Goal: Task Accomplishment & Management: Manage account settings

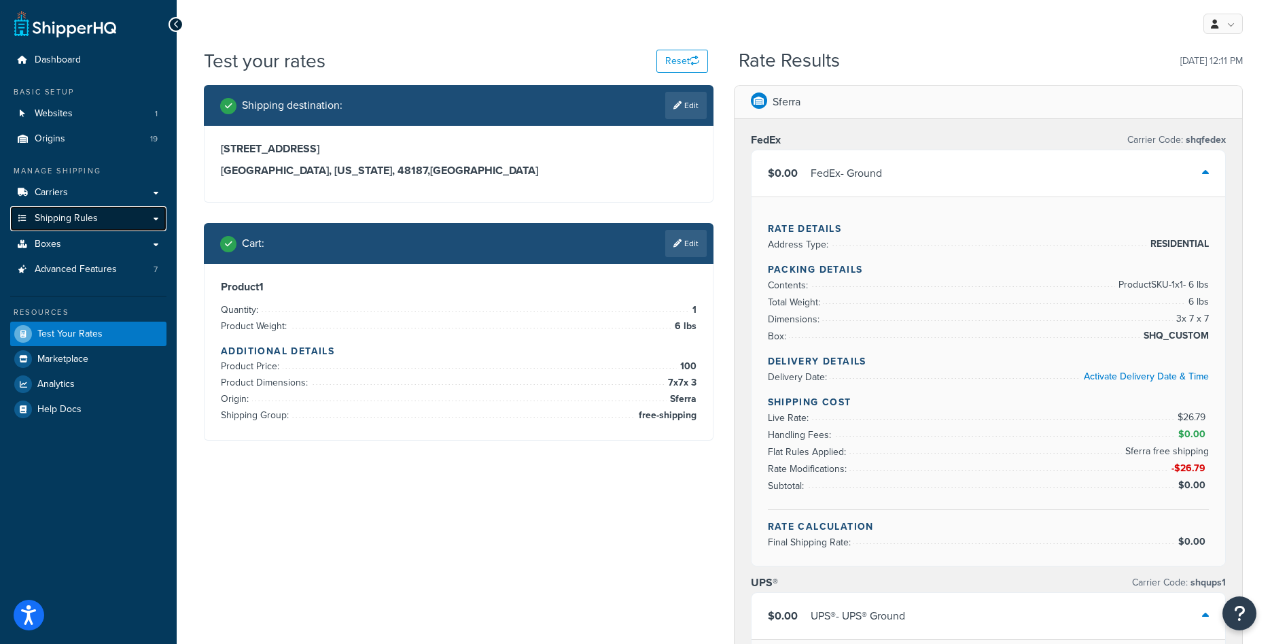
click at [109, 215] on link "Shipping Rules" at bounding box center [88, 218] width 156 height 25
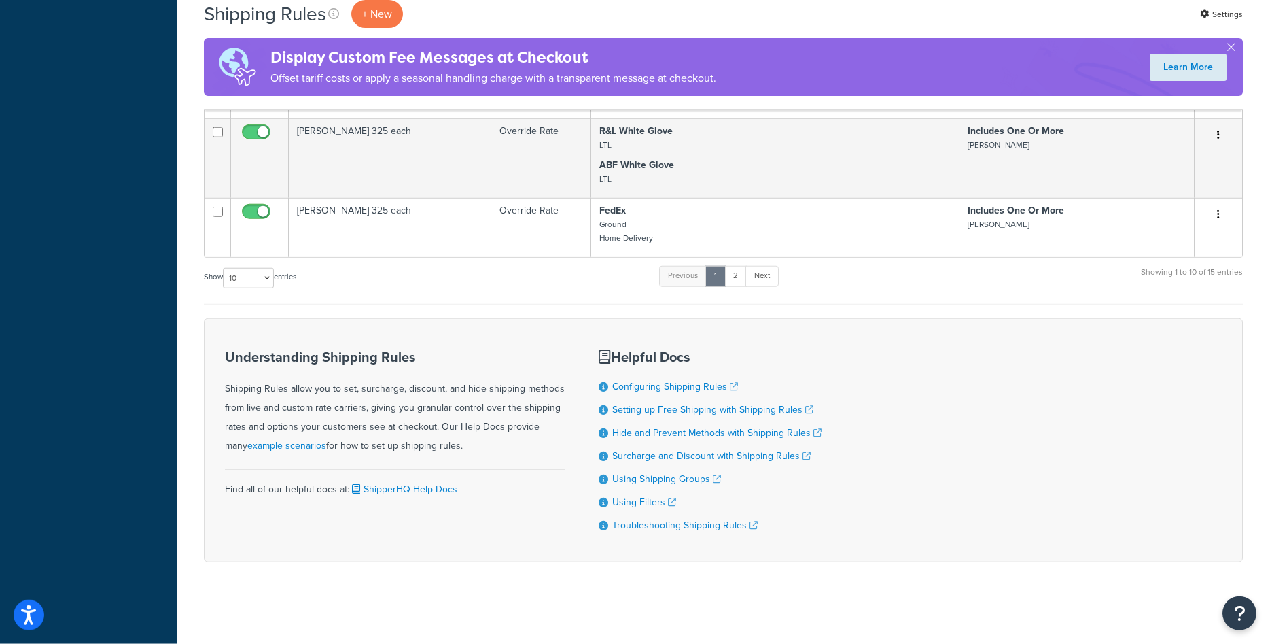
scroll to position [714, 0]
click at [761, 283] on link "Next" at bounding box center [762, 276] width 33 height 20
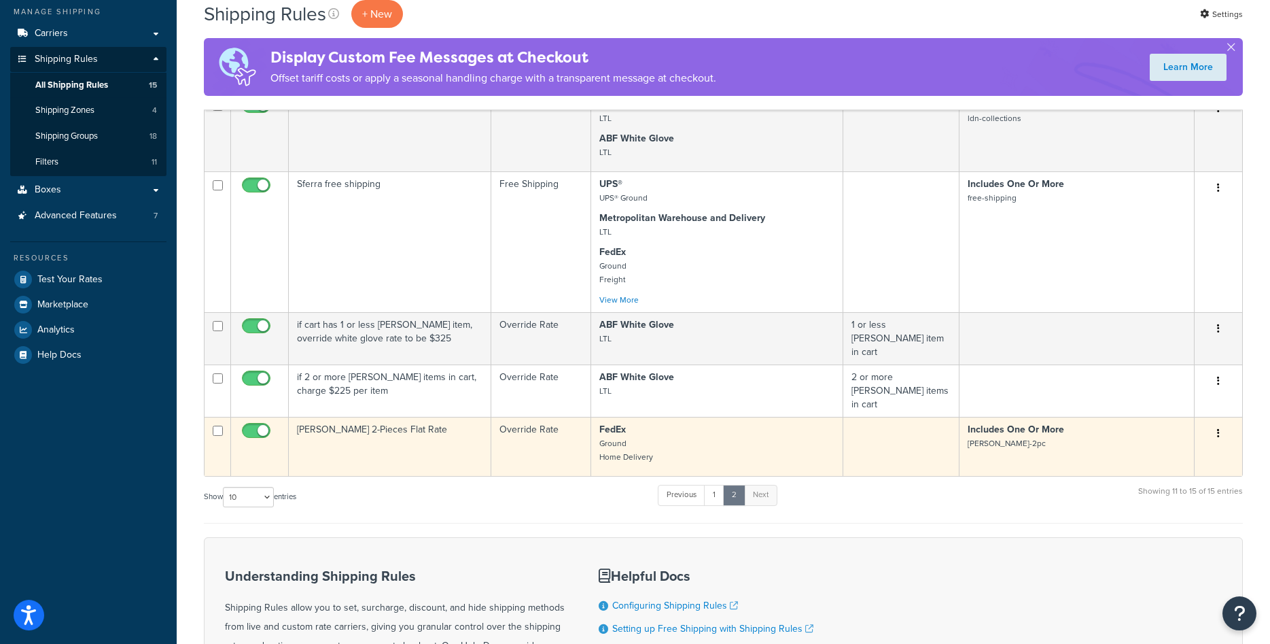
scroll to position [92, 0]
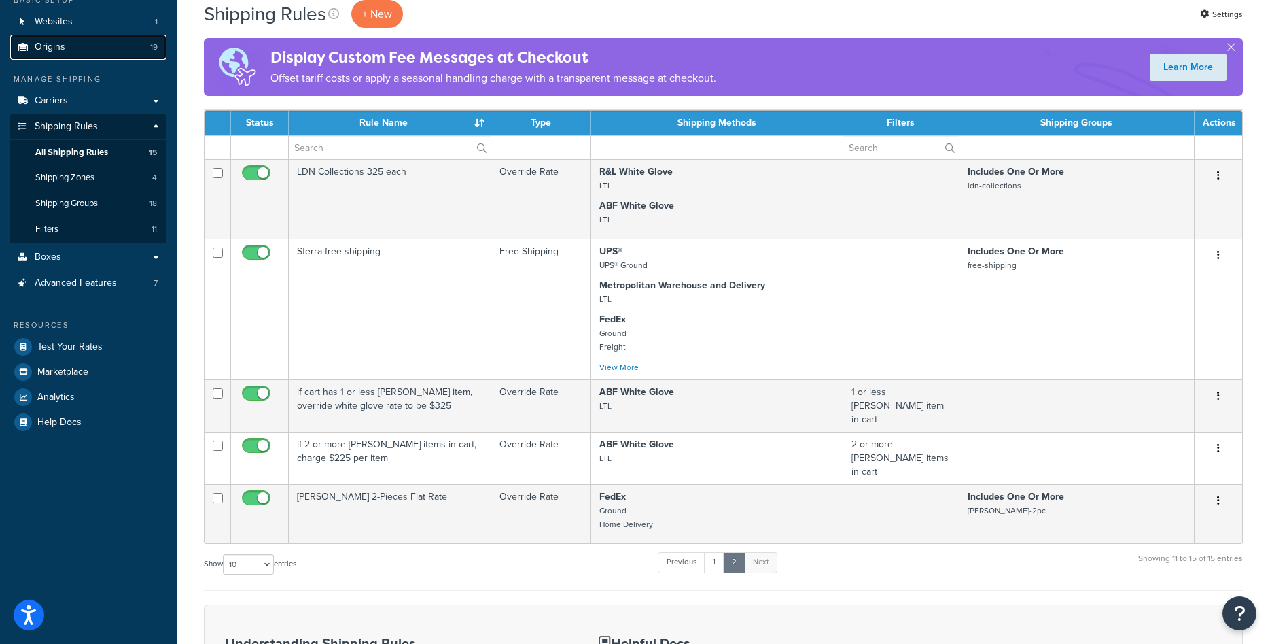
click at [68, 57] on link "Origins 19" at bounding box center [88, 47] width 156 height 25
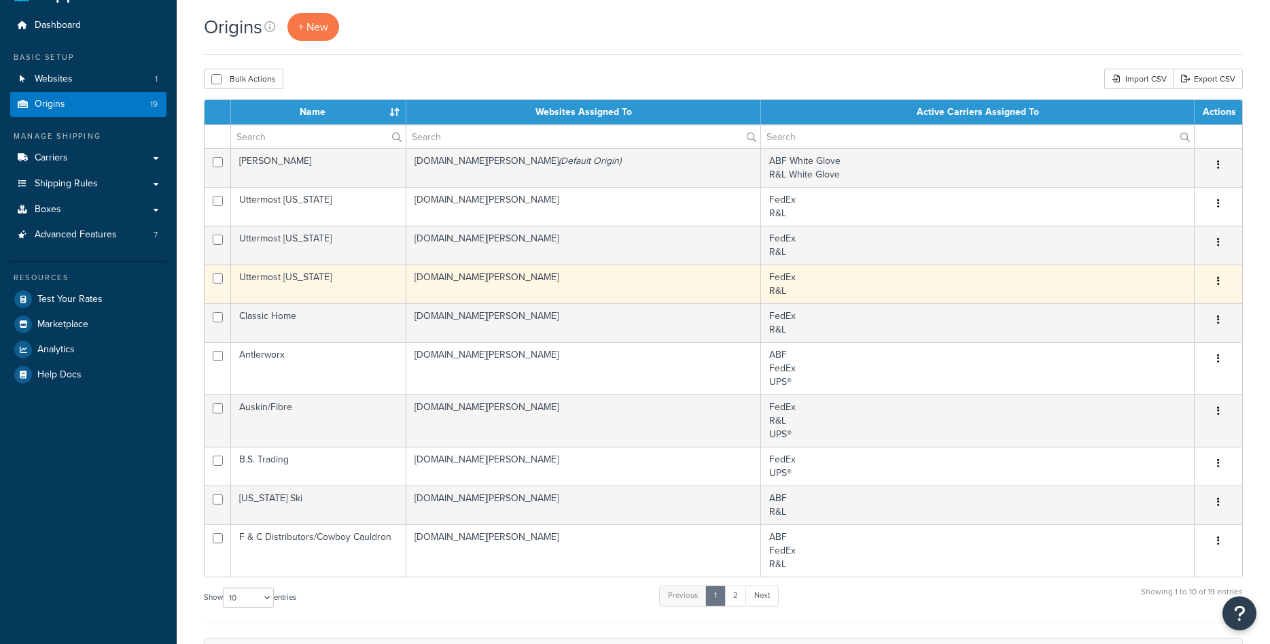
scroll to position [69, 0]
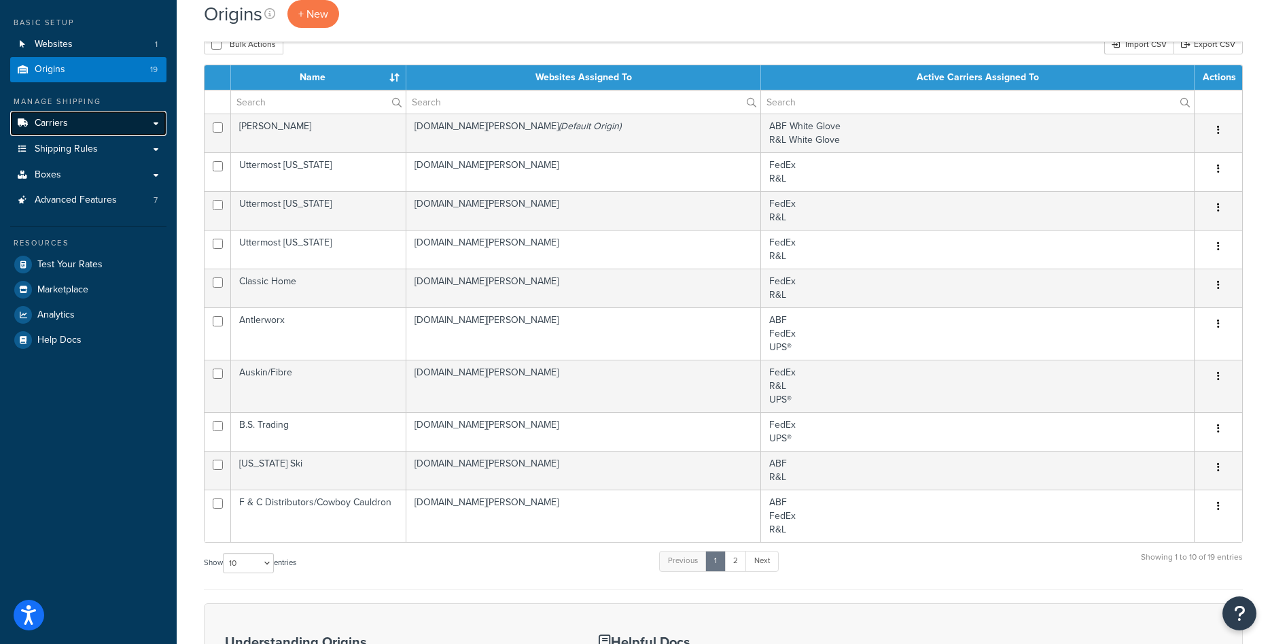
click at [84, 130] on link "Carriers" at bounding box center [88, 123] width 156 height 25
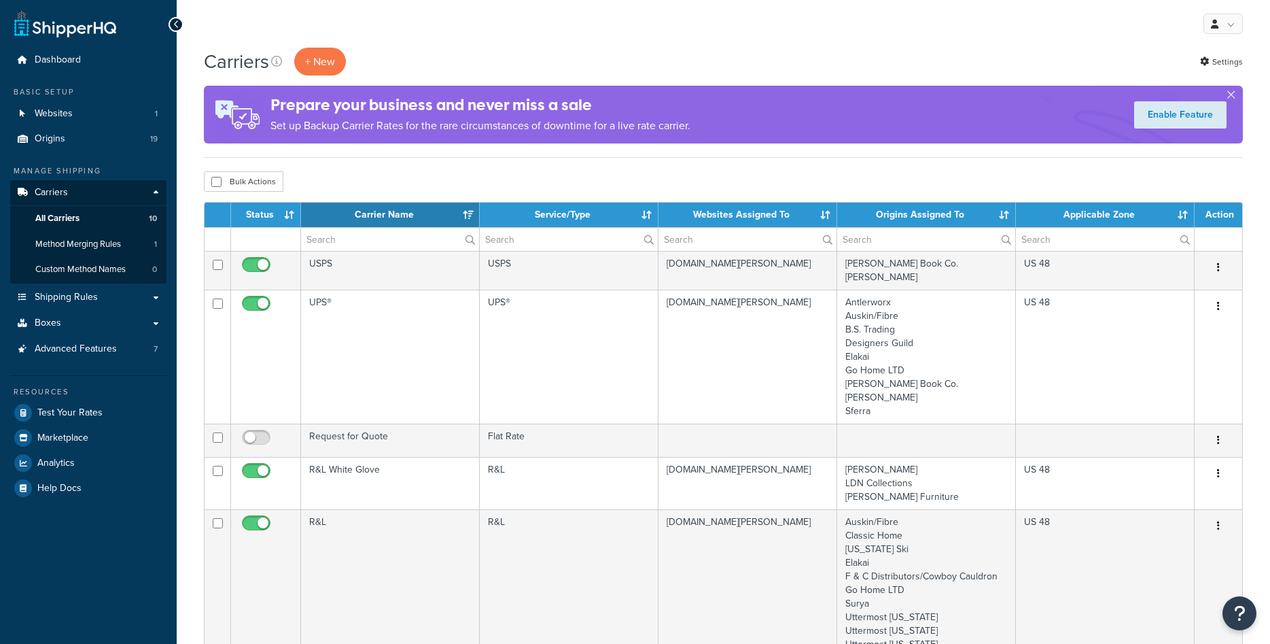
select select "15"
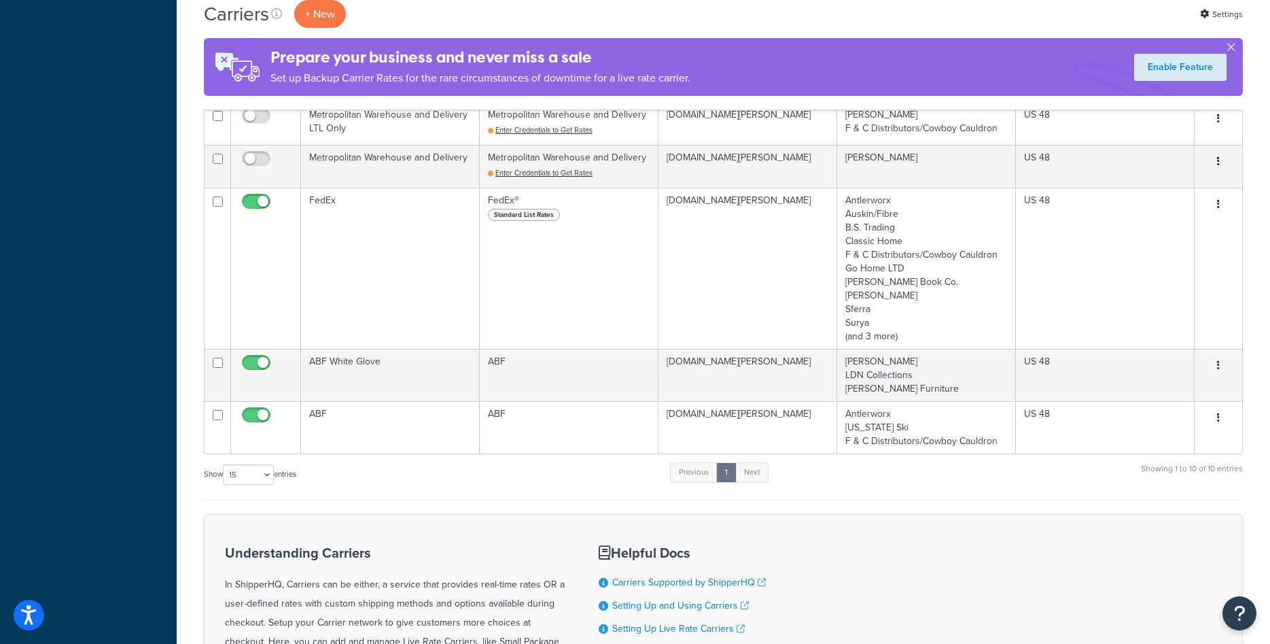
scroll to position [767, 0]
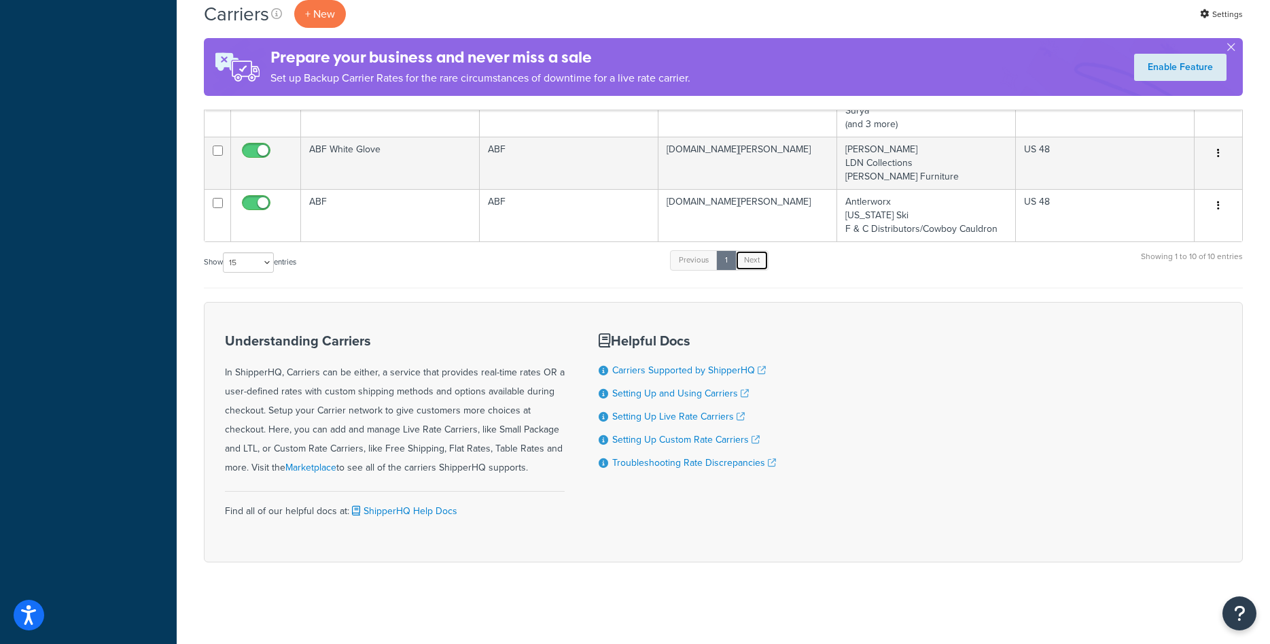
click at [745, 266] on link "Next" at bounding box center [751, 260] width 33 height 20
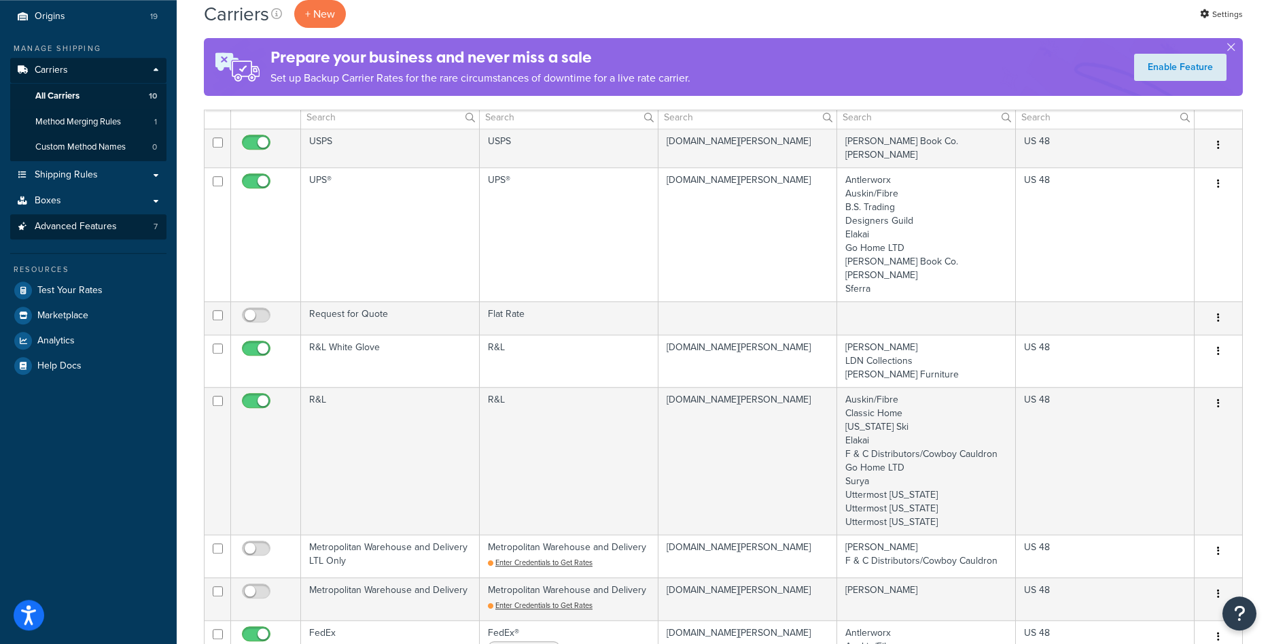
scroll to position [73, 0]
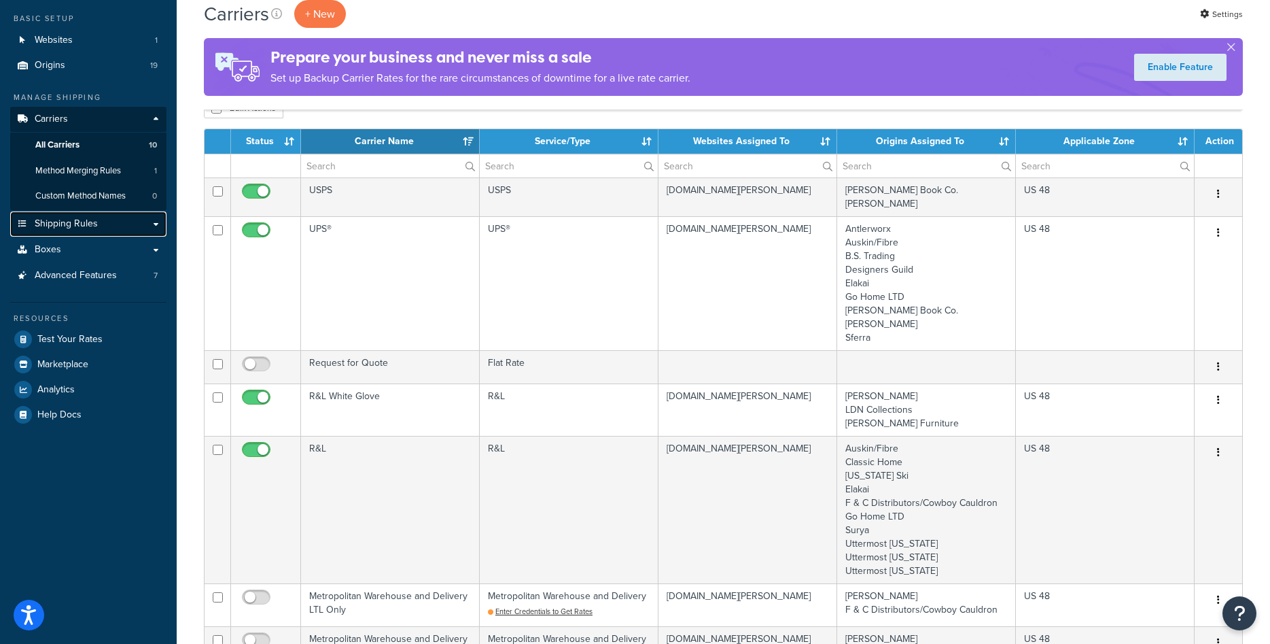
click at [92, 235] on link "Shipping Rules" at bounding box center [88, 223] width 156 height 25
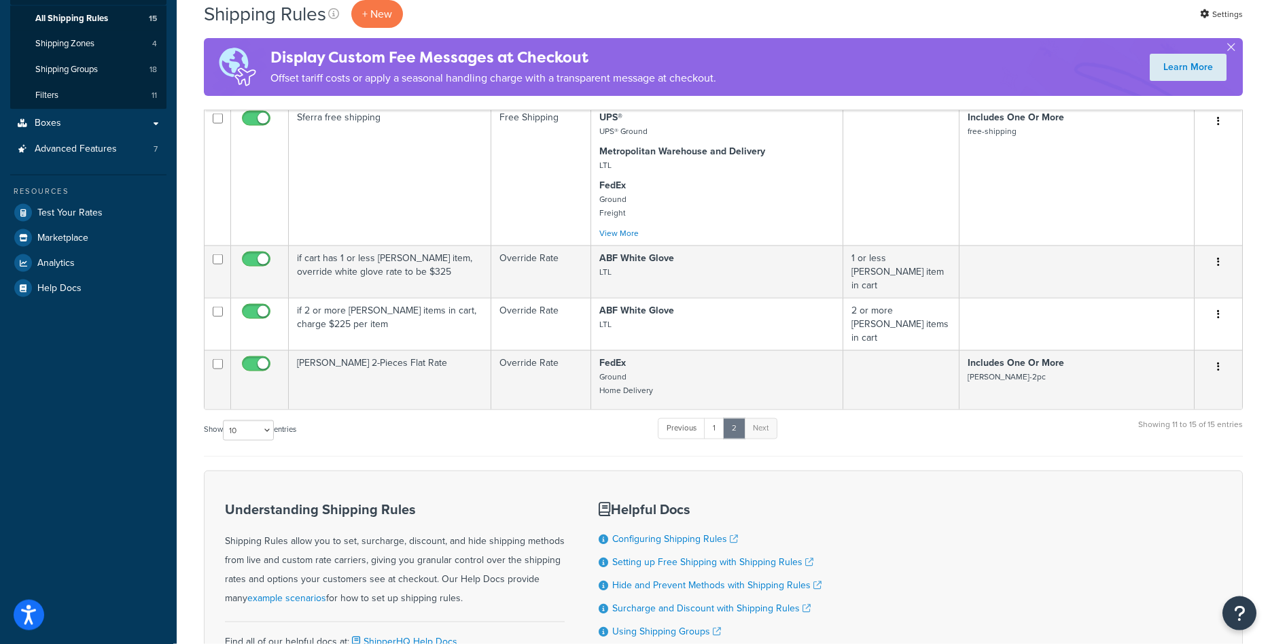
scroll to position [161, 0]
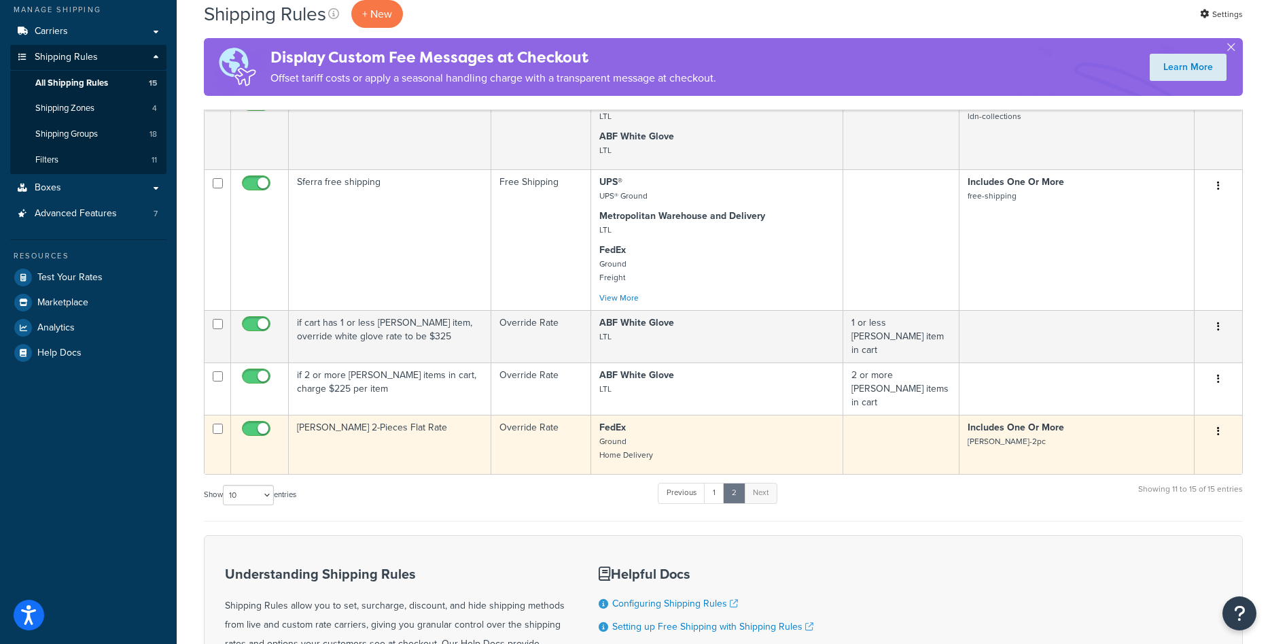
click at [1217, 421] on button "button" at bounding box center [1218, 432] width 19 height 22
click at [1178, 471] on link "Duplicate" at bounding box center [1173, 485] width 107 height 28
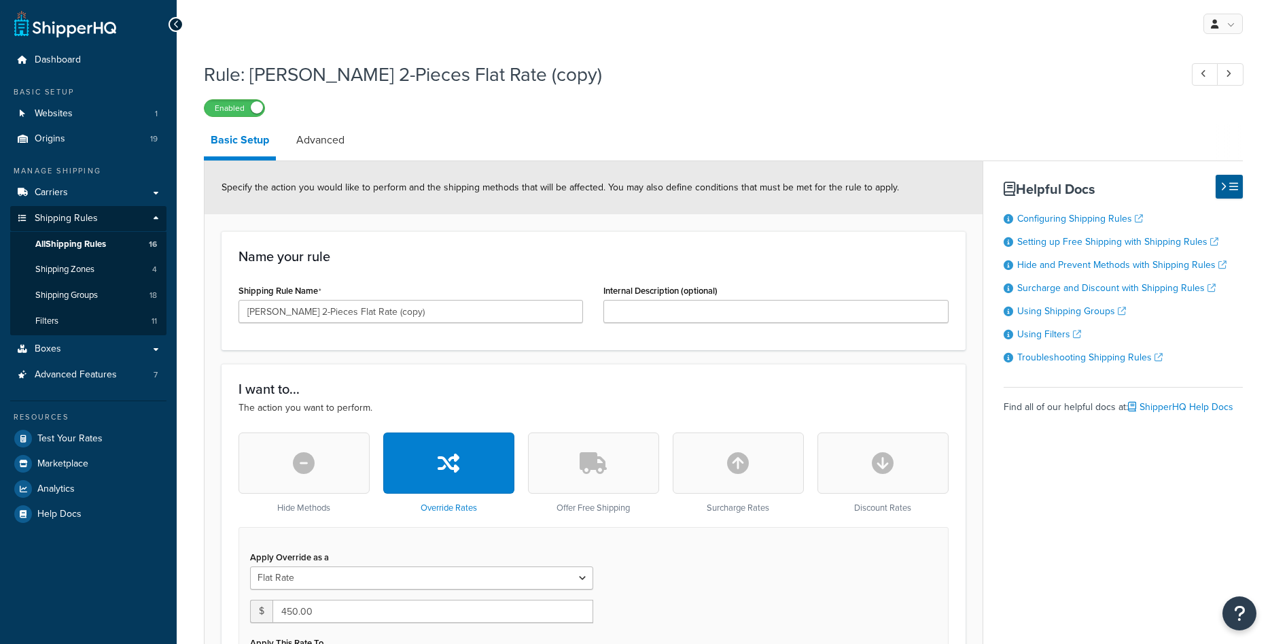
select select "ITEM"
drag, startPoint x: 271, startPoint y: 311, endPoint x: 222, endPoint y: 311, distance: 49.6
click at [239, 311] on input "Rowe 2-Pieces Flat Rate (copy)" at bounding box center [411, 311] width 345 height 23
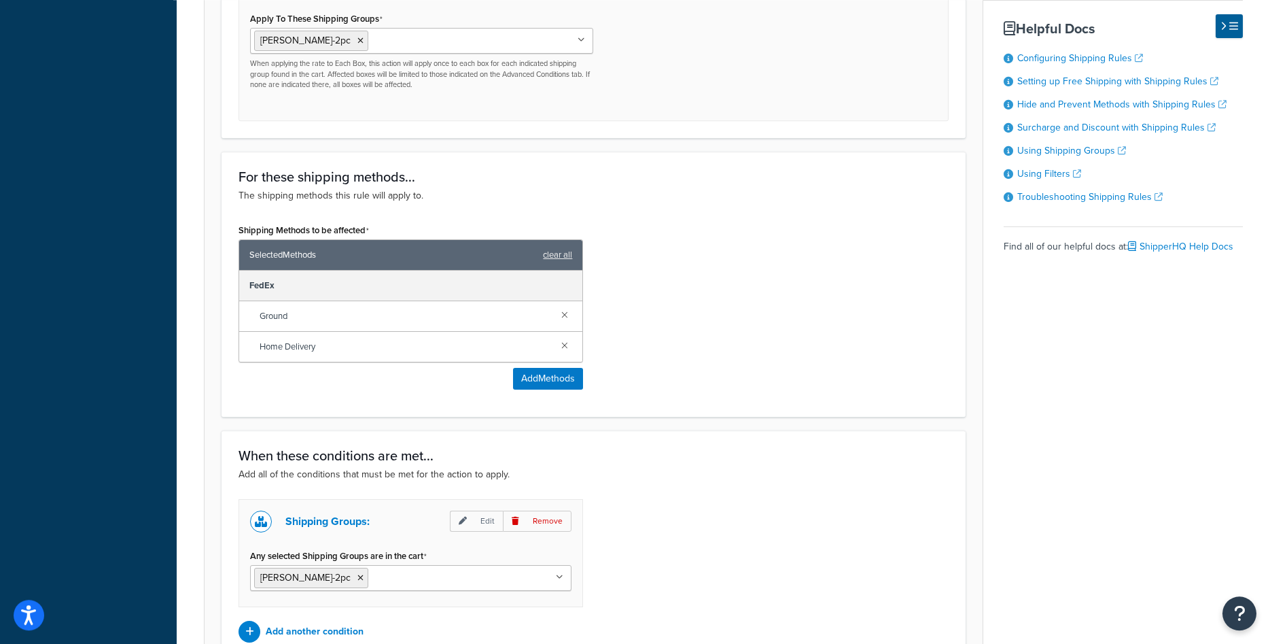
scroll to position [693, 0]
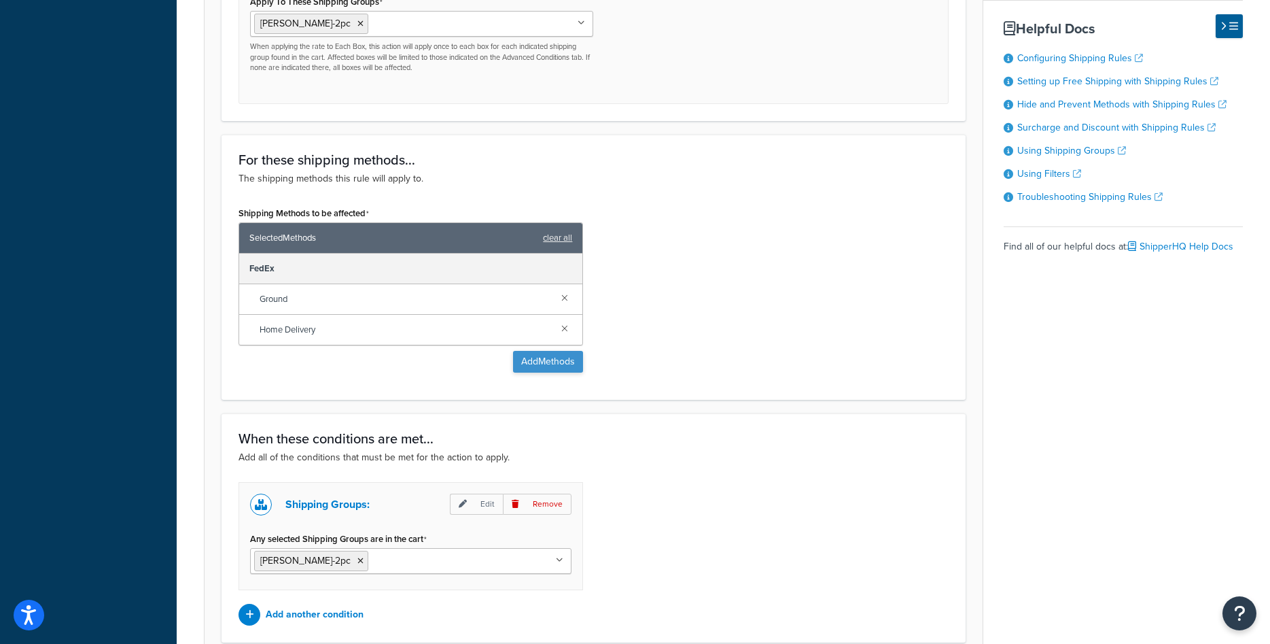
type input "Classic Home 2-Pieces Flat Rate"
click at [529, 360] on button "Add Methods" at bounding box center [548, 362] width 70 height 22
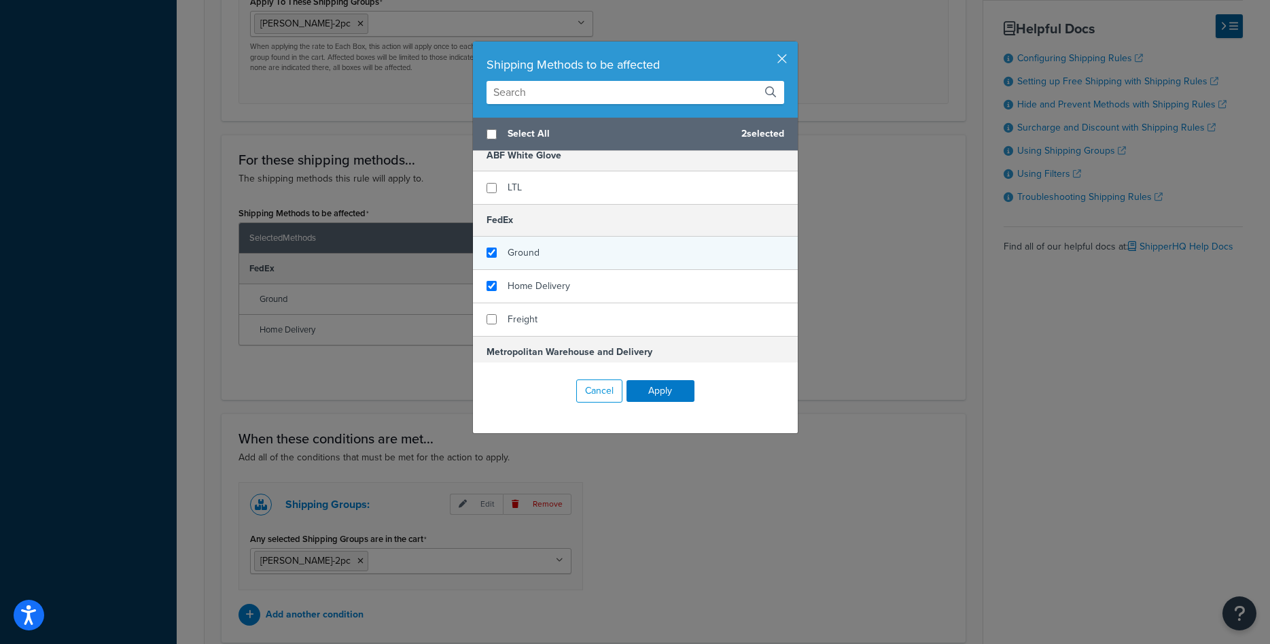
scroll to position [163, 0]
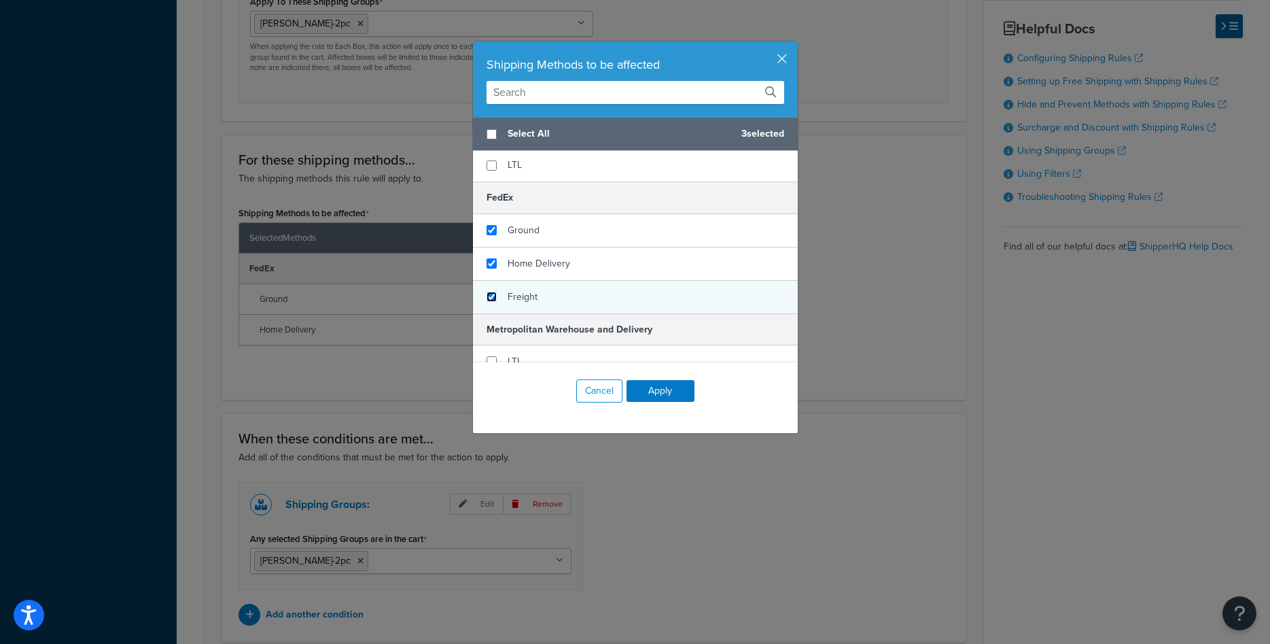
click at [488, 296] on input "checkbox" at bounding box center [492, 297] width 10 height 10
checkbox input "true"
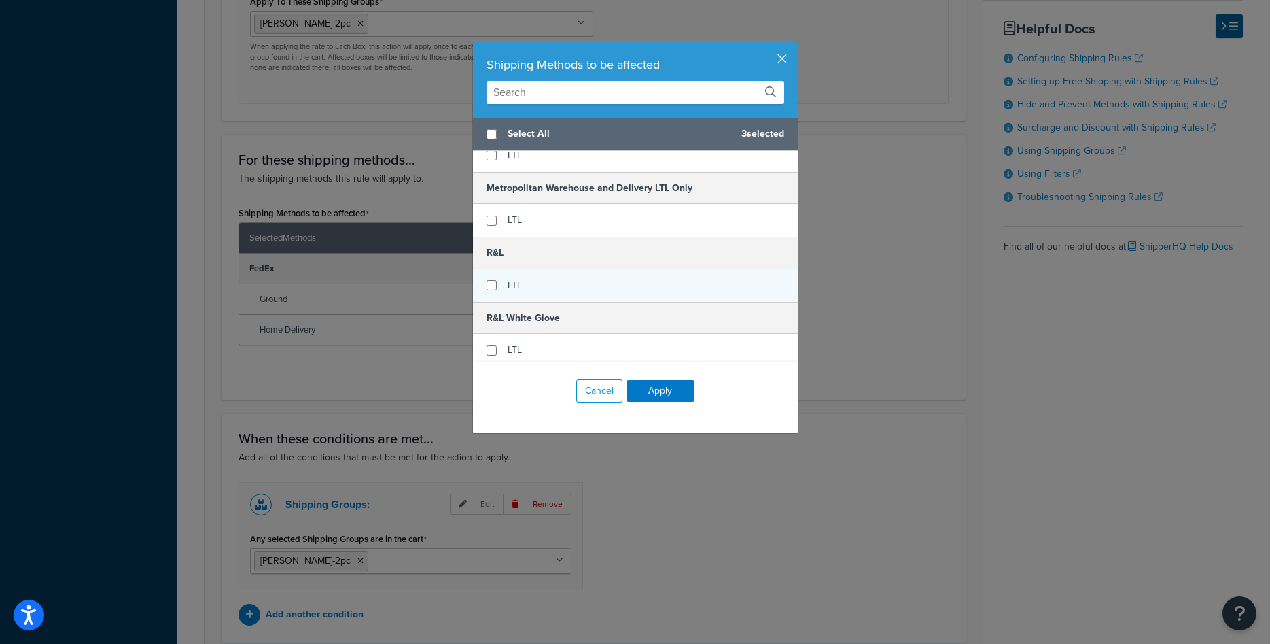
scroll to position [408, 0]
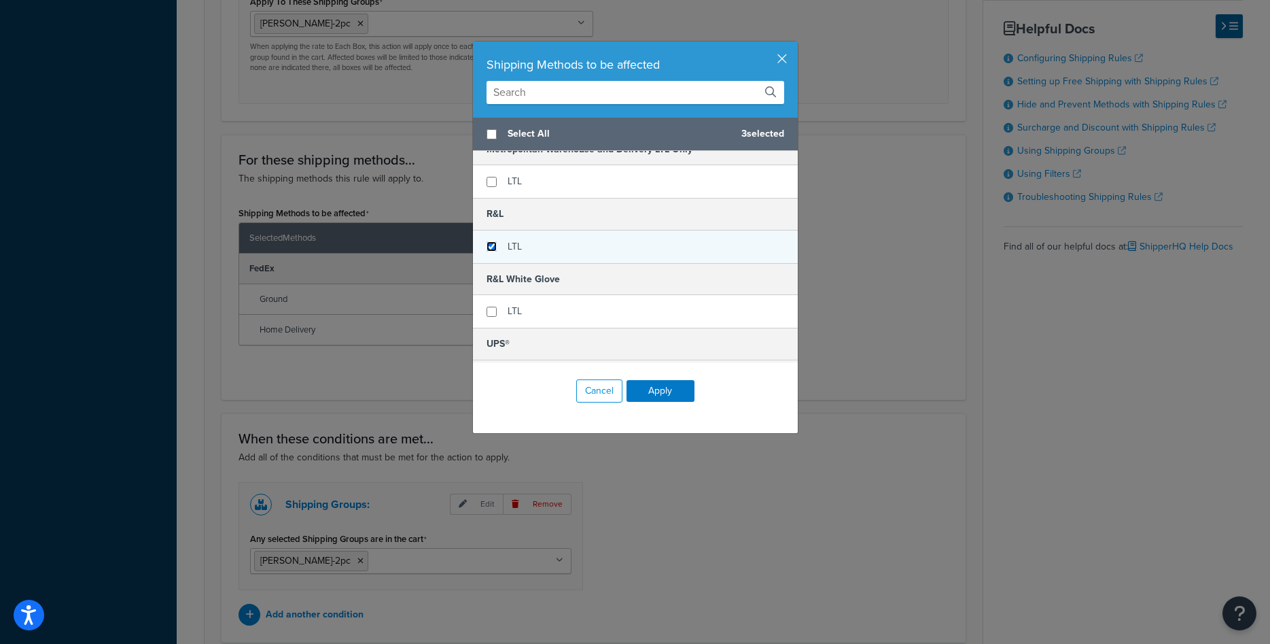
click at [491, 248] on input "checkbox" at bounding box center [492, 246] width 10 height 10
checkbox input "true"
click at [655, 393] on button "Apply" at bounding box center [661, 391] width 68 height 22
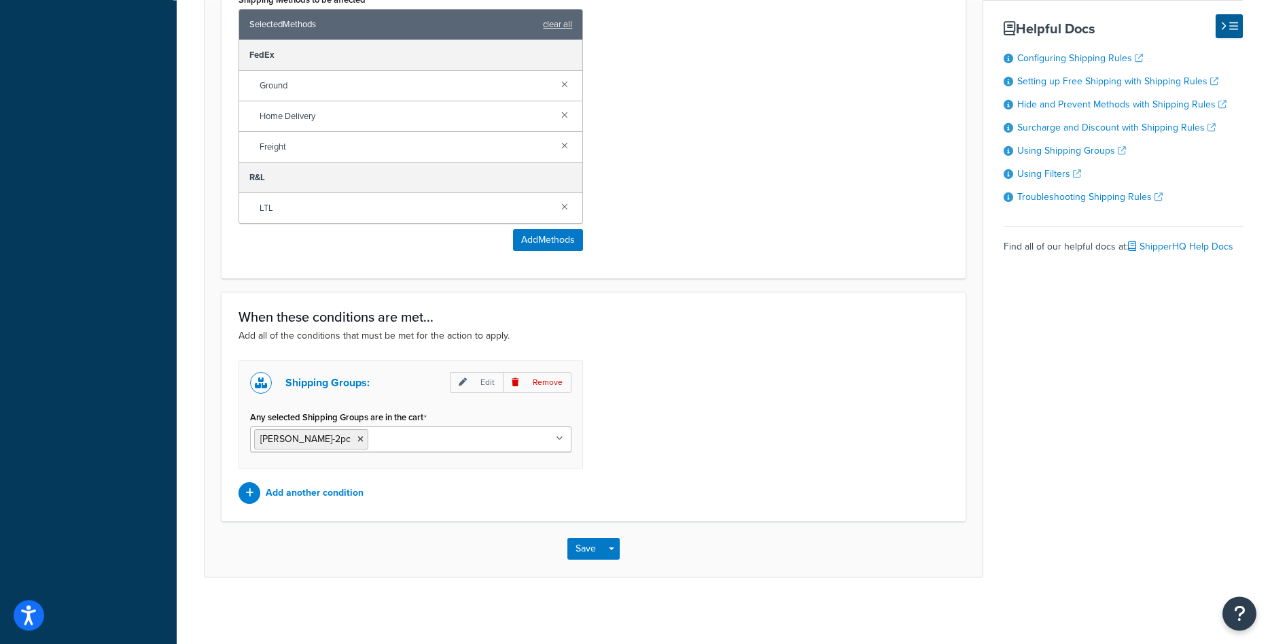
scroll to position [909, 0]
click at [478, 381] on p "Edit" at bounding box center [476, 380] width 53 height 21
select select "any"
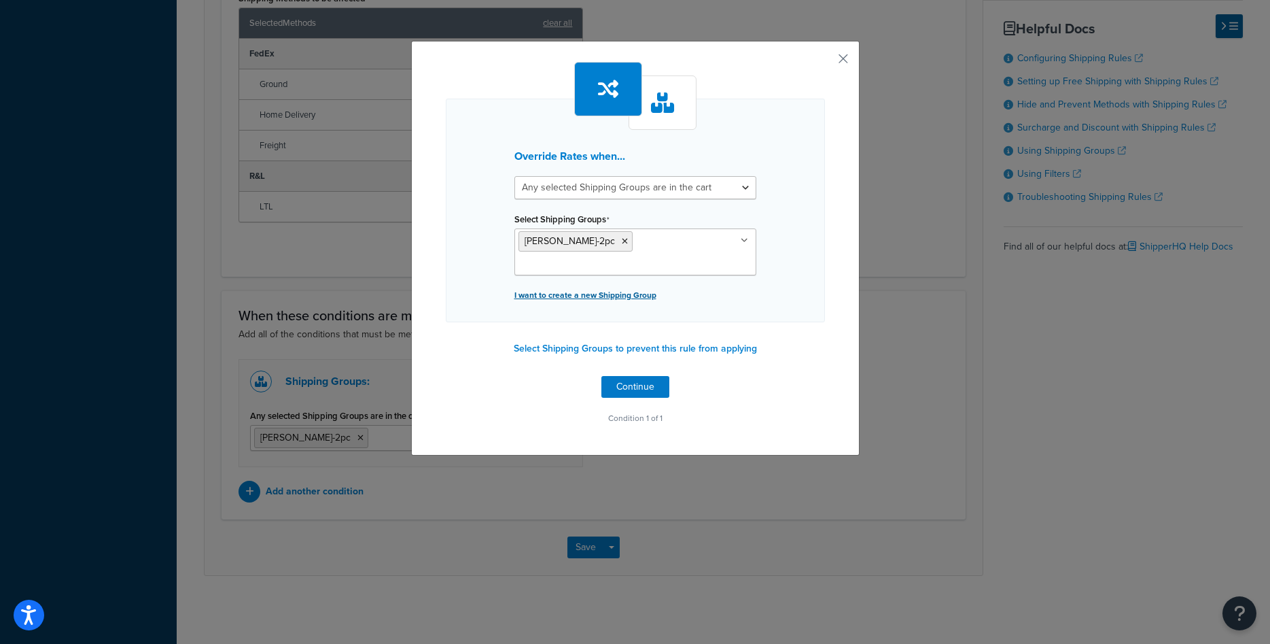
click at [610, 285] on p "I want to create a new Shipping Group" at bounding box center [635, 294] width 242 height 19
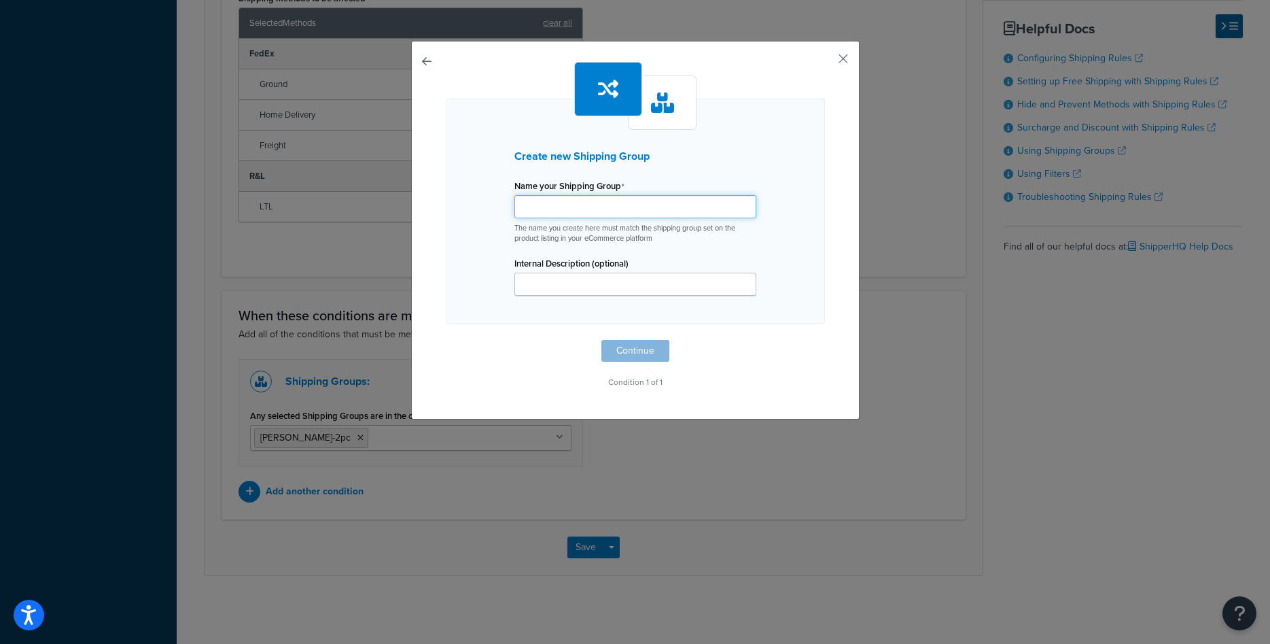
click at [591, 213] on input "Shipping Rule Name" at bounding box center [635, 206] width 242 height 23
click at [554, 205] on input "ch-2pc" at bounding box center [635, 206] width 242 height 23
type input "ch-2pc"
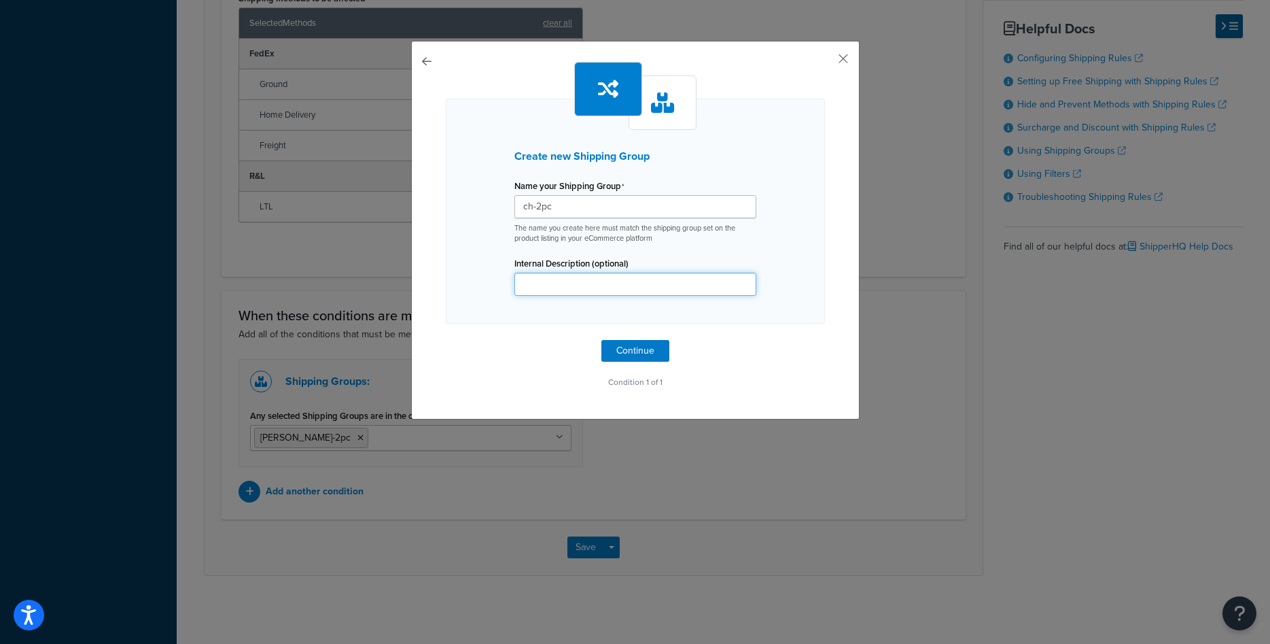
click at [584, 280] on input "Internal Description (optional)" at bounding box center [635, 284] width 242 height 23
click at [614, 345] on button "Continue" at bounding box center [635, 351] width 68 height 22
select select "any"
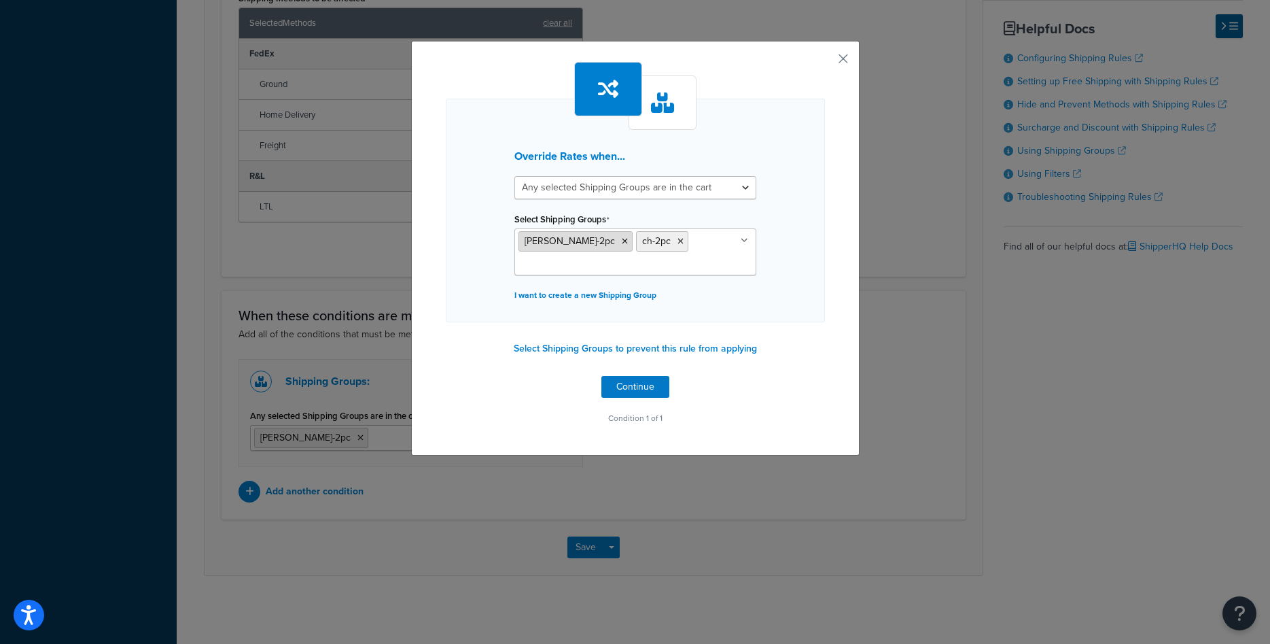
click at [622, 241] on icon at bounding box center [625, 241] width 6 height 8
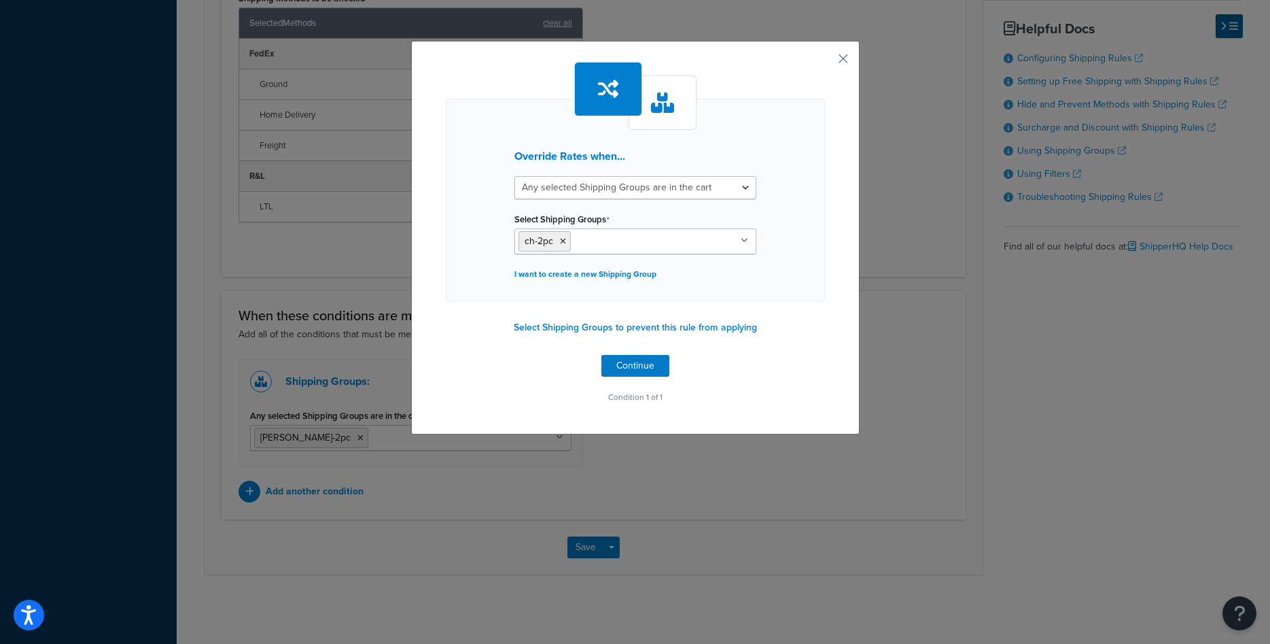
click at [652, 222] on div "Select Shipping Groups ch-2pc Large Medium Small rug rug-small sferra-mattress-…" at bounding box center [635, 231] width 242 height 45
click at [620, 361] on button "Continue" at bounding box center [635, 366] width 68 height 22
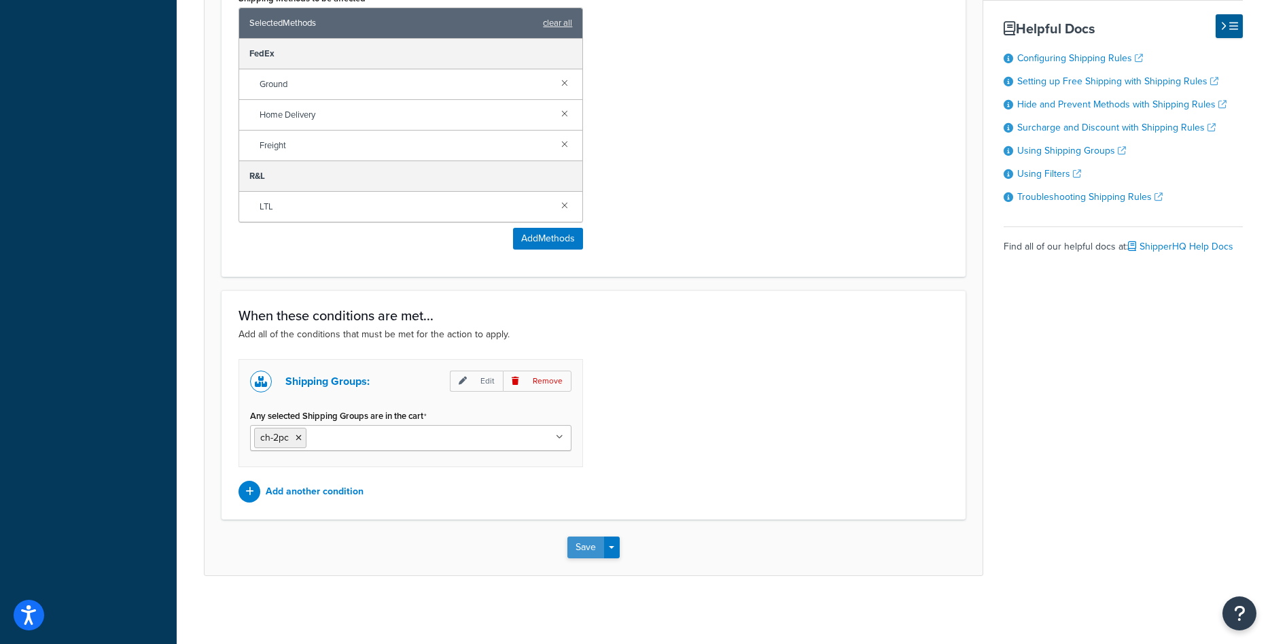
click at [580, 551] on button "Save" at bounding box center [585, 547] width 37 height 22
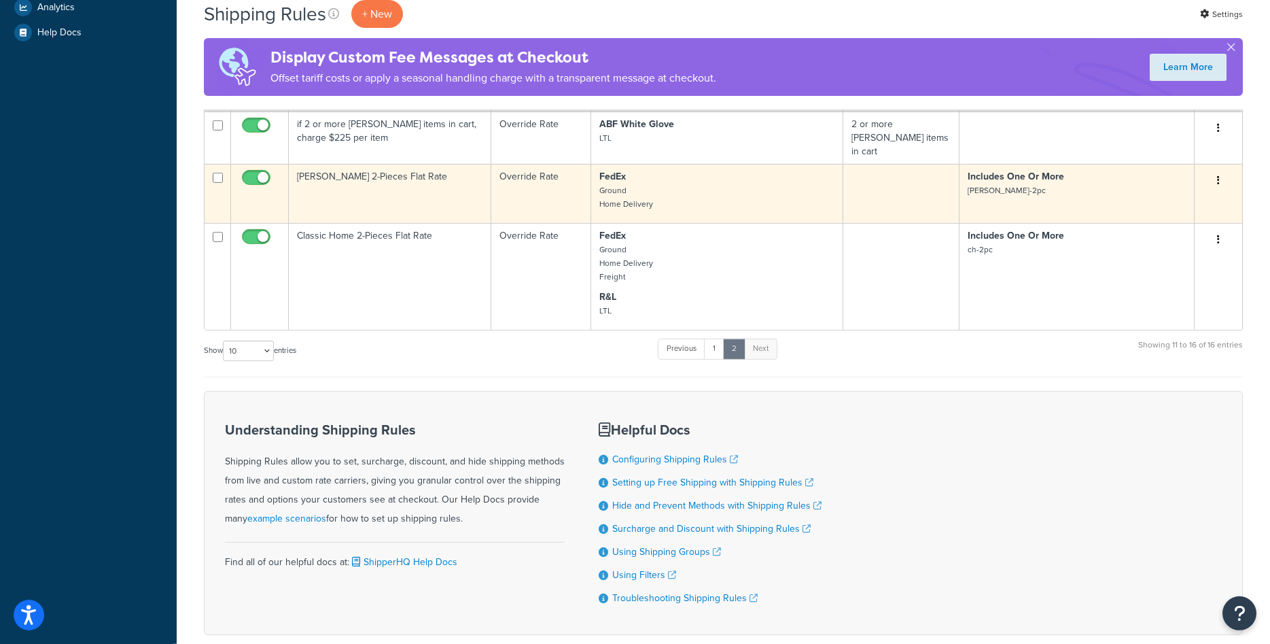
scroll to position [408, 0]
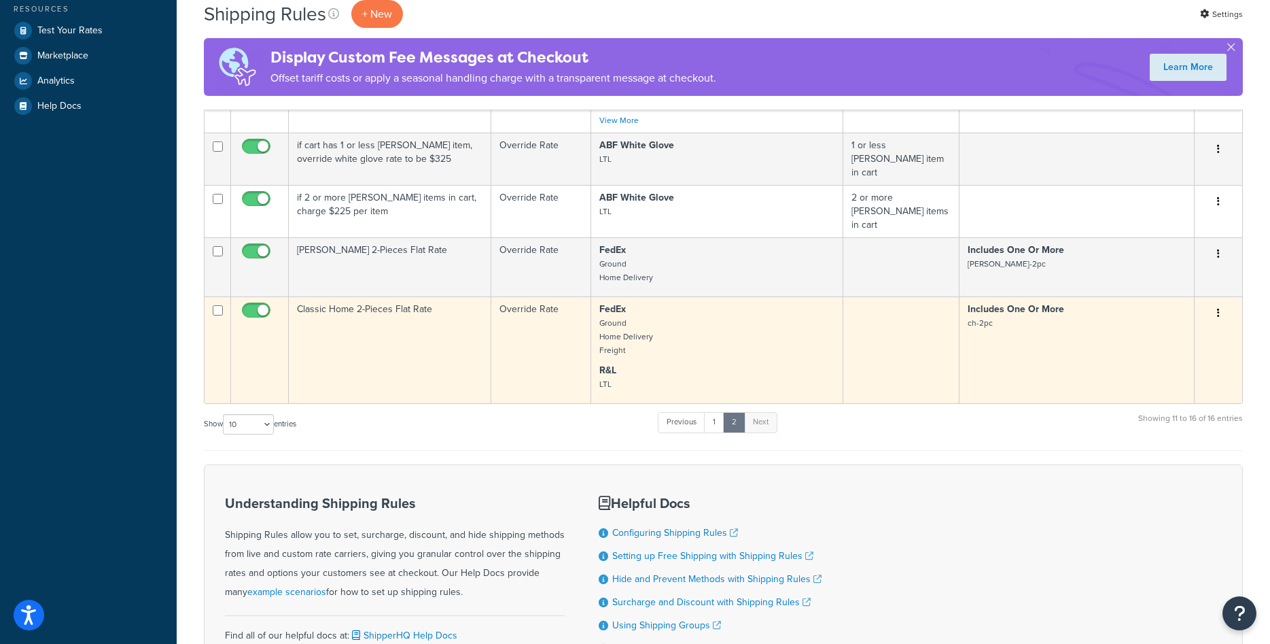
click at [430, 350] on td "Classic Home 2-Pieces Flat Rate" at bounding box center [390, 349] width 203 height 107
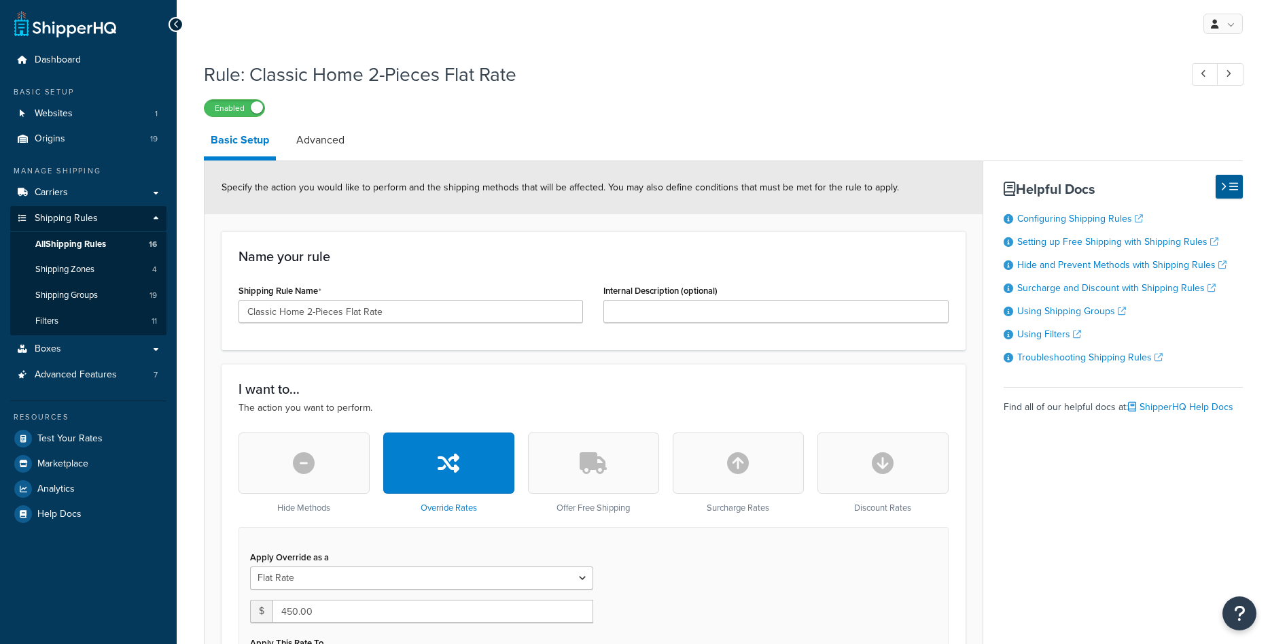
select select "ITEM"
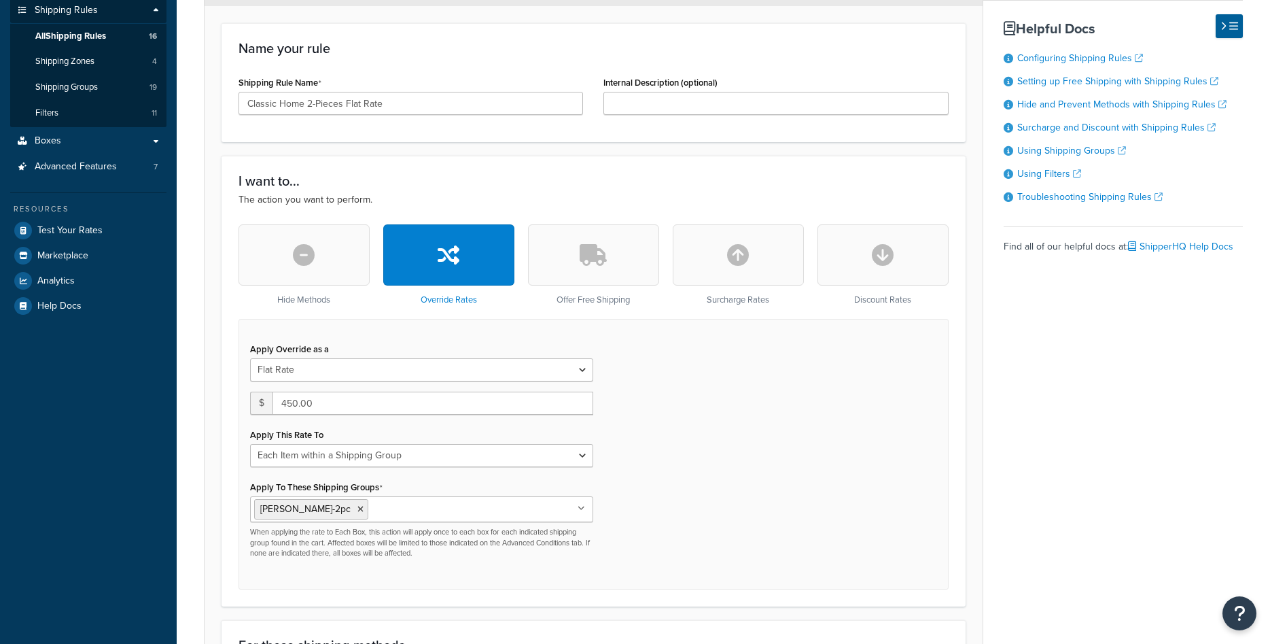
scroll to position [208, 0]
click at [357, 511] on icon at bounding box center [360, 509] width 6 height 8
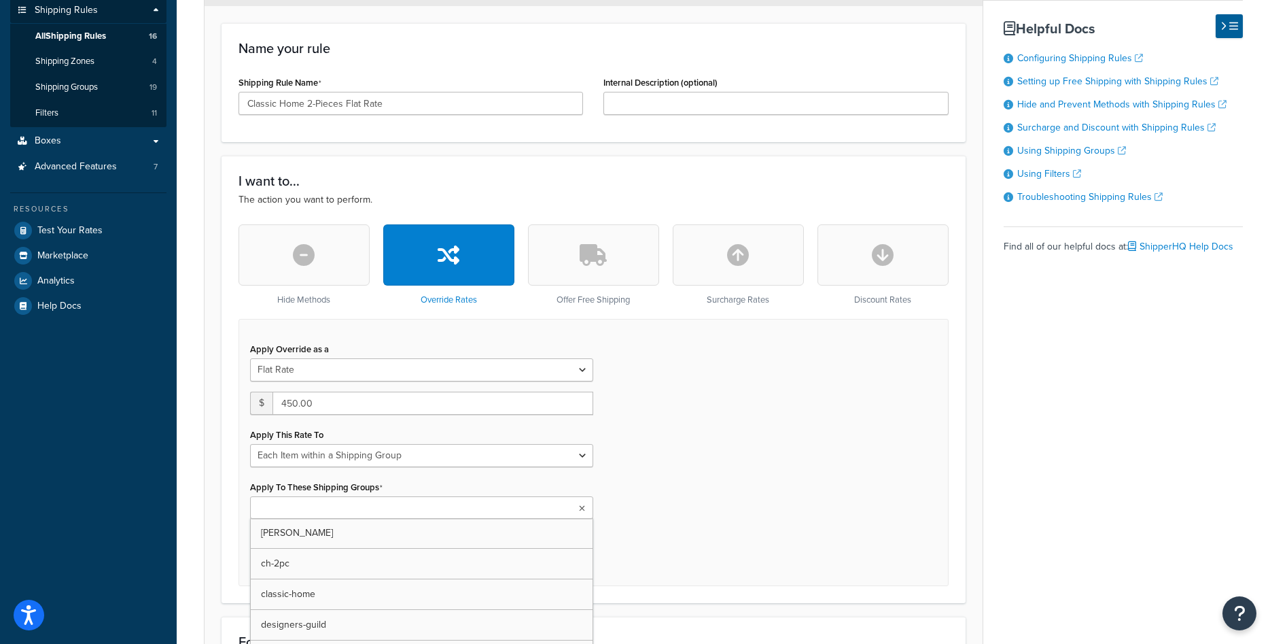
click at [311, 511] on input "Apply To These Shipping Groups" at bounding box center [314, 508] width 120 height 15
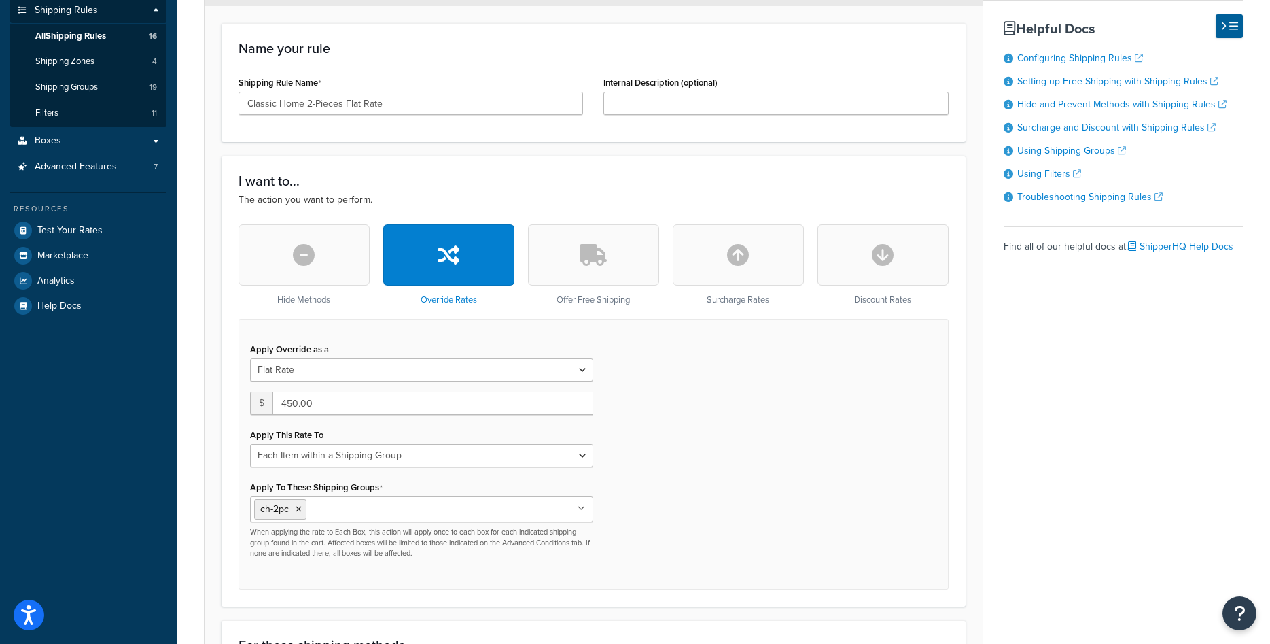
click at [665, 495] on div "Apply Override as a Flat Rate Percentage Flat Rate & Percentage $ 450.00 Apply …" at bounding box center [594, 454] width 710 height 270
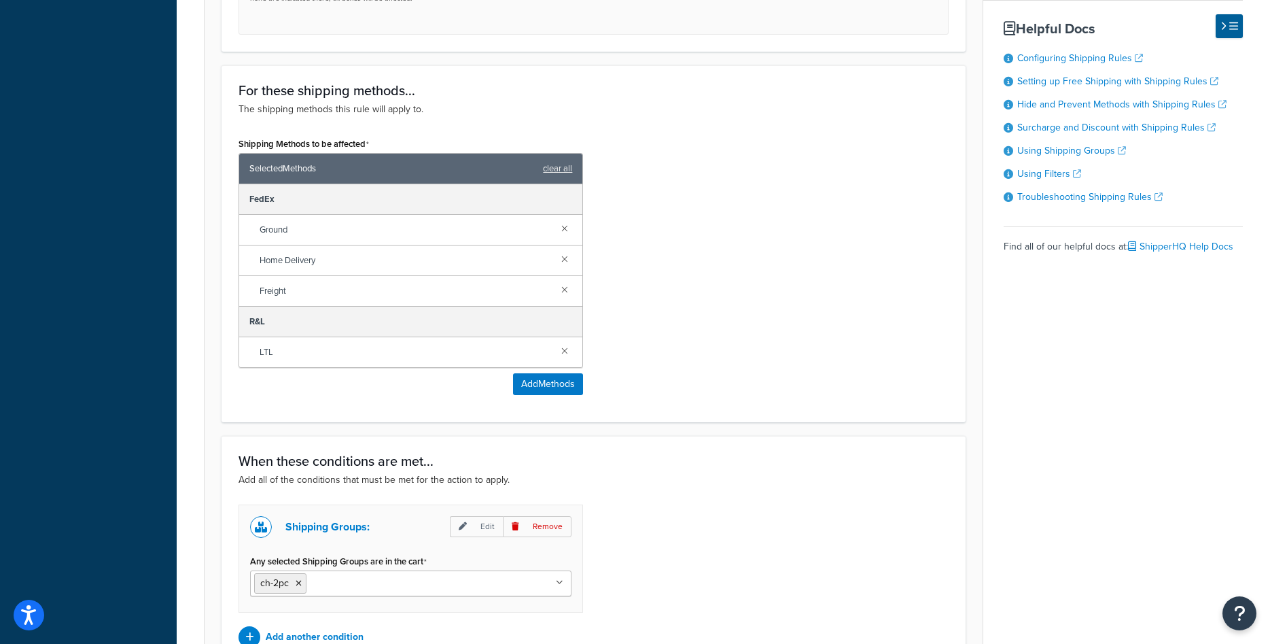
scroll to position [909, 0]
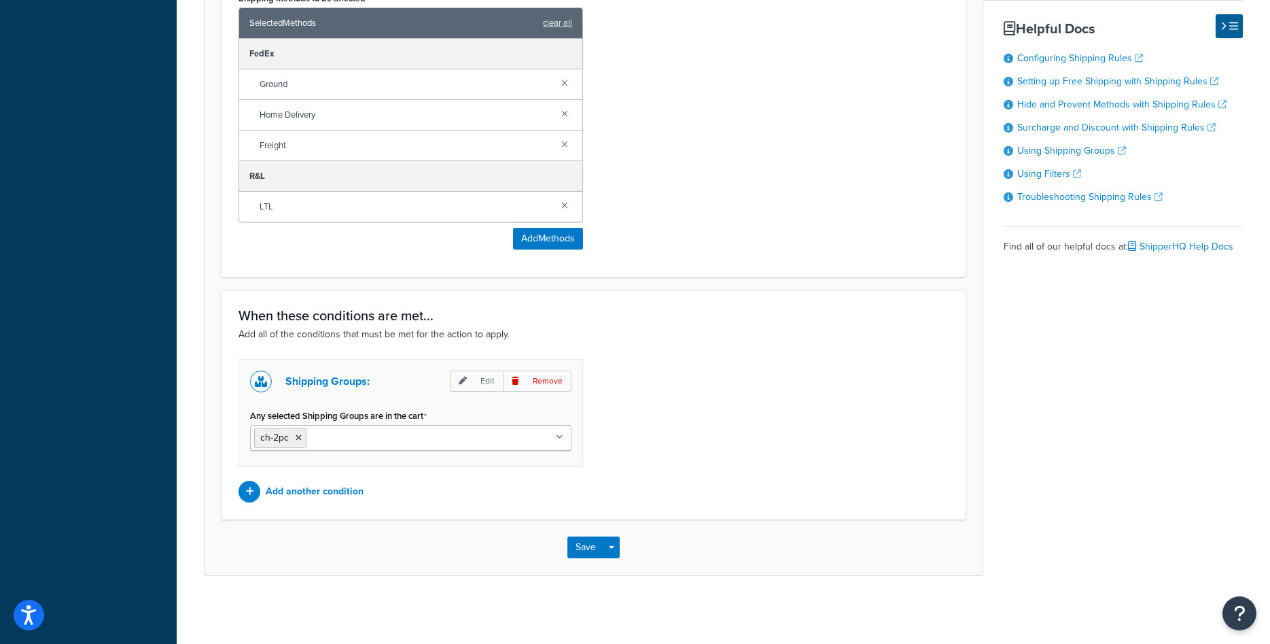
click at [580, 566] on div "Save Save Dropdown Save and Edit Save and Duplicate Save and Create New" at bounding box center [594, 547] width 778 height 56
click at [582, 555] on button "Save" at bounding box center [585, 547] width 37 height 22
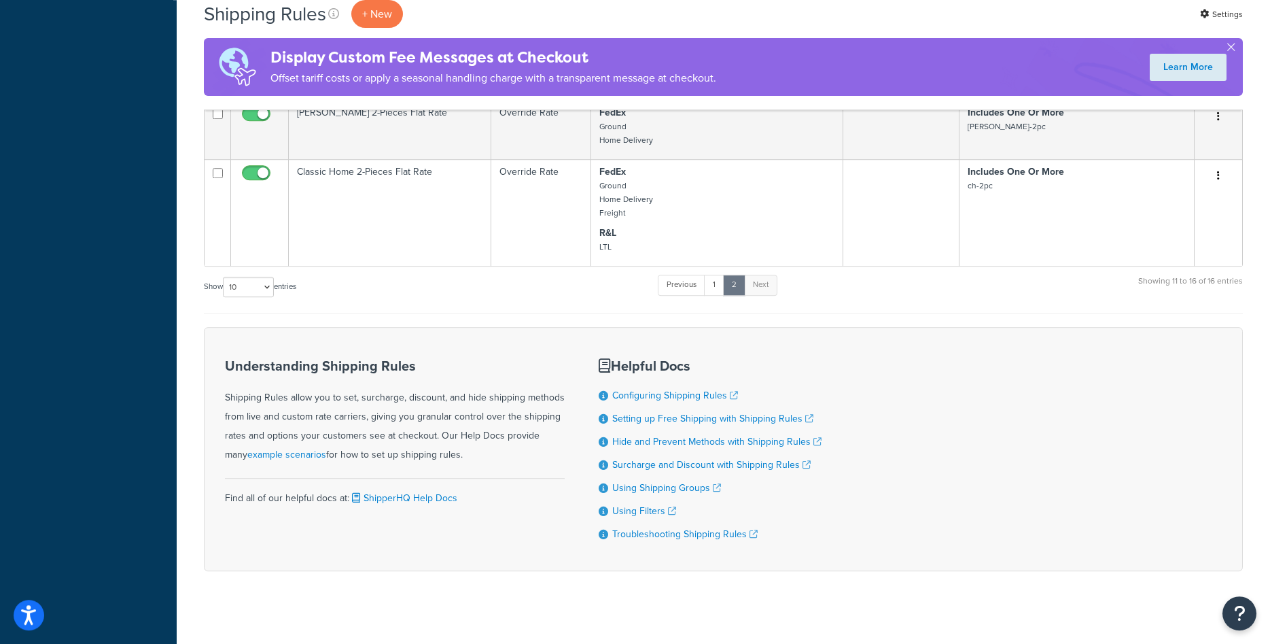
scroll to position [408, 0]
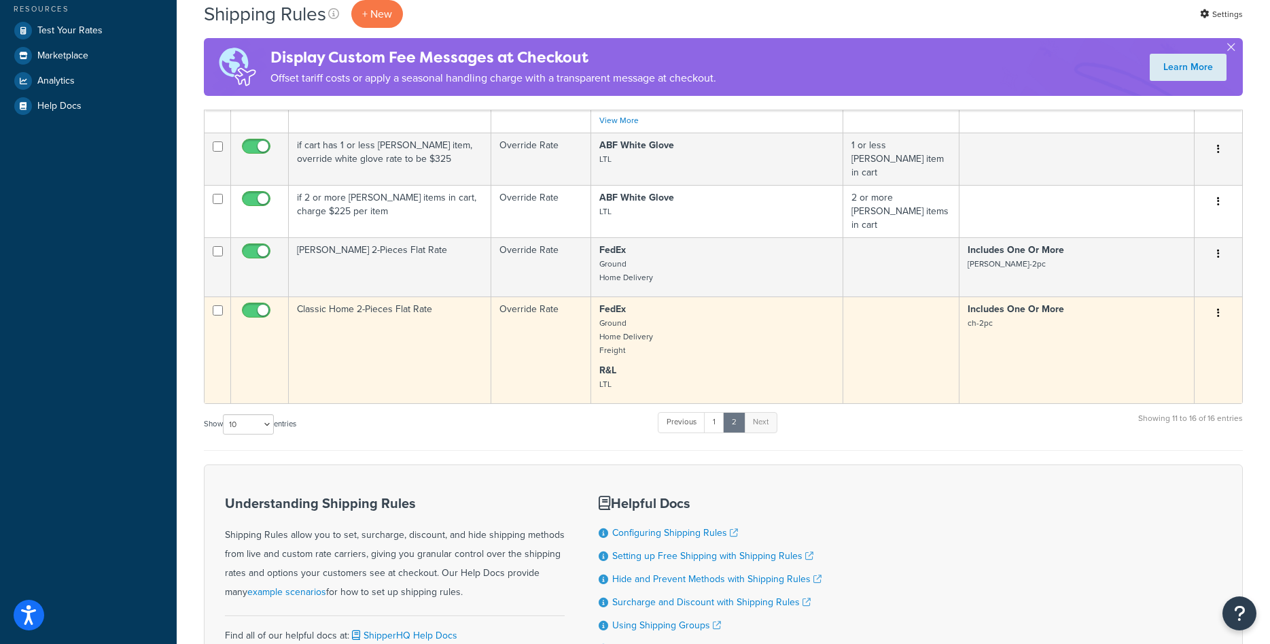
click at [1218, 304] on button "button" at bounding box center [1218, 313] width 19 height 22
click at [1174, 353] on link "Duplicate" at bounding box center [1173, 367] width 107 height 28
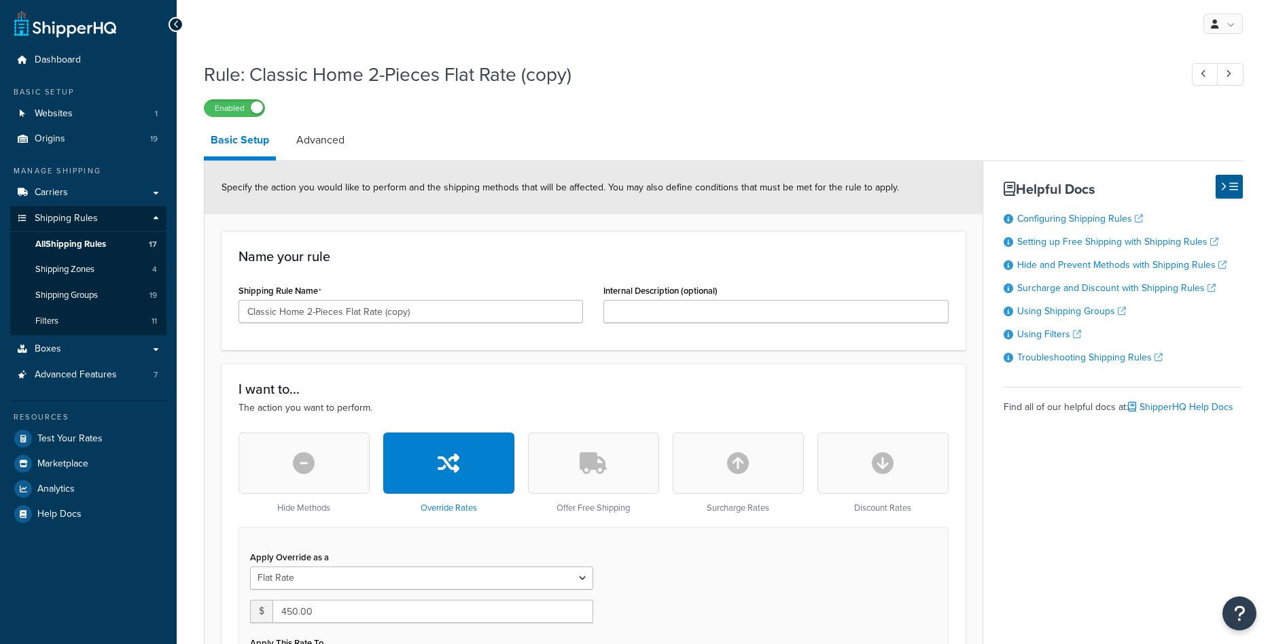
select select "ITEM"
click at [307, 311] on input "Classic Home 2-Pieces Flat Rate (copy)" at bounding box center [411, 311] width 345 height 23
drag, startPoint x: 379, startPoint y: 309, endPoint x: 455, endPoint y: 309, distance: 76.8
click at [455, 309] on input "Classic Home 3-Pieces Flat Rate (copy)" at bounding box center [411, 311] width 345 height 23
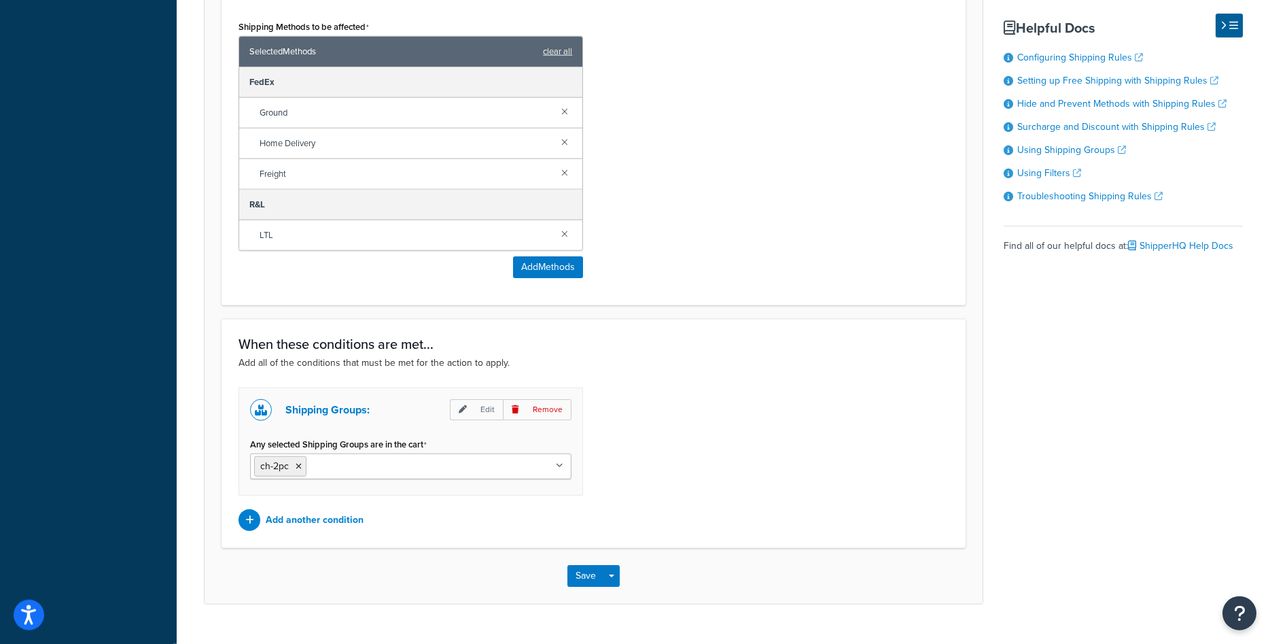
scroll to position [909, 0]
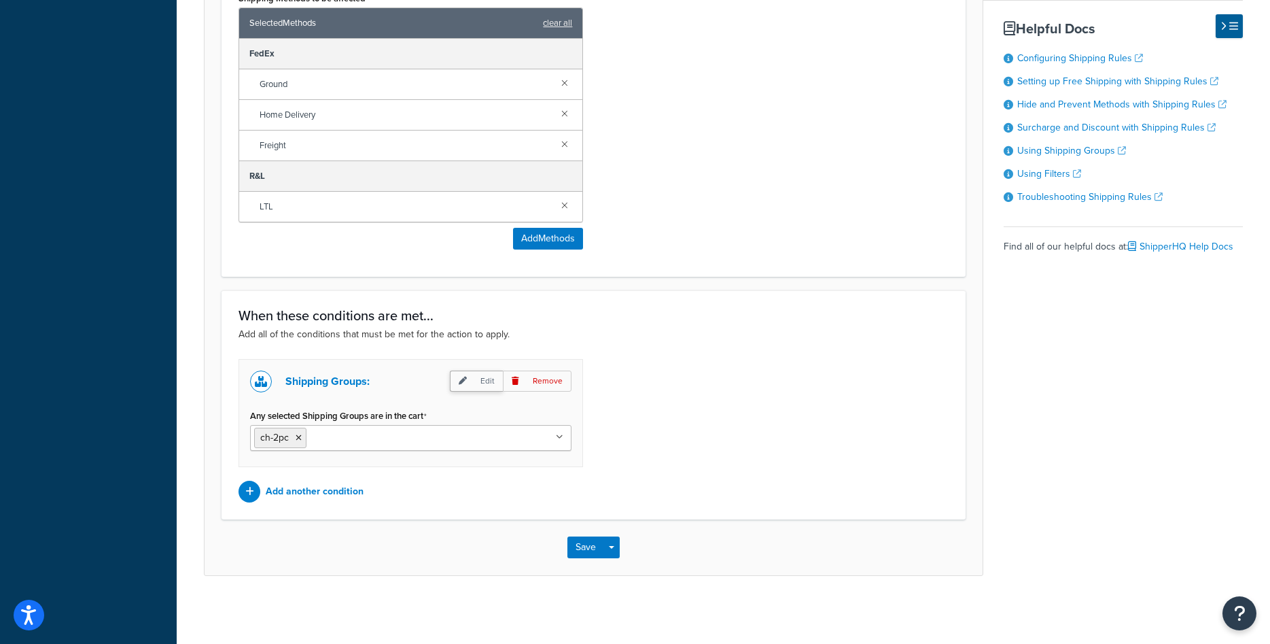
type input "Classic Home 3-Pieces Flat Rate"
click at [478, 377] on p "Edit" at bounding box center [476, 380] width 53 height 21
select select "any"
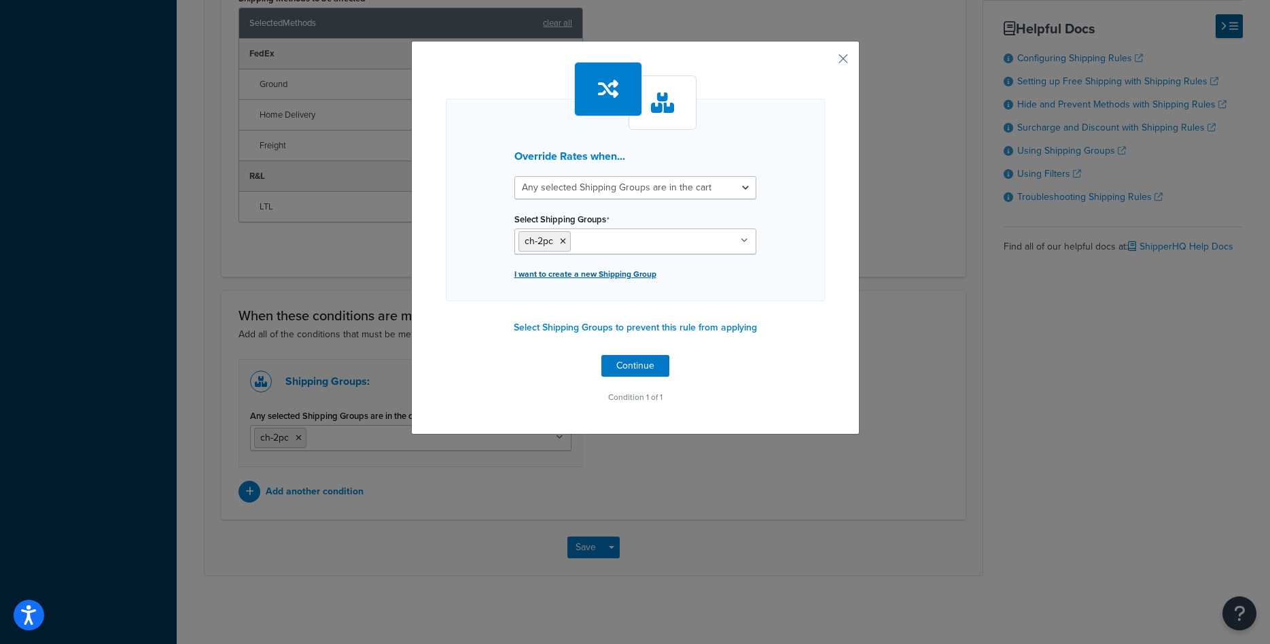
click at [596, 272] on p "I want to create a new Shipping Group" at bounding box center [635, 273] width 242 height 19
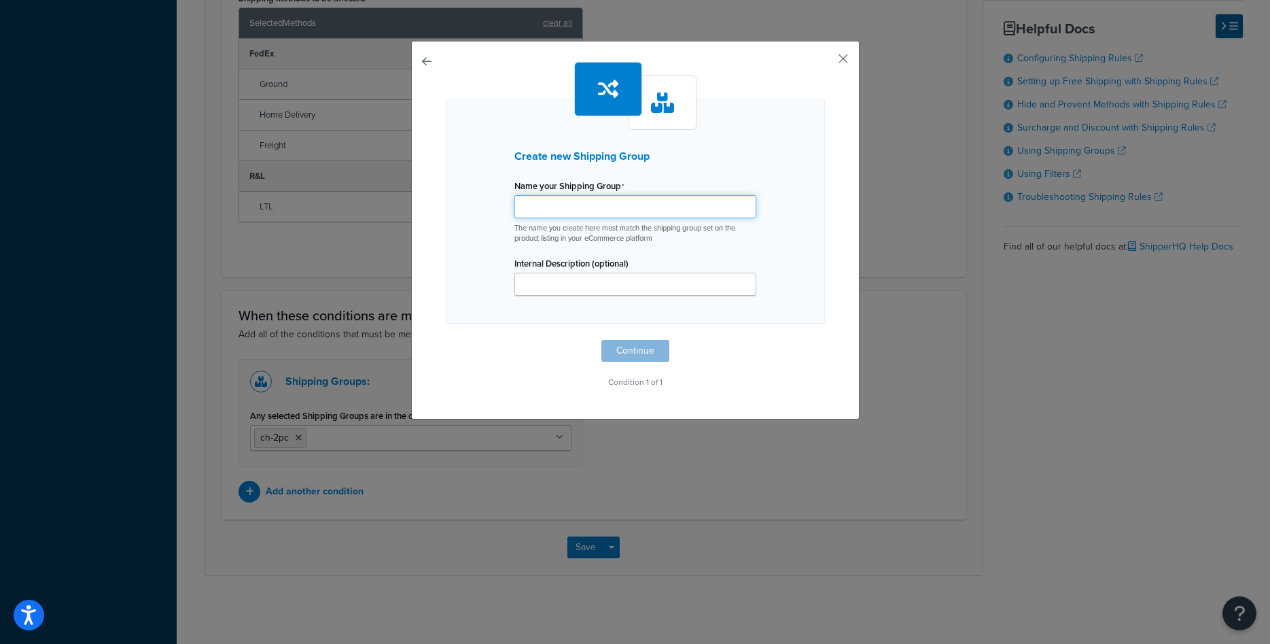
click at [574, 208] on input "Shipping Rule Name" at bounding box center [635, 206] width 242 height 23
type input "ch-3pc"
click at [629, 352] on button "Continue" at bounding box center [635, 351] width 68 height 22
select select "any"
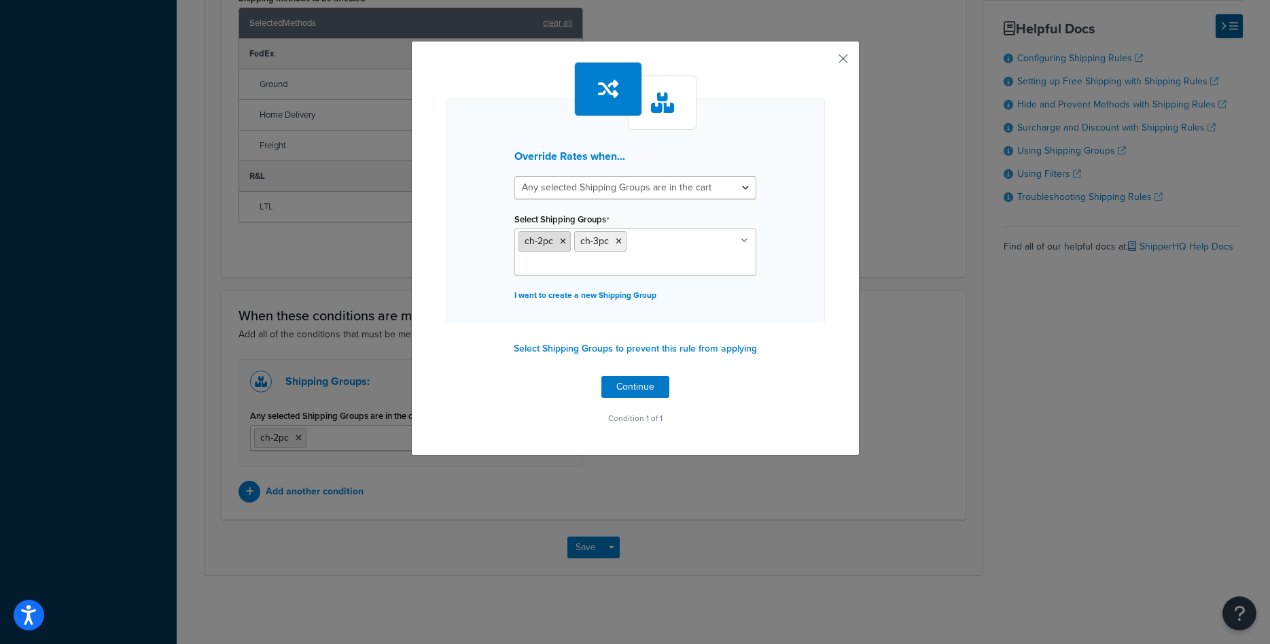
click at [561, 244] on icon at bounding box center [563, 241] width 6 height 8
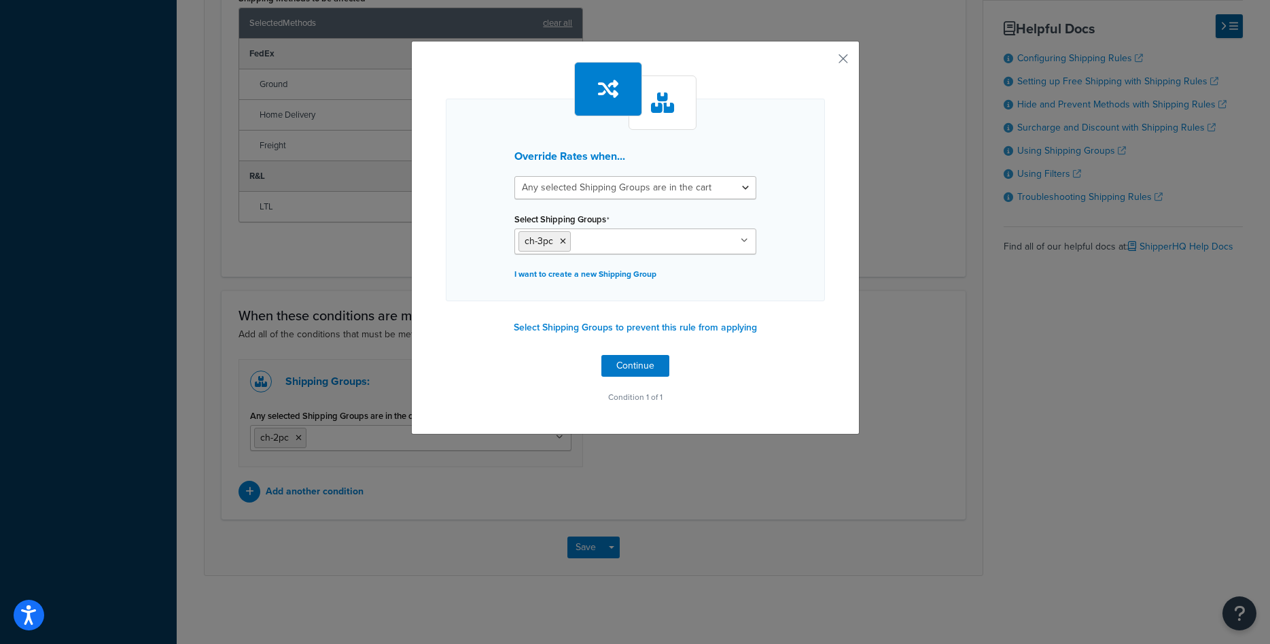
click at [828, 346] on div "Override Rates when... All selected Shipping Groups are in the cart Any selecte…" at bounding box center [635, 238] width 449 height 394
click at [657, 366] on button "Continue" at bounding box center [635, 366] width 68 height 22
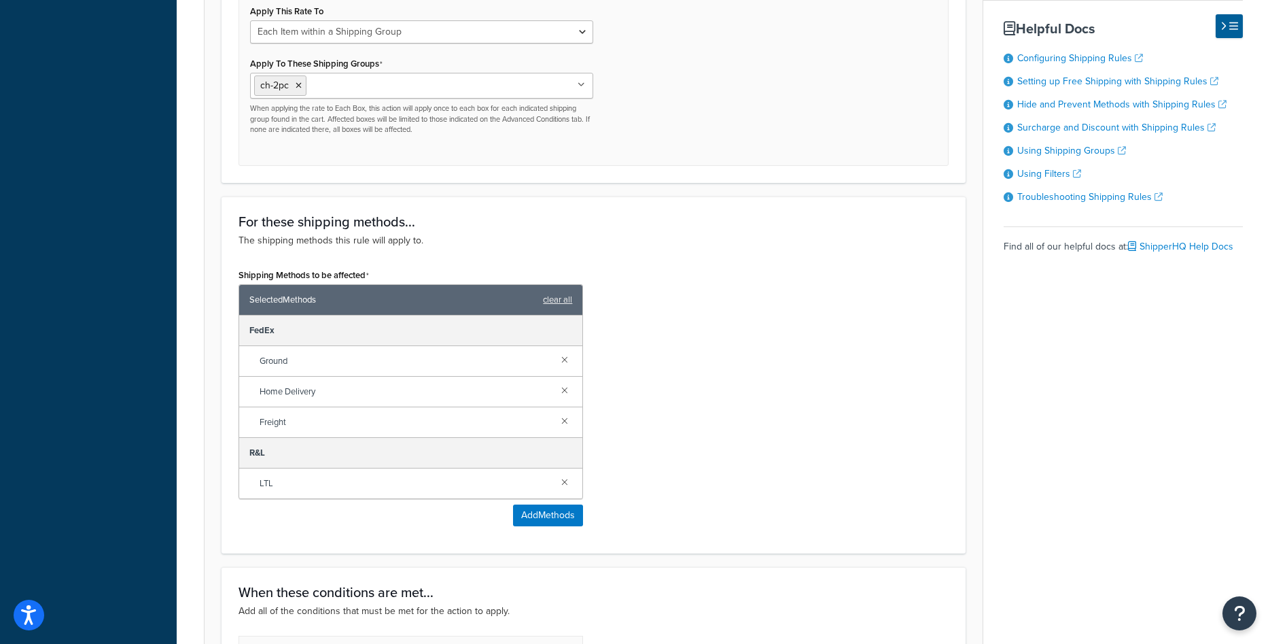
scroll to position [423, 0]
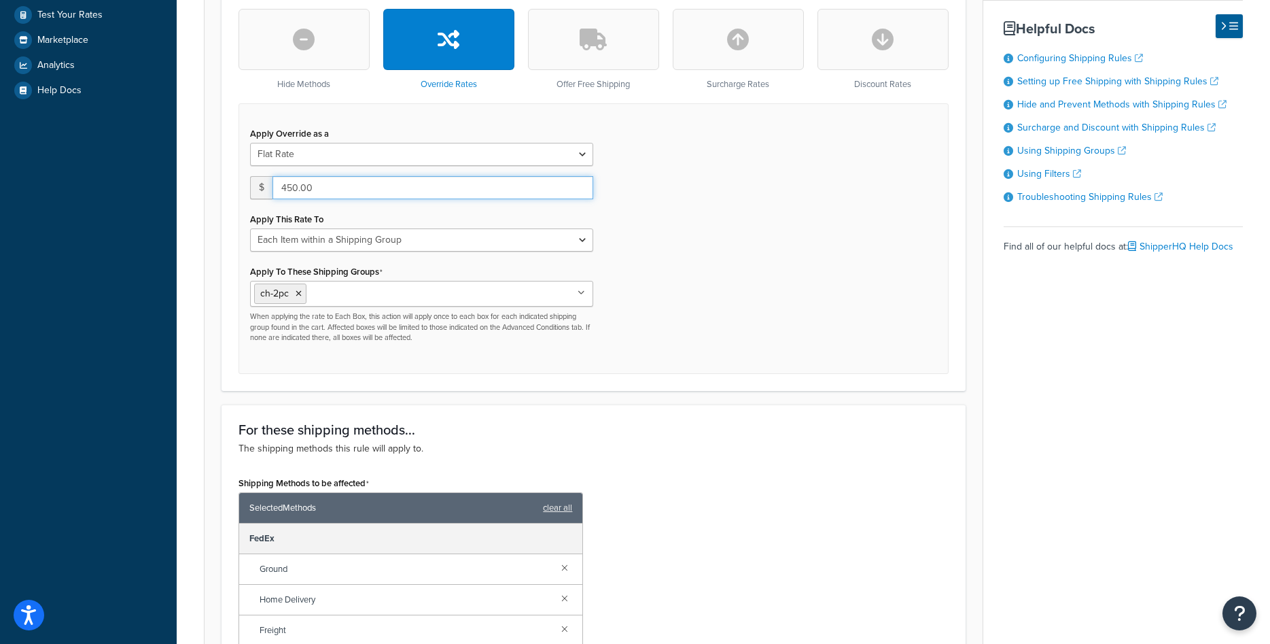
drag, startPoint x: 282, startPoint y: 188, endPoint x: 303, endPoint y: 181, distance: 21.9
click at [298, 188] on input "450.00" at bounding box center [433, 187] width 321 height 23
type input "675.00"
click at [647, 261] on div "Apply Override as a Flat Rate Percentage Flat Rate & Percentage $ 675.00 Apply …" at bounding box center [594, 238] width 710 height 270
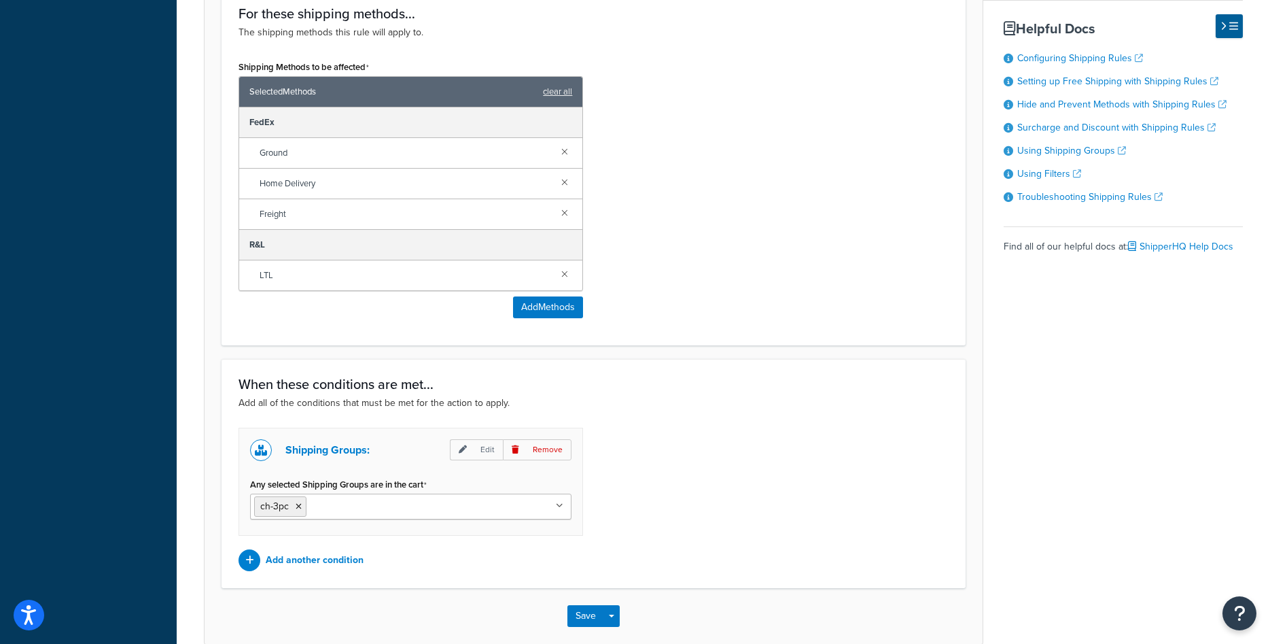
scroll to position [909, 0]
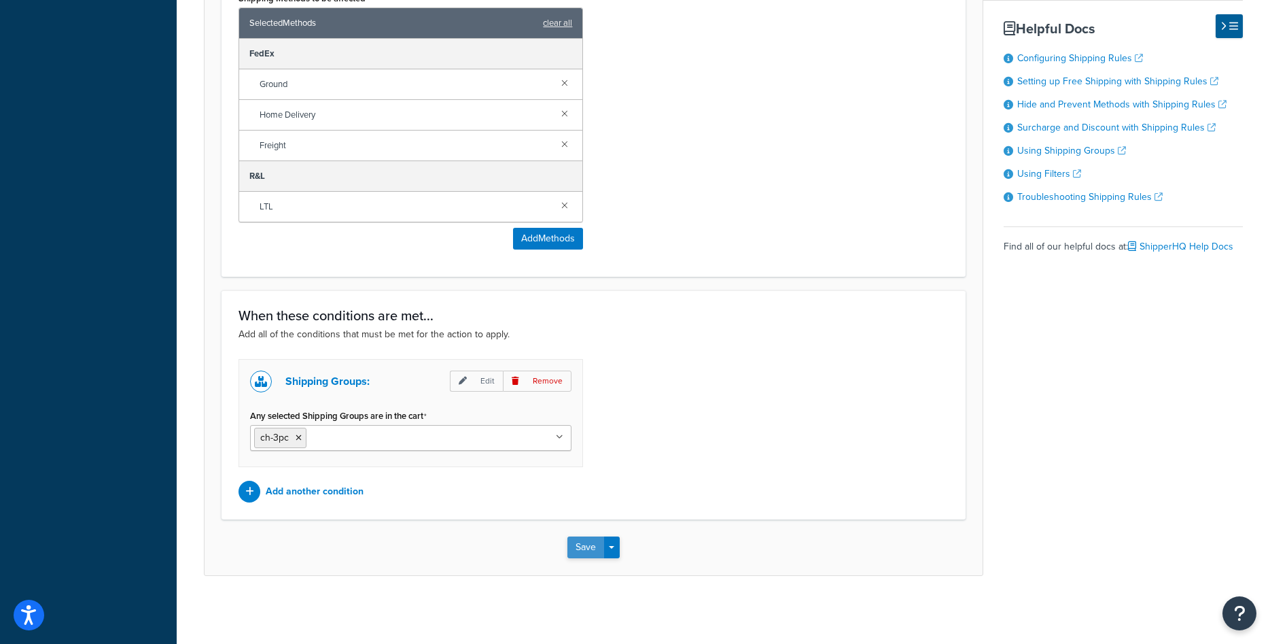
click at [576, 544] on button "Save" at bounding box center [585, 547] width 37 height 22
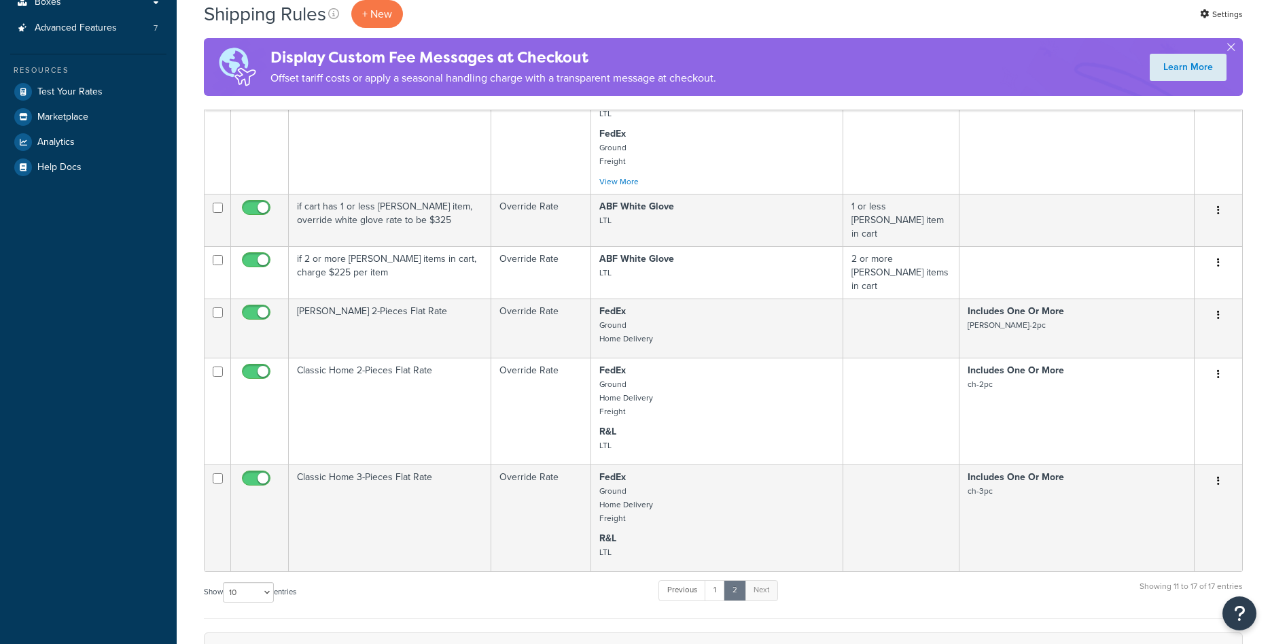
scroll to position [654, 0]
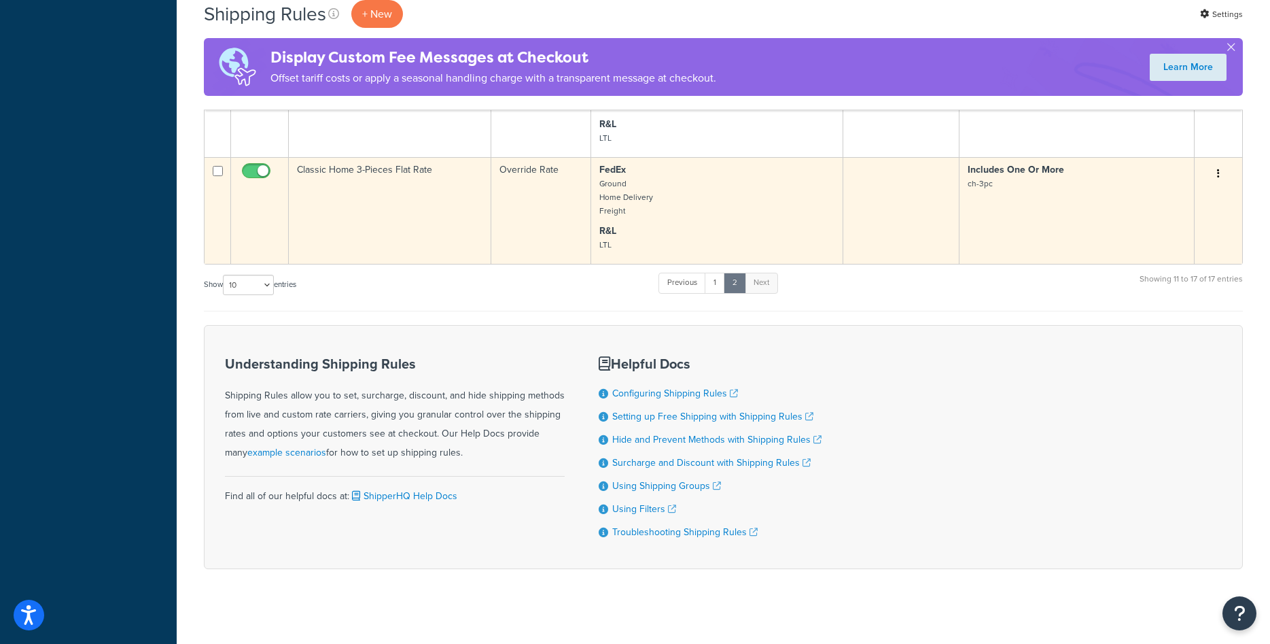
click at [438, 217] on td "Classic Home 3-Pieces Flat Rate" at bounding box center [390, 210] width 203 height 107
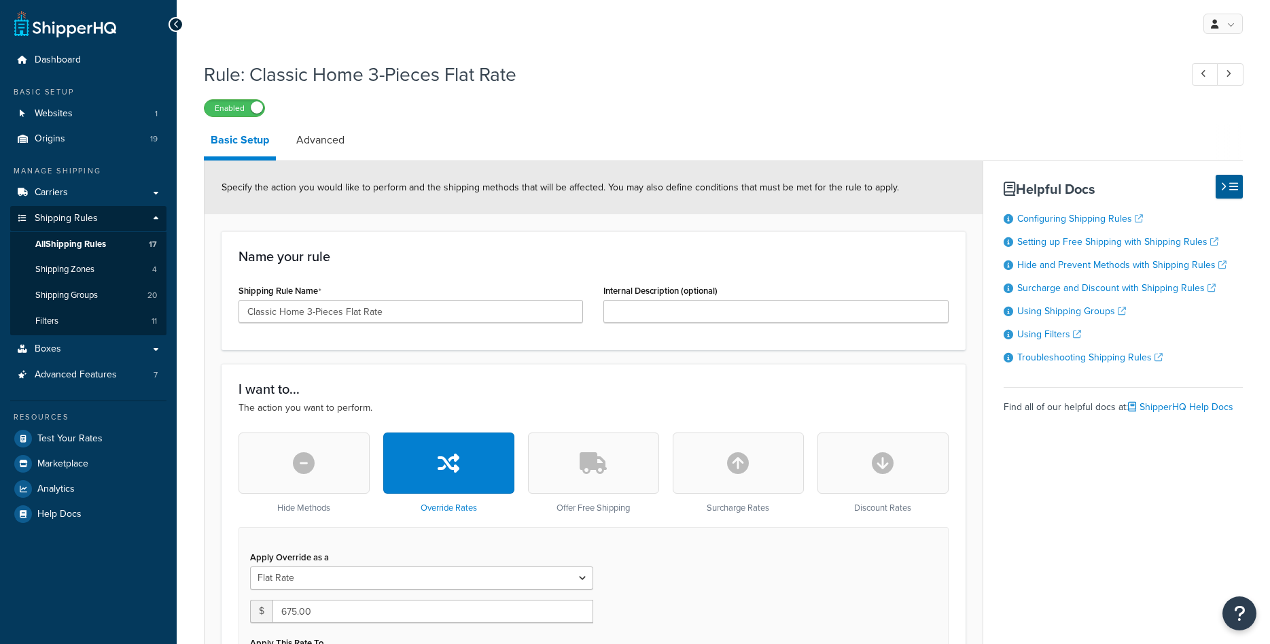
select select "ITEM"
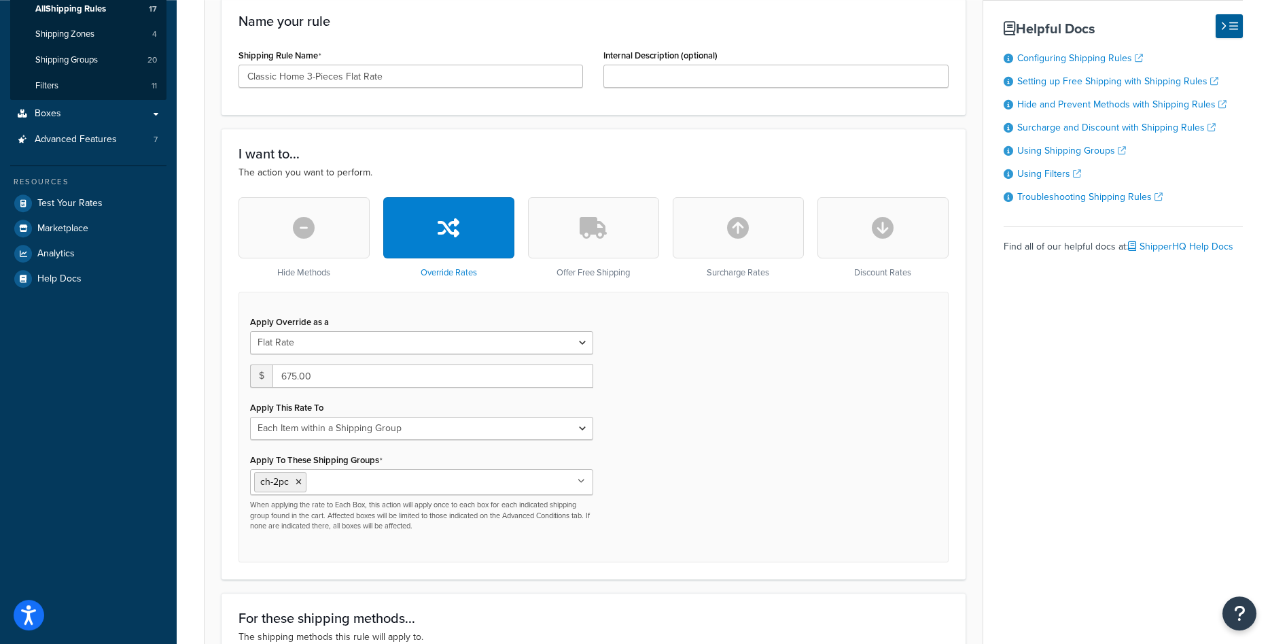
scroll to position [347, 0]
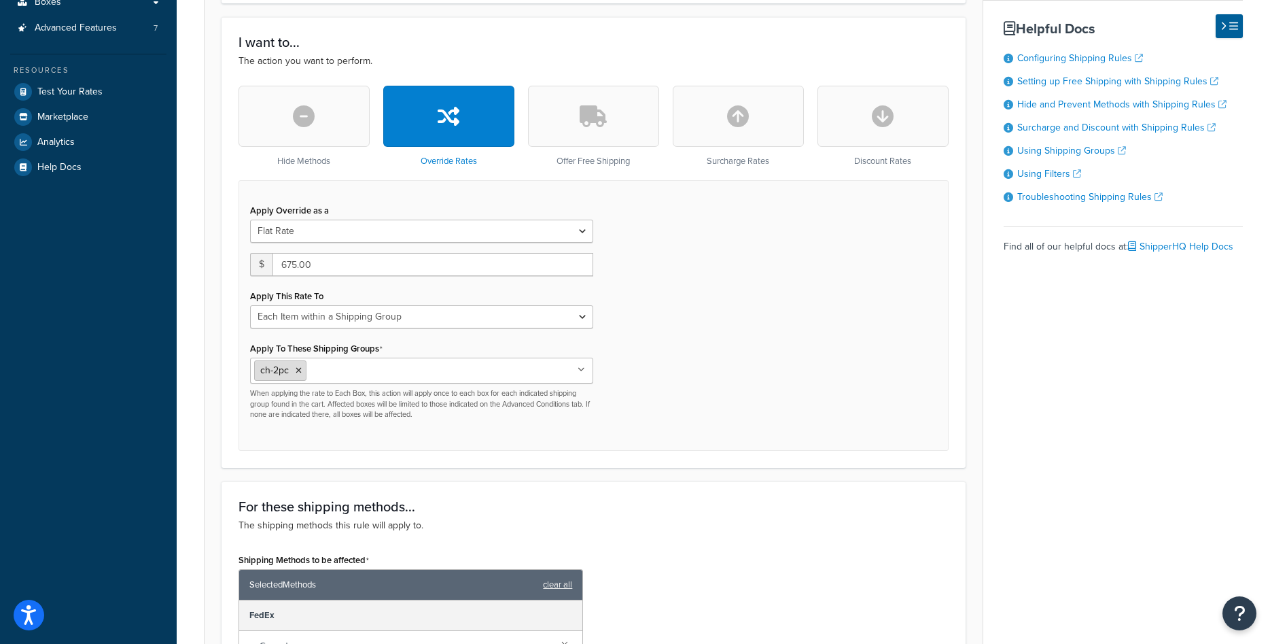
click at [299, 369] on icon at bounding box center [299, 370] width 6 height 8
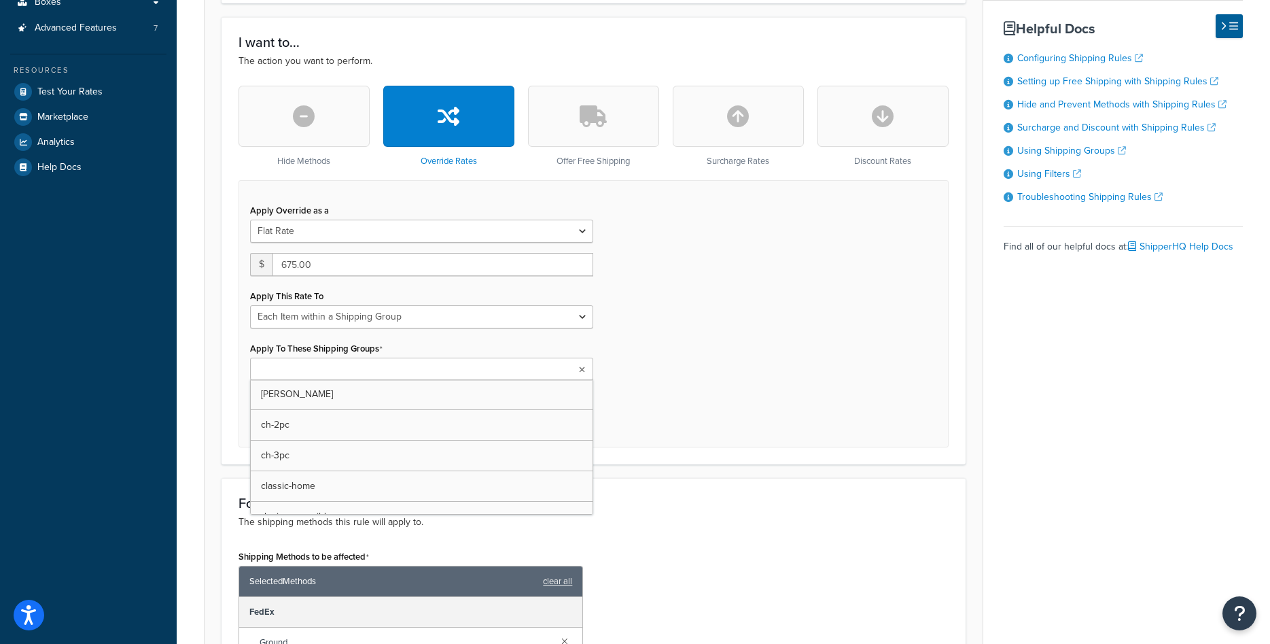
click at [299, 370] on input "Apply To These Shipping Groups" at bounding box center [314, 369] width 120 height 15
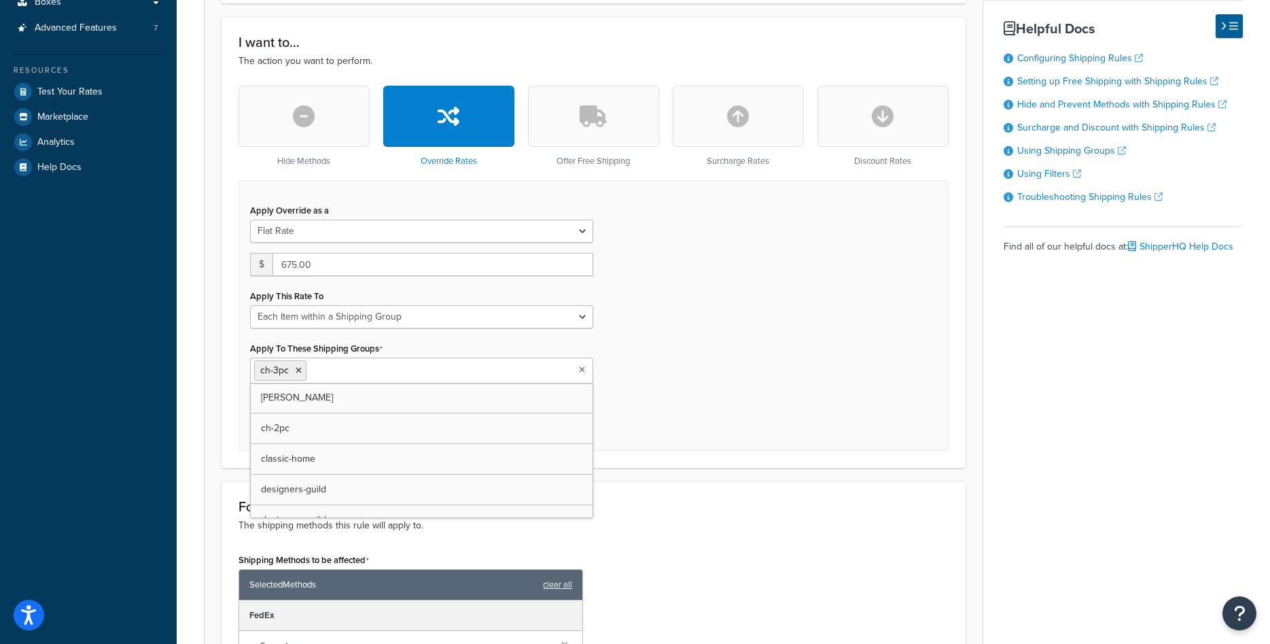
click at [676, 459] on div "I want to... The action you want to perform. Hide Methods Override Rates Offer …" at bounding box center [594, 242] width 744 height 450
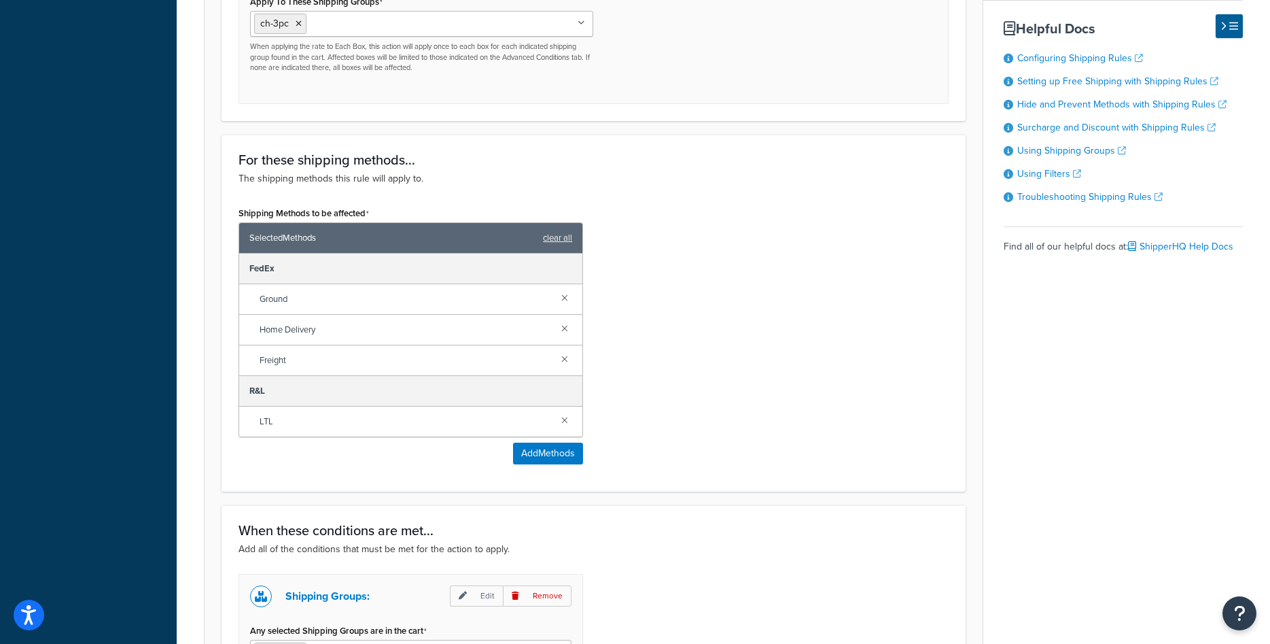
scroll to position [909, 0]
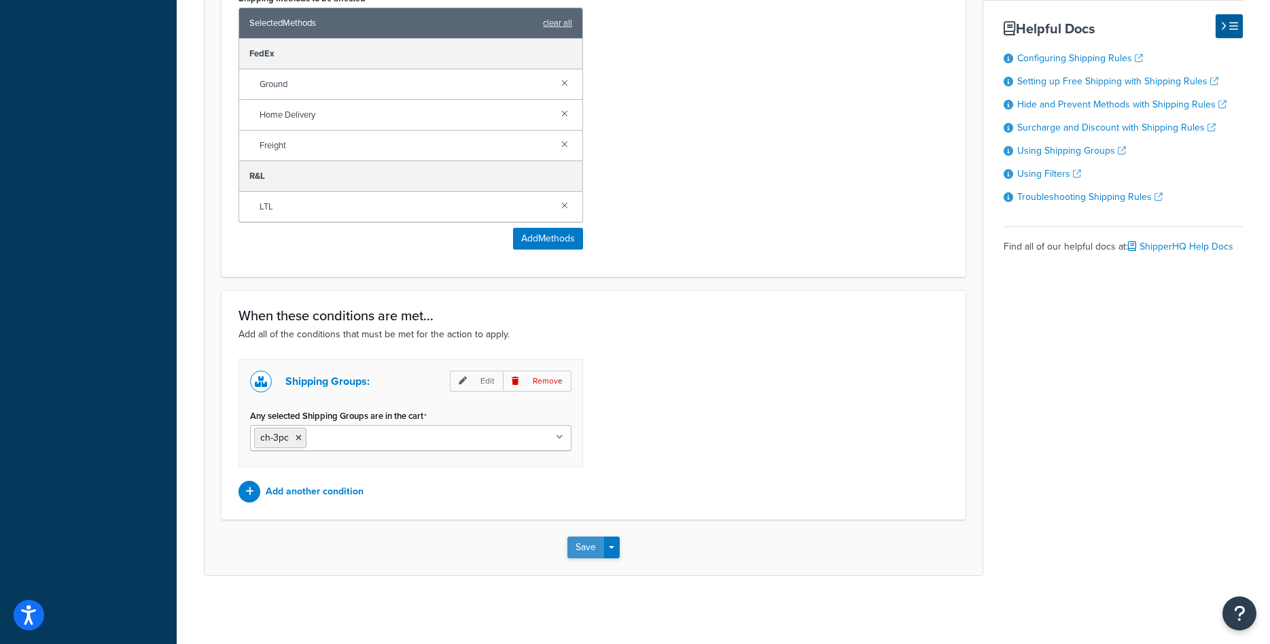
click at [577, 551] on button "Save" at bounding box center [585, 547] width 37 height 22
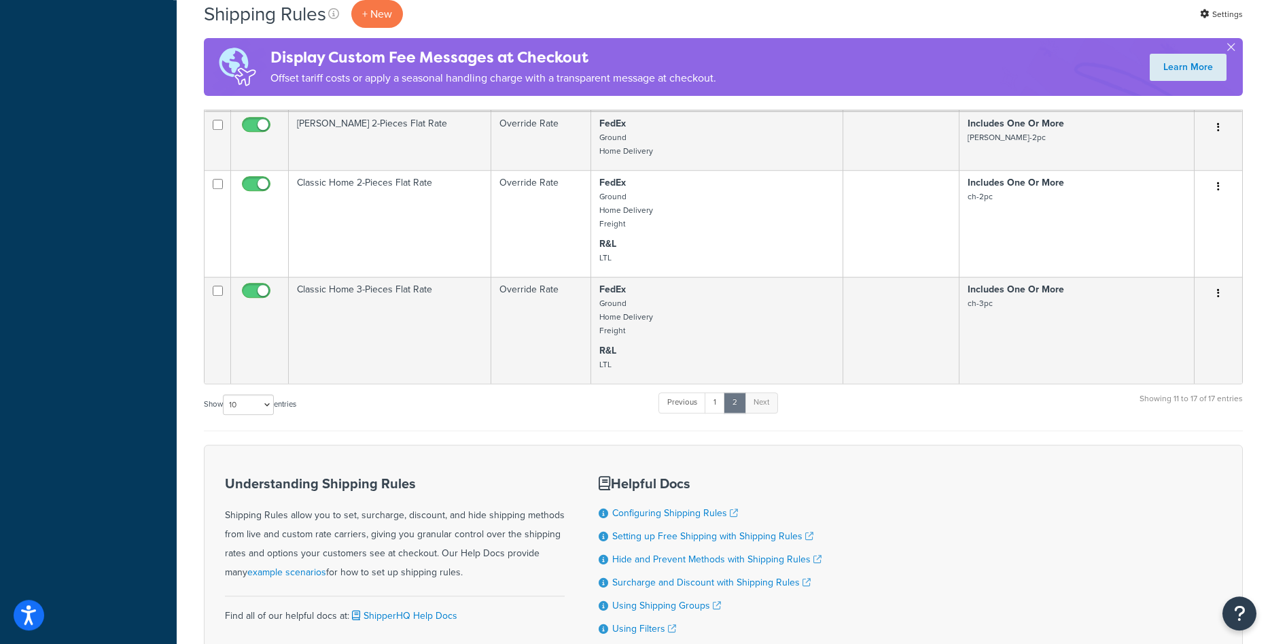
scroll to position [485, 0]
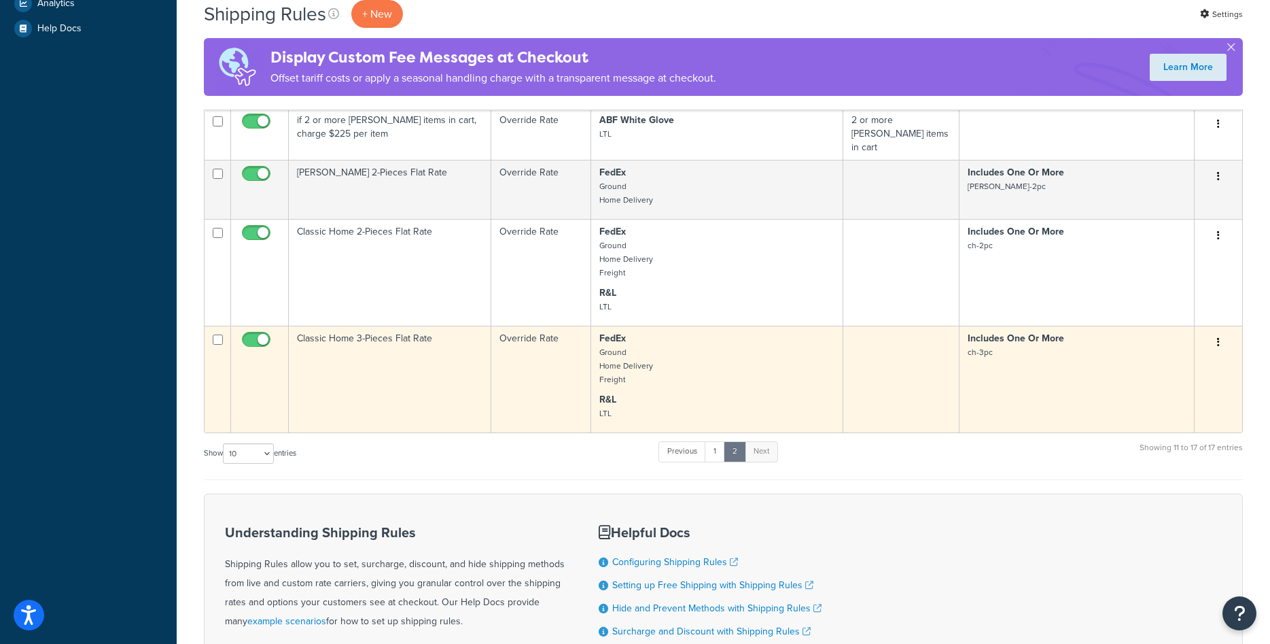
click at [392, 363] on td "Classic Home 3-Pieces Flat Rate" at bounding box center [390, 379] width 203 height 107
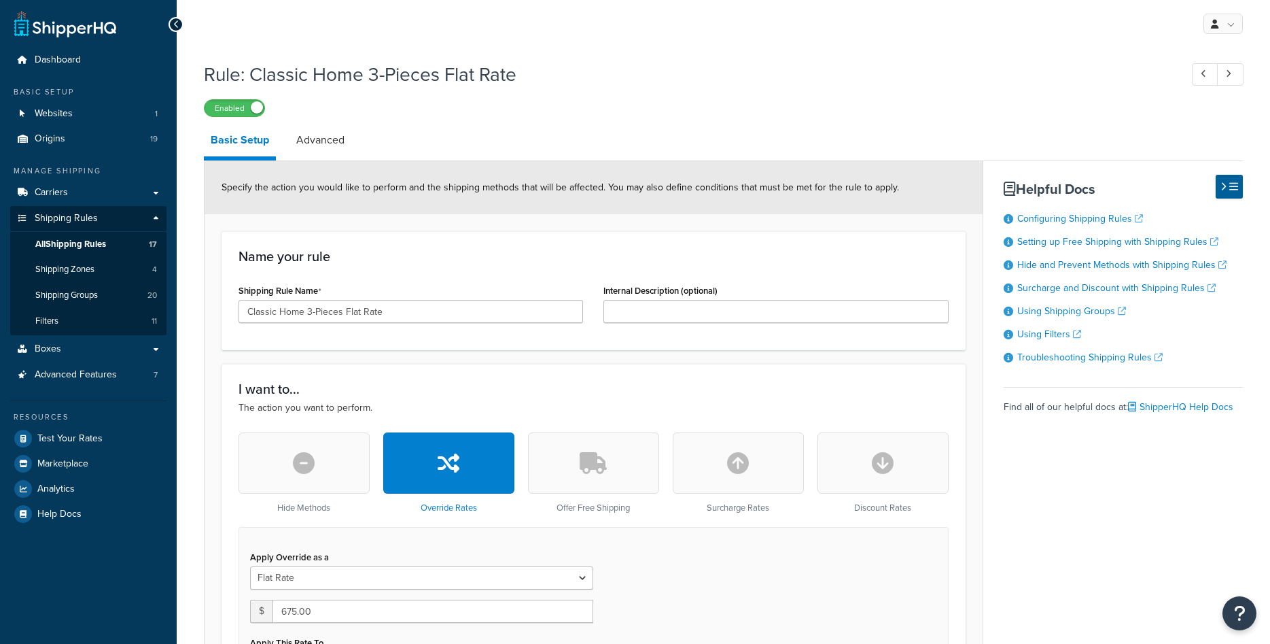
select select "ITEM"
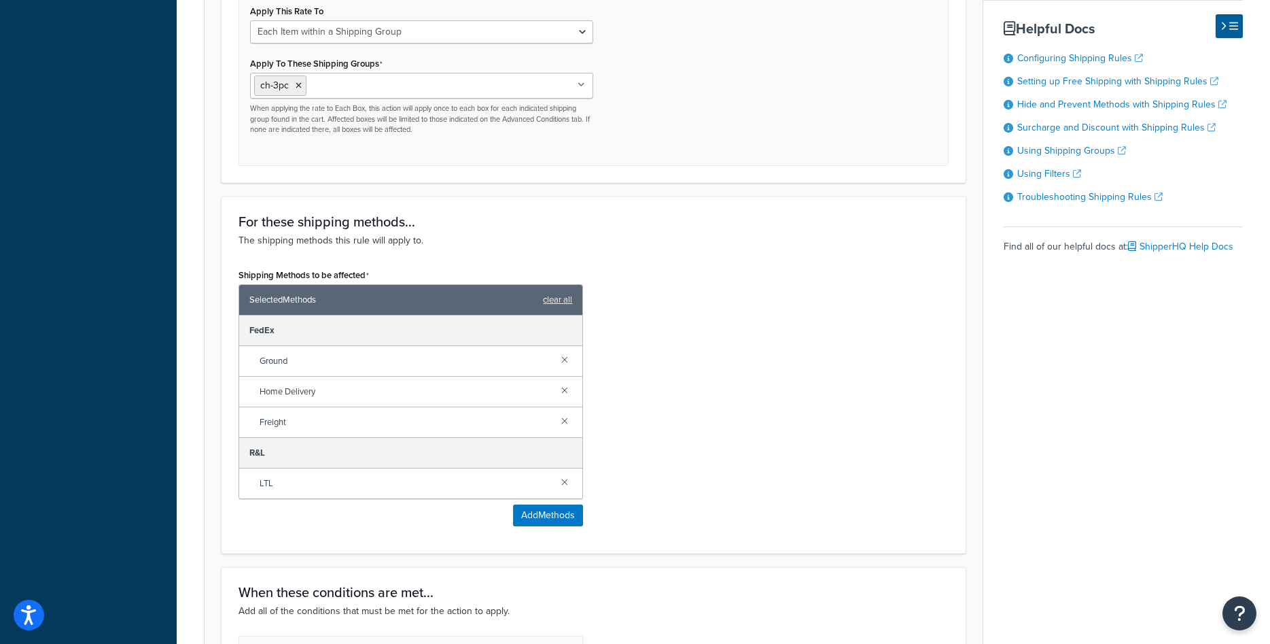
scroll to position [909, 0]
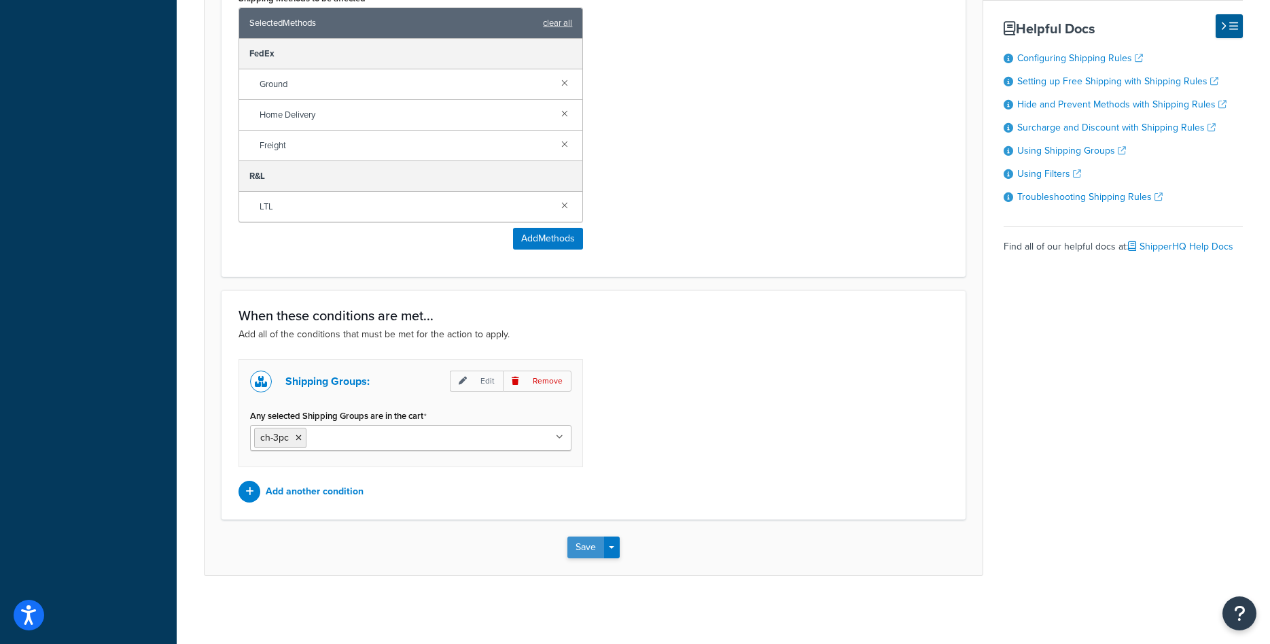
click at [586, 547] on button "Save" at bounding box center [585, 547] width 37 height 22
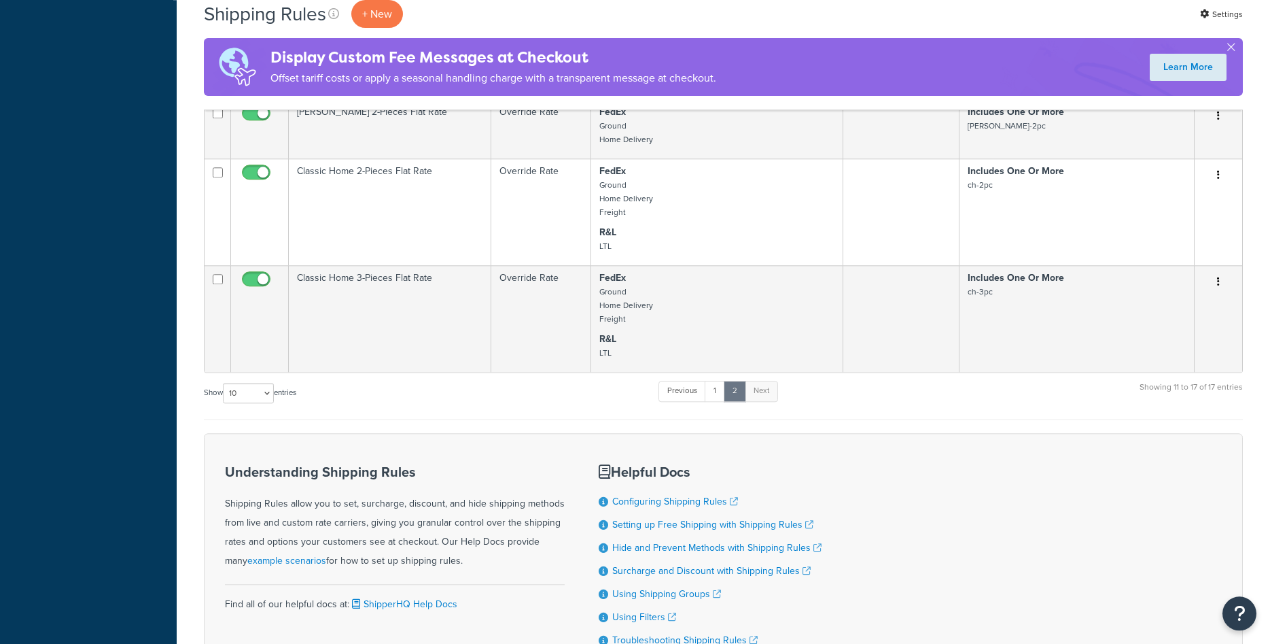
scroll to position [555, 0]
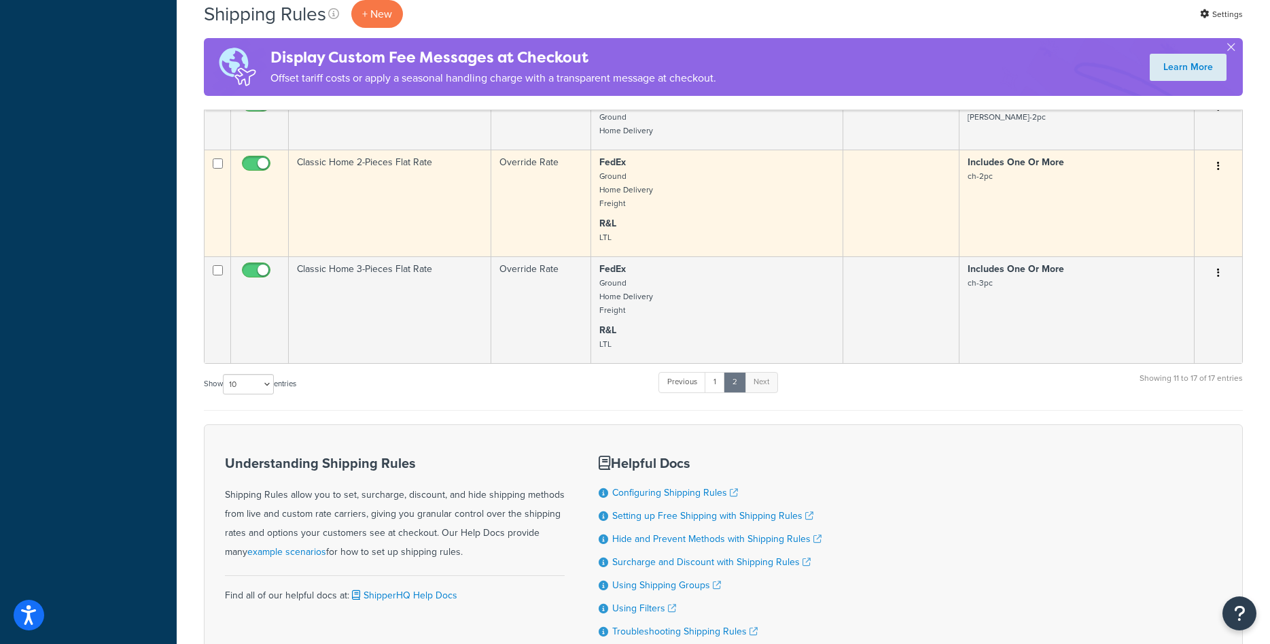
click at [399, 205] on td "Classic Home 2-Pieces Flat Rate" at bounding box center [390, 203] width 203 height 107
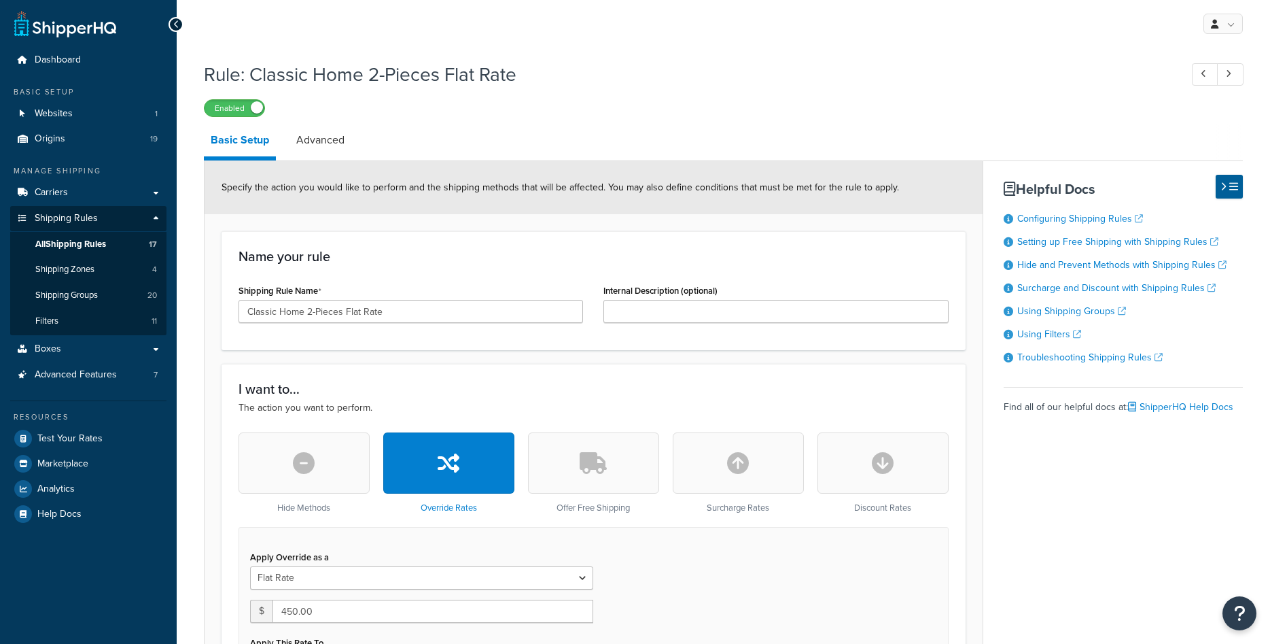
select select "ITEM"
click at [100, 239] on span "All Shipping Rules" at bounding box center [70, 245] width 71 height 12
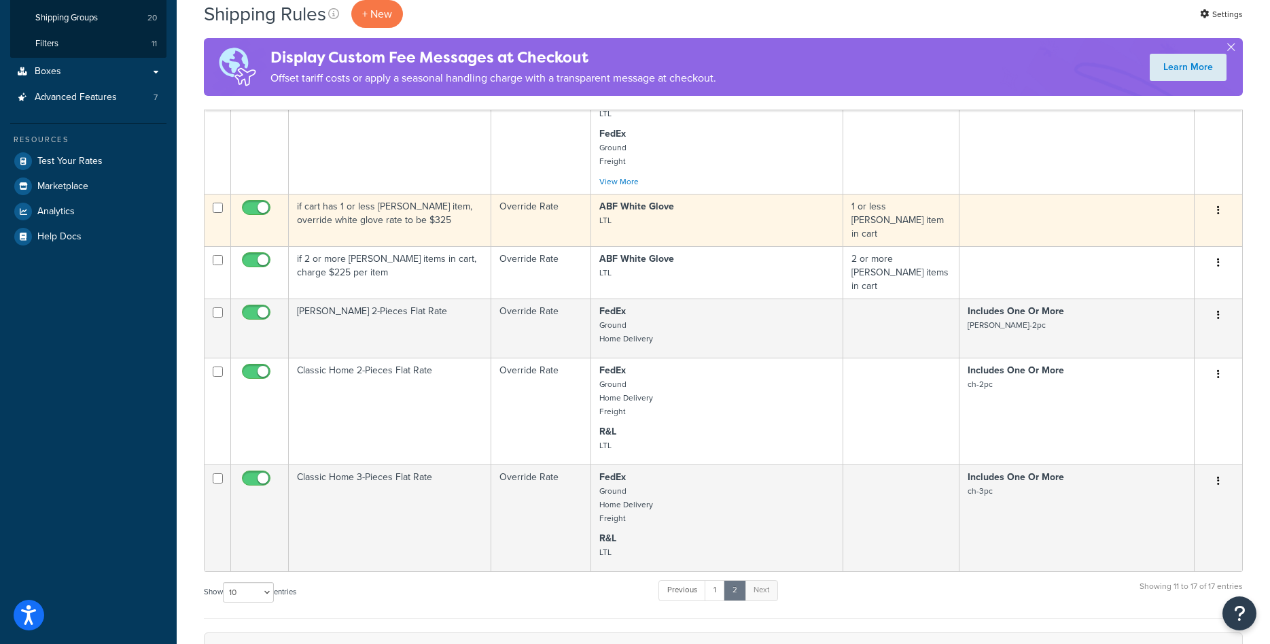
scroll to position [416, 0]
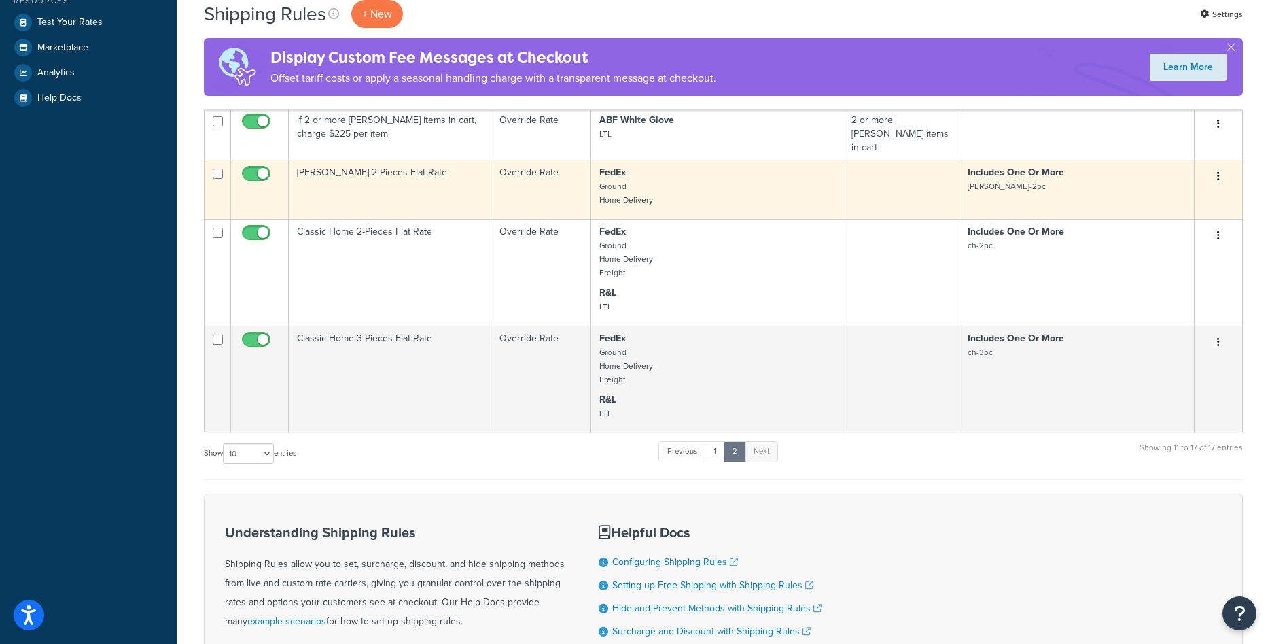
click at [1221, 170] on button "button" at bounding box center [1218, 177] width 19 height 22
click at [1183, 193] on link "Edit" at bounding box center [1173, 202] width 107 height 28
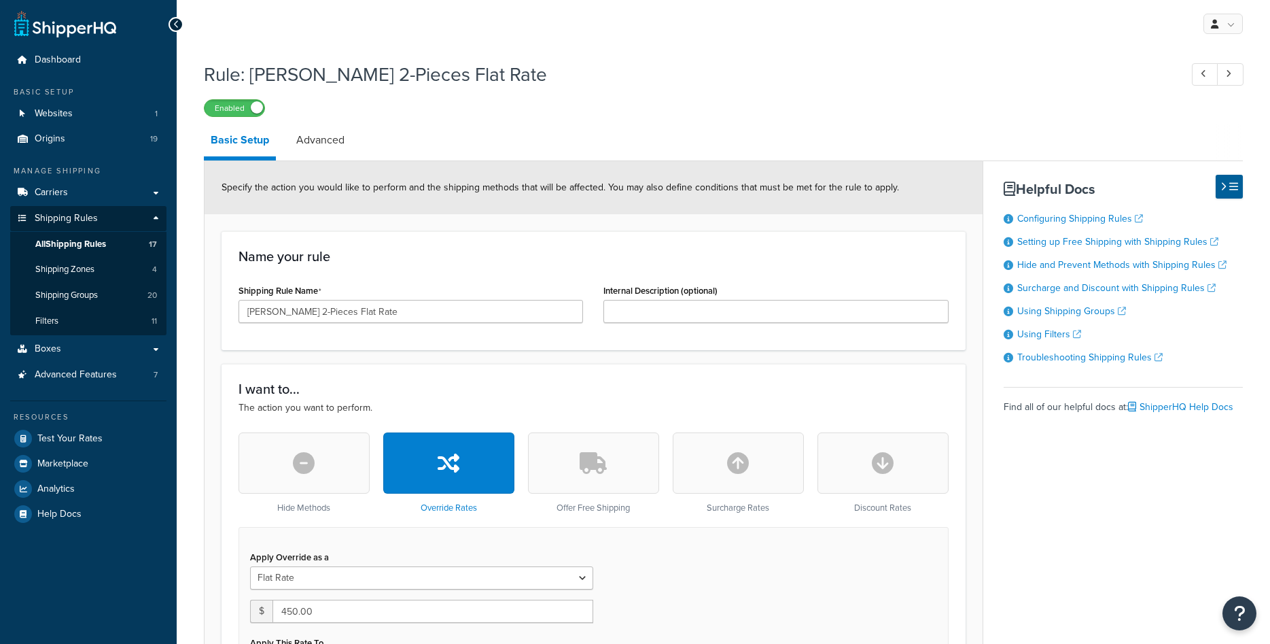
select select "ITEM"
click at [119, 238] on link "All Shipping Rules 17" at bounding box center [88, 244] width 156 height 25
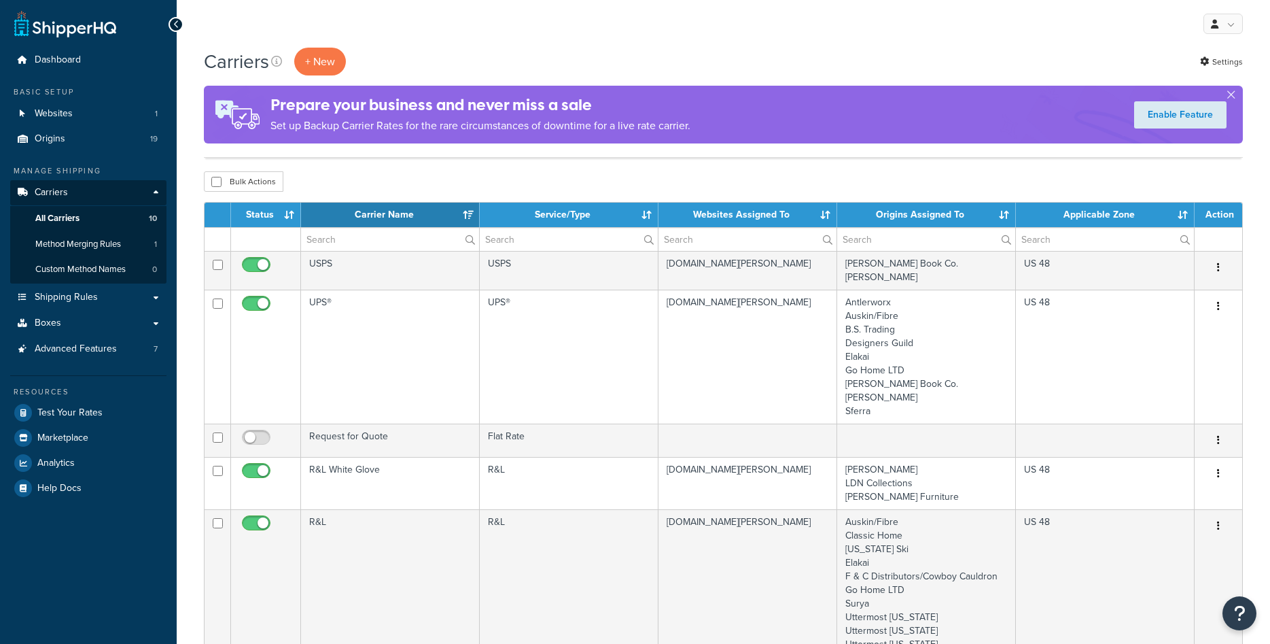
select select "15"
click at [73, 140] on link "Origins 19" at bounding box center [88, 138] width 156 height 25
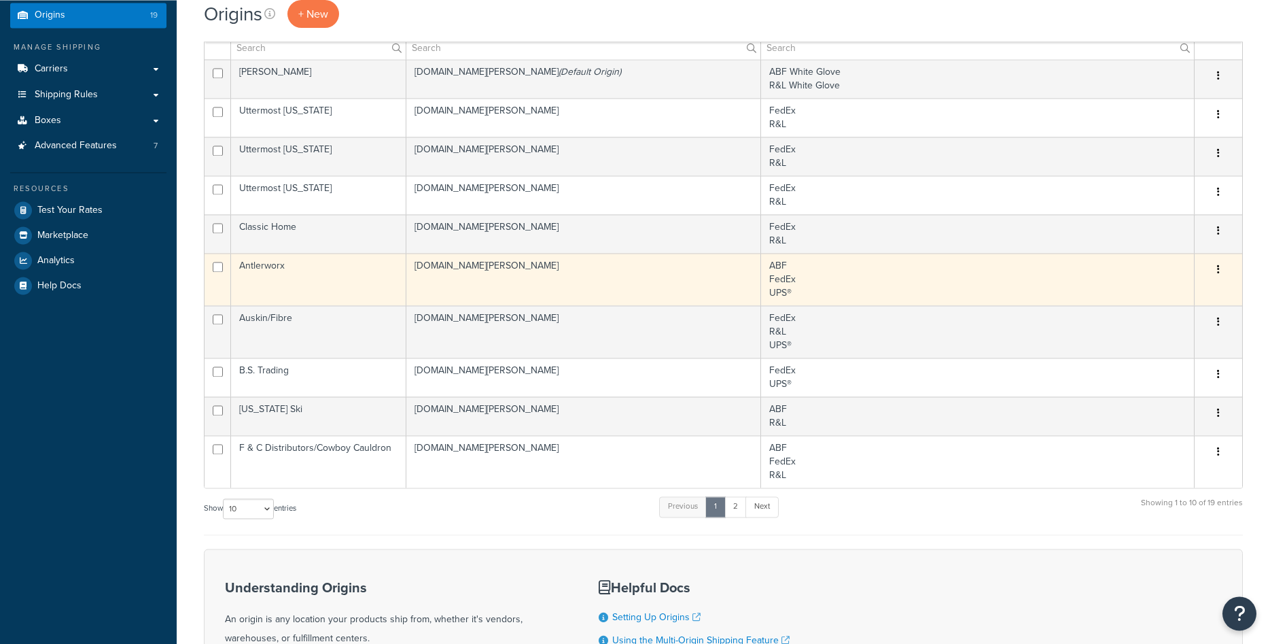
scroll to position [208, 0]
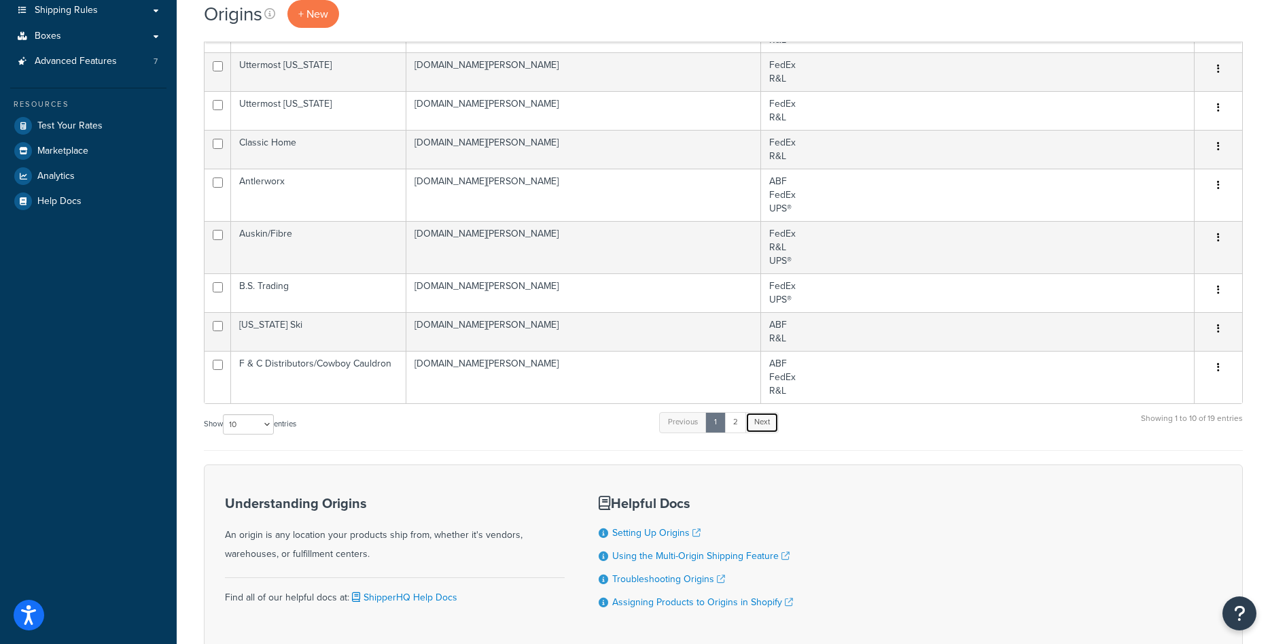
click at [755, 426] on link "Next" at bounding box center [762, 422] width 33 height 20
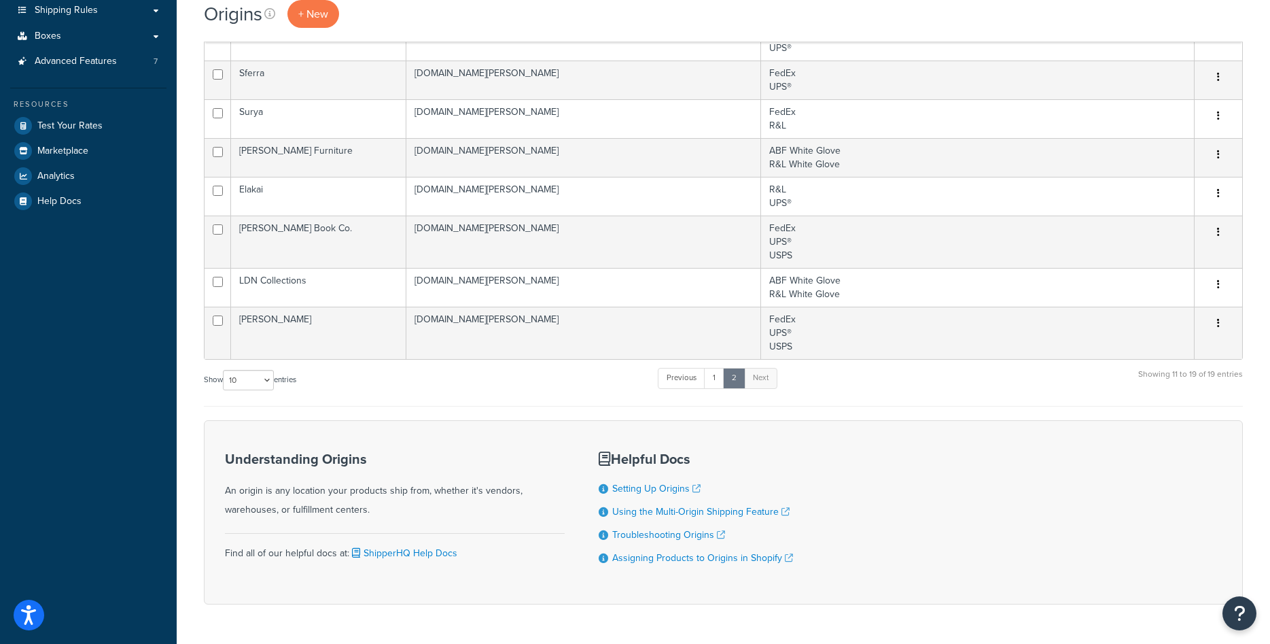
scroll to position [139, 0]
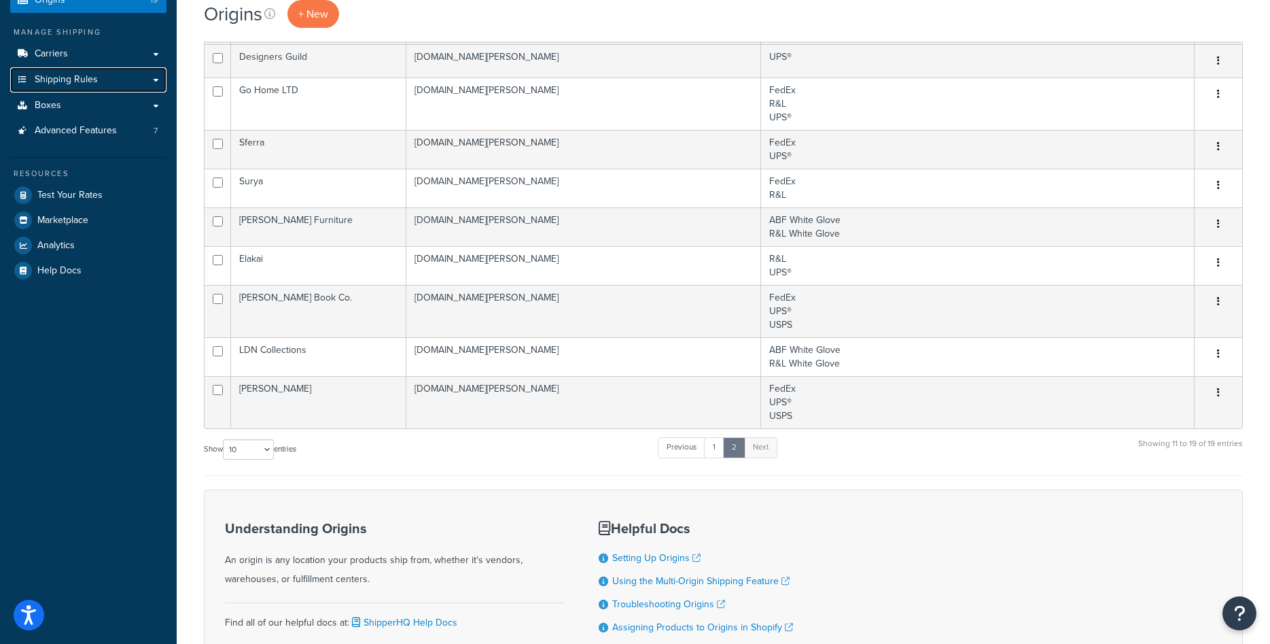
click at [95, 86] on span "Shipping Rules" at bounding box center [66, 80] width 63 height 12
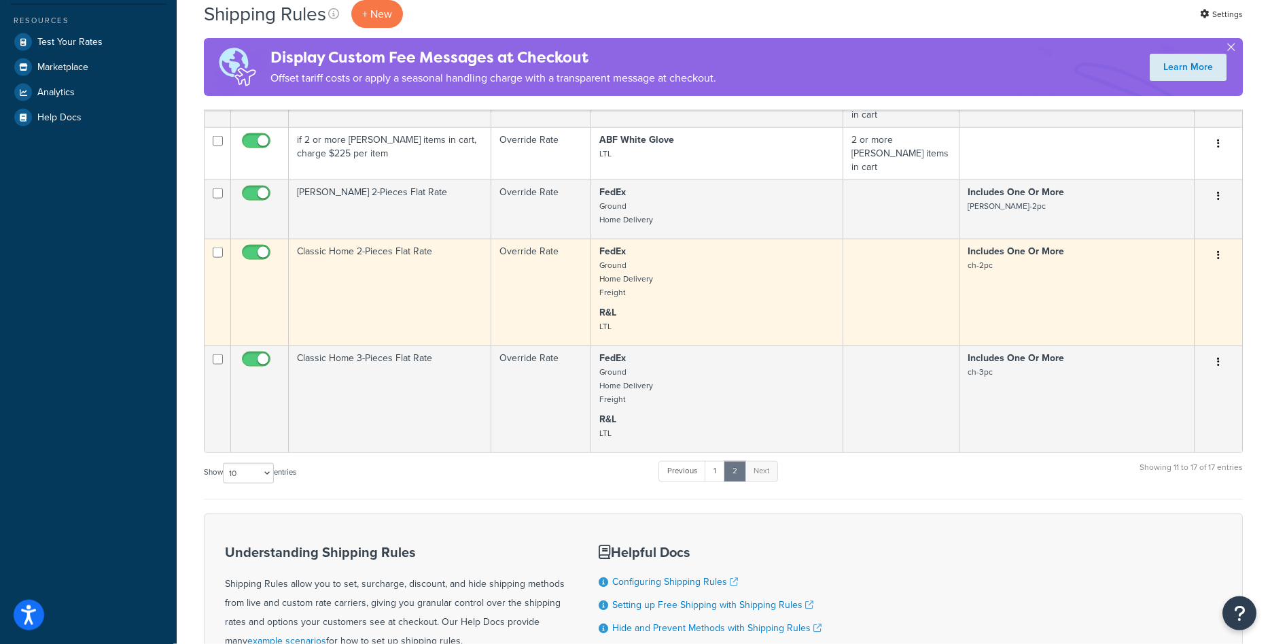
scroll to position [347, 0]
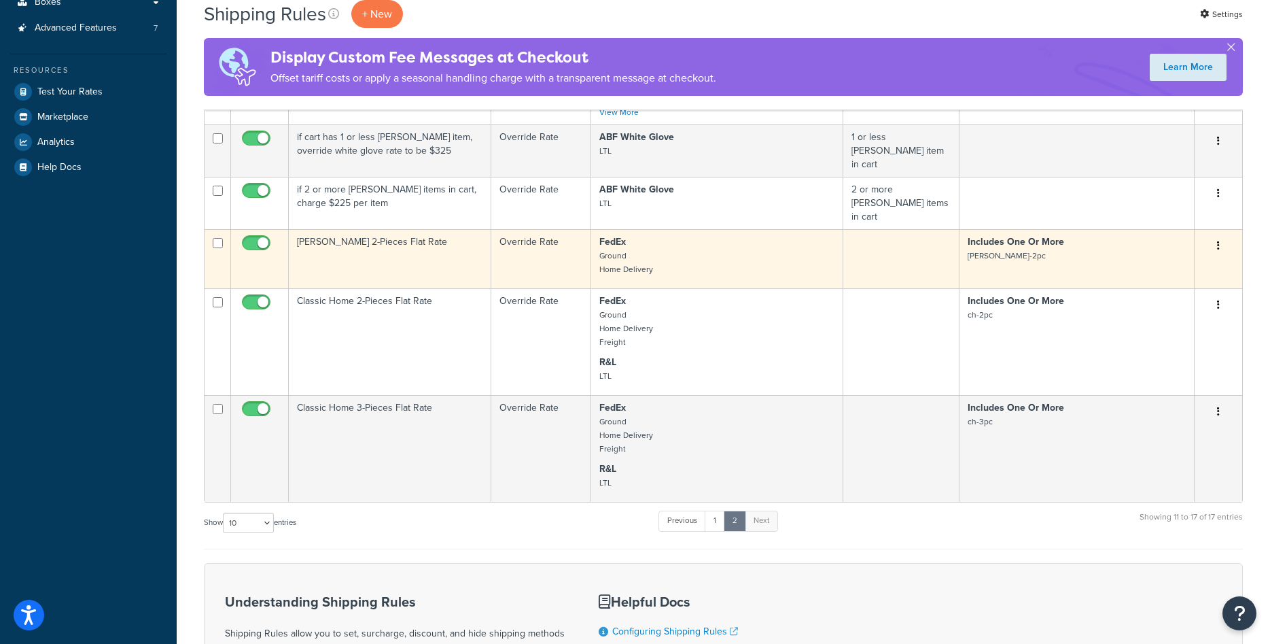
click at [404, 264] on td "[PERSON_NAME] 2-Pieces Flat Rate" at bounding box center [390, 258] width 203 height 59
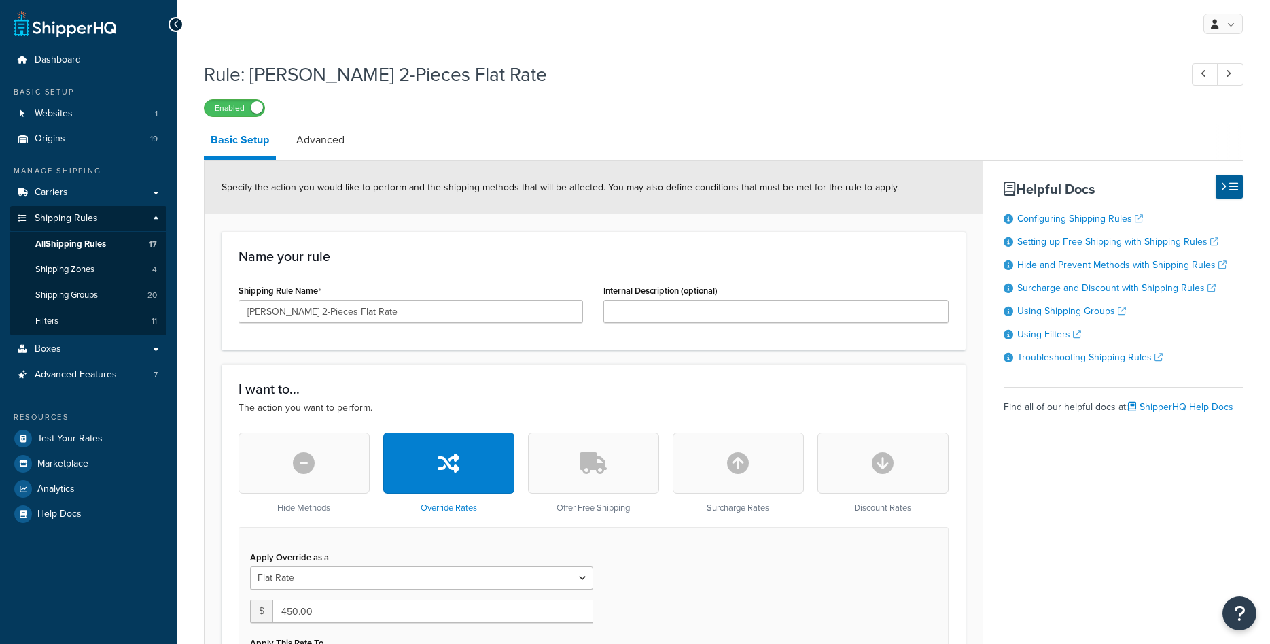
select select "ITEM"
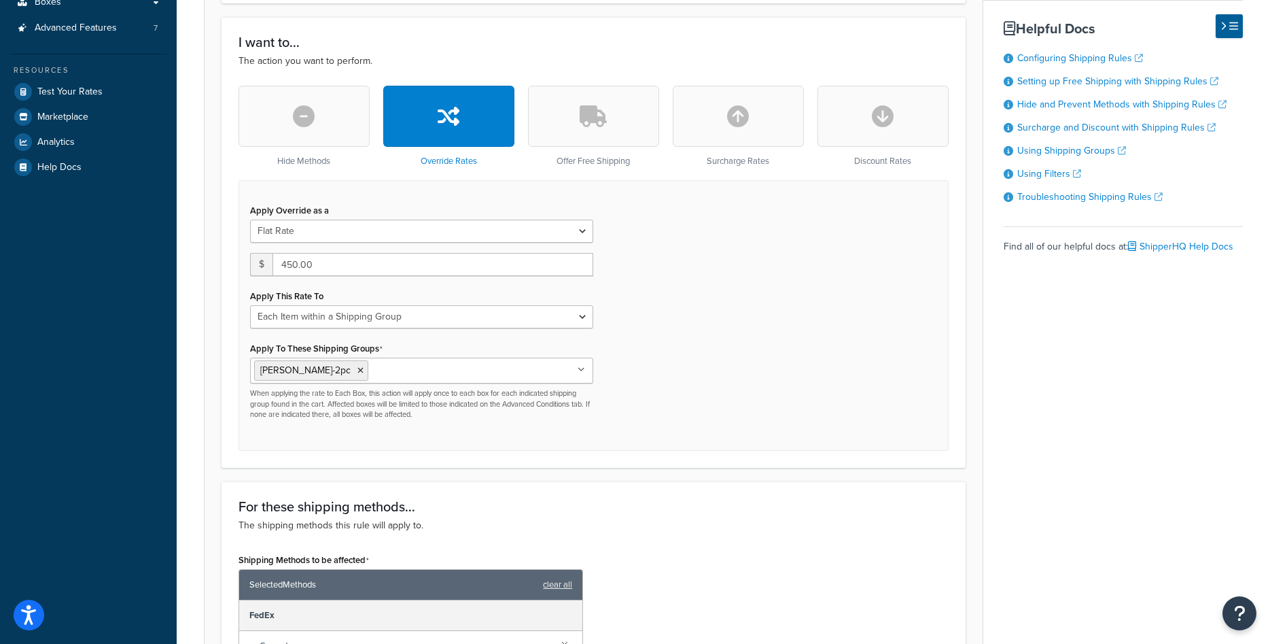
scroll to position [624, 0]
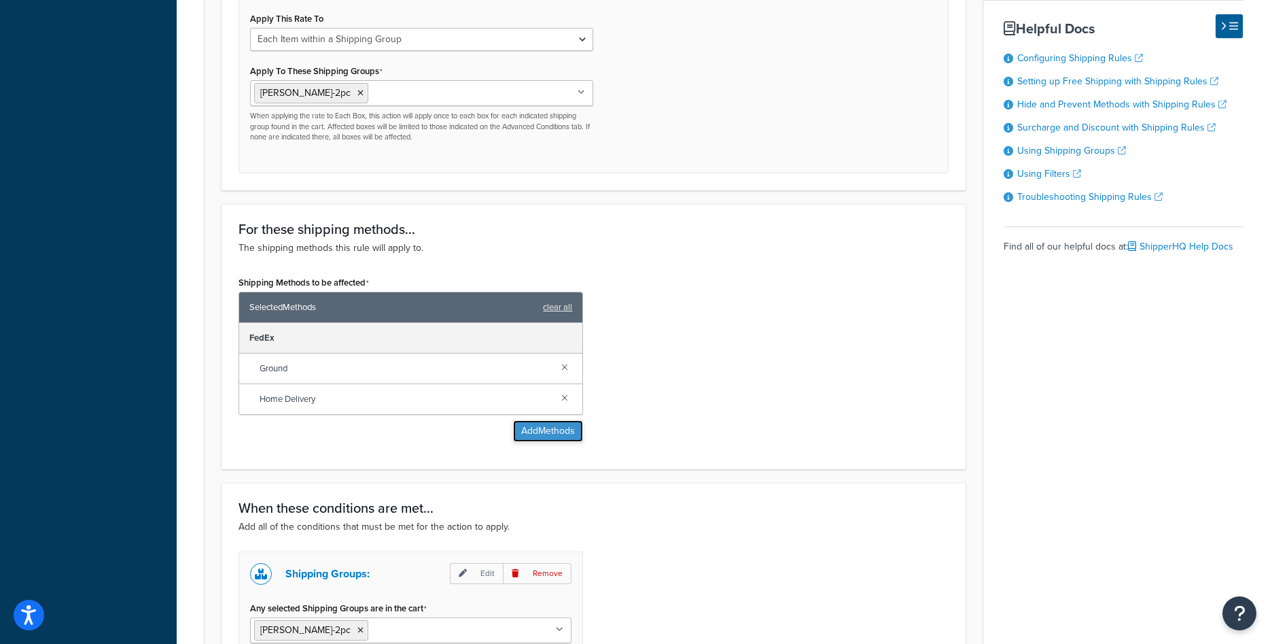
click at [544, 426] on button "Add Methods" at bounding box center [548, 431] width 70 height 22
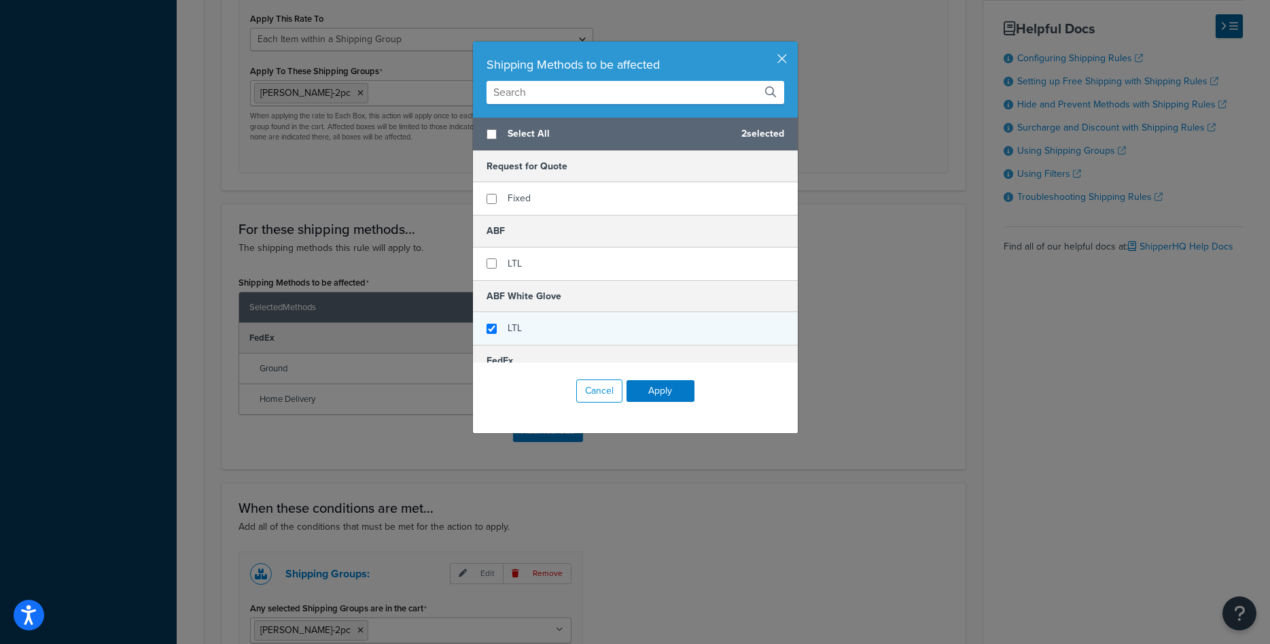
checkbox input "true"
click at [511, 324] on span "LTL" at bounding box center [515, 328] width 14 height 14
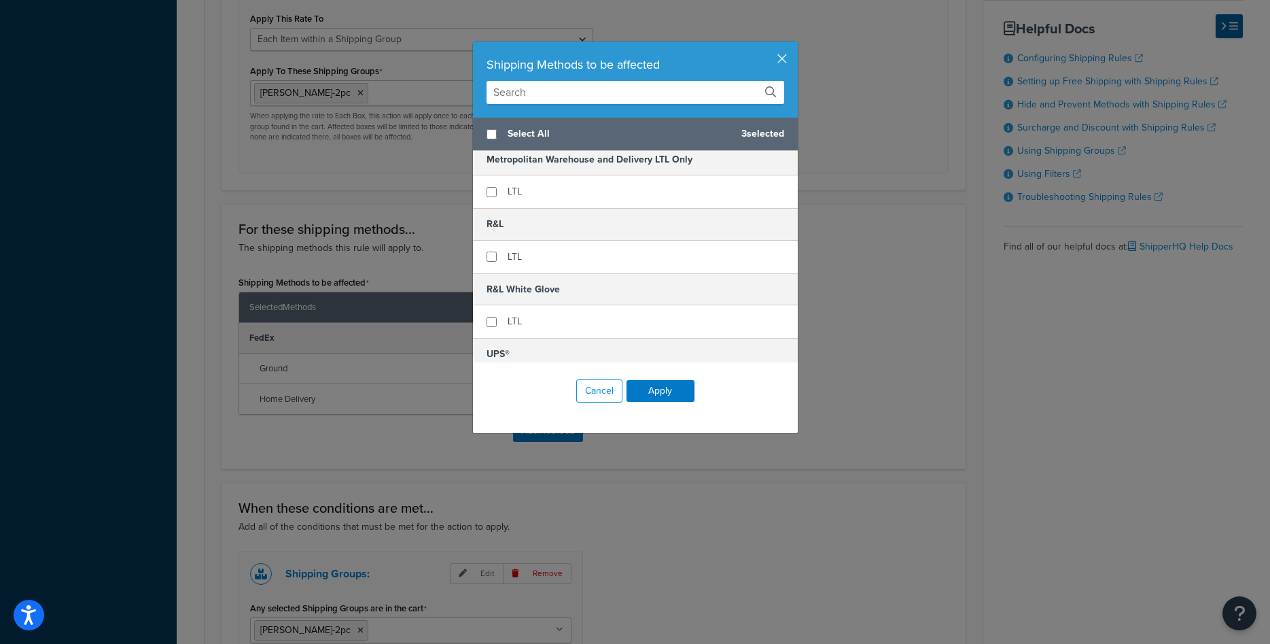
scroll to position [408, 0]
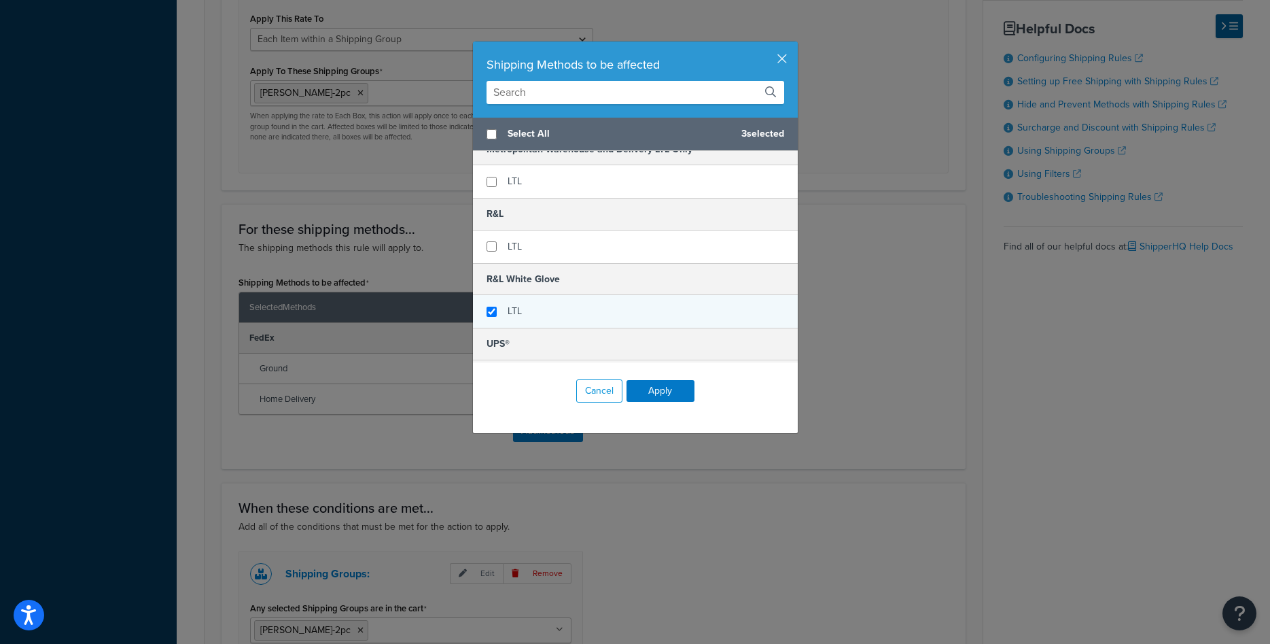
checkbox input "true"
click at [512, 311] on span "LTL" at bounding box center [515, 311] width 14 height 14
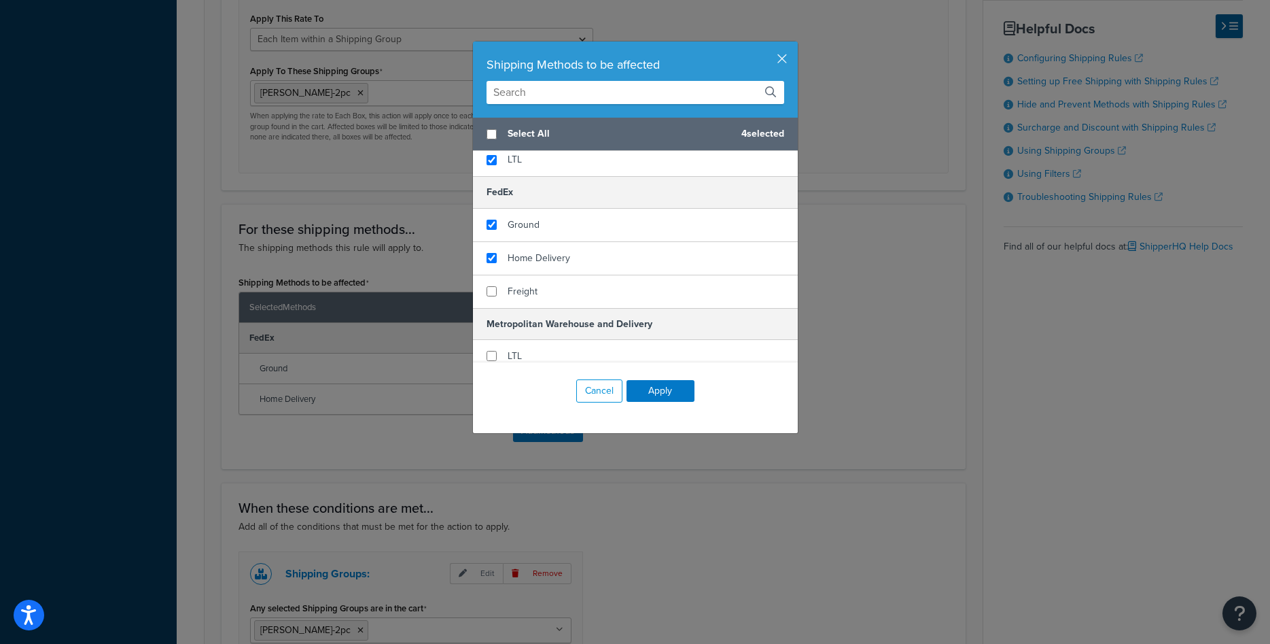
scroll to position [163, 0]
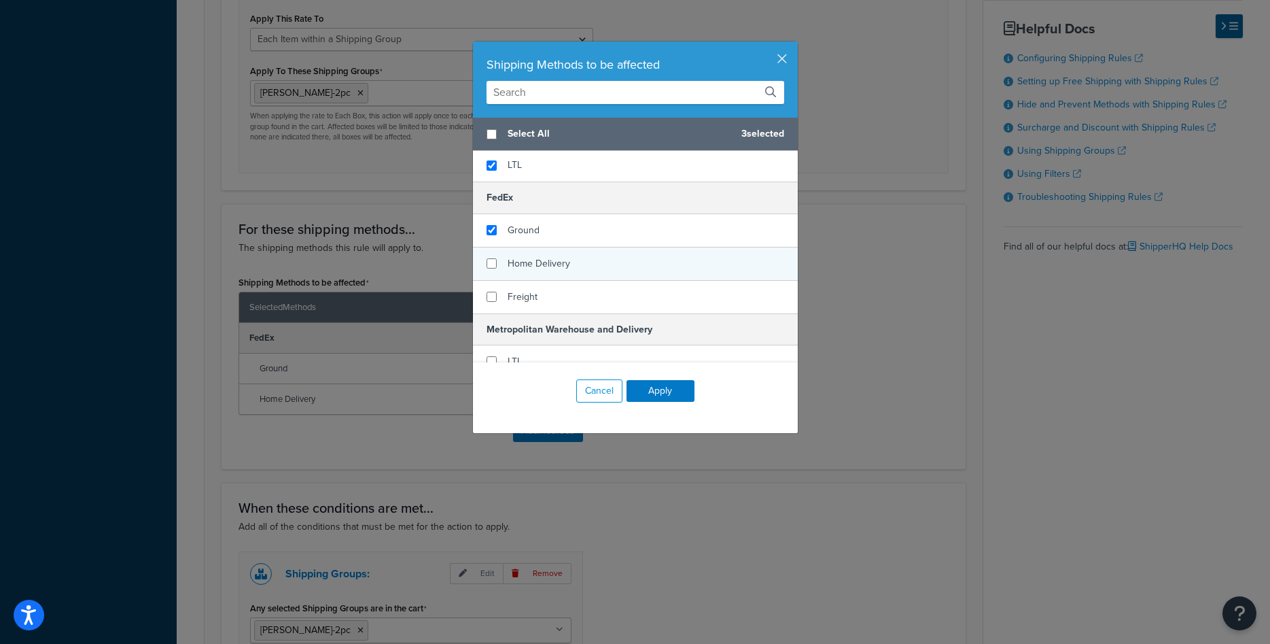
checkbox input "false"
click at [542, 270] on span "Home Delivery" at bounding box center [539, 263] width 63 height 14
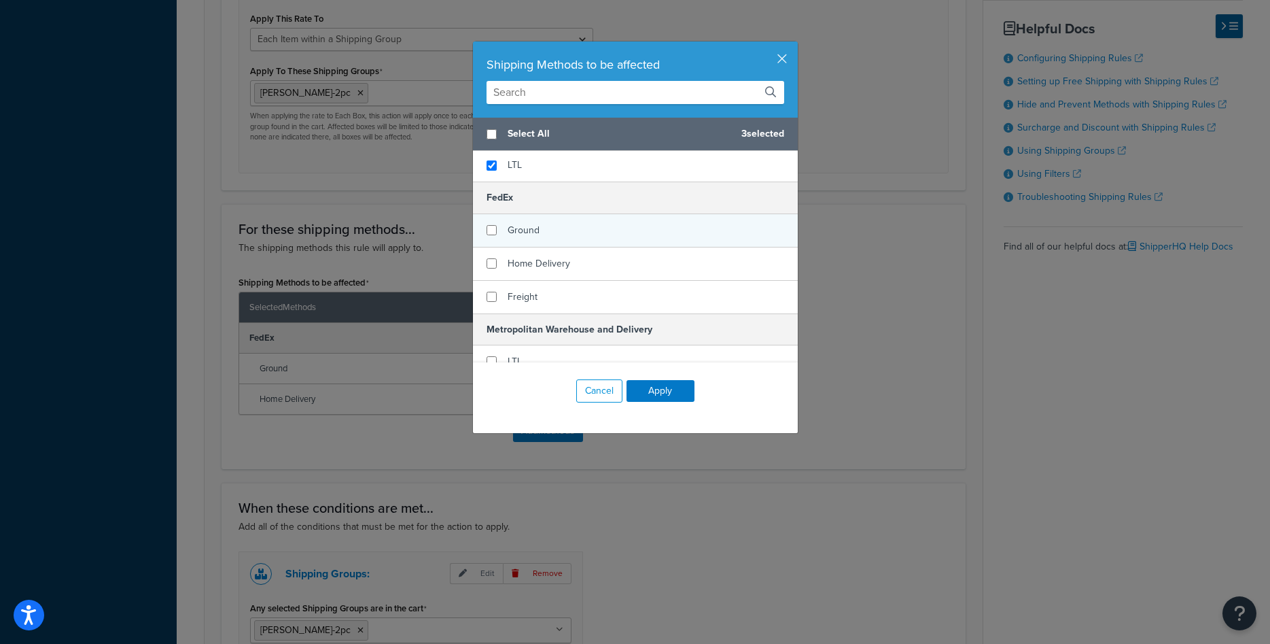
checkbox input "false"
click at [528, 236] on span "Ground" at bounding box center [524, 230] width 32 height 14
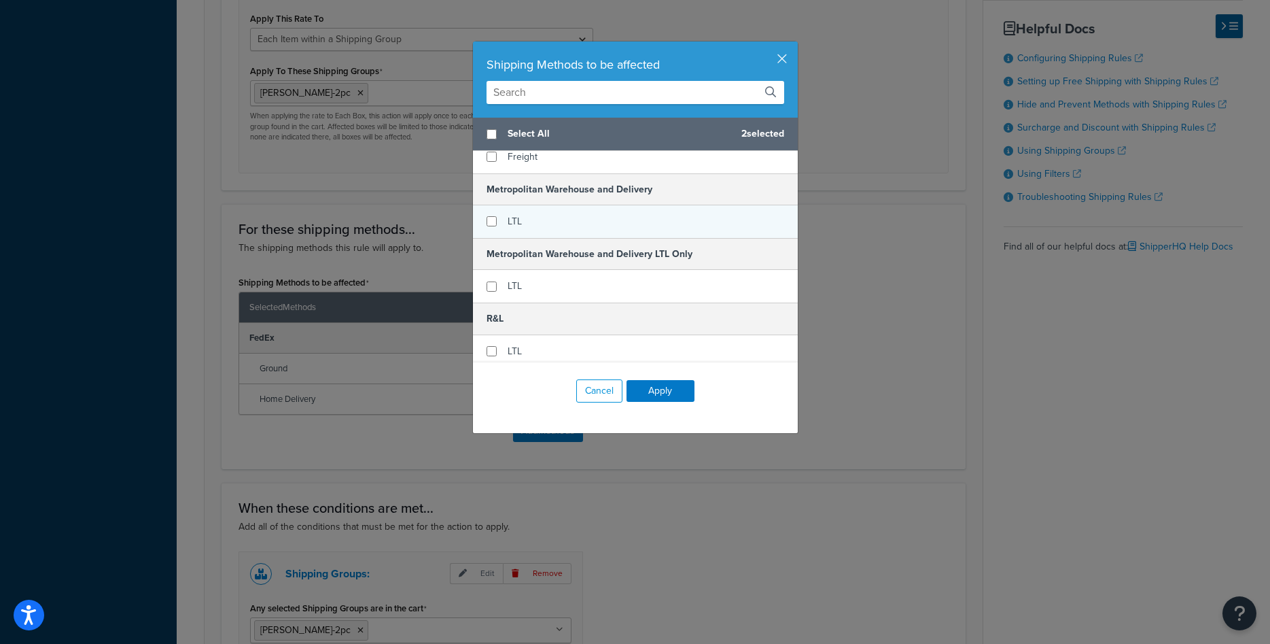
scroll to position [408, 0]
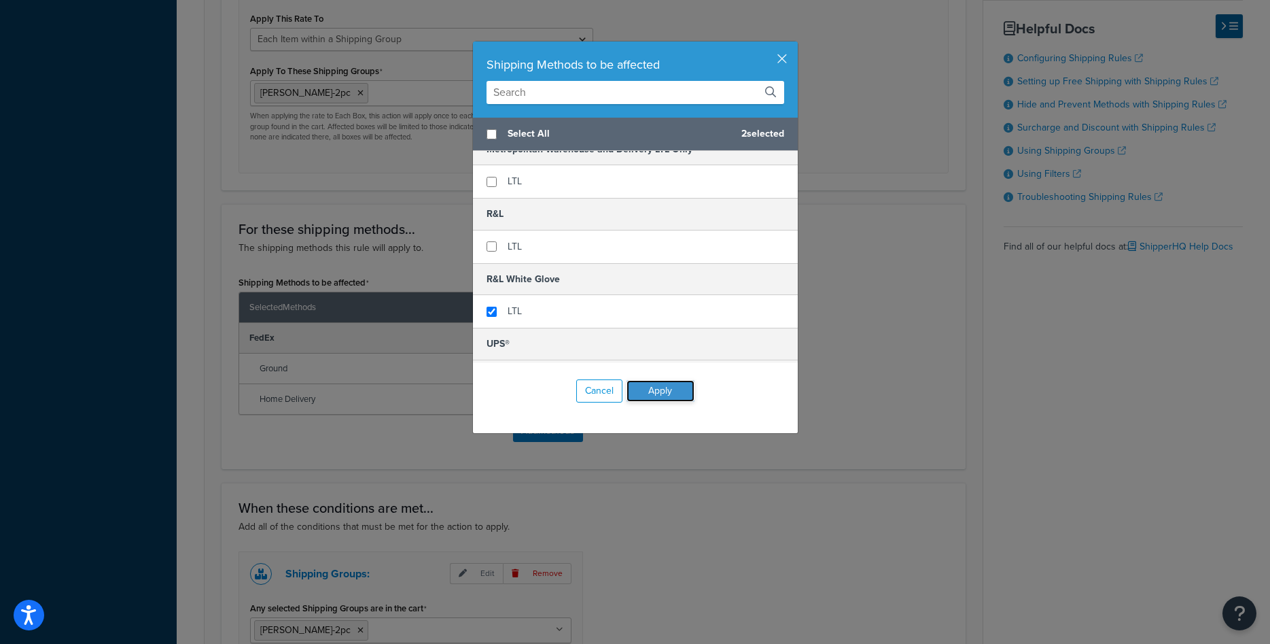
click at [661, 385] on button "Apply" at bounding box center [661, 391] width 68 height 22
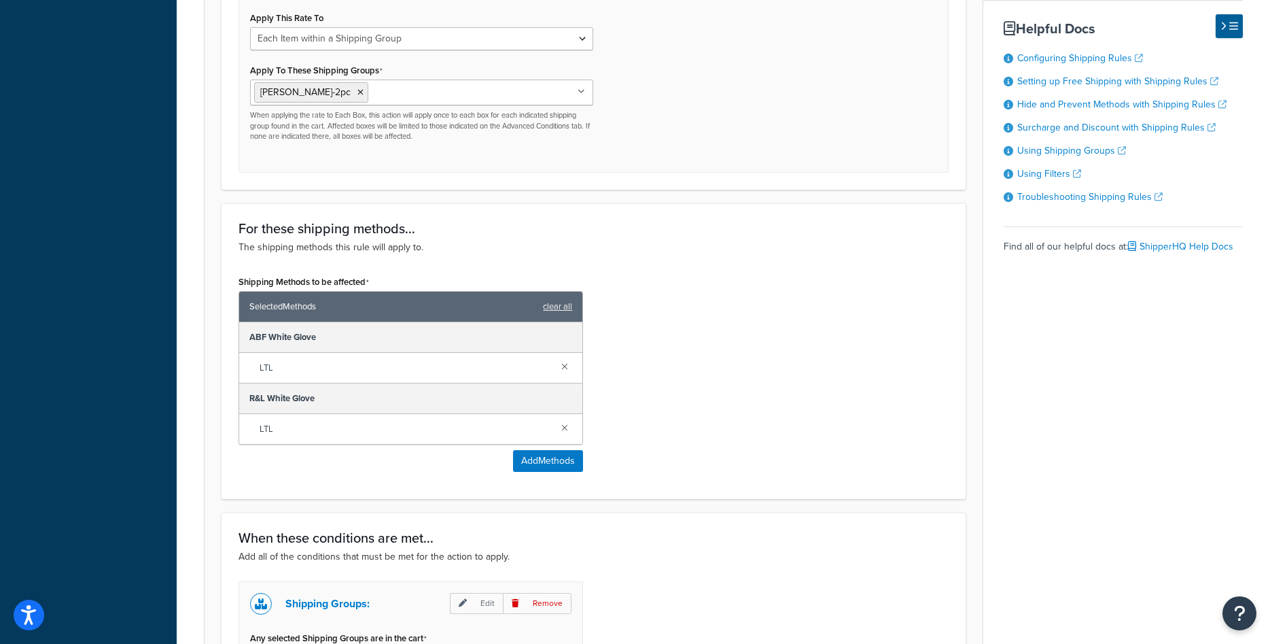
scroll to position [847, 0]
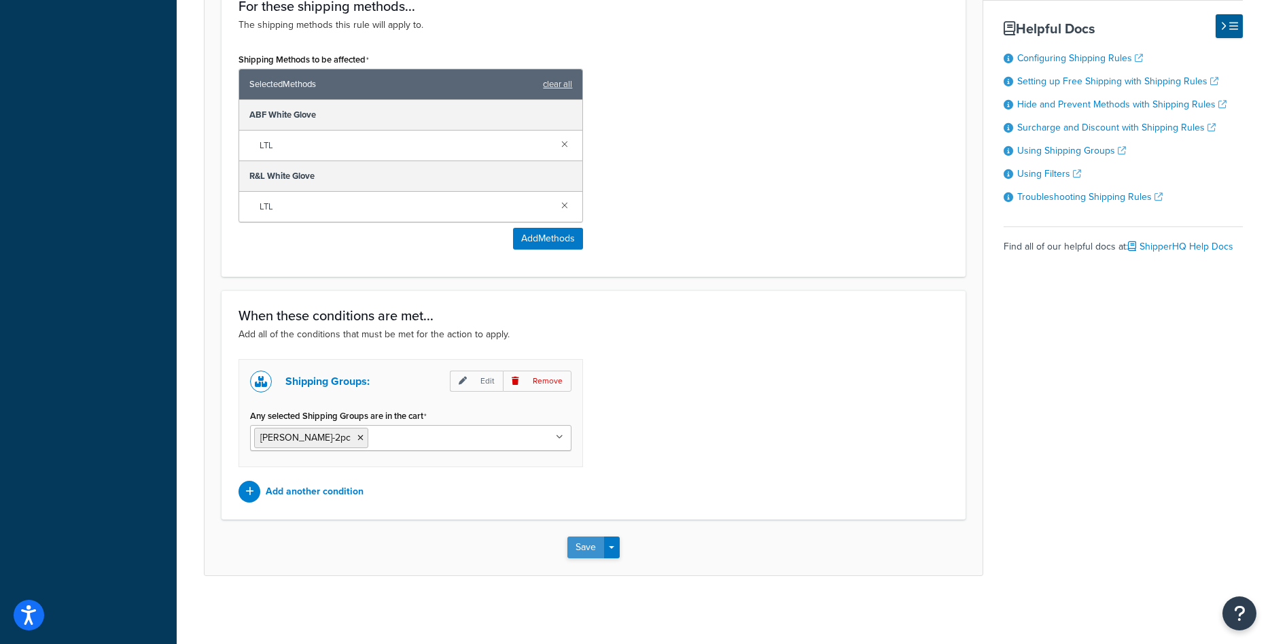
click at [586, 544] on button "Save" at bounding box center [585, 547] width 37 height 22
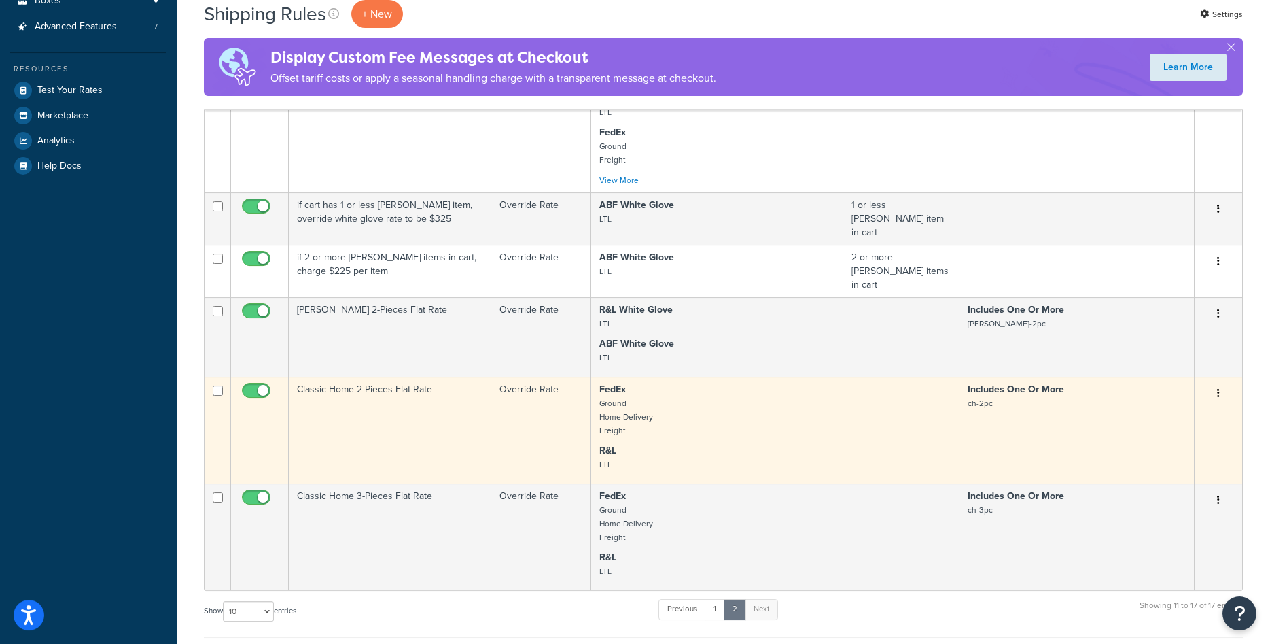
scroll to position [347, 0]
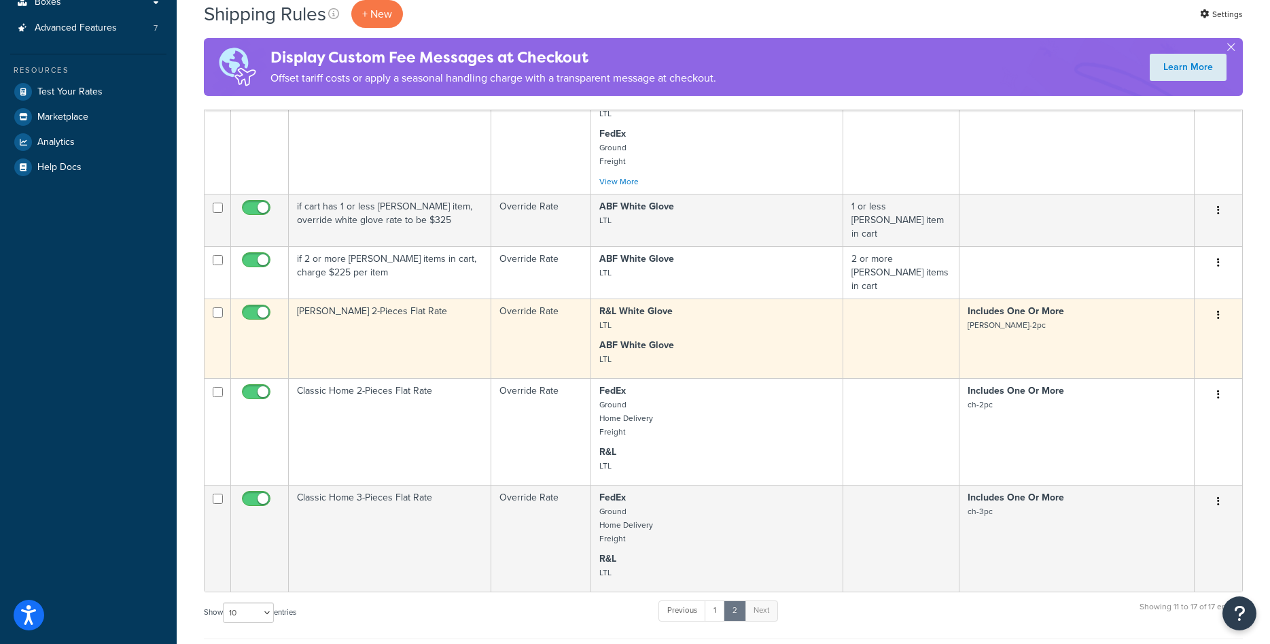
click at [1217, 310] on button "button" at bounding box center [1218, 315] width 19 height 22
click at [1178, 356] on link "Duplicate" at bounding box center [1173, 369] width 107 height 28
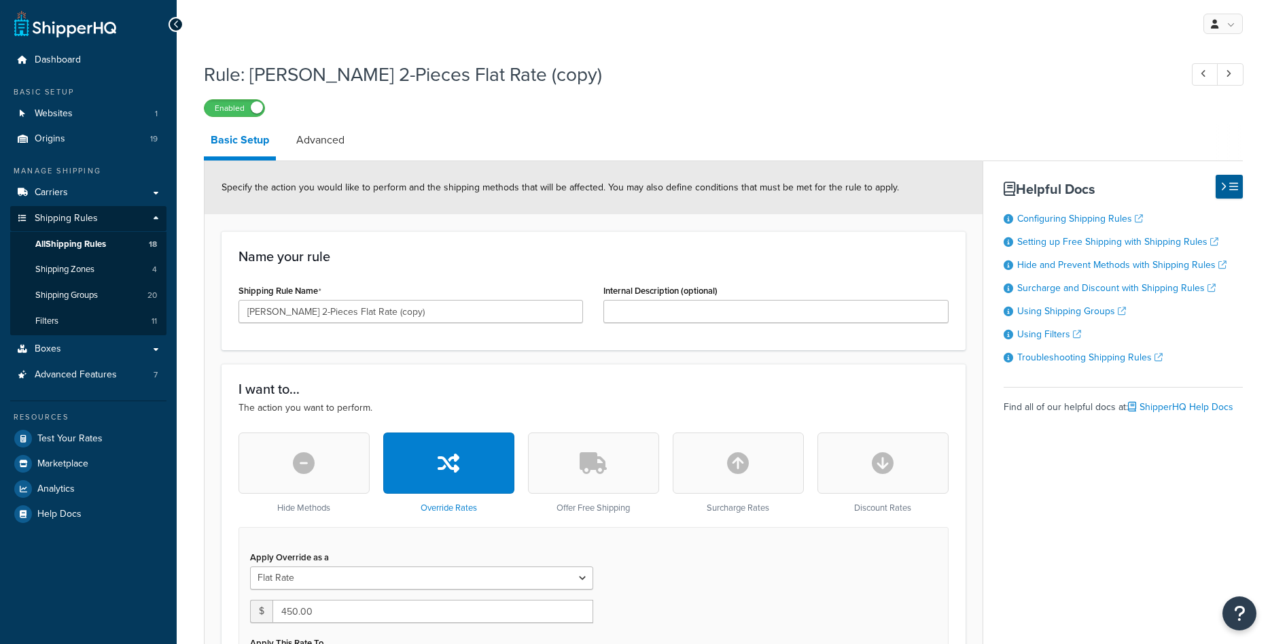
select select "ITEM"
click at [274, 309] on input "[PERSON_NAME] 2-Pieces Flat Rate (copy)" at bounding box center [411, 311] width 345 height 23
drag, startPoint x: 345, startPoint y: 310, endPoint x: 434, endPoint y: 310, distance: 89.0
click at [434, 310] on input "[PERSON_NAME] 3-Pieces Flat Rate (copy)" at bounding box center [411, 311] width 345 height 23
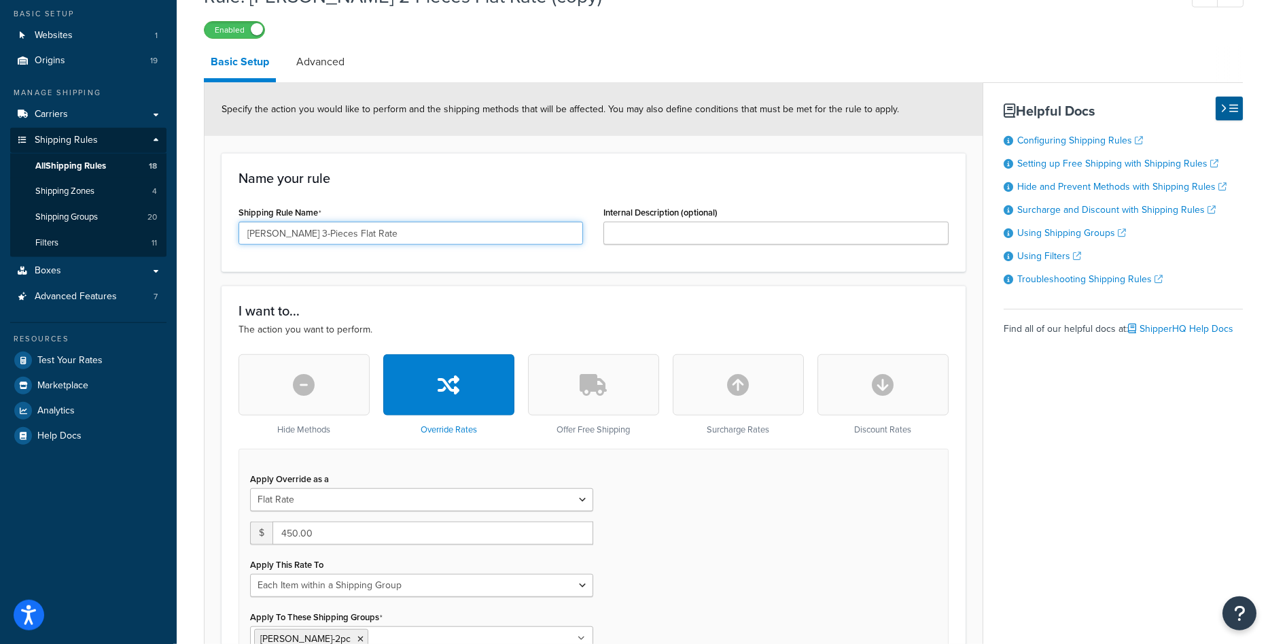
scroll to position [277, 0]
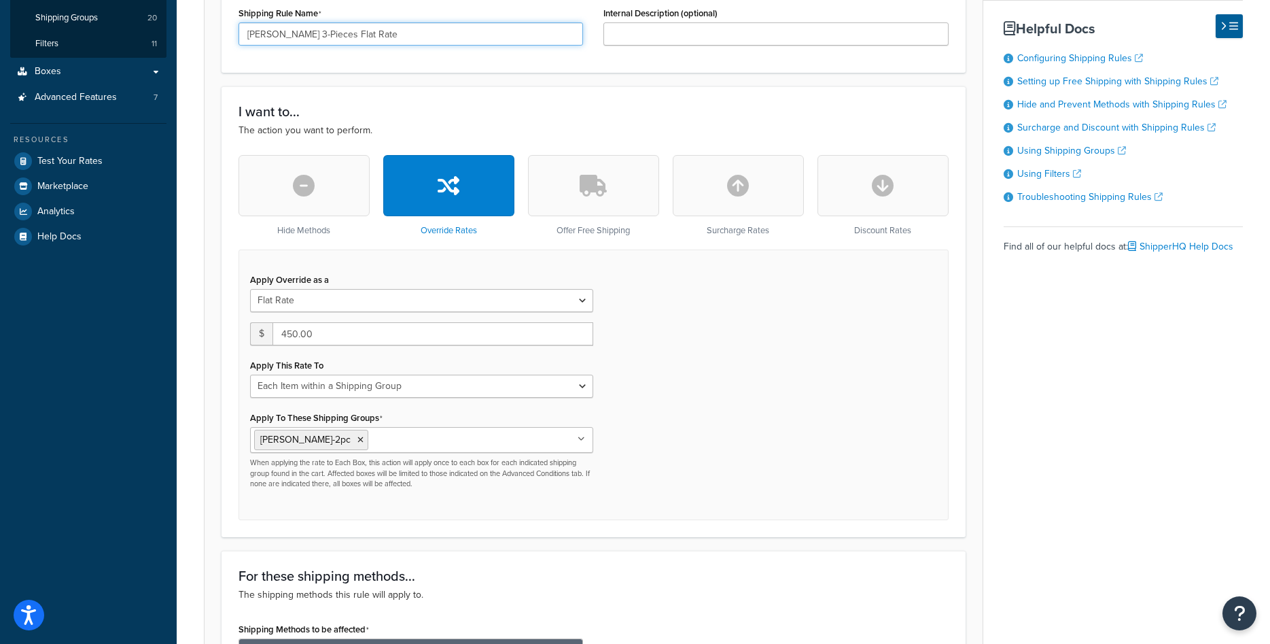
type input "[PERSON_NAME] 3-Pieces Flat Rate"
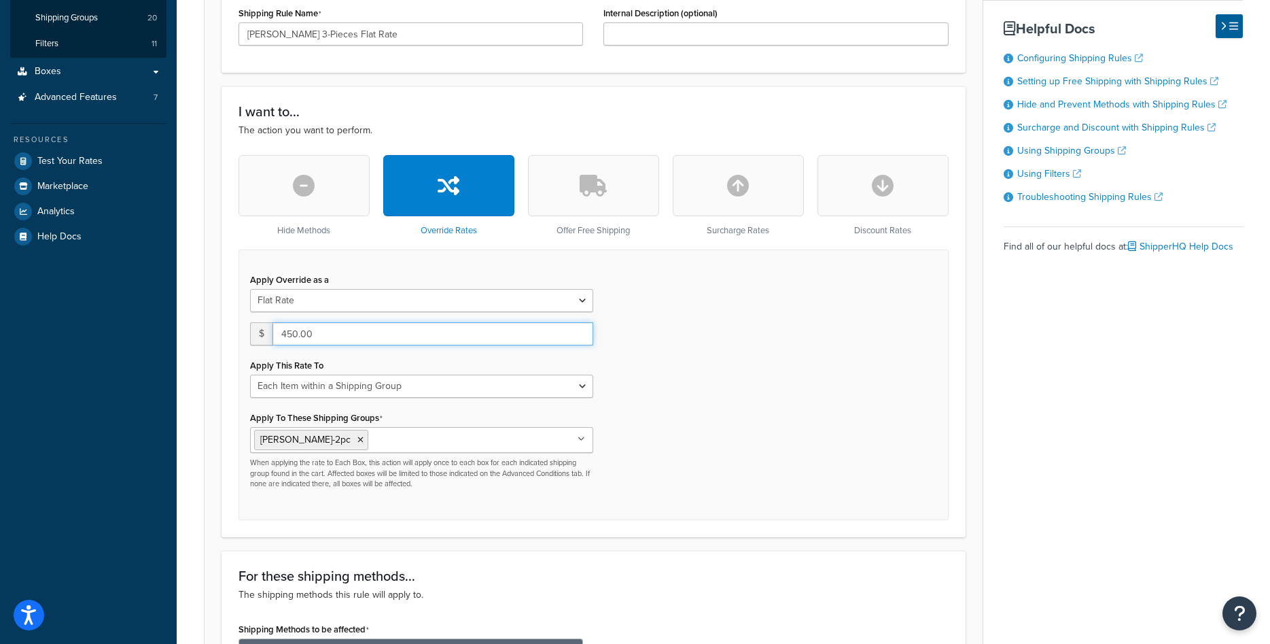
drag, startPoint x: 298, startPoint y: 332, endPoint x: 266, endPoint y: 330, distance: 32.1
click at [273, 330] on input "450.00" at bounding box center [433, 333] width 321 height 23
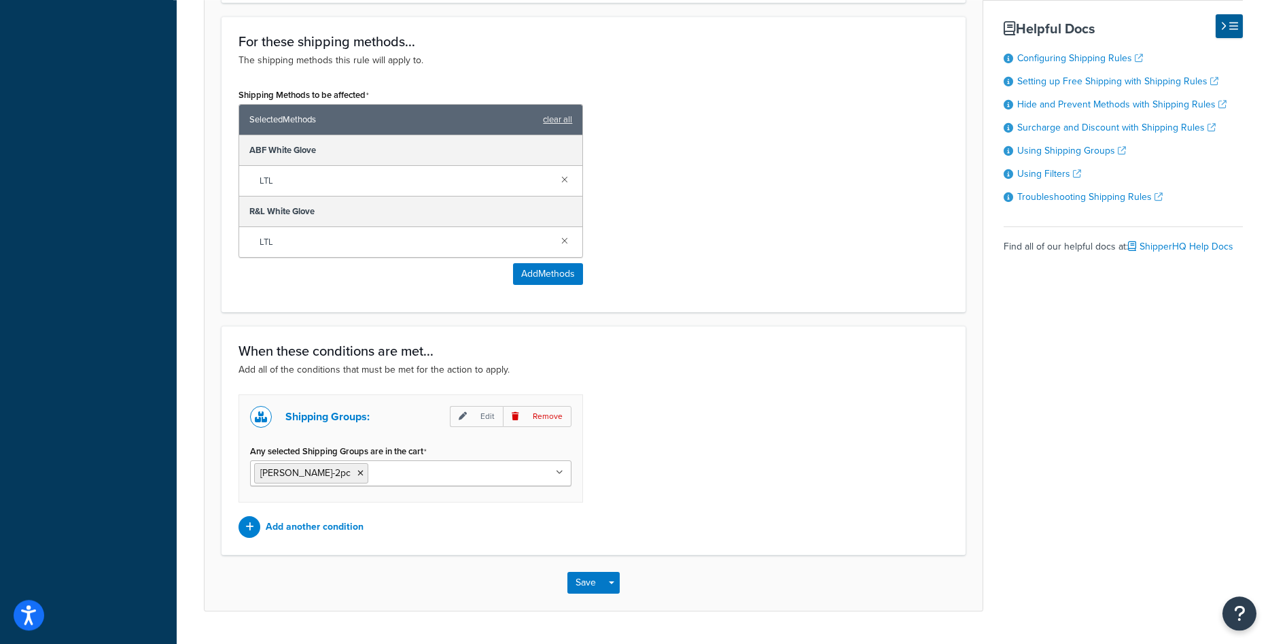
scroll to position [832, 0]
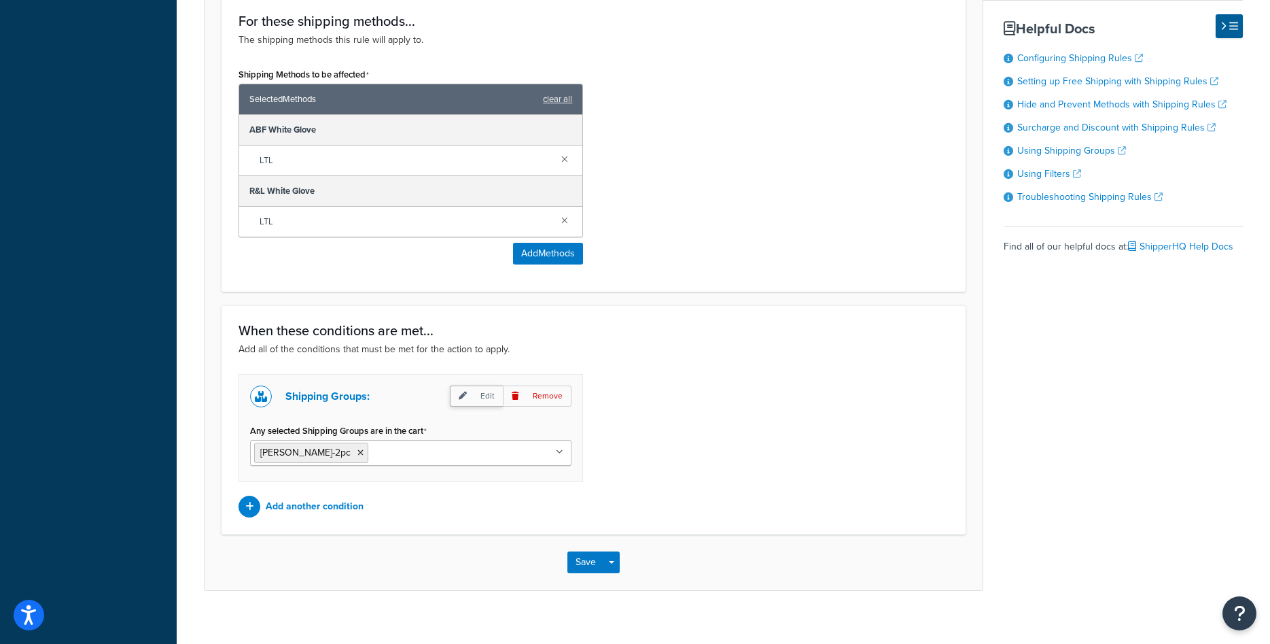
type input "675.00"
click at [478, 403] on p "Edit" at bounding box center [476, 395] width 53 height 21
select select "any"
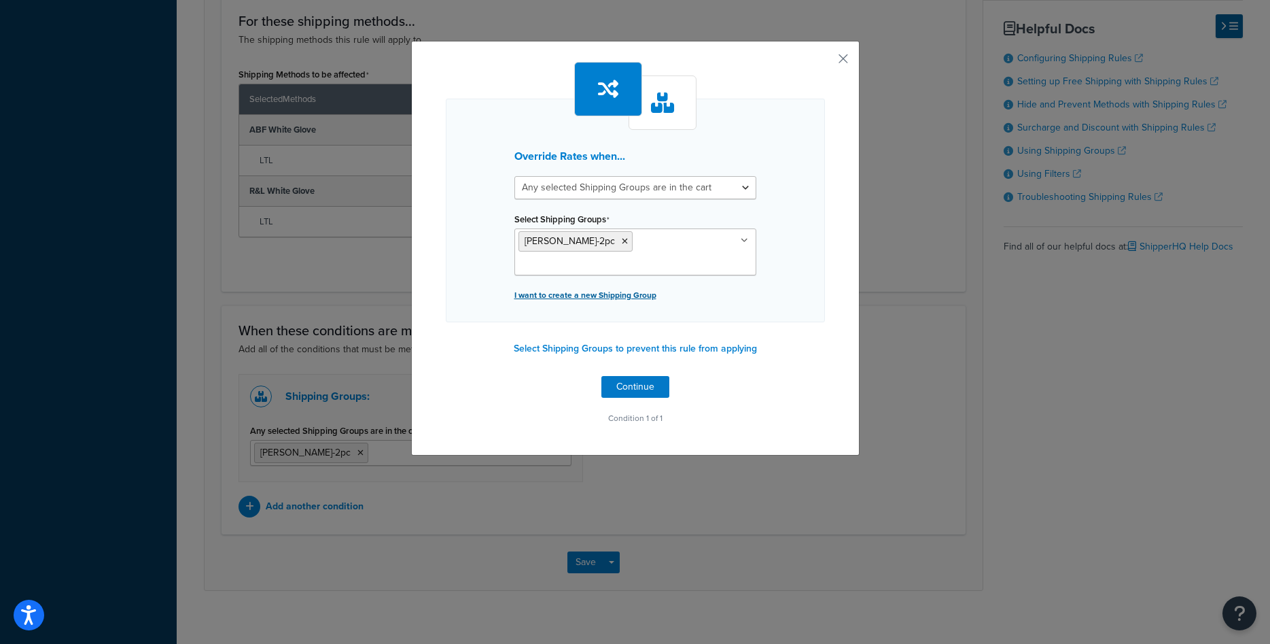
click at [596, 285] on p "I want to create a new Shipping Group" at bounding box center [635, 294] width 242 height 19
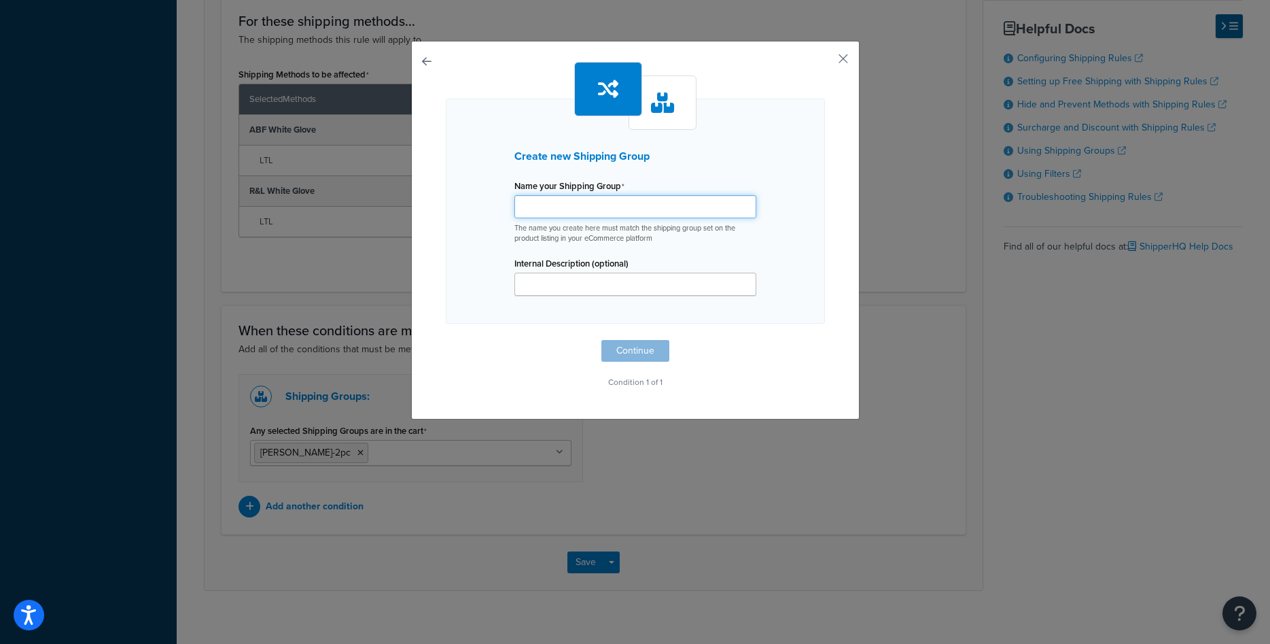
click at [589, 207] on input "Shipping Rule Name" at bounding box center [635, 206] width 242 height 23
click at [623, 203] on input "[PERSON_NAME]-3pc" at bounding box center [635, 206] width 242 height 23
type input "[PERSON_NAME]-3pc"
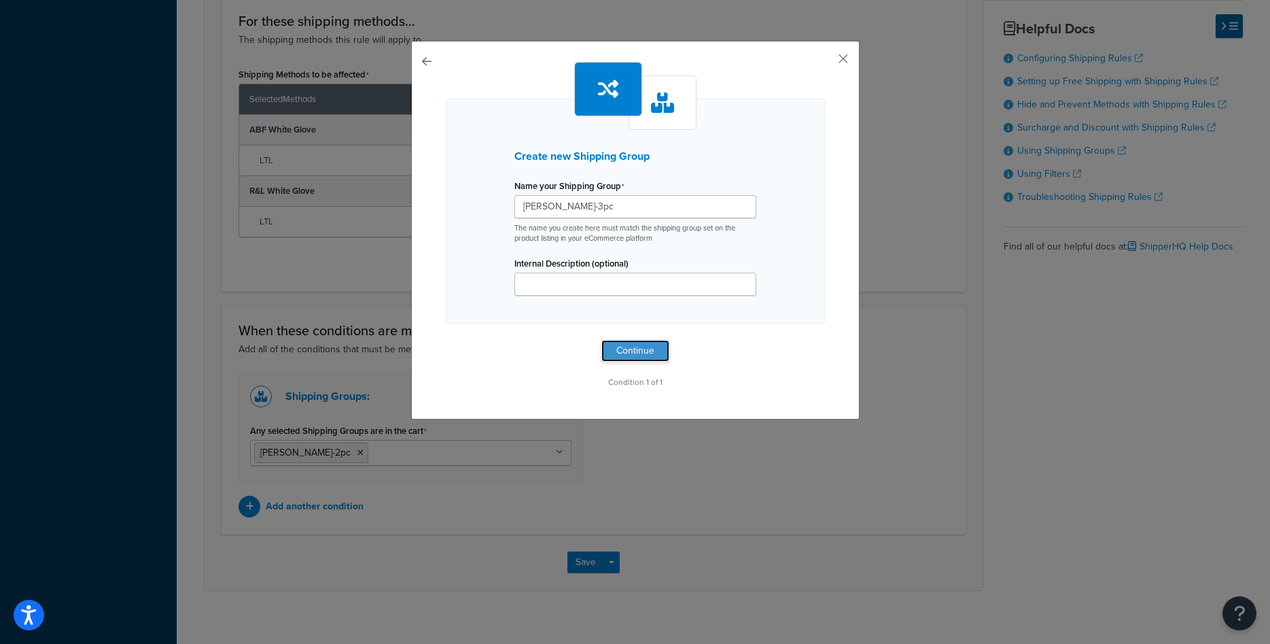
click at [639, 347] on button "Continue" at bounding box center [635, 351] width 68 height 22
select select "any"
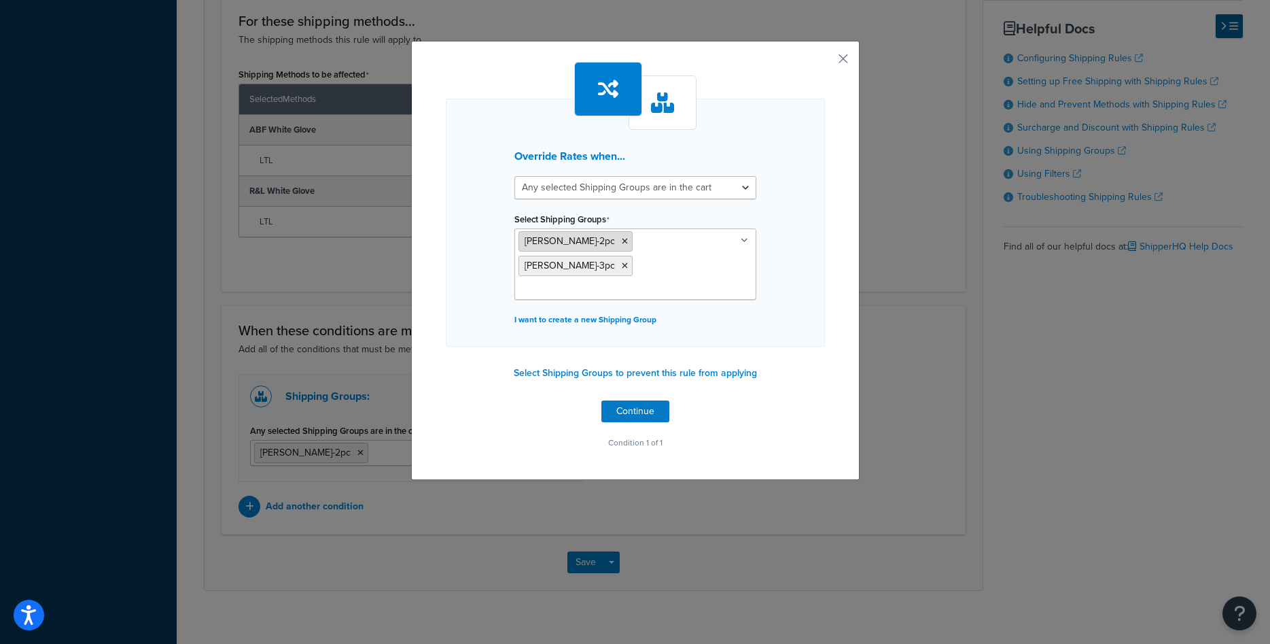
click at [622, 243] on icon at bounding box center [625, 241] width 6 height 8
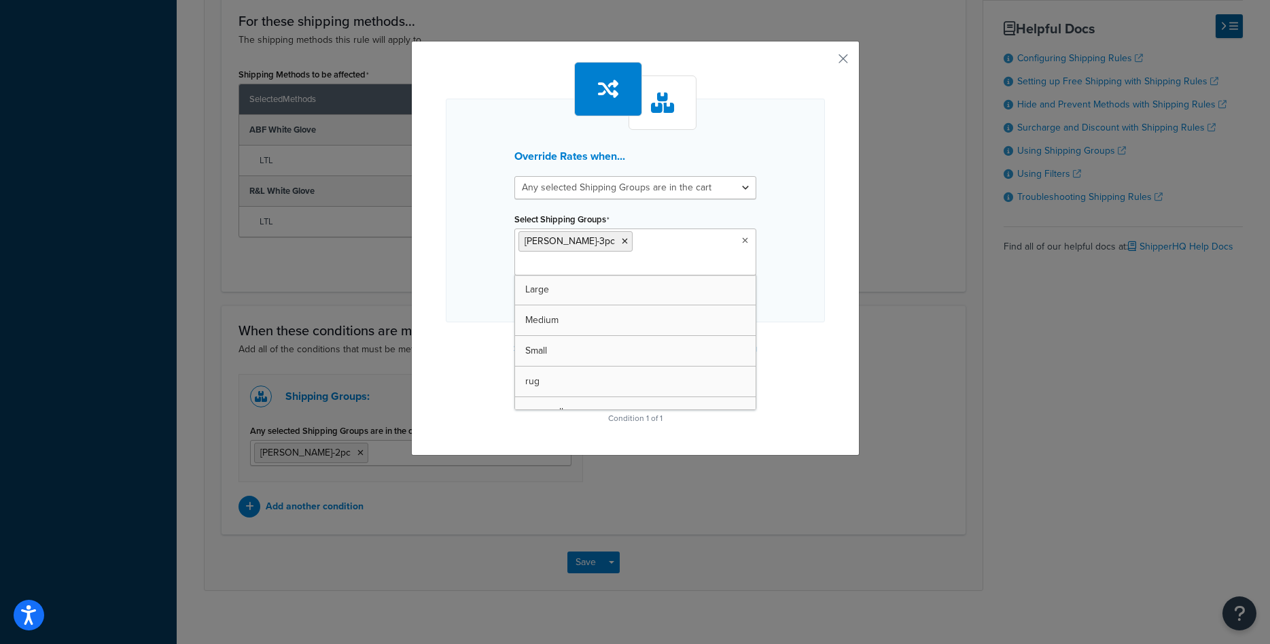
click at [830, 340] on div "Override Rates when... All selected Shipping Groups are in the cart Any selecte…" at bounding box center [635, 248] width 449 height 415
click at [625, 376] on button "Continue" at bounding box center [635, 387] width 68 height 22
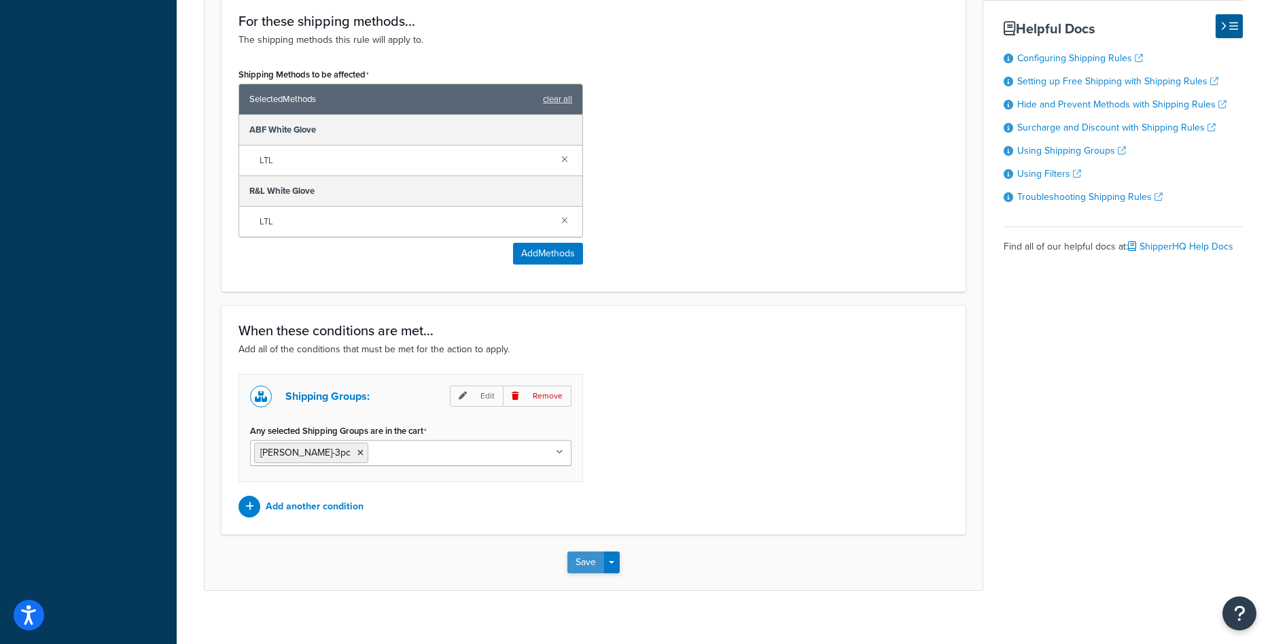
click at [587, 567] on button "Save" at bounding box center [585, 562] width 37 height 22
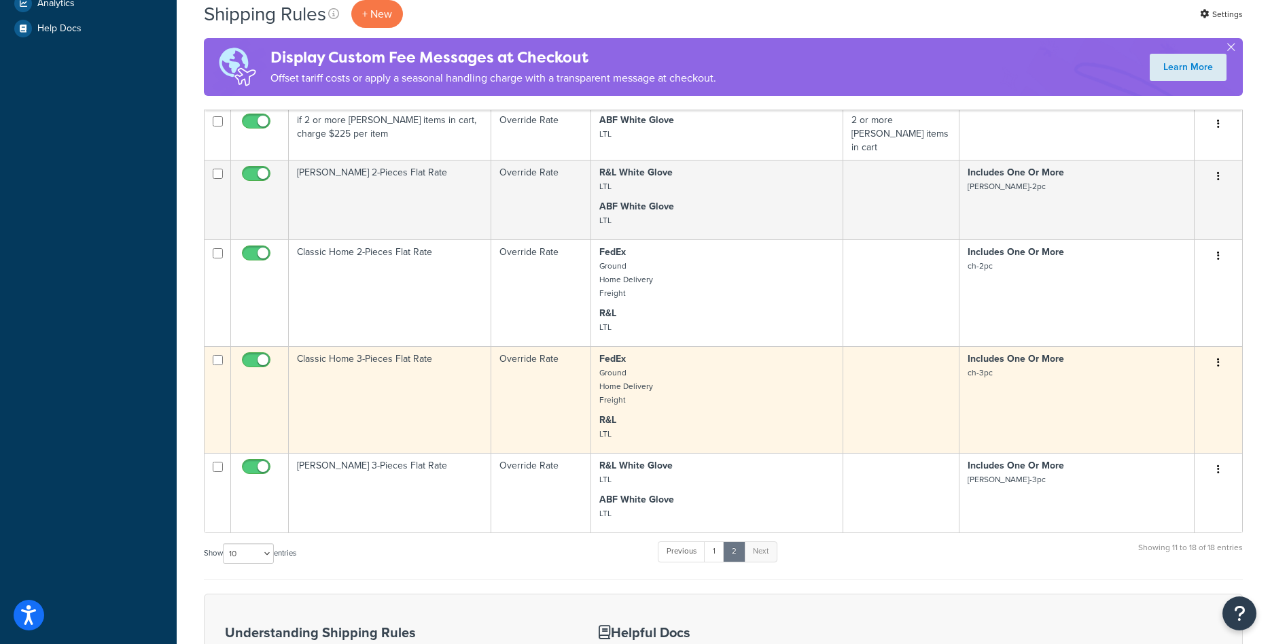
scroll to position [555, 0]
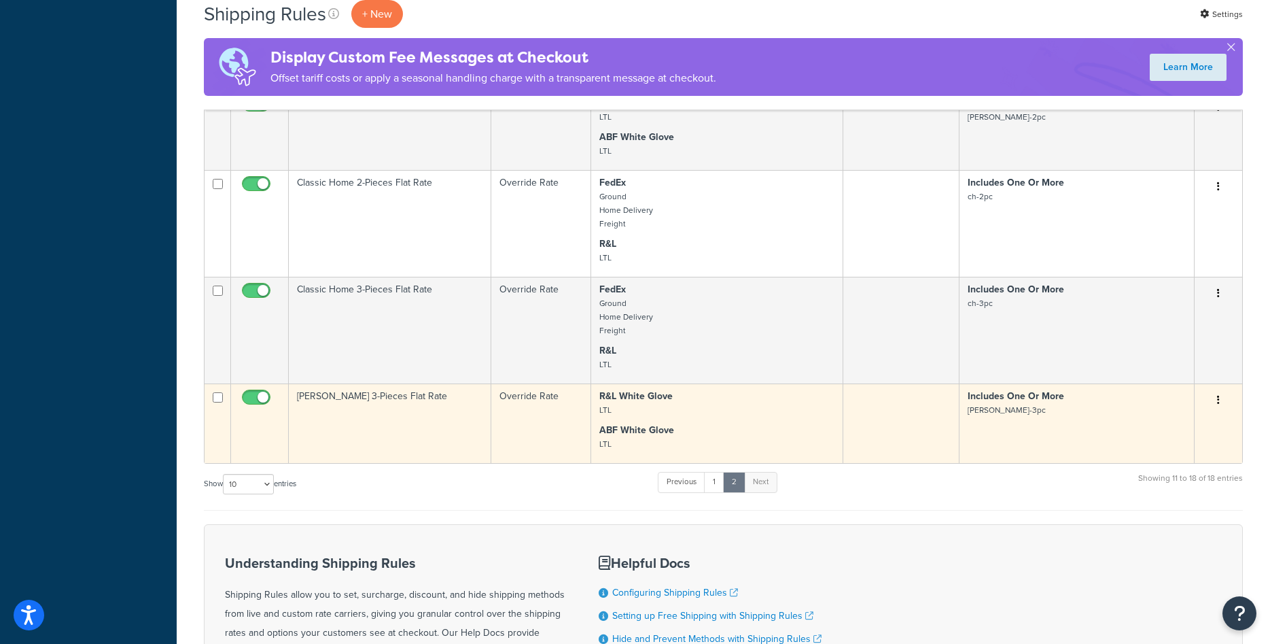
click at [383, 404] on td "[PERSON_NAME] 3-Pieces Flat Rate" at bounding box center [390, 423] width 203 height 80
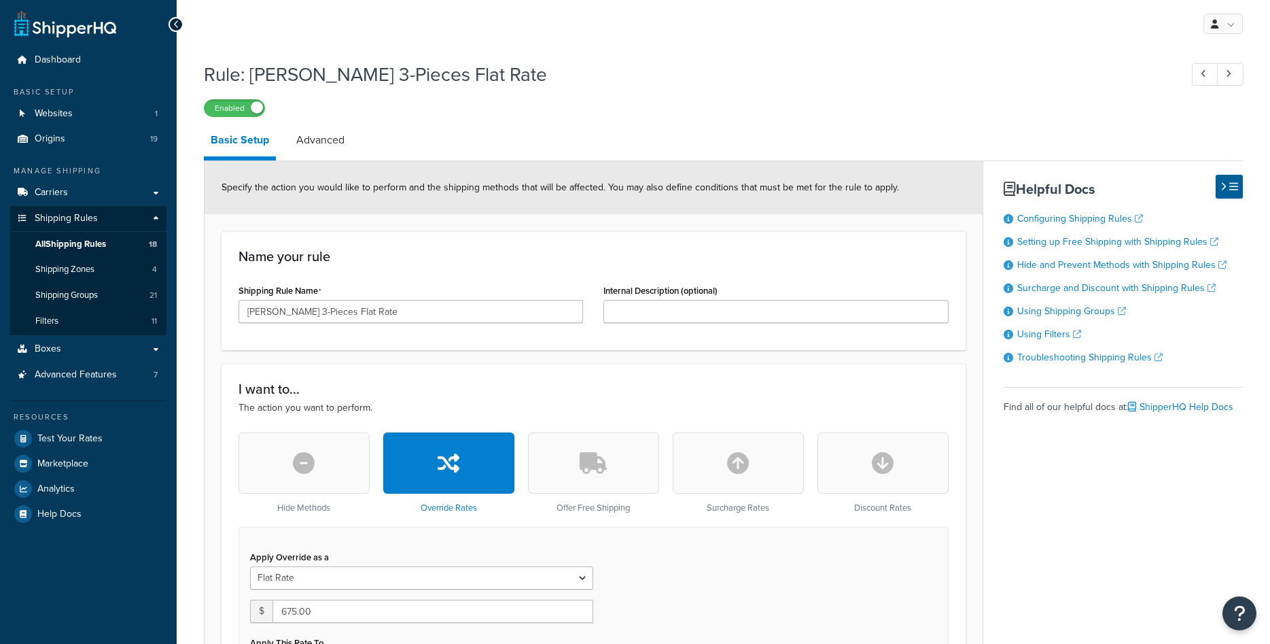
select select "ITEM"
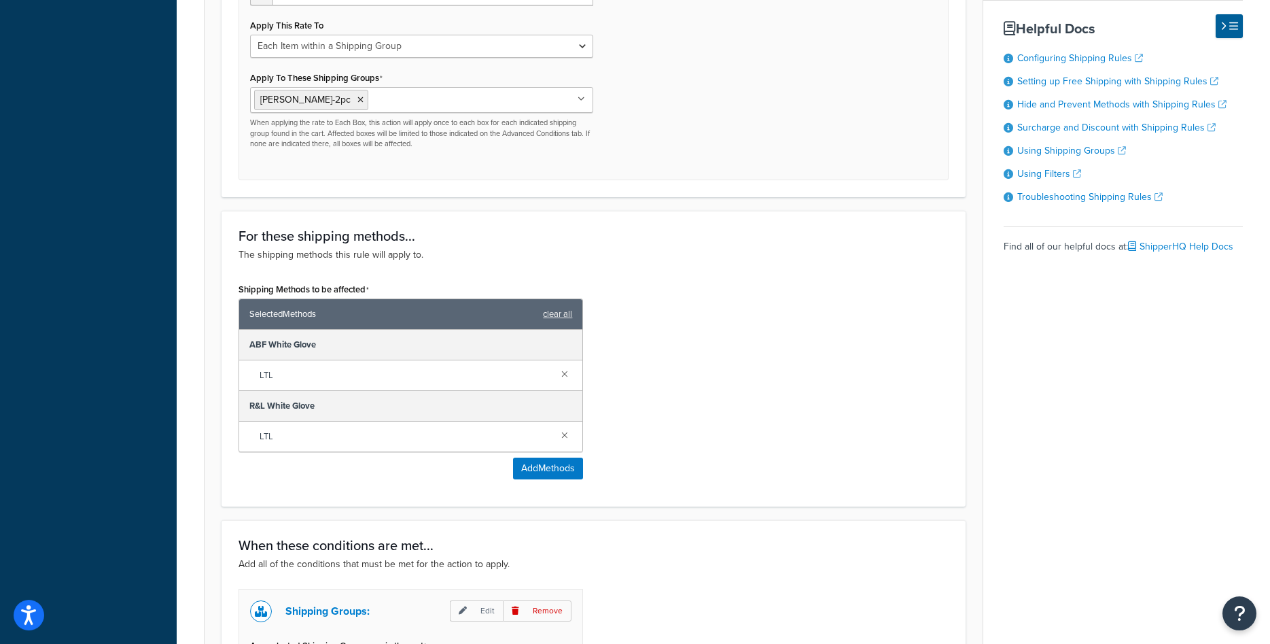
scroll to position [501, 0]
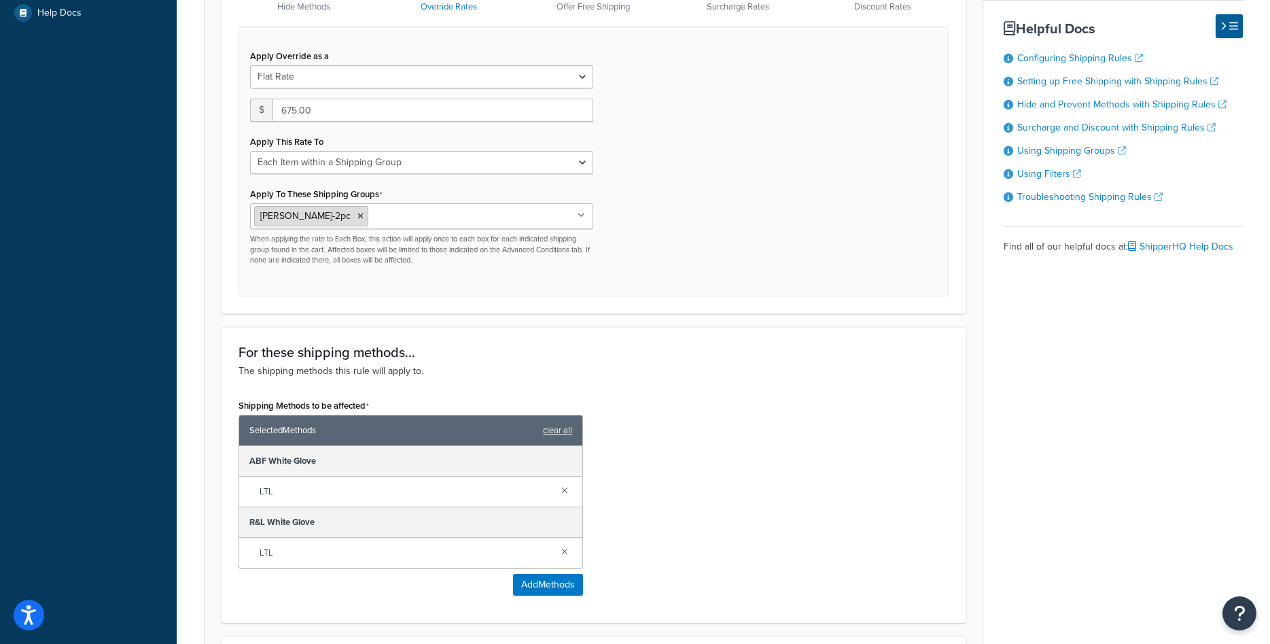
click at [357, 217] on icon at bounding box center [360, 216] width 6 height 8
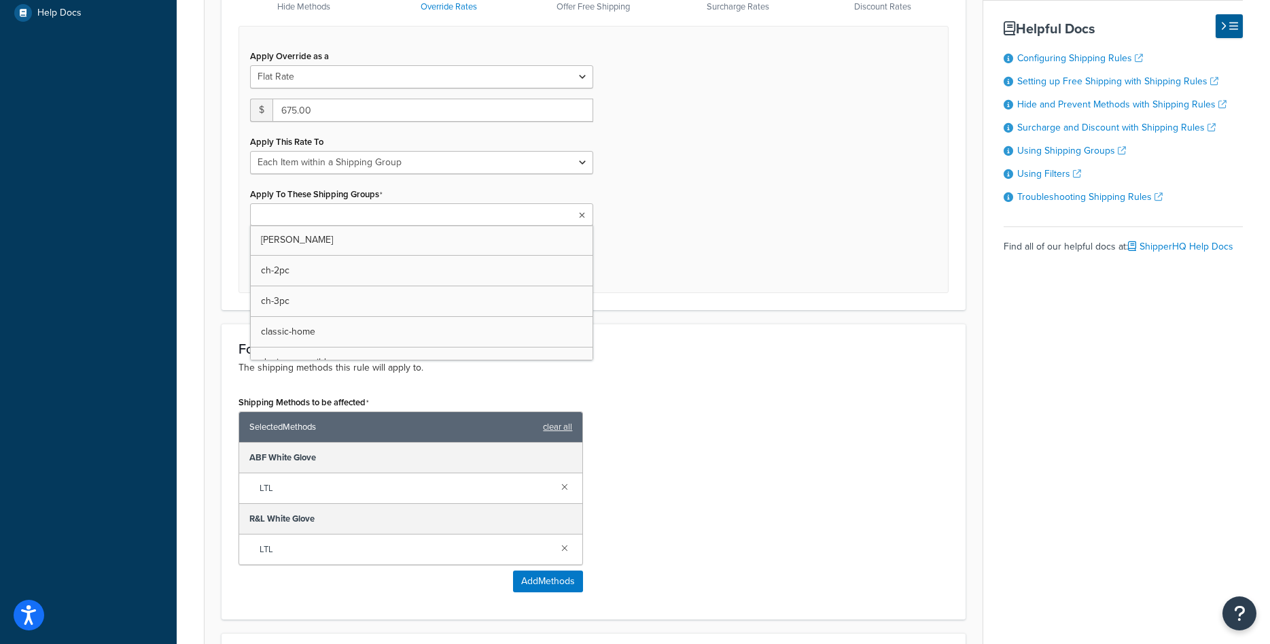
click at [311, 217] on input "Apply To These Shipping Groups" at bounding box center [314, 215] width 120 height 15
type input "[PERSON_NAME]"
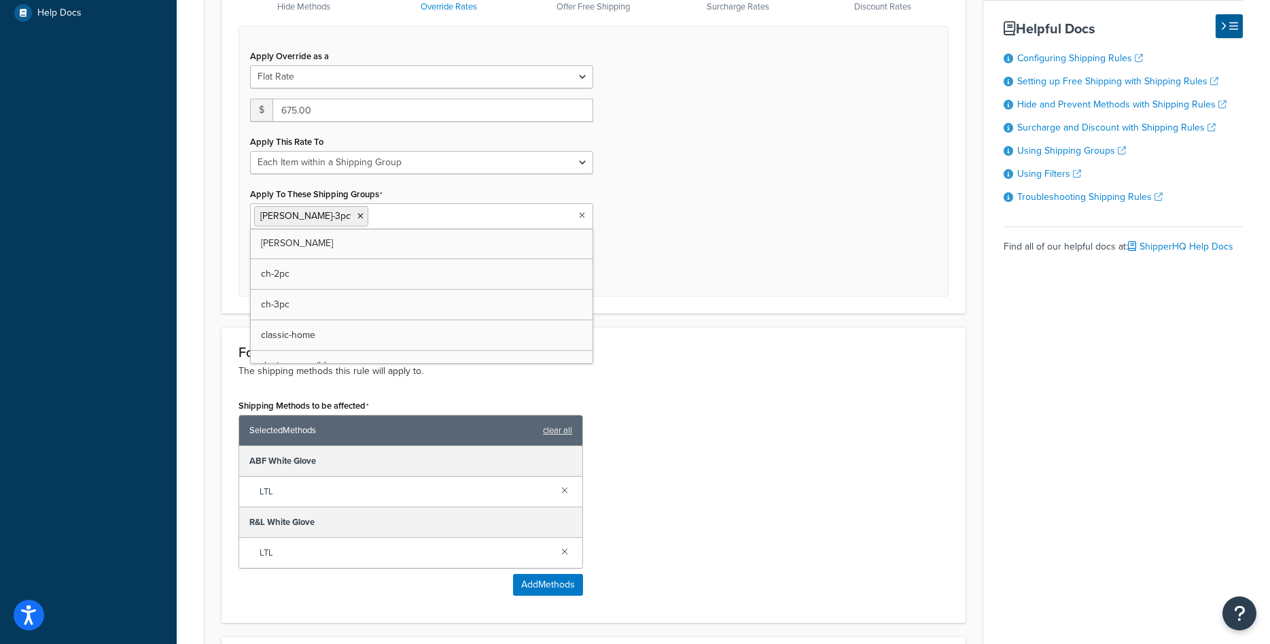
click at [646, 331] on div "For these shipping methods... The shipping methods this rule will apply to. Shi…" at bounding box center [594, 475] width 744 height 296
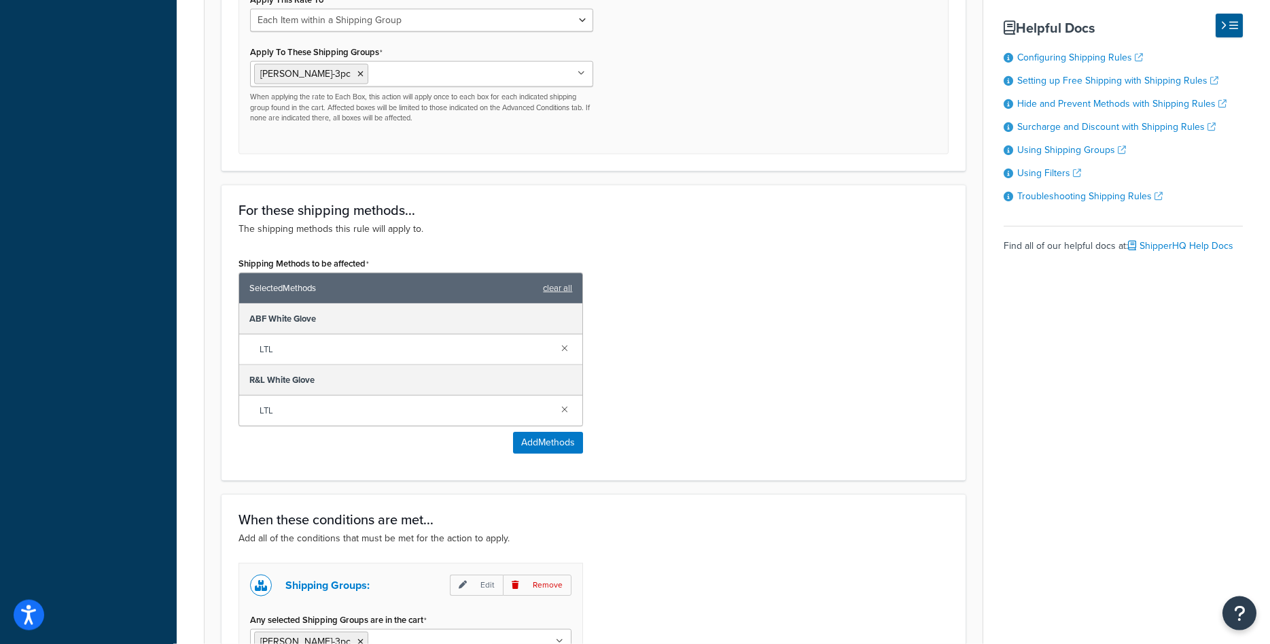
scroll to position [847, 0]
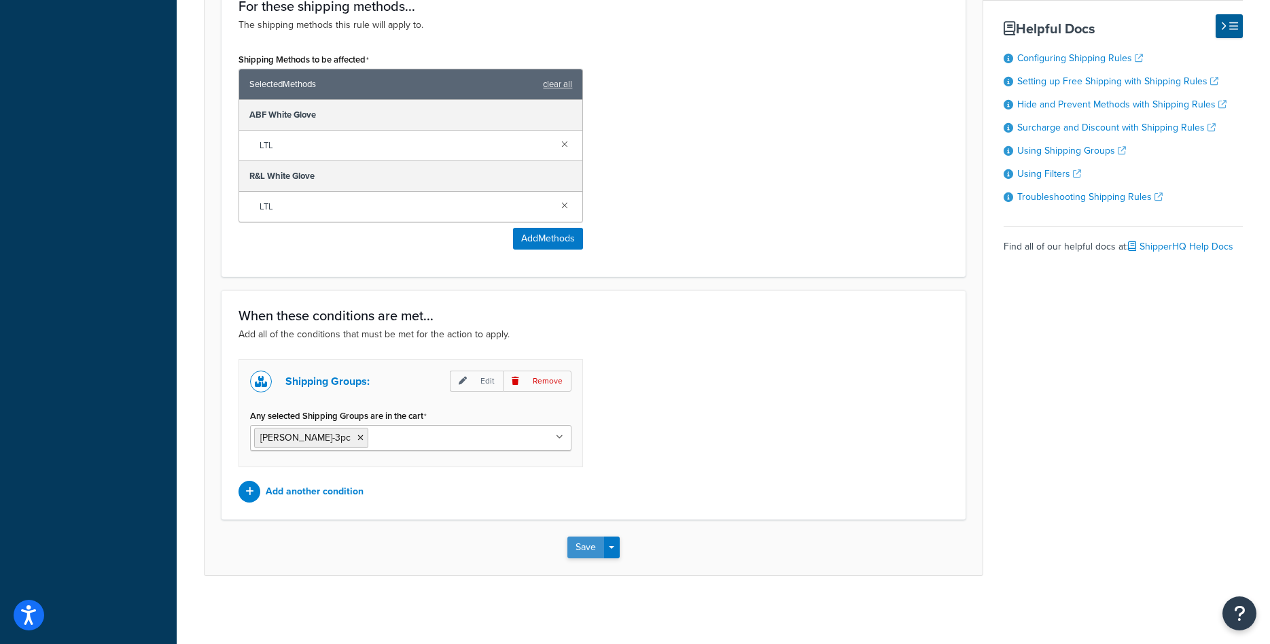
click at [576, 548] on button "Save" at bounding box center [585, 547] width 37 height 22
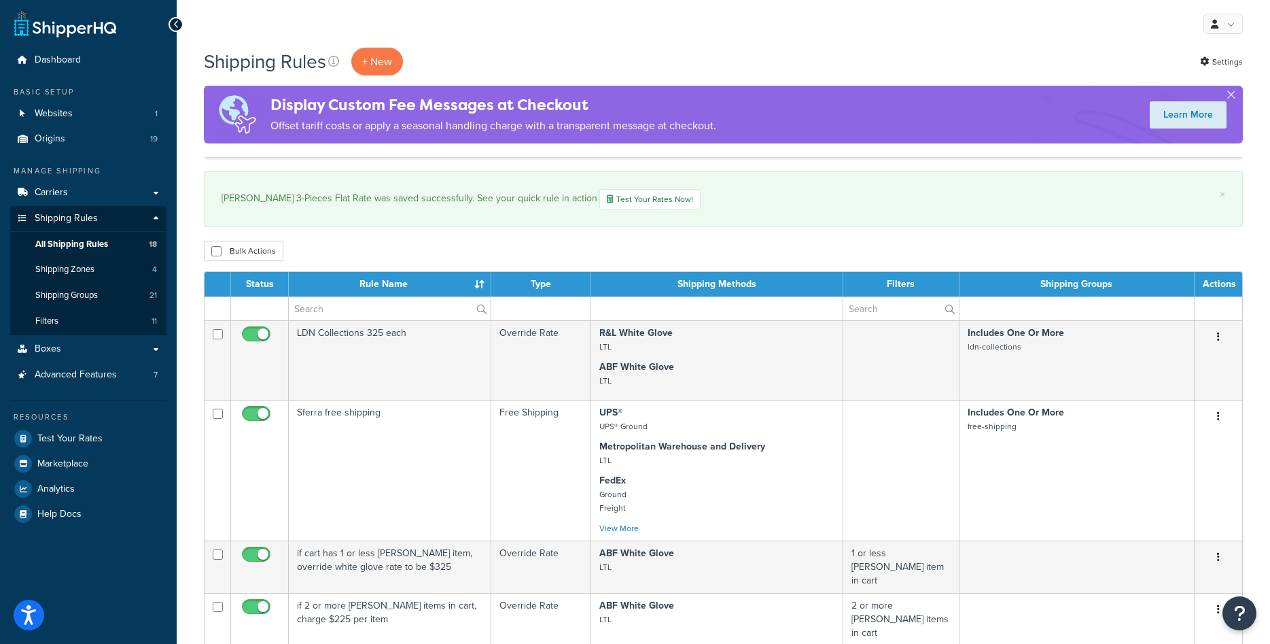
scroll to position [693, 0]
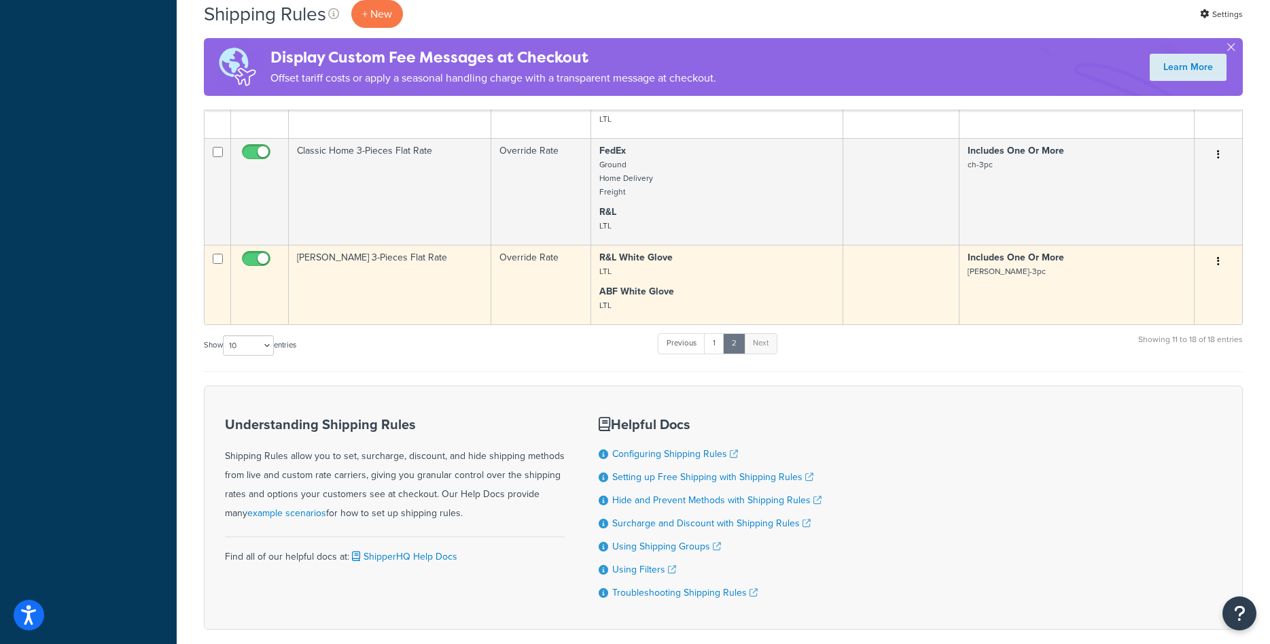
click at [1217, 253] on button "button" at bounding box center [1218, 262] width 19 height 22
click at [1172, 304] on link "Duplicate" at bounding box center [1173, 315] width 107 height 28
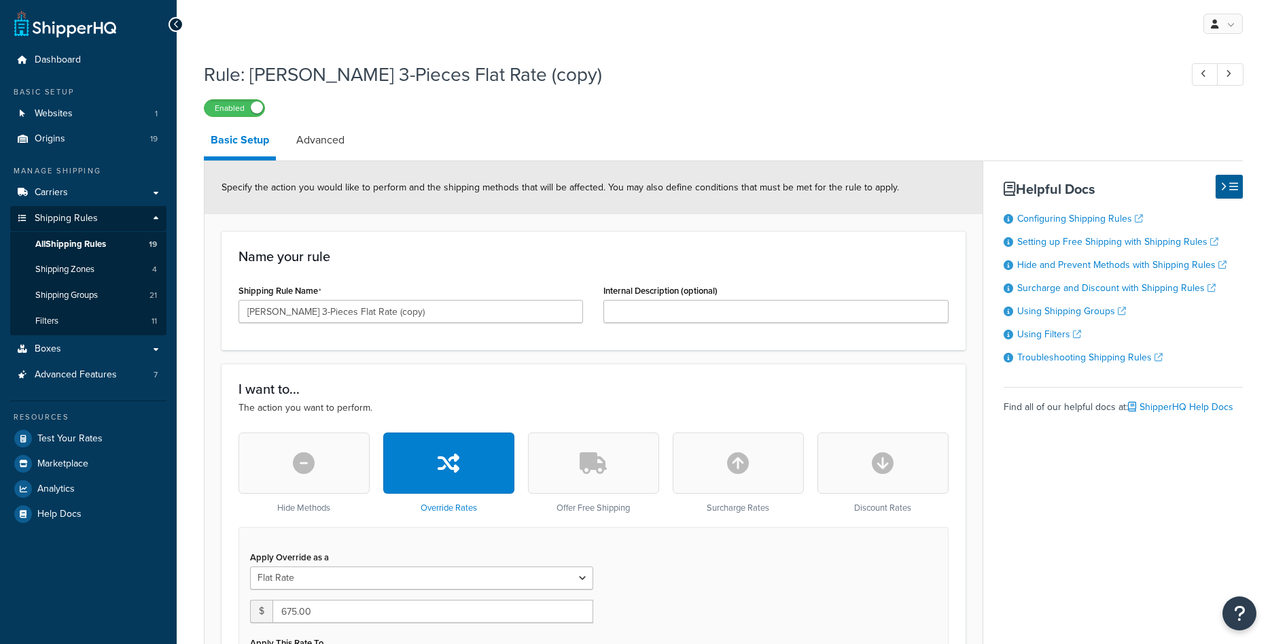
select select "ITEM"
click at [279, 315] on input "Rowe 3-Pieces Flat Rate (copy)" at bounding box center [411, 311] width 345 height 23
drag, startPoint x: 345, startPoint y: 310, endPoint x: 461, endPoint y: 317, distance: 115.7
click at [461, 317] on input "Rowe 4-Pieces Flat Rate (copy)" at bounding box center [411, 311] width 345 height 23
type input "[PERSON_NAME] 4-Pieces Flat Rate"
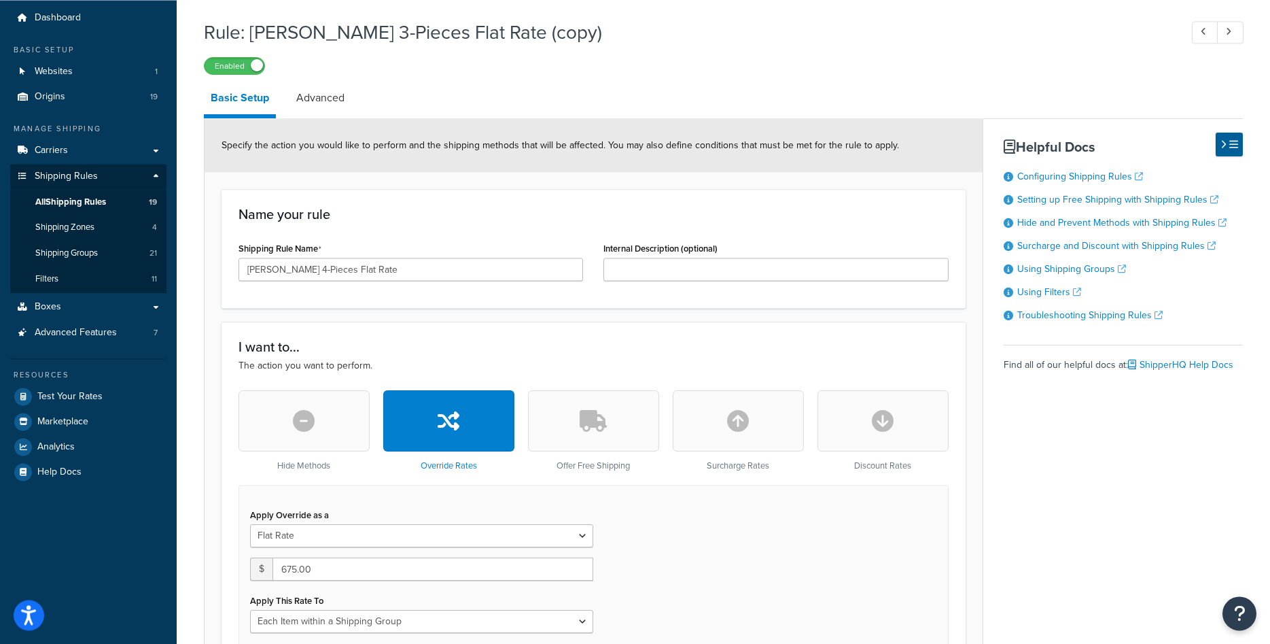
scroll to position [139, 0]
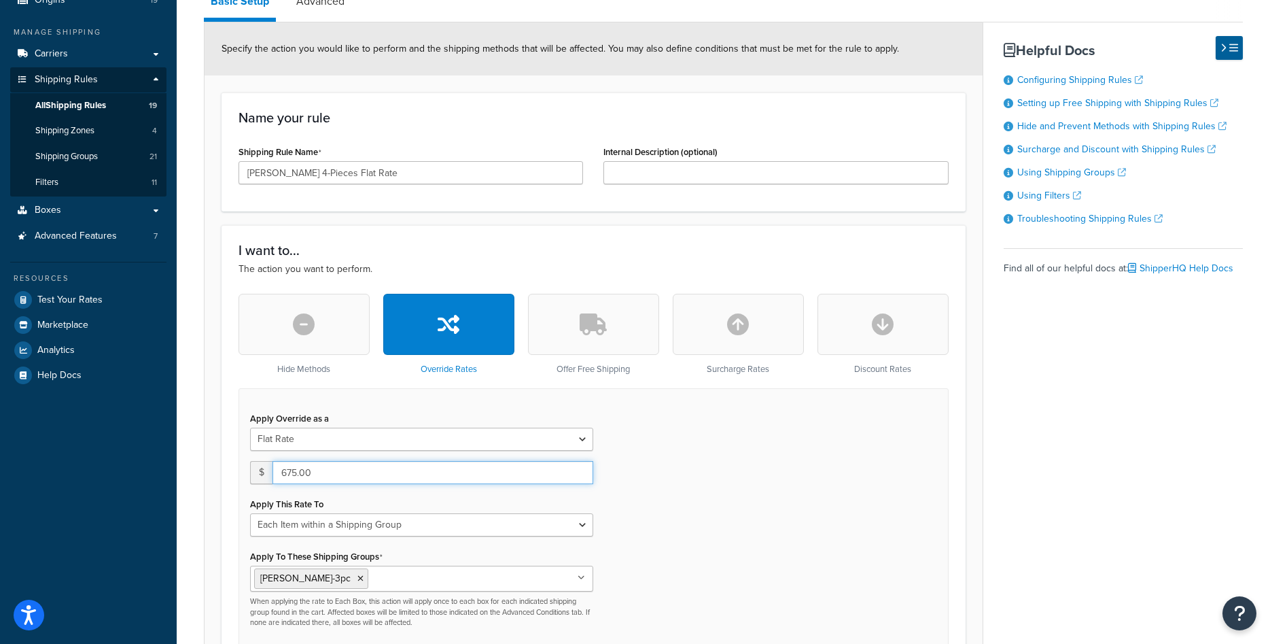
click at [311, 477] on input "675.00" at bounding box center [433, 472] width 321 height 23
type input "900"
click at [706, 512] on div "Apply Override as a Flat Rate Percentage Flat Rate & Percentage $ 900 Apply Thi…" at bounding box center [594, 523] width 710 height 270
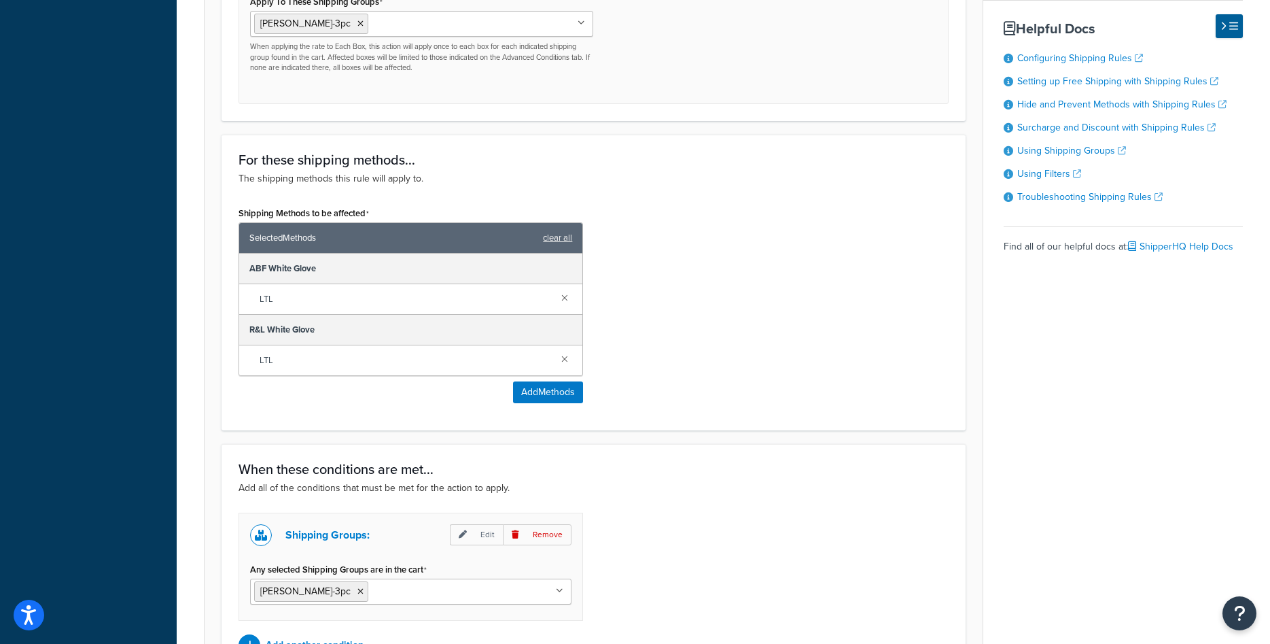
scroll to position [847, 0]
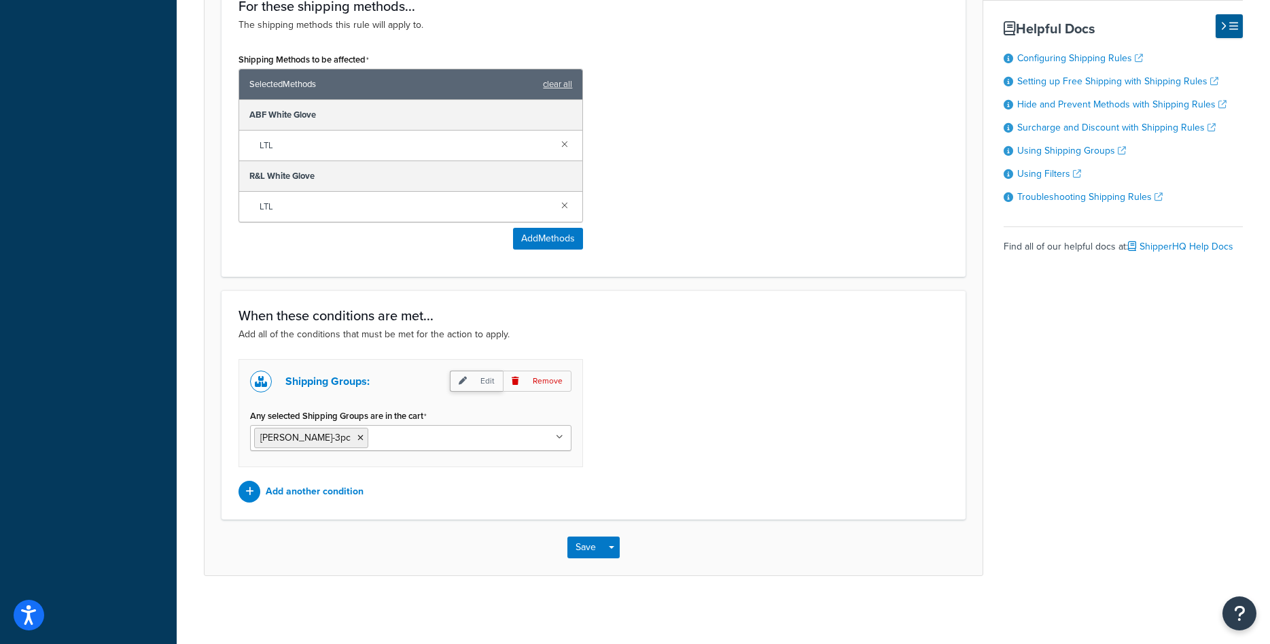
click at [466, 385] on icon at bounding box center [463, 381] width 8 height 8
select select "any"
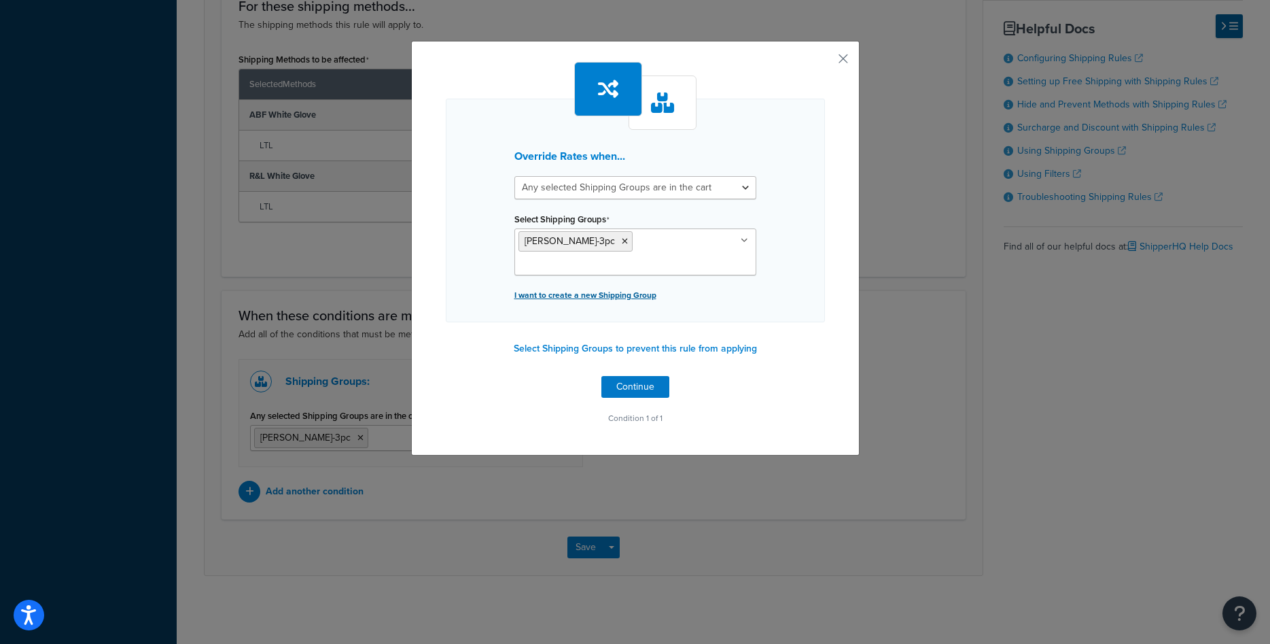
click at [589, 285] on p "I want to create a new Shipping Group" at bounding box center [635, 294] width 242 height 19
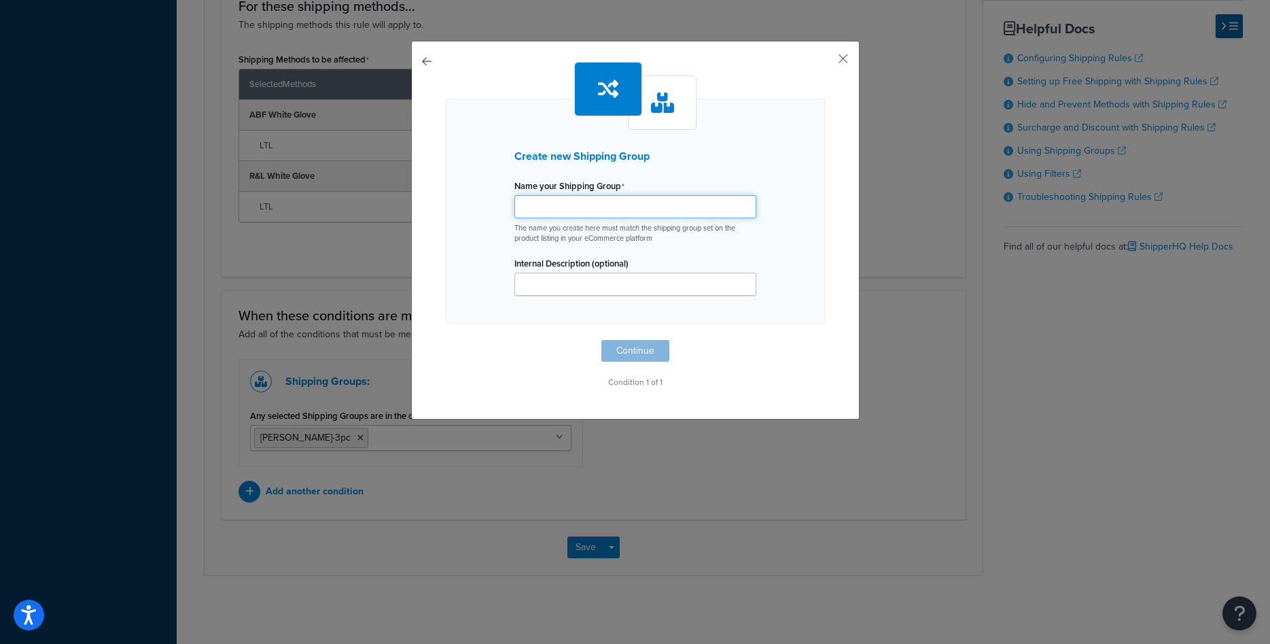
click at [567, 206] on input "Shipping Rule Name" at bounding box center [635, 206] width 242 height 23
paste input "[PERSON_NAME]-3pc"
click at [553, 205] on input "[PERSON_NAME]-3pc" at bounding box center [635, 206] width 242 height 23
click at [570, 206] on input "[PERSON_NAME]-4pc" at bounding box center [635, 206] width 242 height 23
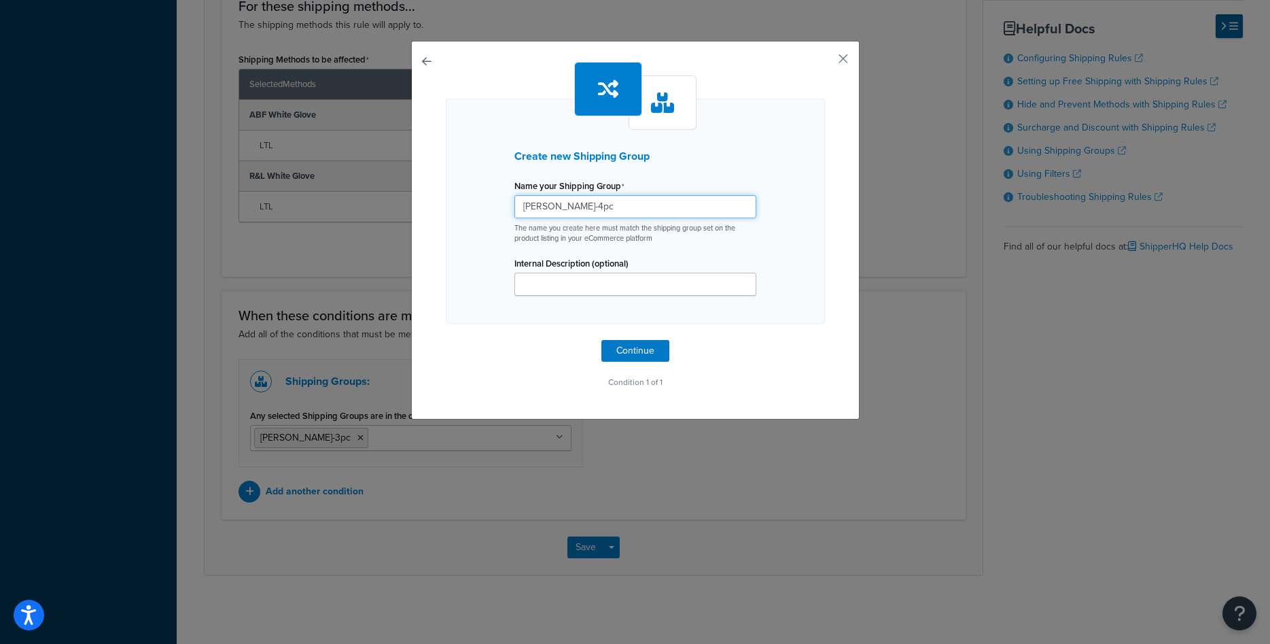
click at [570, 206] on input "[PERSON_NAME]-4pc" at bounding box center [635, 206] width 242 height 23
type input "[PERSON_NAME]-4pc"
click at [625, 362] on div "Create new Shipping Group Name your Shipping Group rowe-4pc The name you create…" at bounding box center [635, 227] width 379 height 330
click at [625, 352] on button "Continue" at bounding box center [635, 351] width 68 height 22
select select "any"
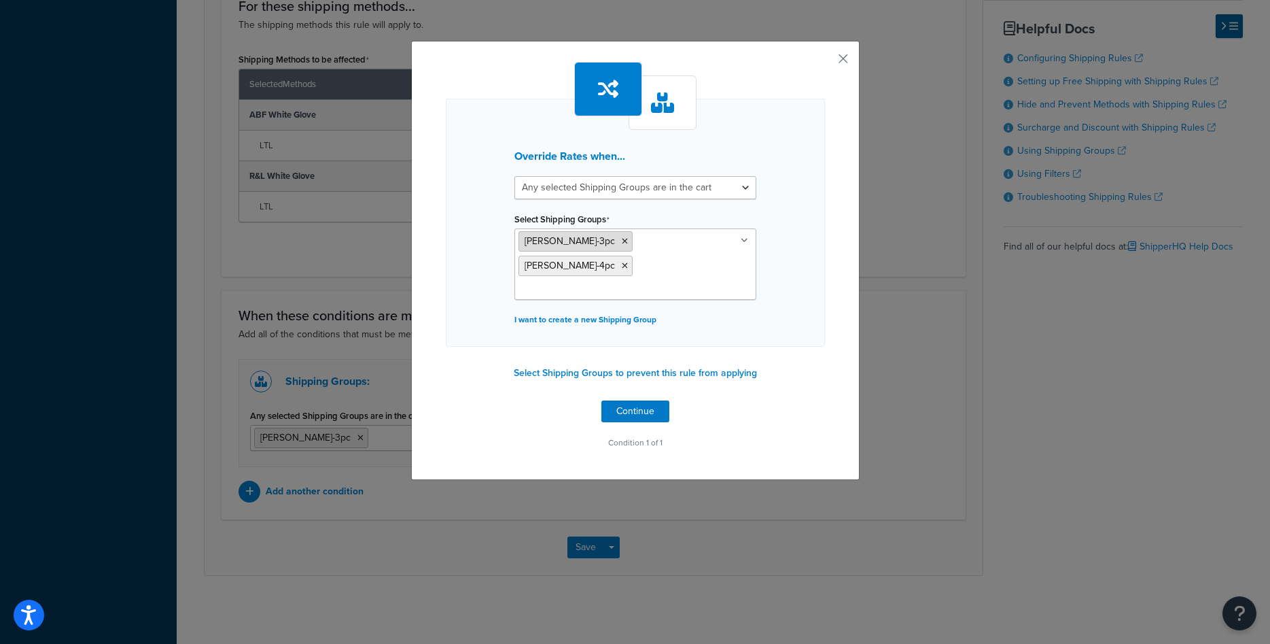
click at [622, 243] on icon at bounding box center [625, 241] width 6 height 8
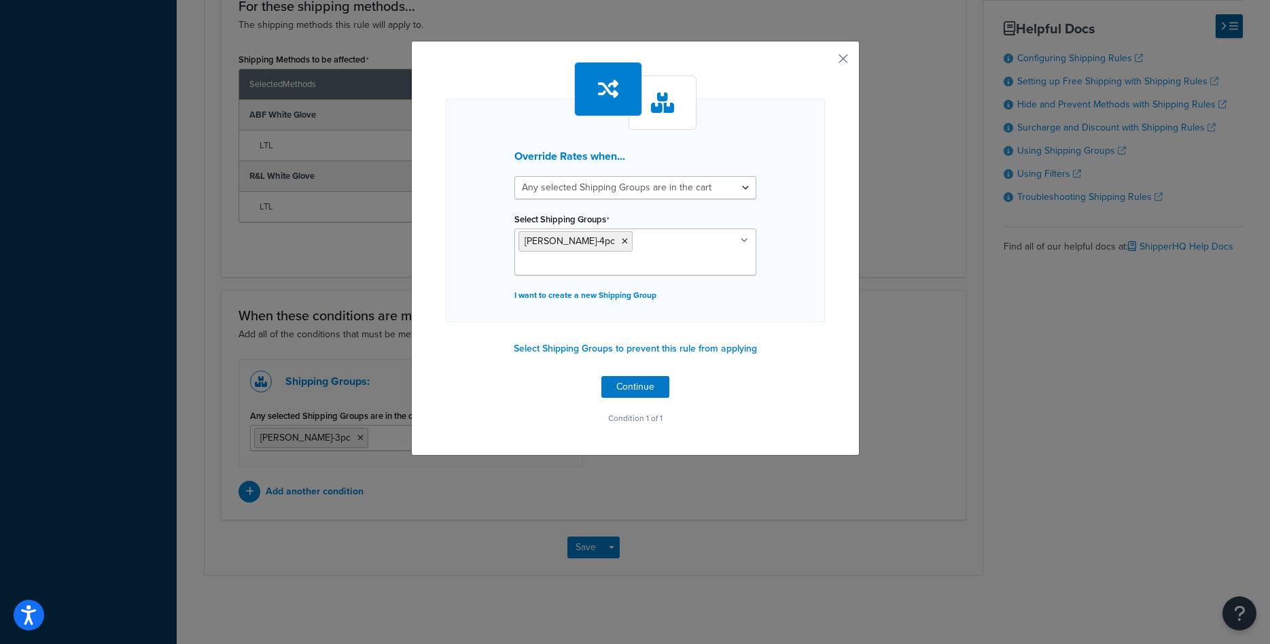
click at [777, 299] on div "Override Rates when... All selected Shipping Groups are in the cart Any selecte…" at bounding box center [635, 211] width 379 height 224
click at [639, 376] on button "Continue" at bounding box center [635, 387] width 68 height 22
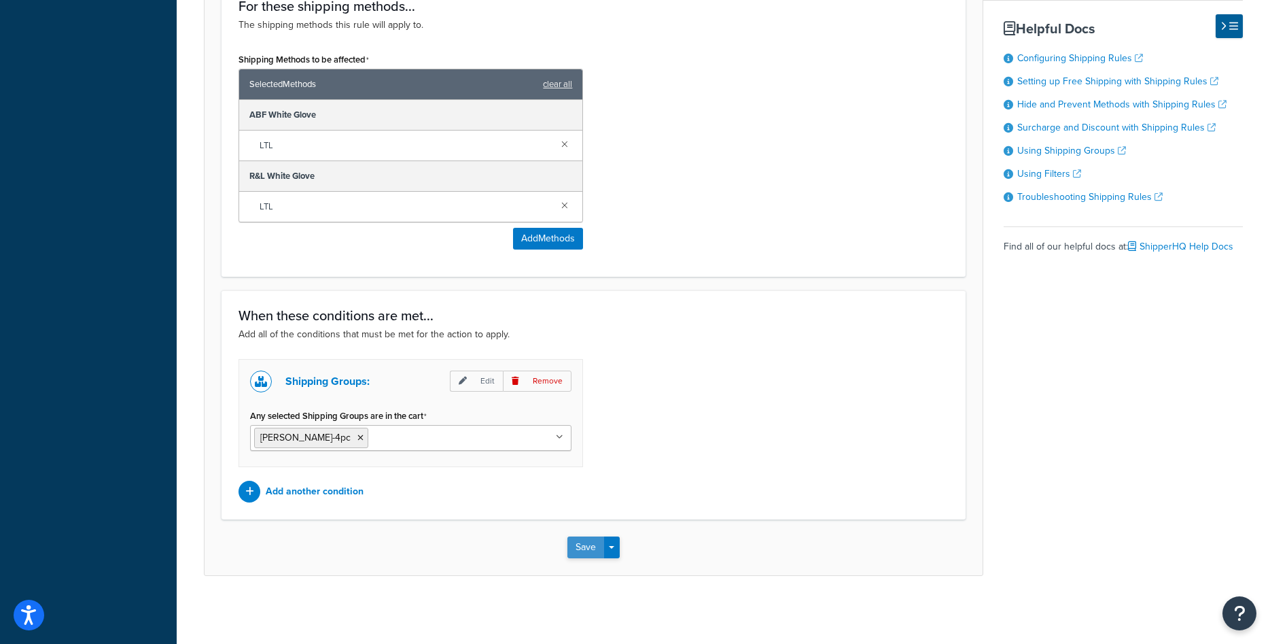
click at [584, 548] on button "Save" at bounding box center [585, 547] width 37 height 22
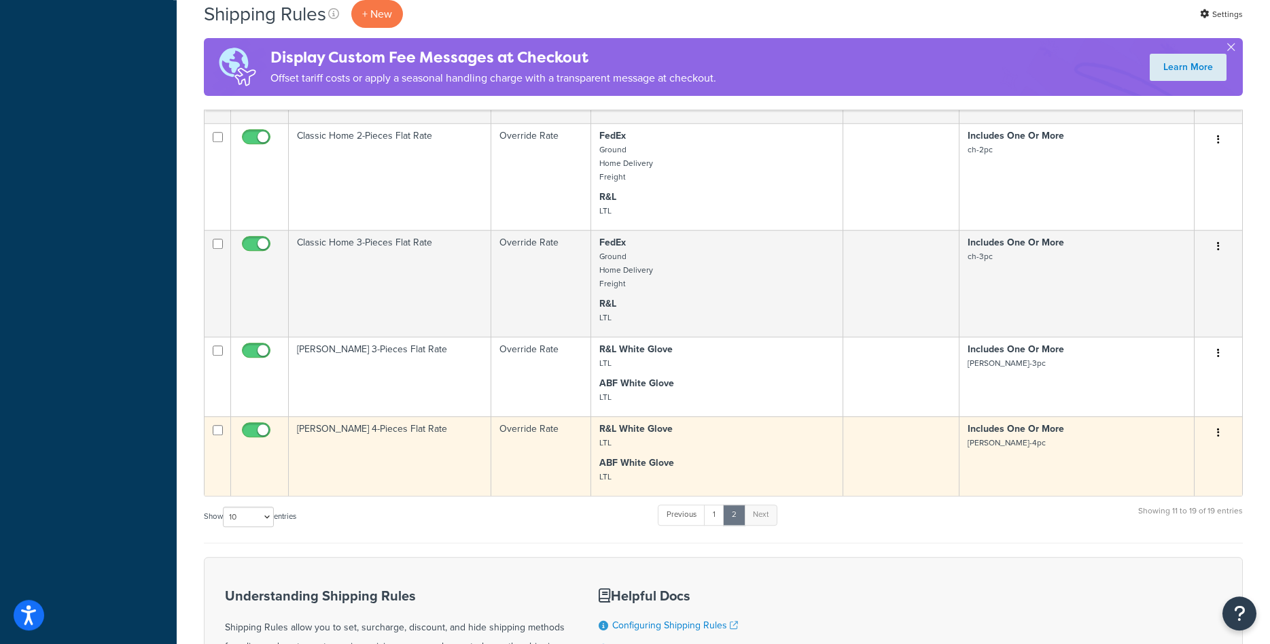
scroll to position [624, 0]
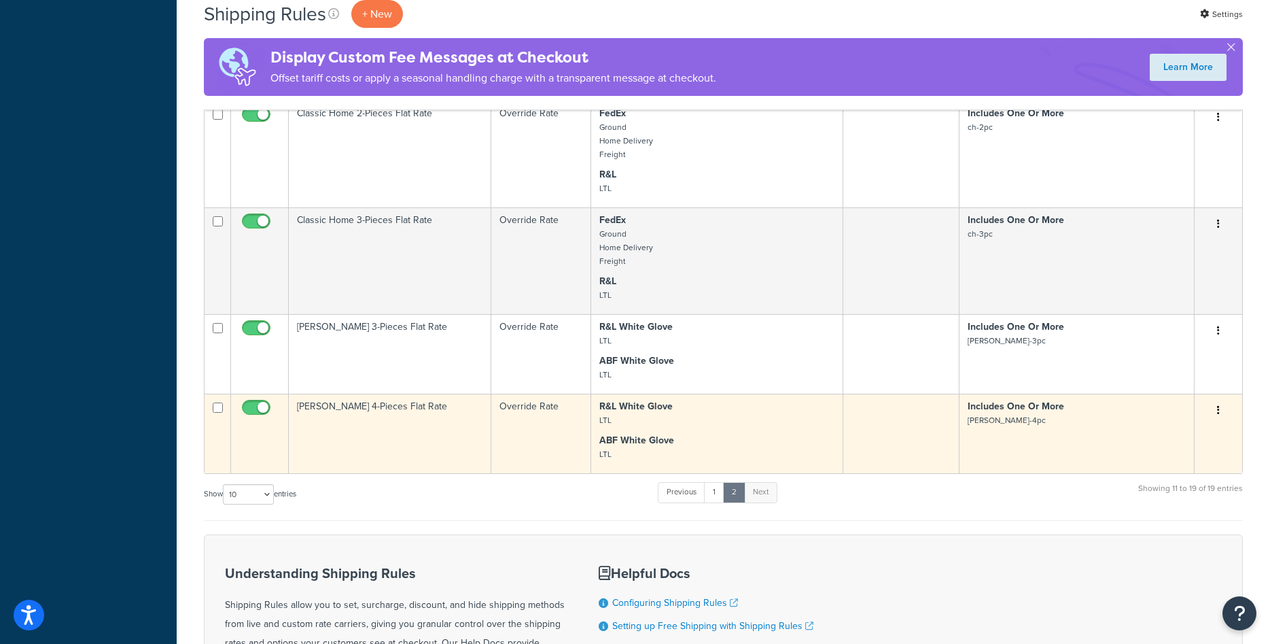
click at [401, 444] on td "[PERSON_NAME] 4-Pieces Flat Rate" at bounding box center [390, 434] width 203 height 80
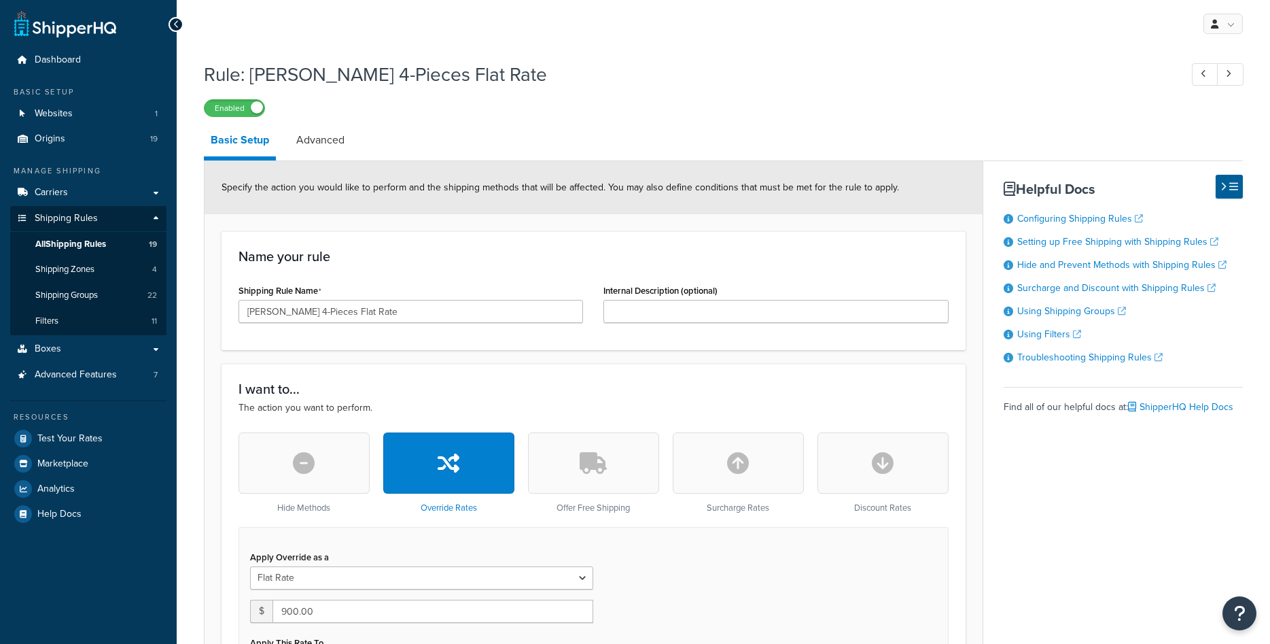
select select "ITEM"
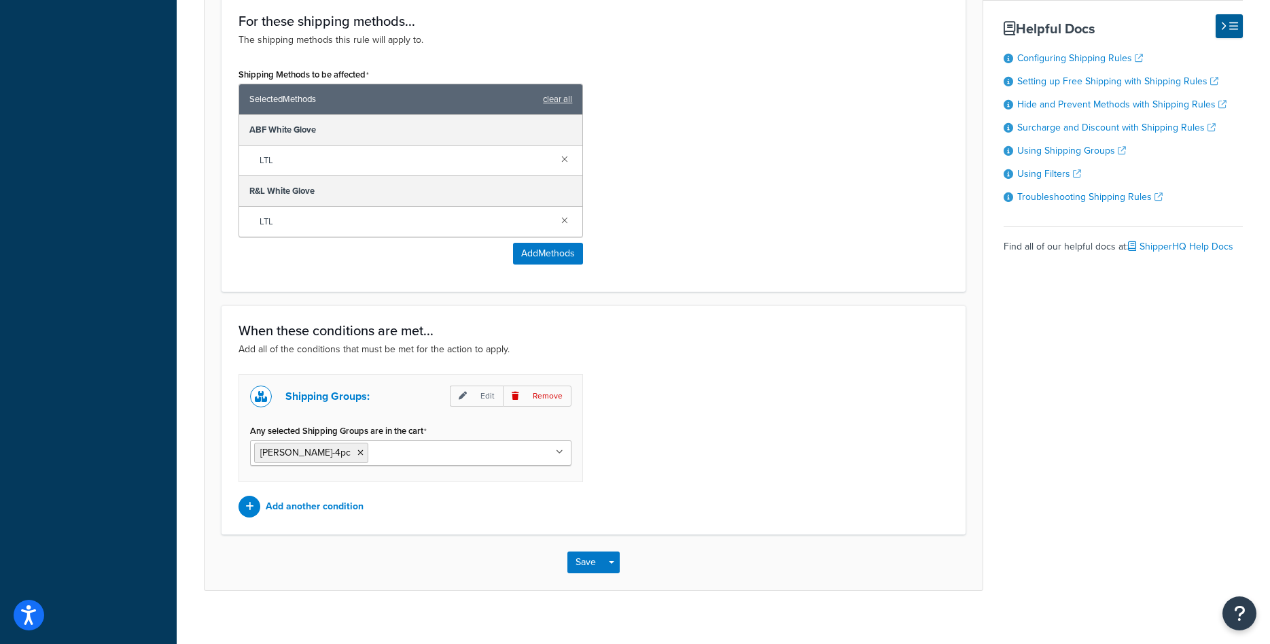
scroll to position [485, 0]
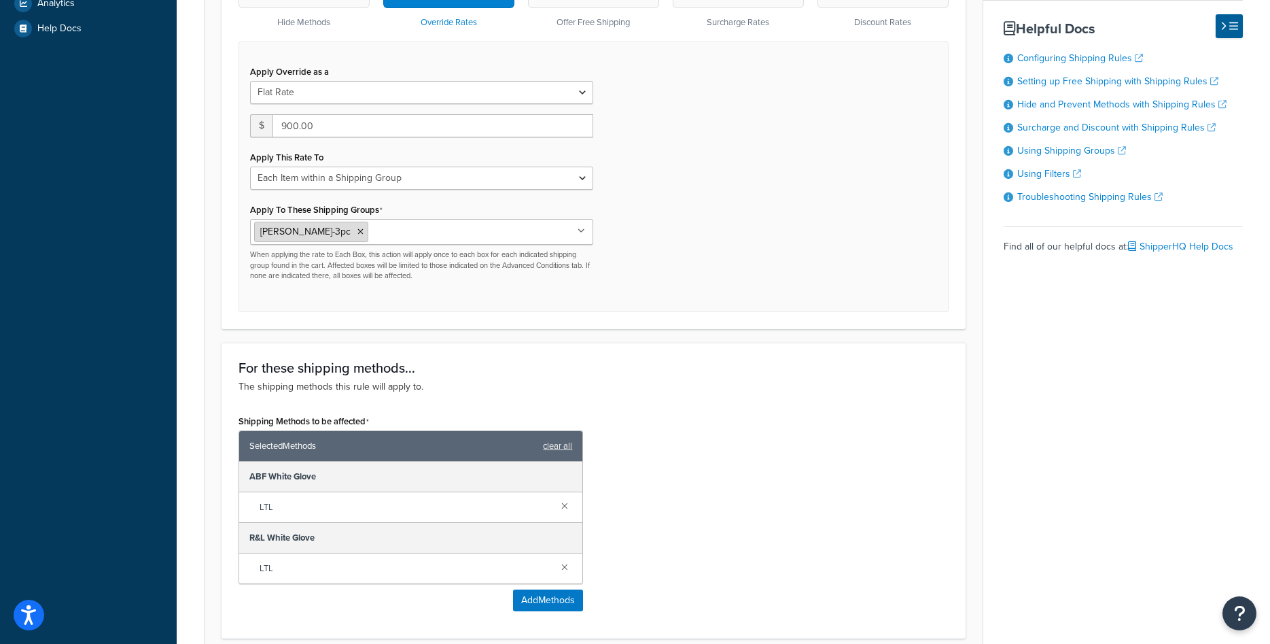
click at [357, 233] on icon at bounding box center [360, 232] width 6 height 8
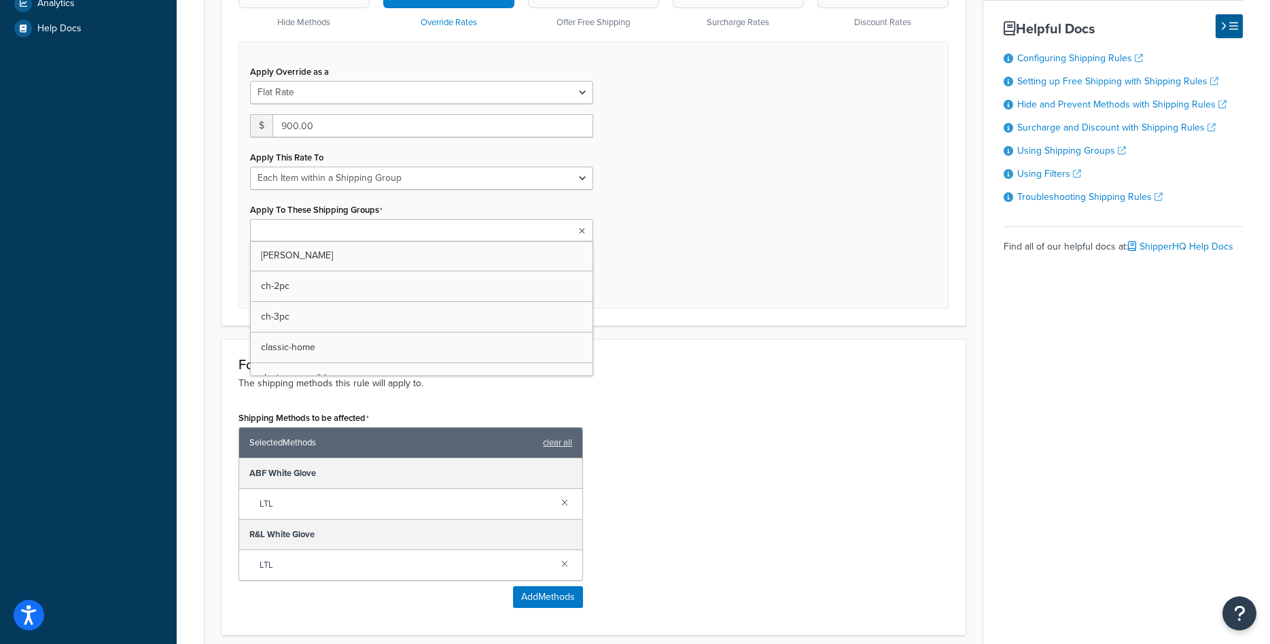
click at [313, 232] on input "Apply To These Shipping Groups" at bounding box center [314, 231] width 120 height 15
paste input "[PERSON_NAME]-4pc"
type input "[PERSON_NAME]-4pc"
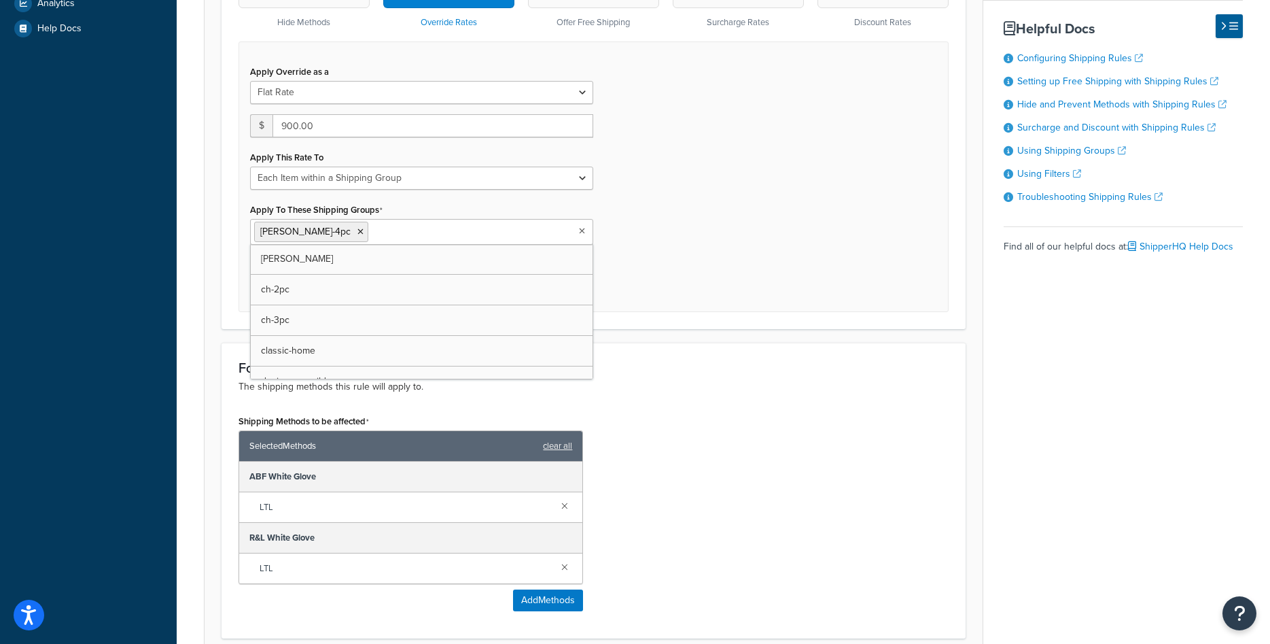
click at [695, 355] on div "For these shipping methods... The shipping methods this rule will apply to. Shi…" at bounding box center [594, 491] width 744 height 296
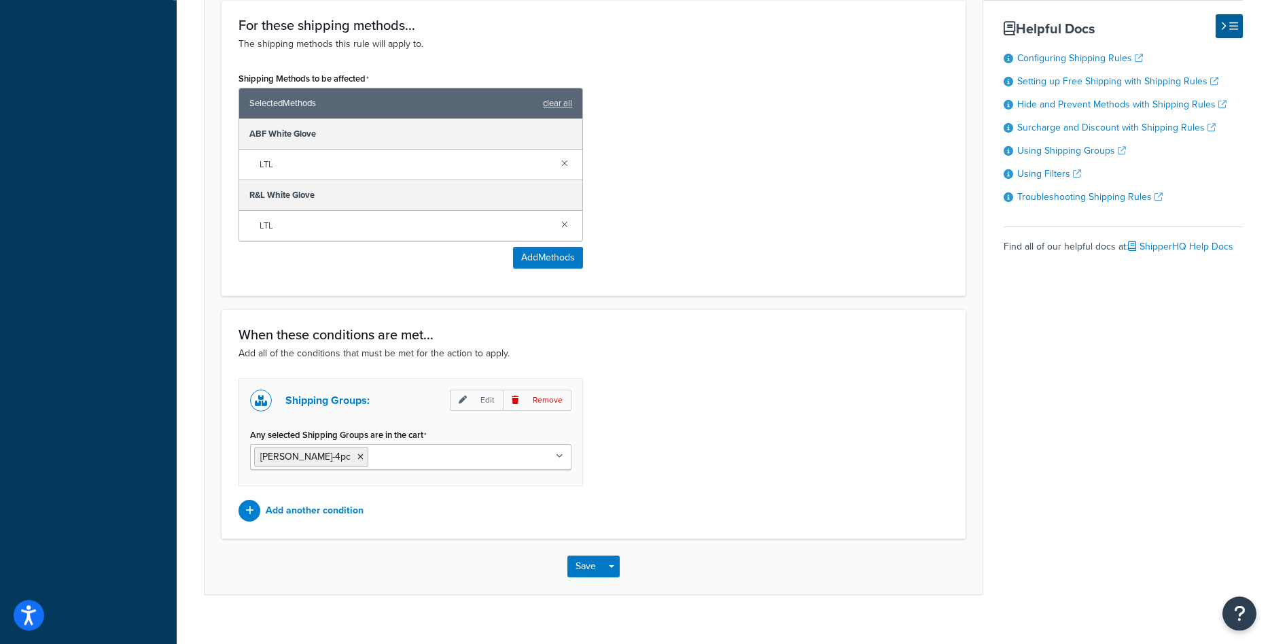
scroll to position [847, 0]
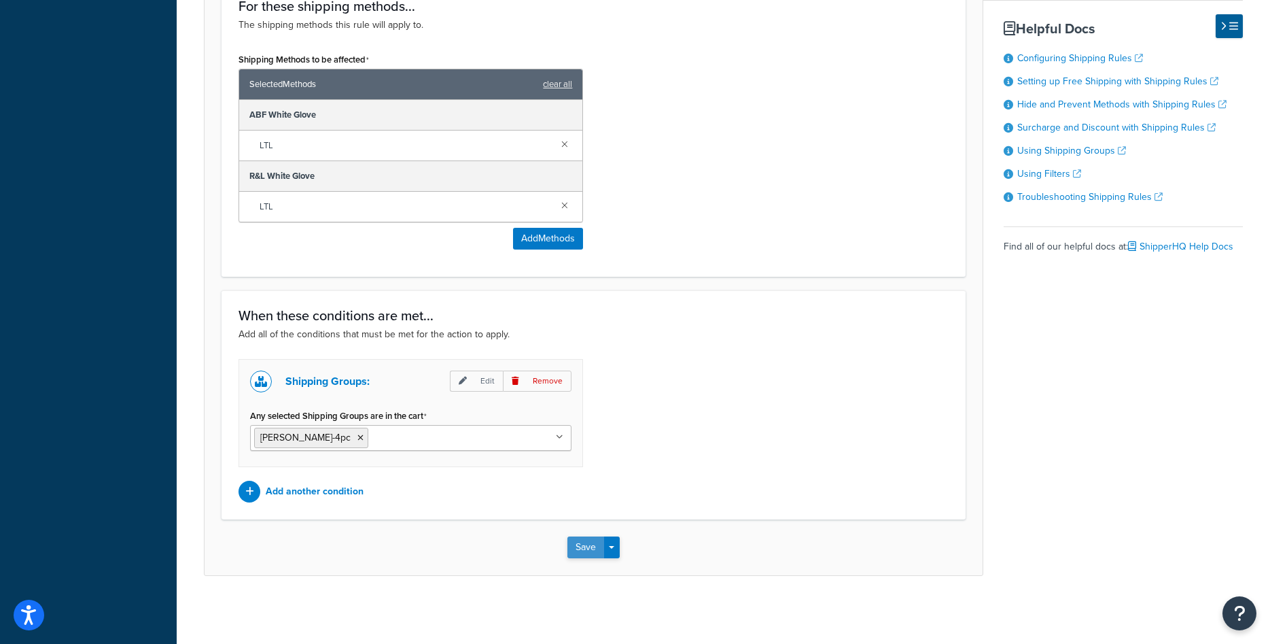
click at [591, 544] on button "Save" at bounding box center [585, 547] width 37 height 22
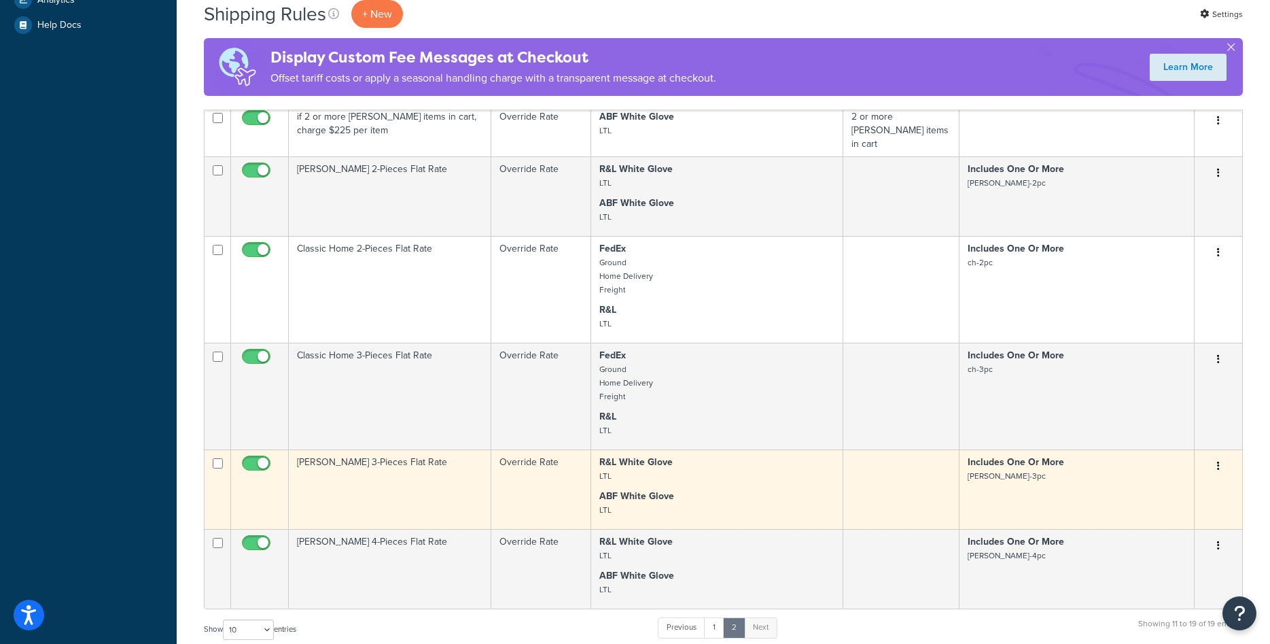
scroll to position [627, 0]
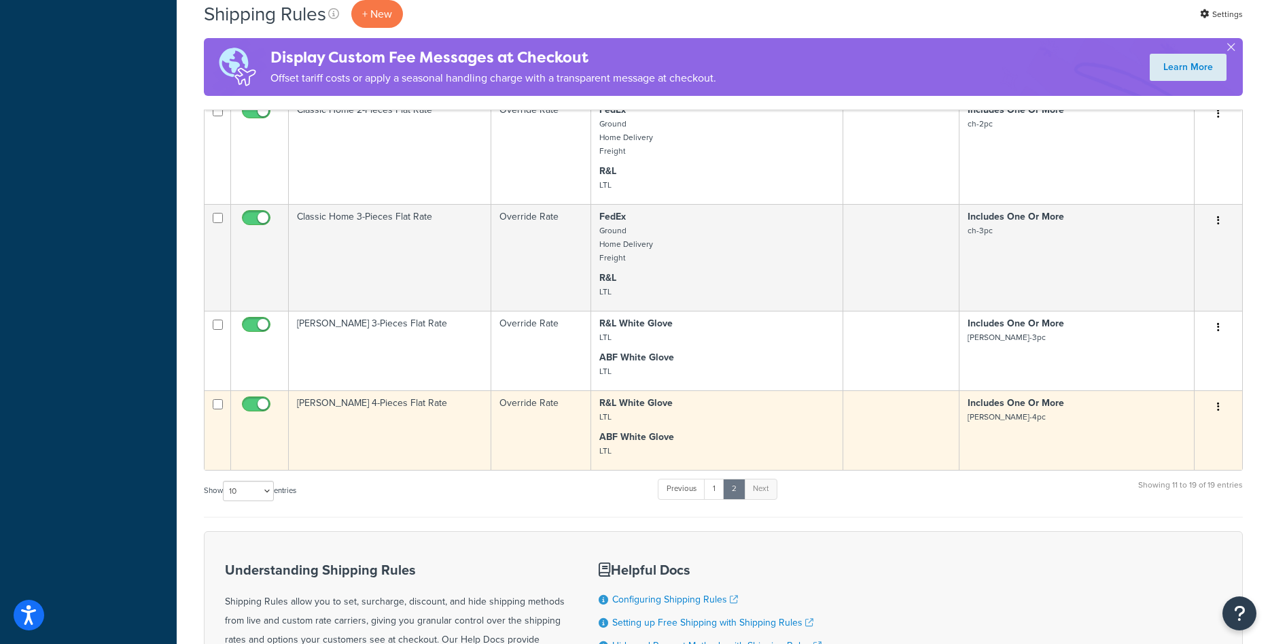
click at [1218, 402] on icon "button" at bounding box center [1218, 407] width 3 height 10
click at [1166, 457] on link "Duplicate" at bounding box center [1173, 461] width 107 height 28
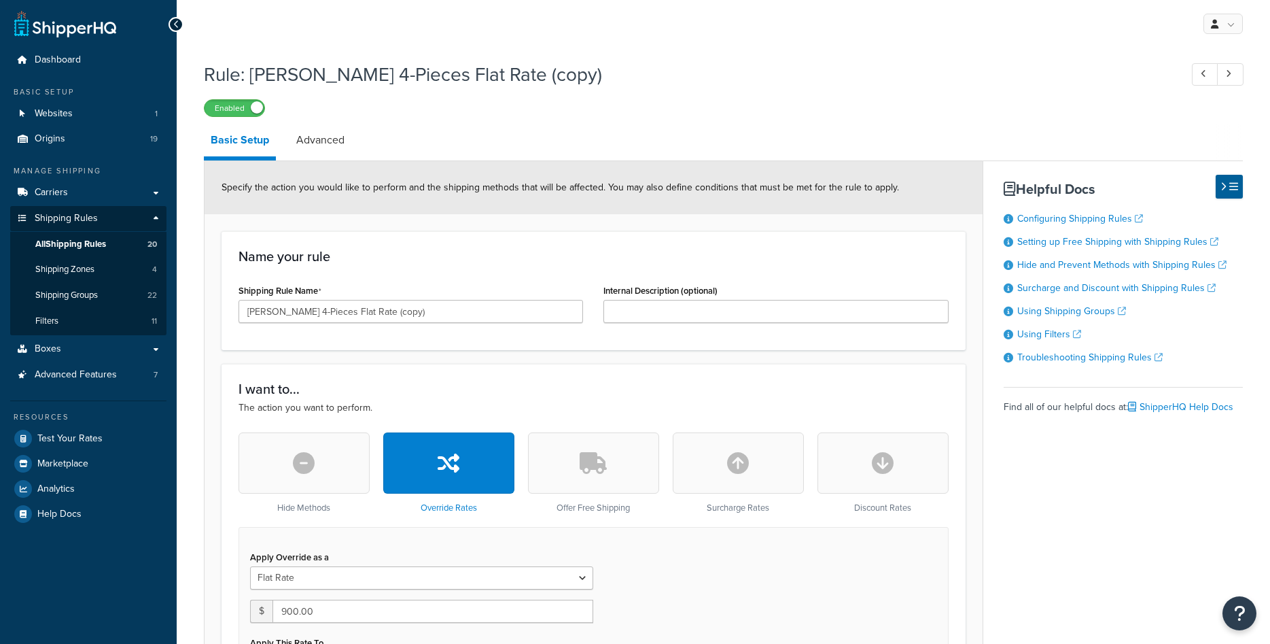
select select "ITEM"
click at [276, 311] on input "[PERSON_NAME] 4-Pieces Flat Rate (copy)" at bounding box center [411, 311] width 345 height 23
drag, startPoint x: 347, startPoint y: 311, endPoint x: 421, endPoint y: 319, distance: 75.2
click at [421, 319] on input "[PERSON_NAME] 6-Pieces Flat Rate (copy)" at bounding box center [411, 311] width 345 height 23
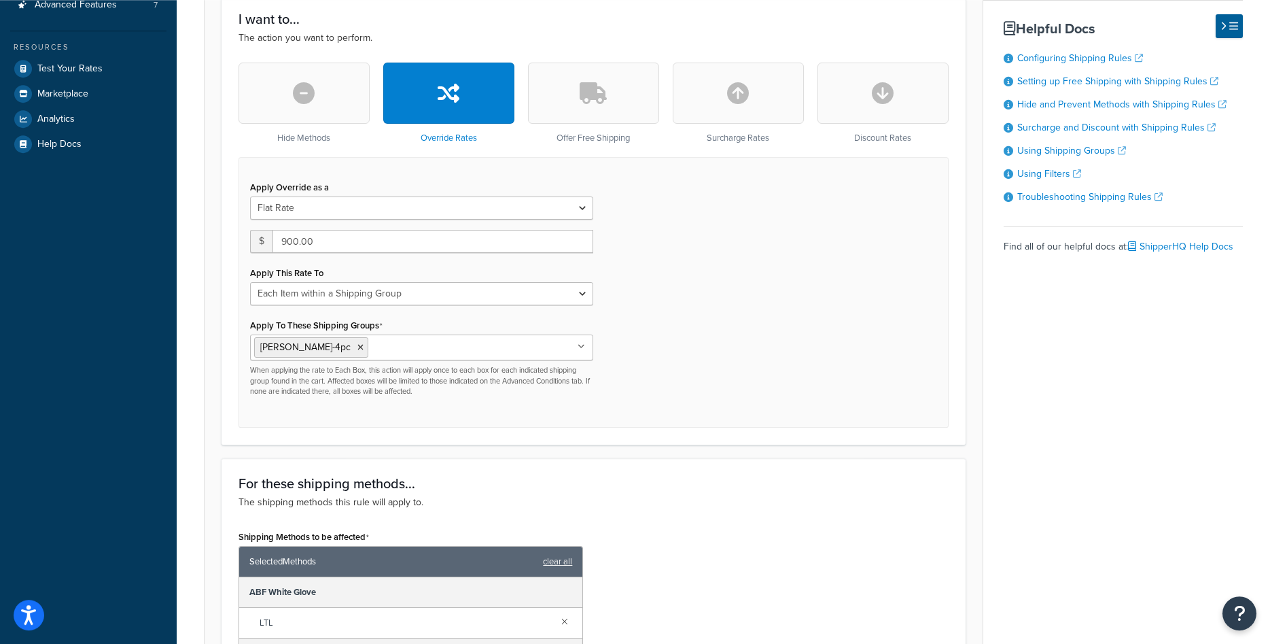
scroll to position [485, 0]
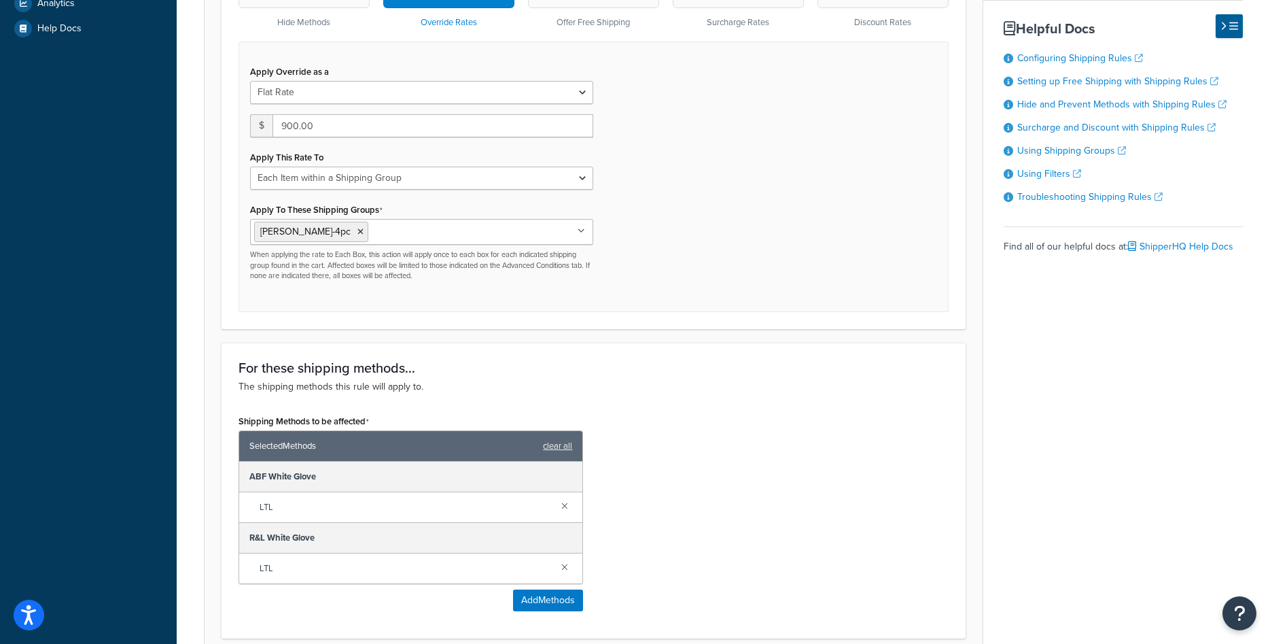
type input "[PERSON_NAME] 6-Pieces Flat Rate"
click at [300, 125] on input "900.00" at bounding box center [433, 125] width 321 height 23
type input "1350"
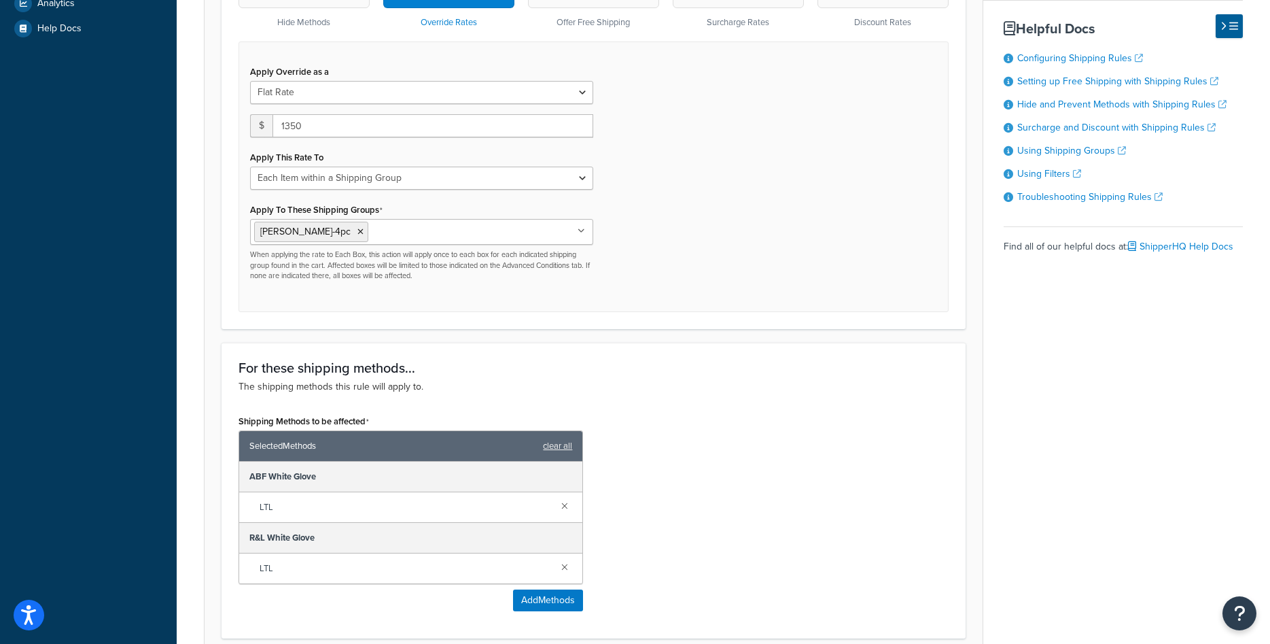
click at [459, 271] on p "When applying the rate to Each Box, this action will apply once to each box for…" at bounding box center [421, 264] width 343 height 31
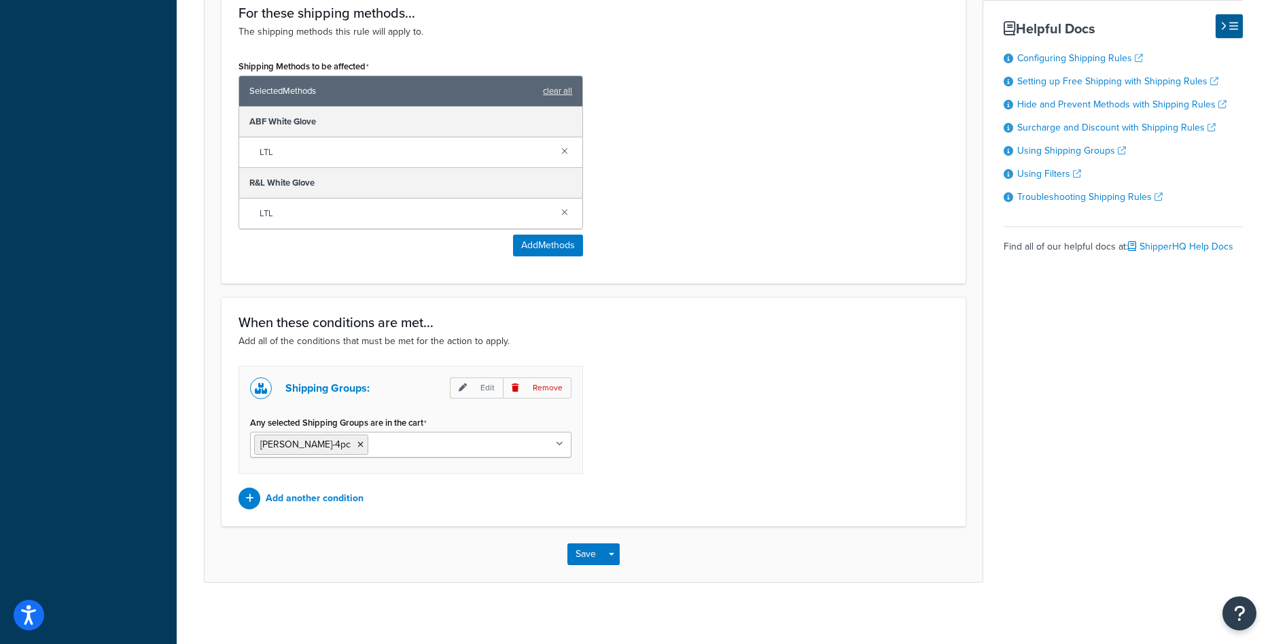
scroll to position [847, 0]
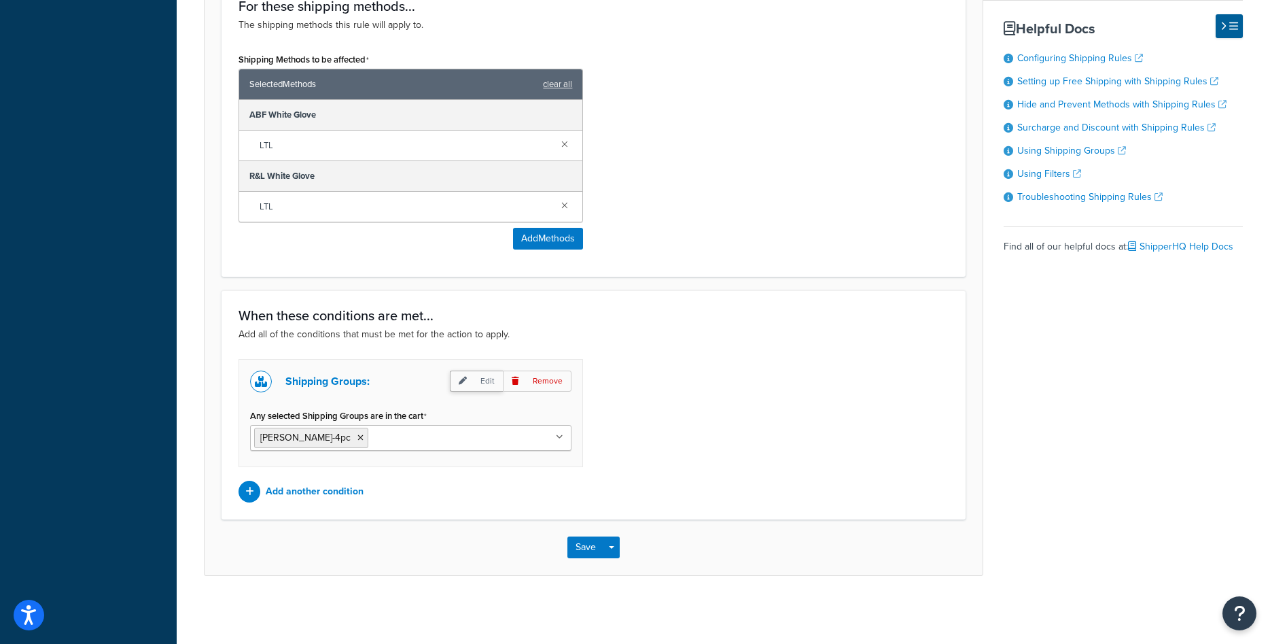
click at [467, 375] on p "Edit" at bounding box center [476, 380] width 53 height 21
select select "any"
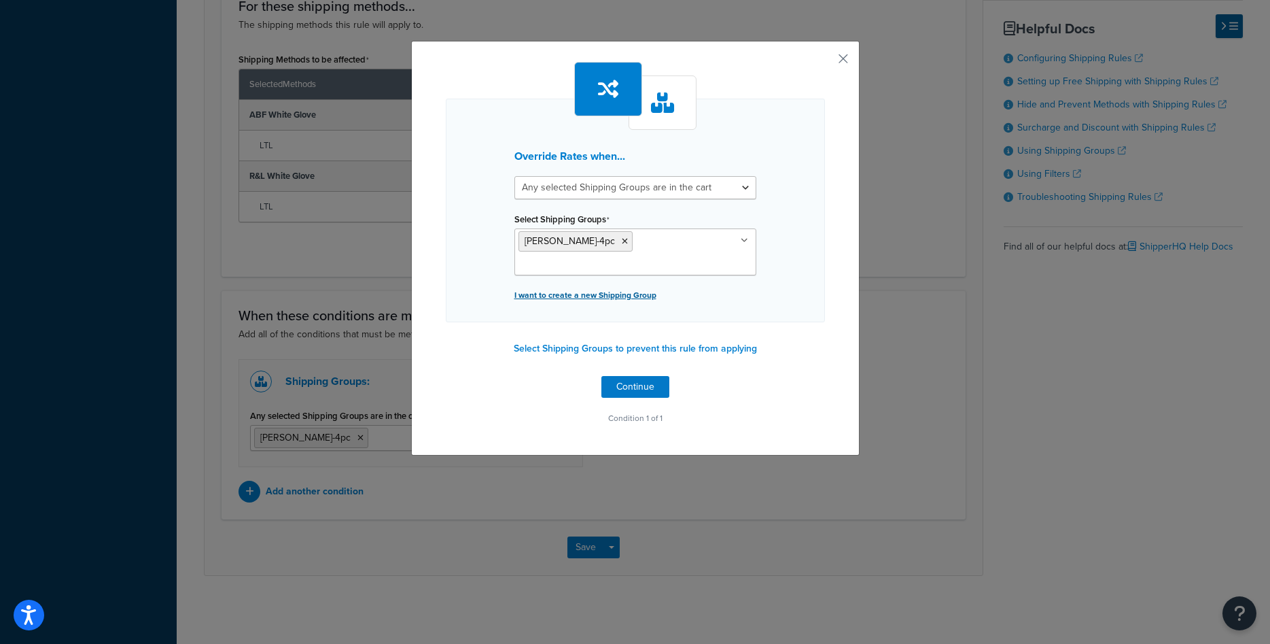
click at [589, 285] on p "I want to create a new Shipping Group" at bounding box center [635, 294] width 242 height 19
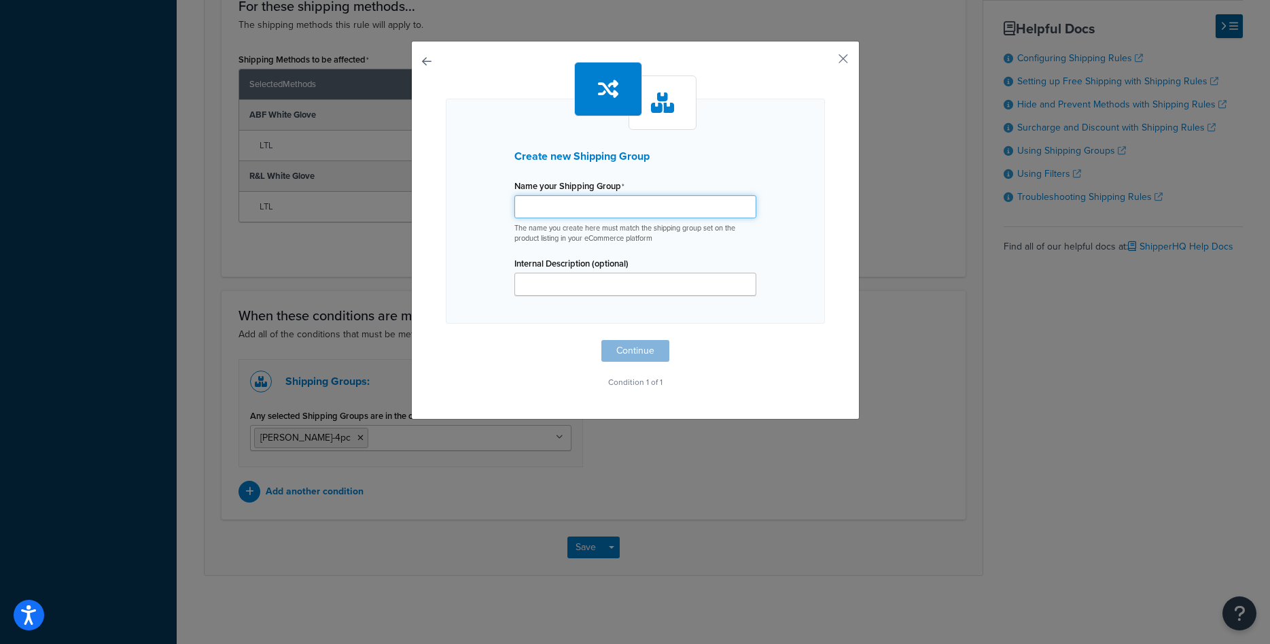
click at [572, 207] on input "Shipping Rule Name" at bounding box center [635, 206] width 242 height 23
paste input "rowe-4pc"
click at [550, 207] on input "rowe-4pc" at bounding box center [635, 206] width 242 height 23
click at [568, 205] on input "[PERSON_NAME]-6pc" at bounding box center [635, 206] width 242 height 23
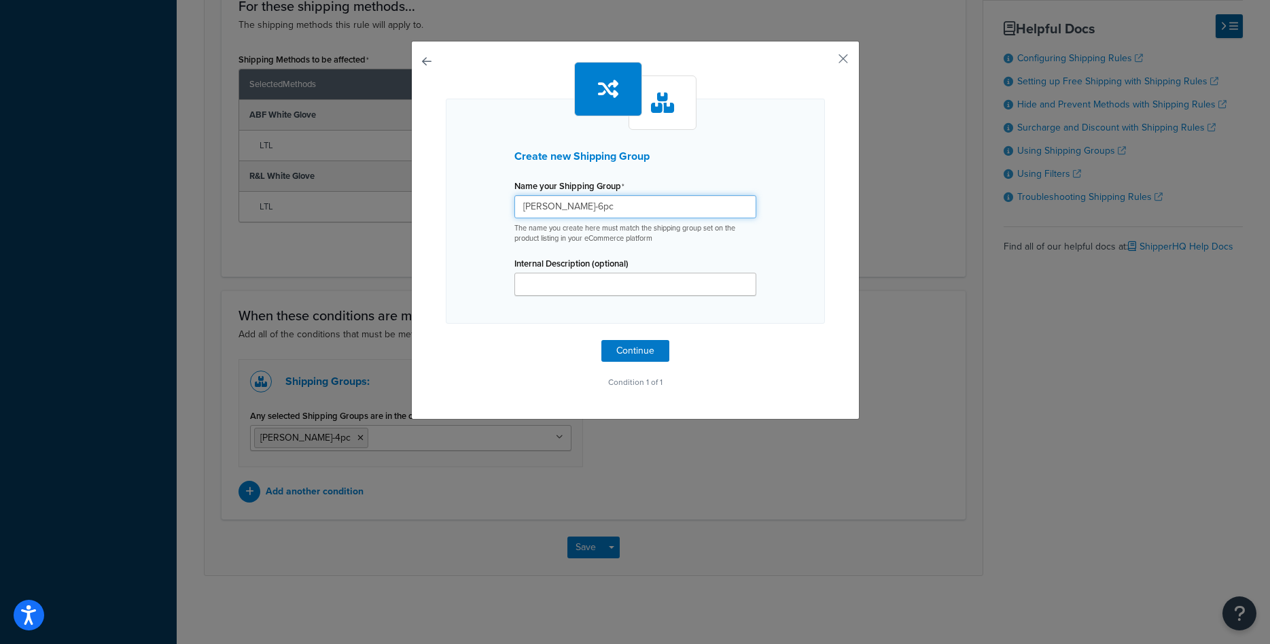
click at [568, 205] on input "[PERSON_NAME]-6pc" at bounding box center [635, 206] width 242 height 23
type input "[PERSON_NAME]-6pc"
click at [621, 349] on button "Continue" at bounding box center [635, 351] width 68 height 22
select select "any"
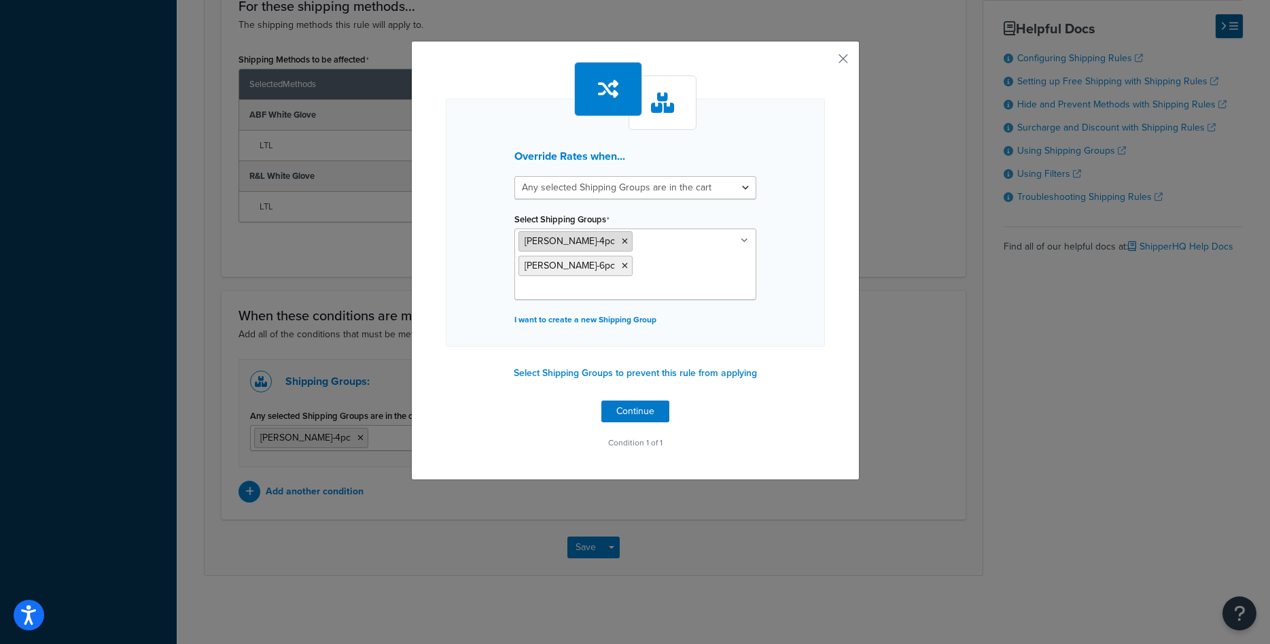
click at [622, 242] on icon at bounding box center [625, 241] width 6 height 8
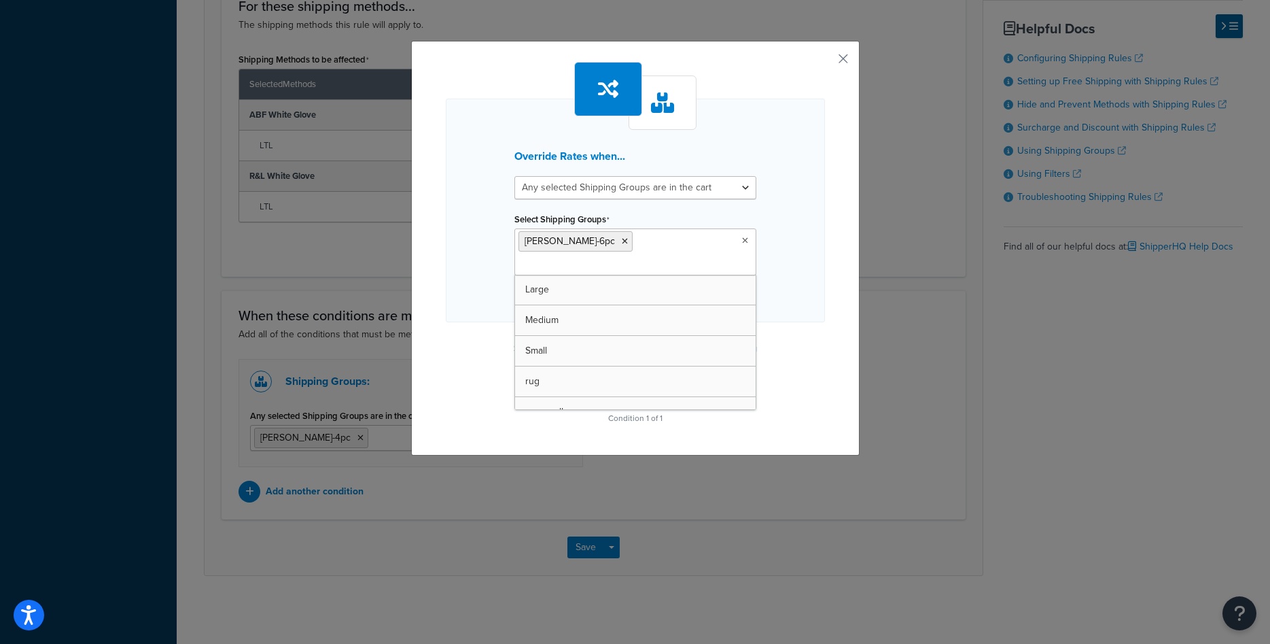
click at [775, 314] on div "Override Rates when... All selected Shipping Groups are in the cart Any selecte…" at bounding box center [635, 245] width 379 height 366
click at [639, 376] on button "Continue" at bounding box center [635, 387] width 68 height 22
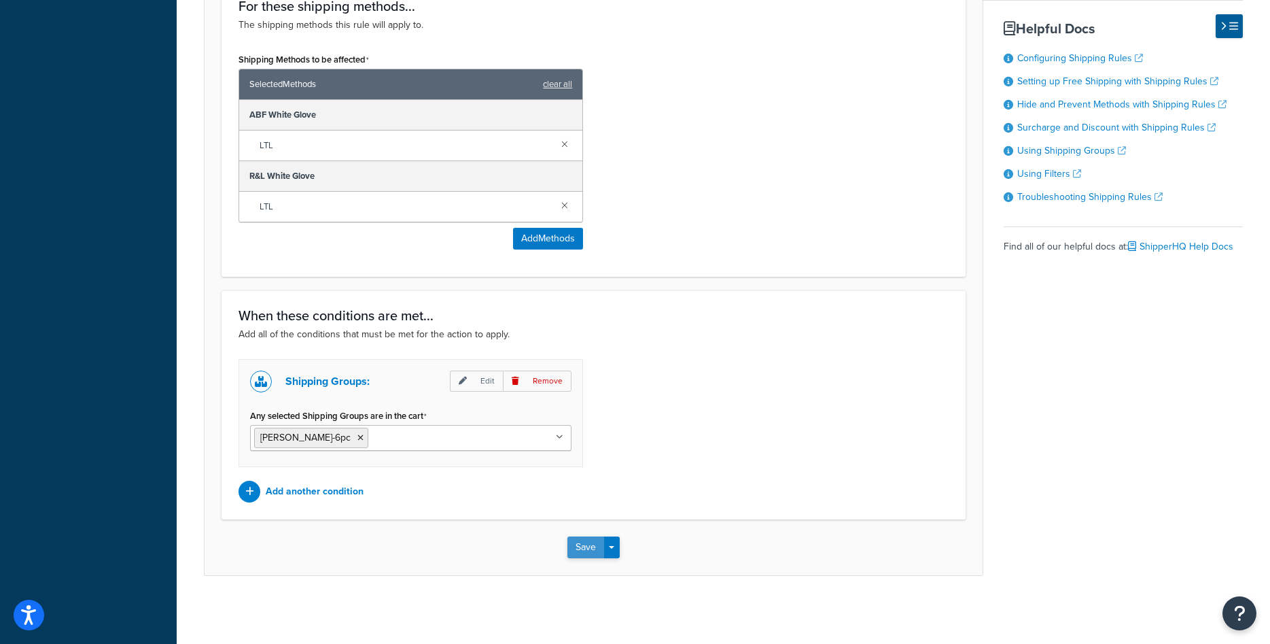
click at [579, 548] on button "Save" at bounding box center [585, 547] width 37 height 22
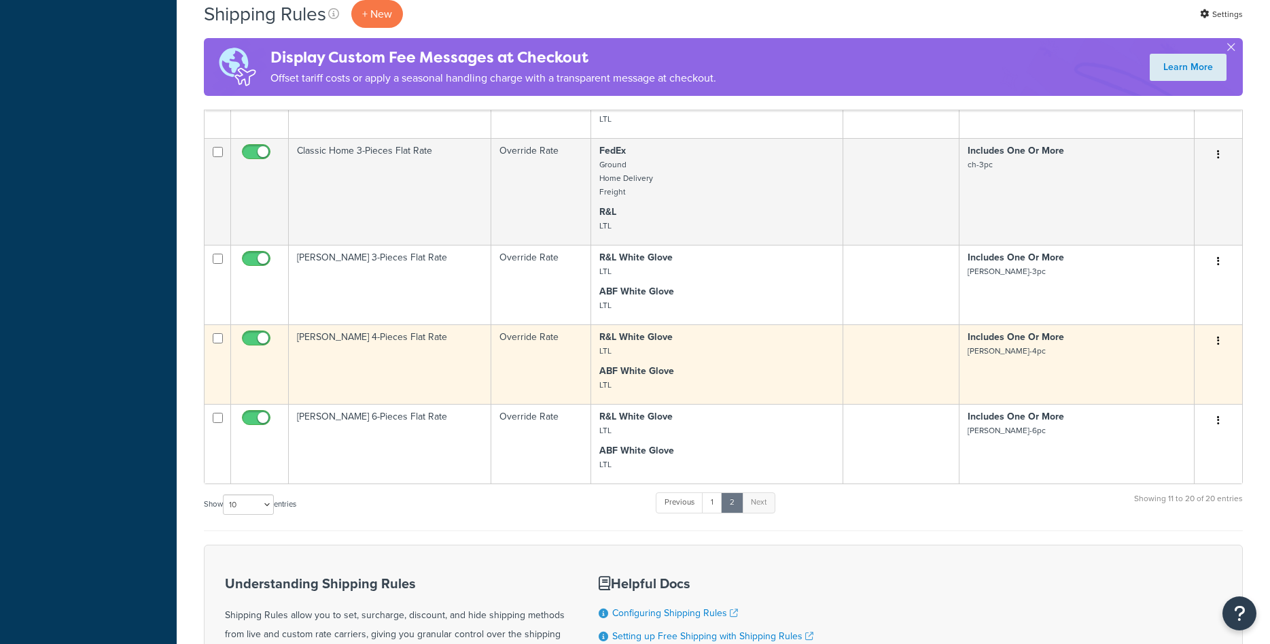
scroll to position [915, 0]
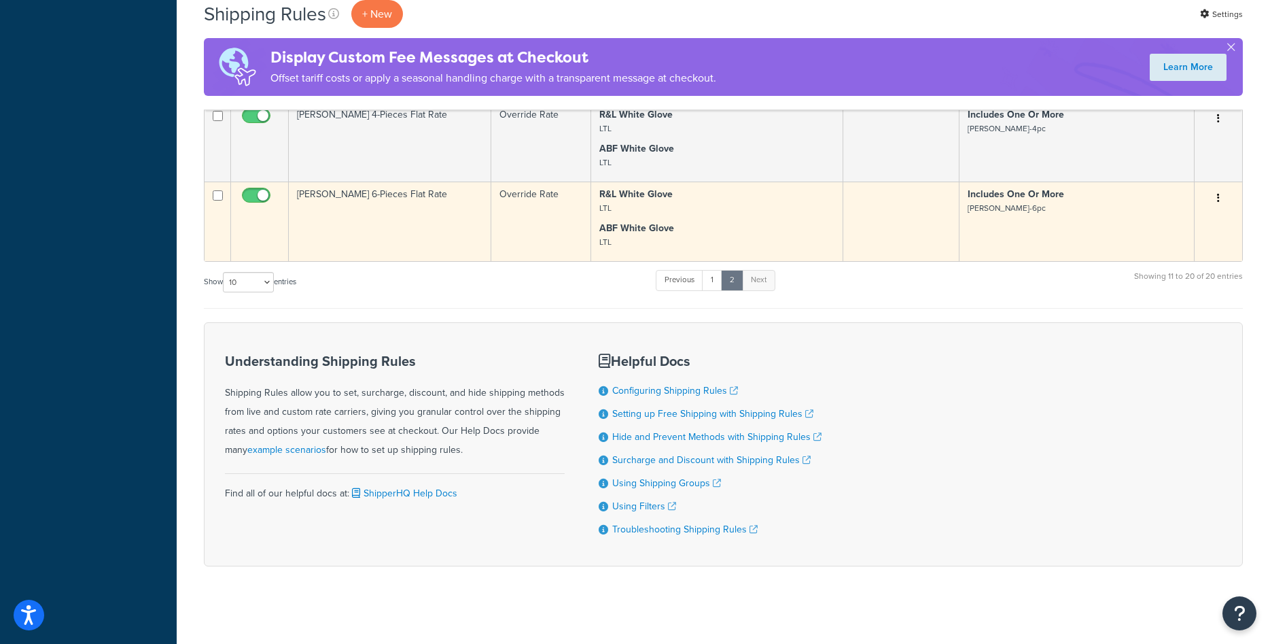
click at [441, 232] on td "[PERSON_NAME] 6-Pieces Flat Rate" at bounding box center [390, 221] width 203 height 80
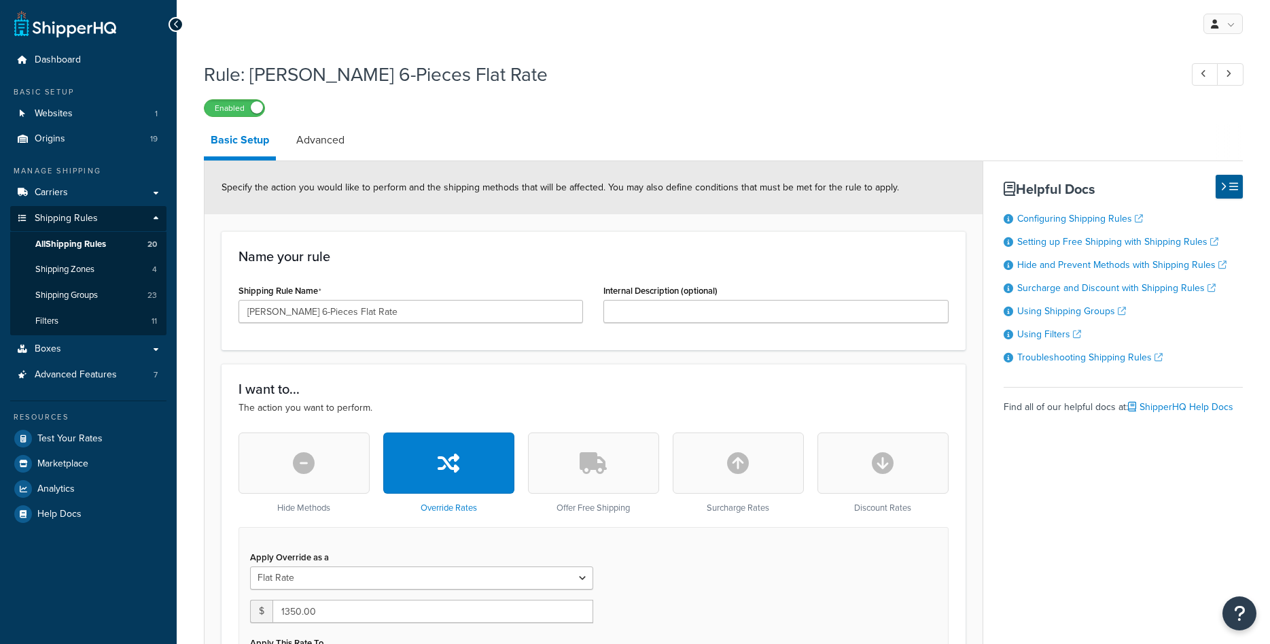
select select "ITEM"
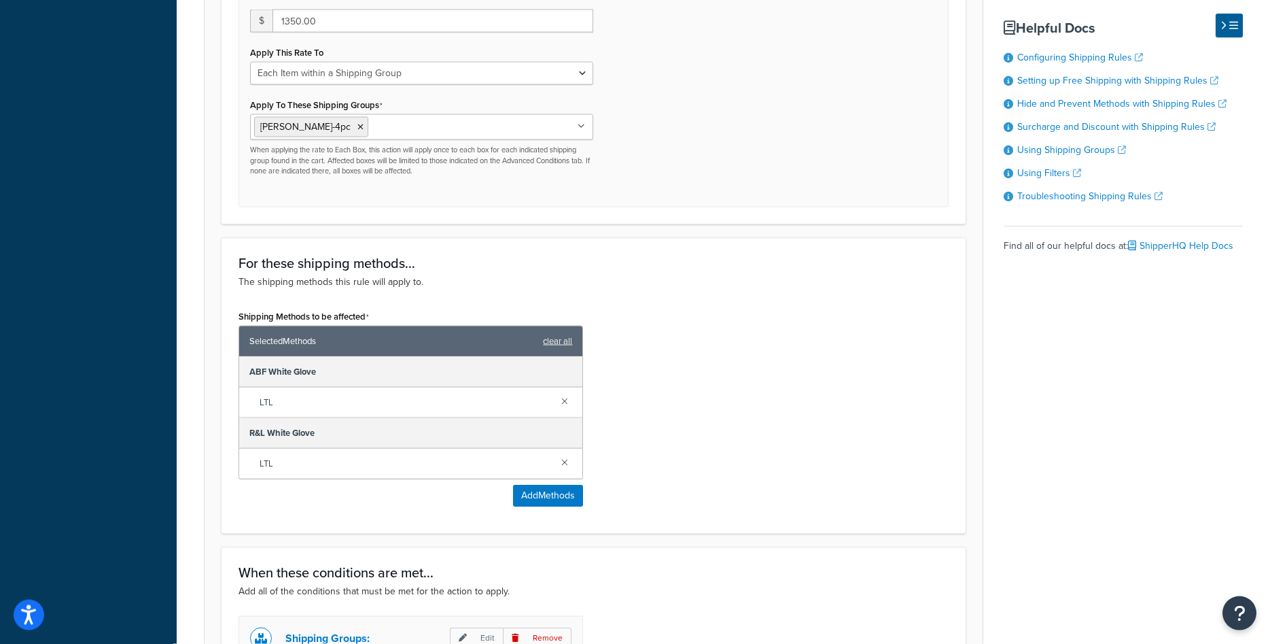
scroll to position [485, 0]
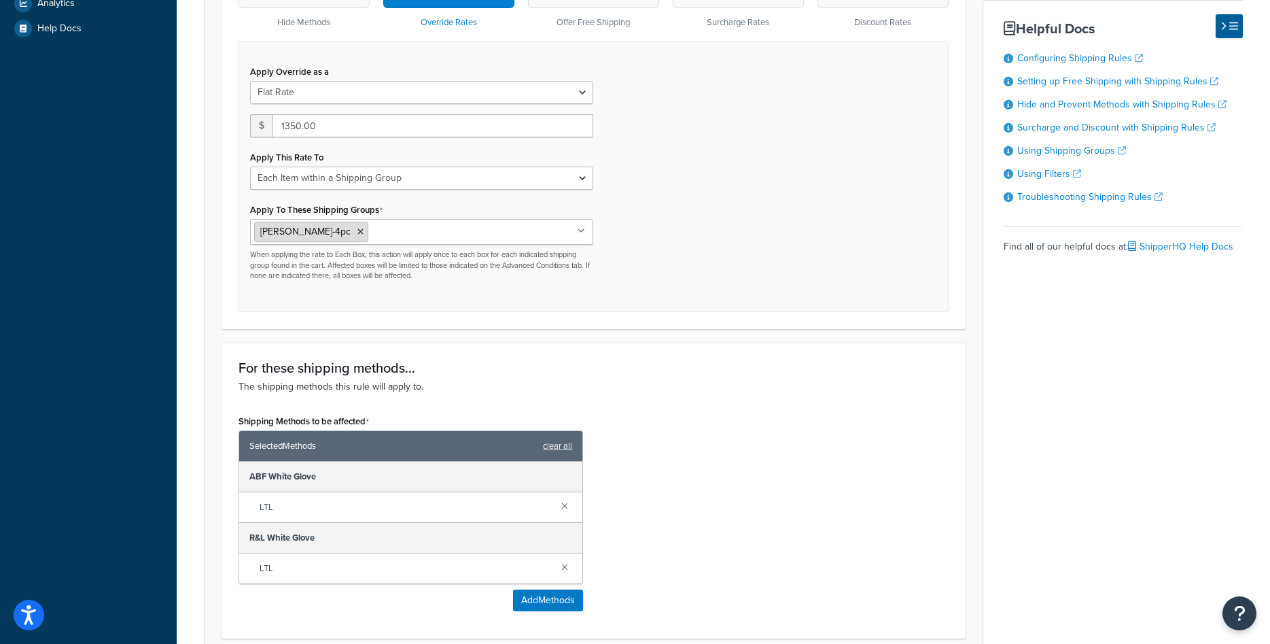
click at [357, 234] on icon at bounding box center [360, 232] width 6 height 8
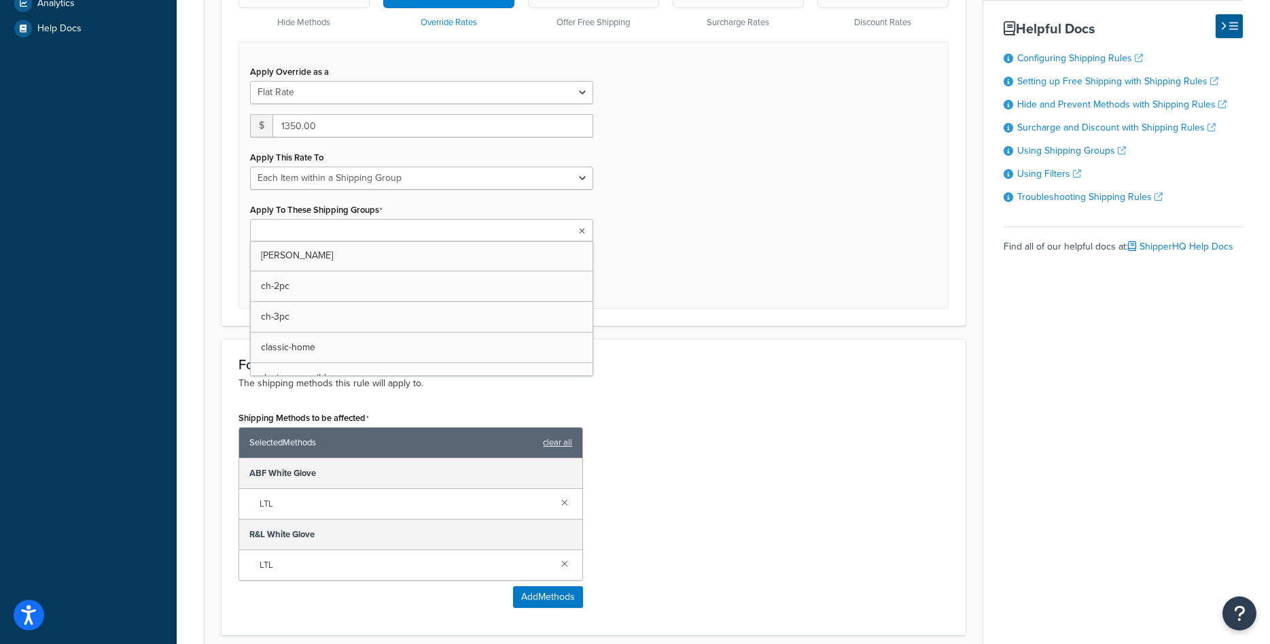
click at [308, 234] on input "Apply To These Shipping Groups" at bounding box center [314, 231] width 120 height 15
paste input "[PERSON_NAME]-6pc"
type input "[PERSON_NAME]-6pc"
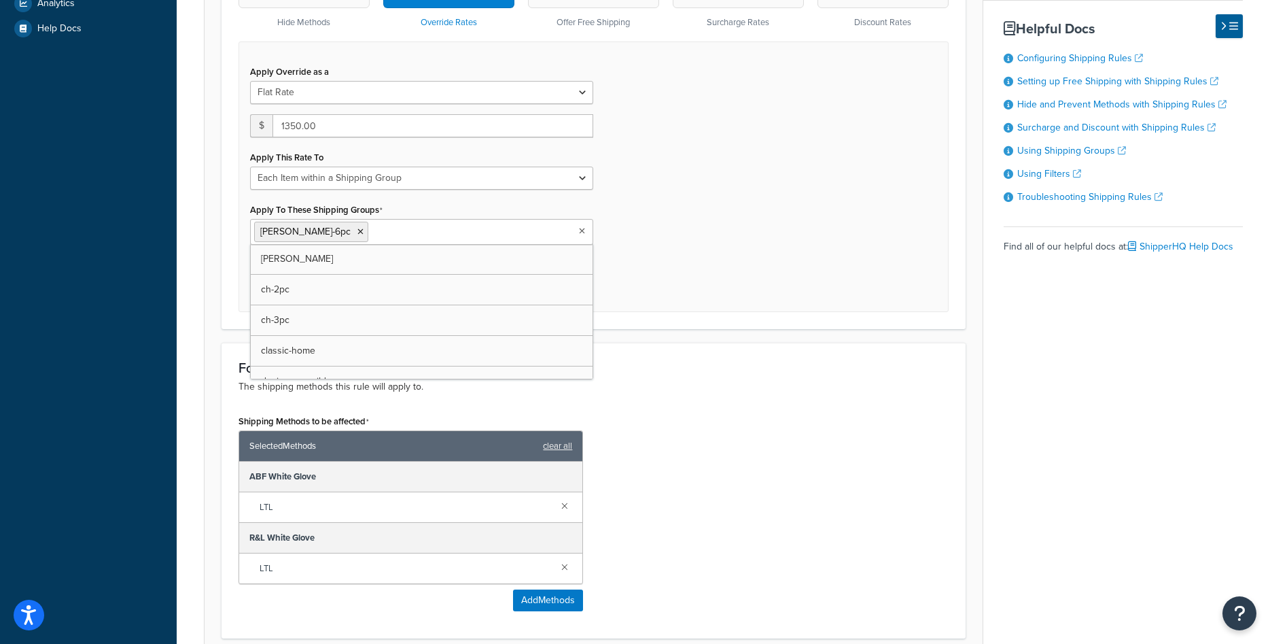
click at [702, 345] on div "For these shipping methods... The shipping methods this rule will apply to. Shi…" at bounding box center [594, 491] width 744 height 296
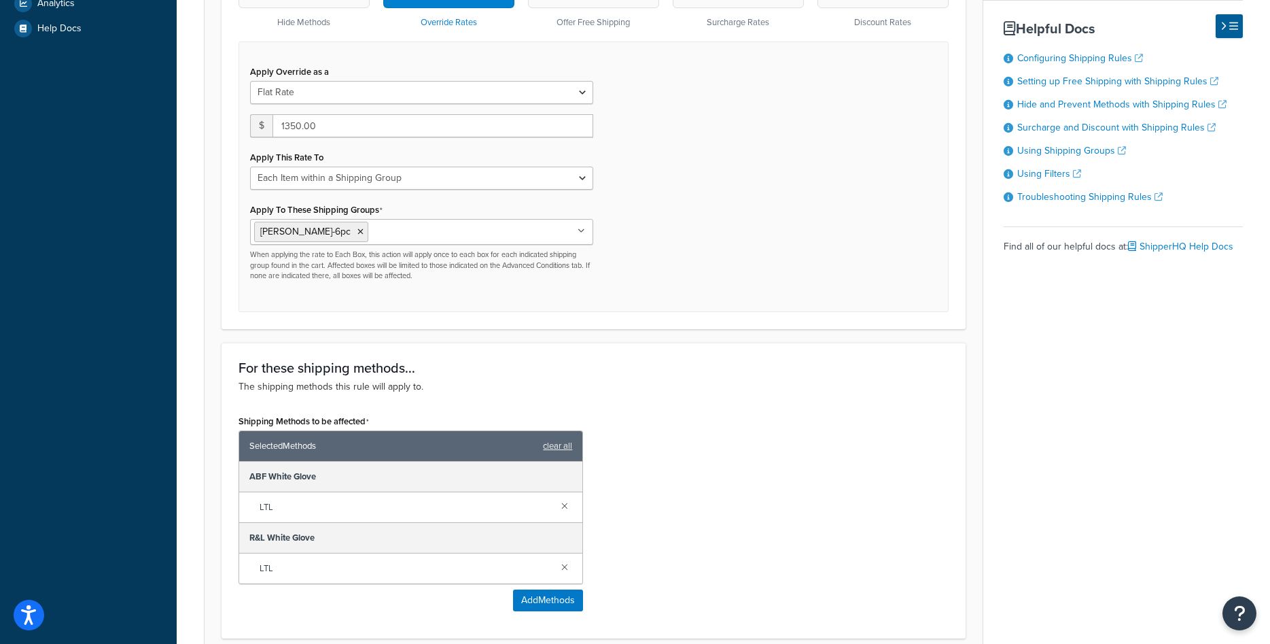
scroll to position [847, 0]
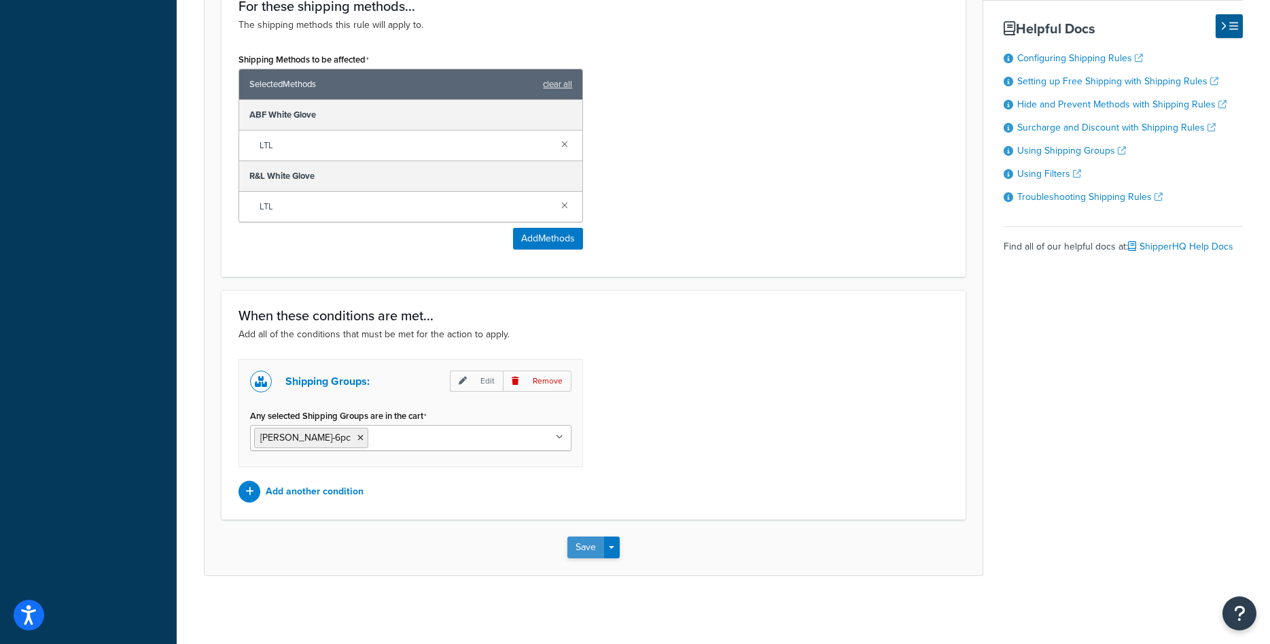
click at [587, 555] on button "Save" at bounding box center [585, 547] width 37 height 22
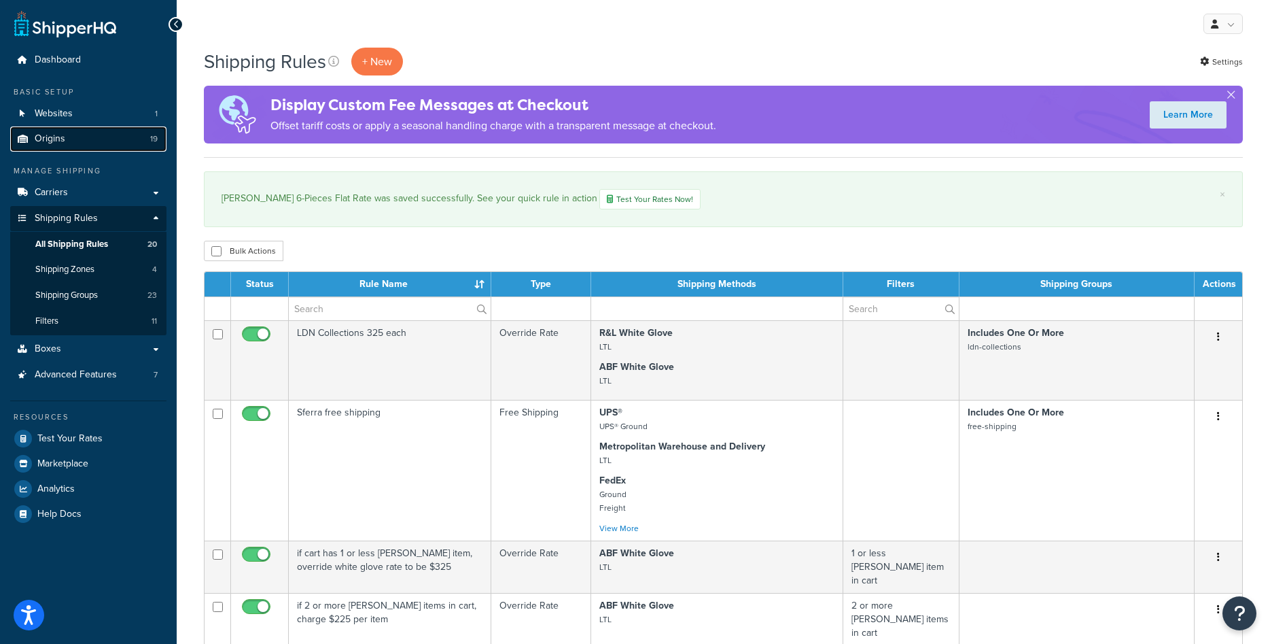
click at [80, 138] on link "Origins 19" at bounding box center [88, 138] width 156 height 25
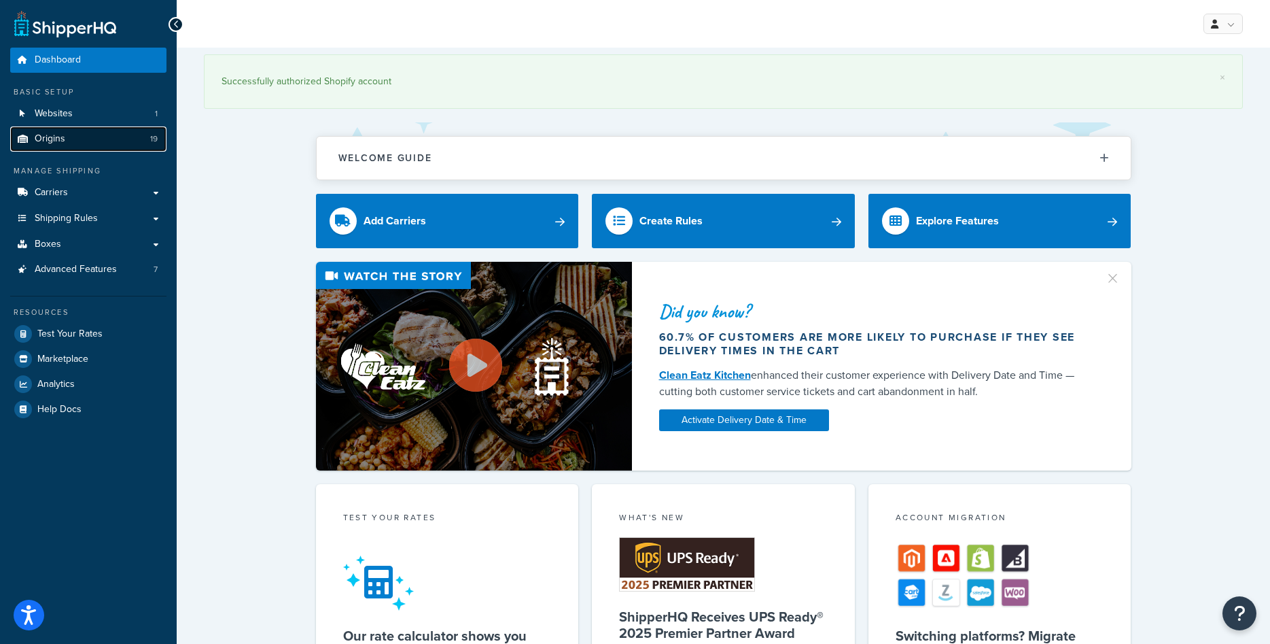
click at [59, 135] on span "Origins" at bounding box center [50, 139] width 31 height 12
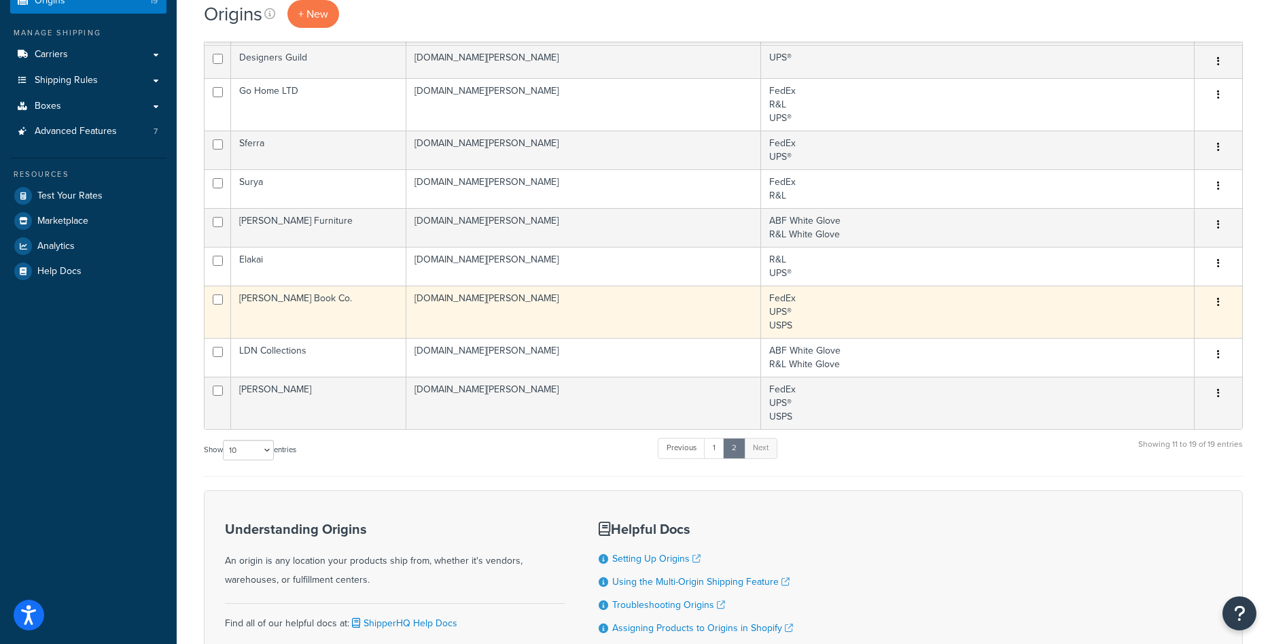
scroll to position [139, 0]
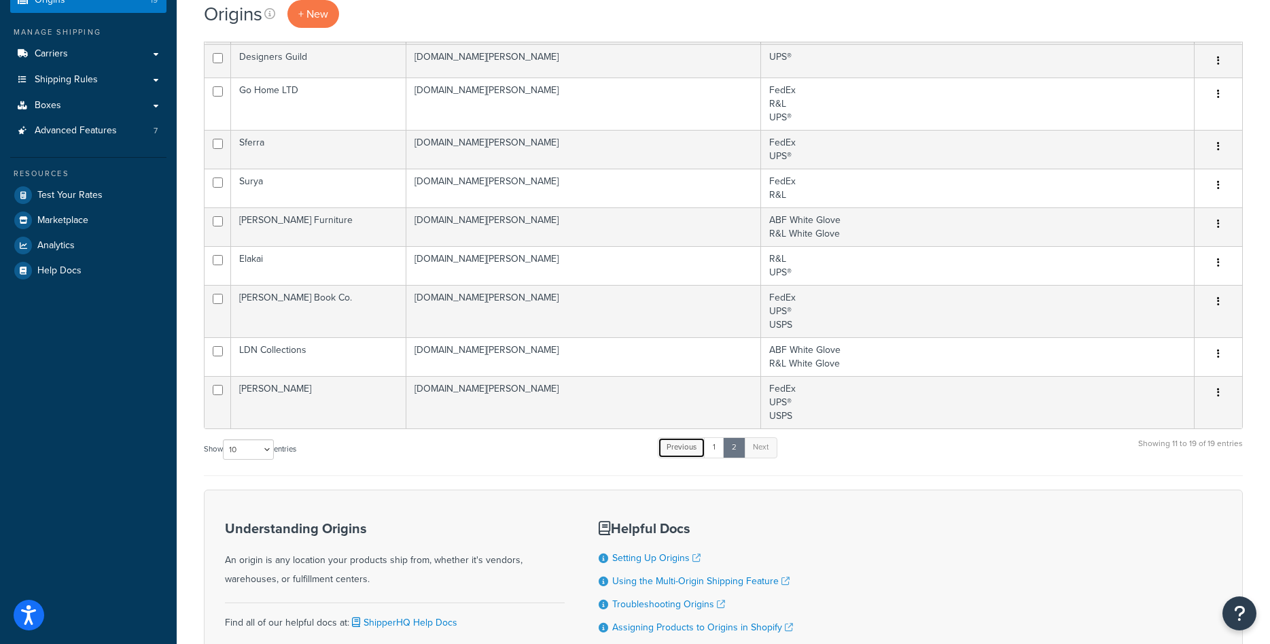
click at [669, 449] on link "Previous" at bounding box center [682, 447] width 48 height 20
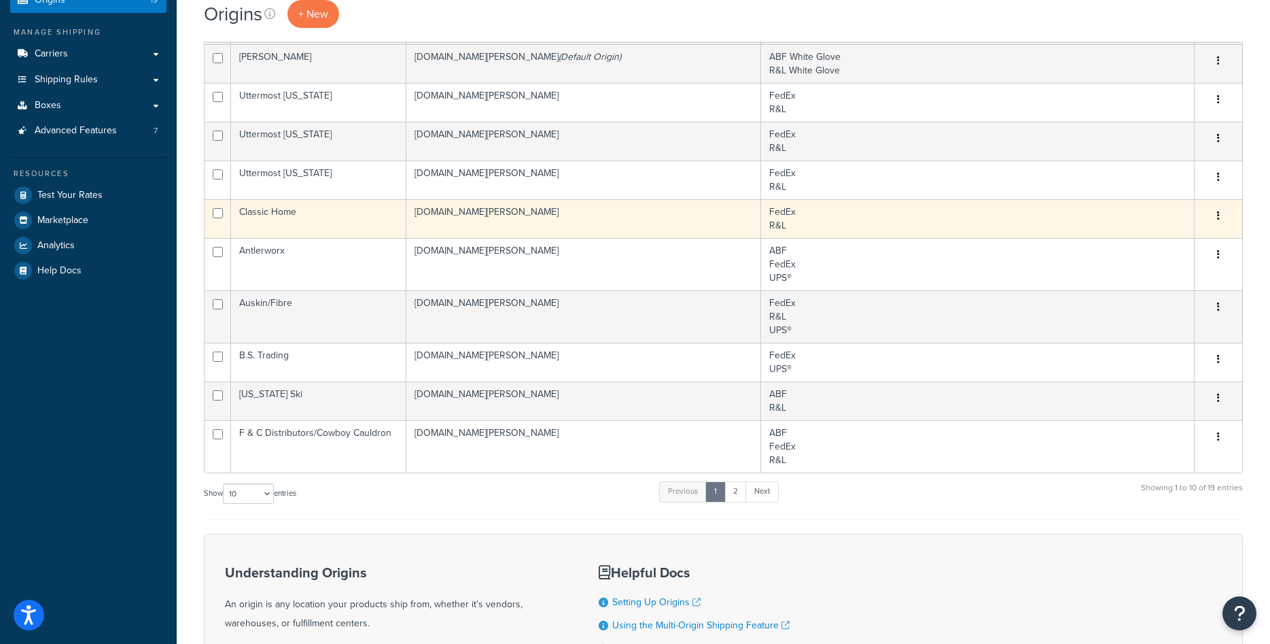
click at [319, 224] on td "Classic Home" at bounding box center [318, 218] width 175 height 39
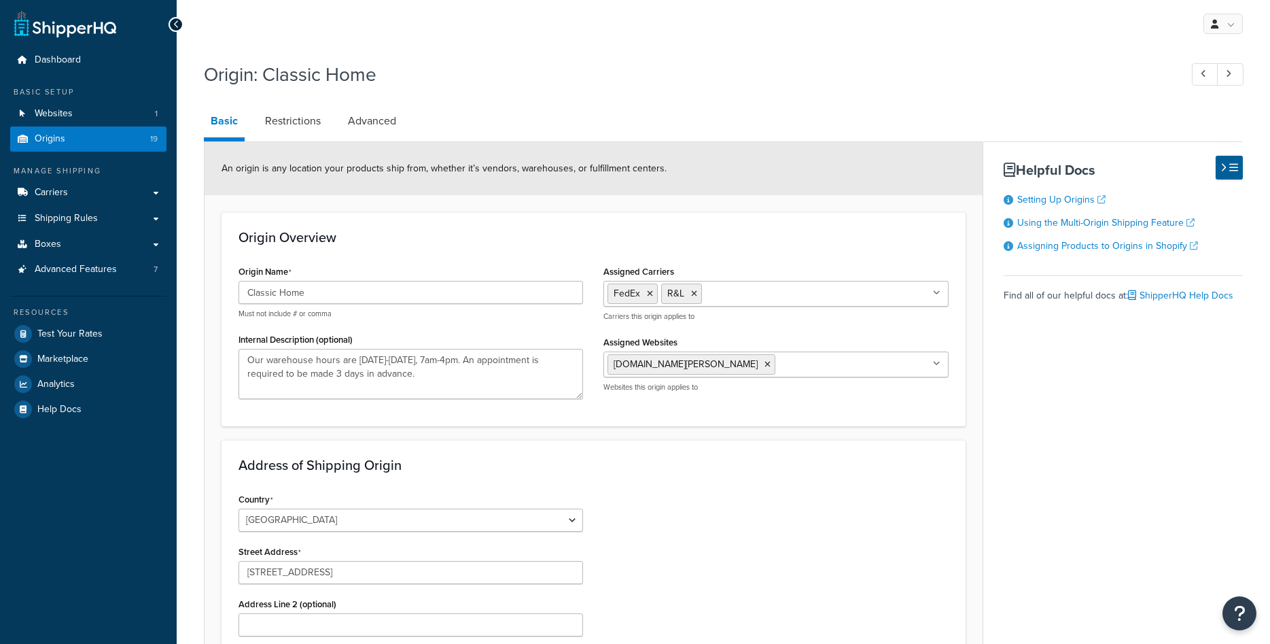
select select "5"
click at [98, 217] on link "Shipping Rules" at bounding box center [88, 218] width 156 height 25
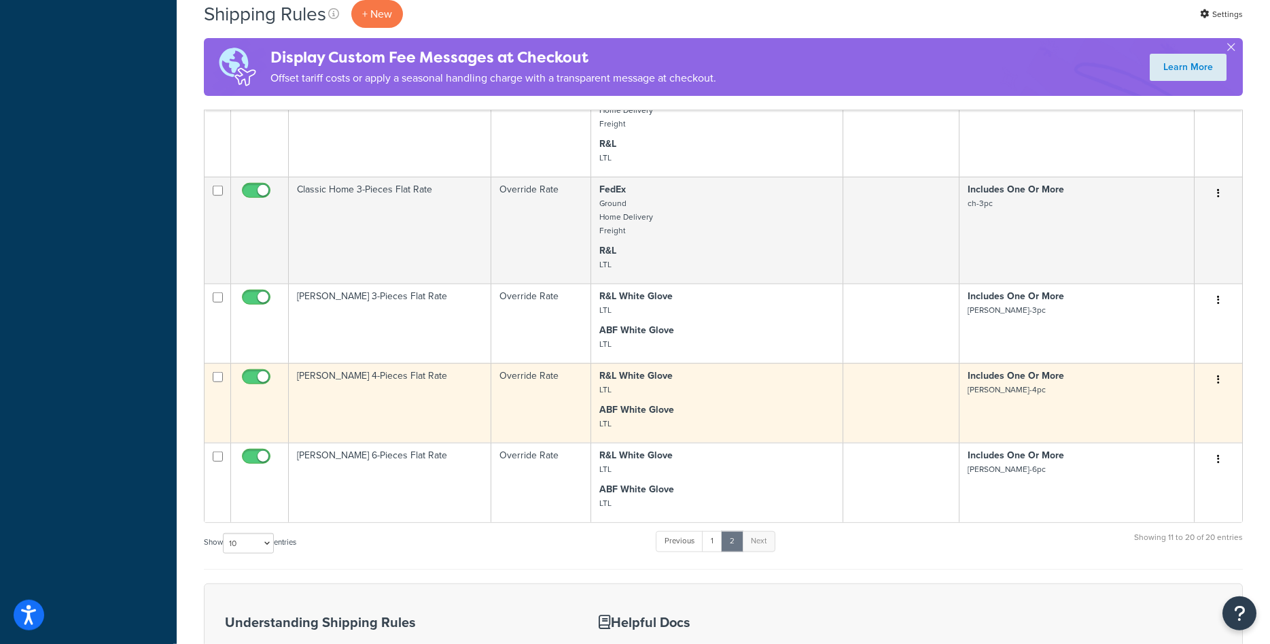
scroll to position [555, 0]
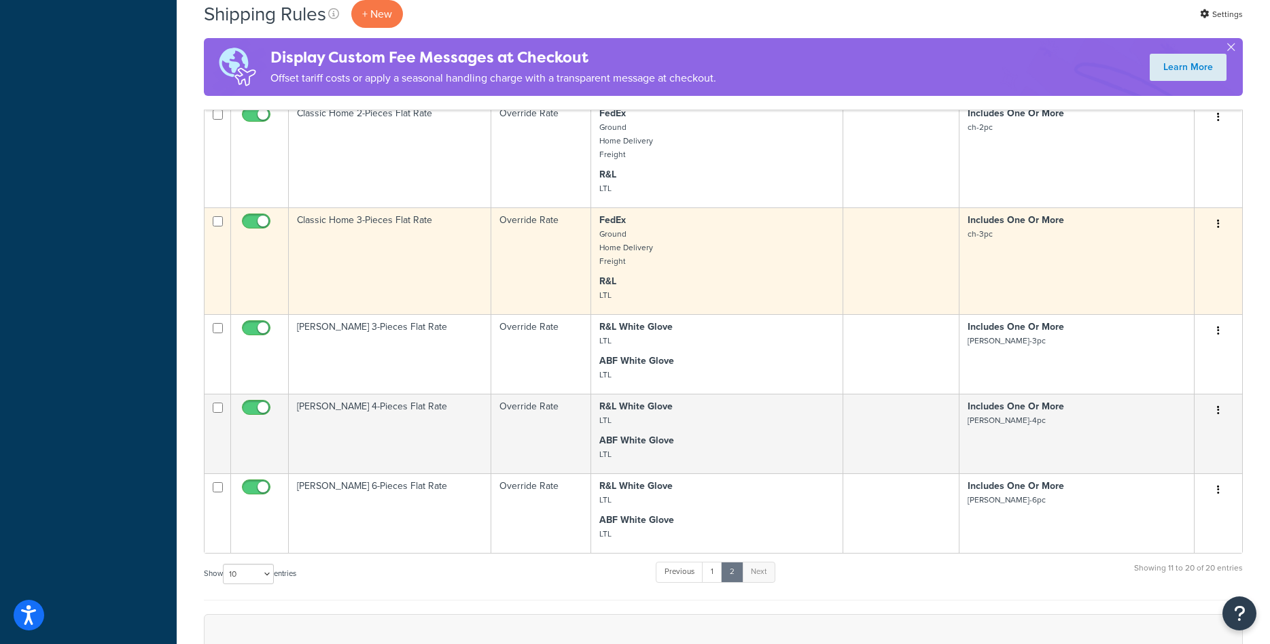
click at [1221, 213] on button "button" at bounding box center [1218, 224] width 19 height 22
click at [1173, 264] on link "Duplicate" at bounding box center [1173, 278] width 107 height 28
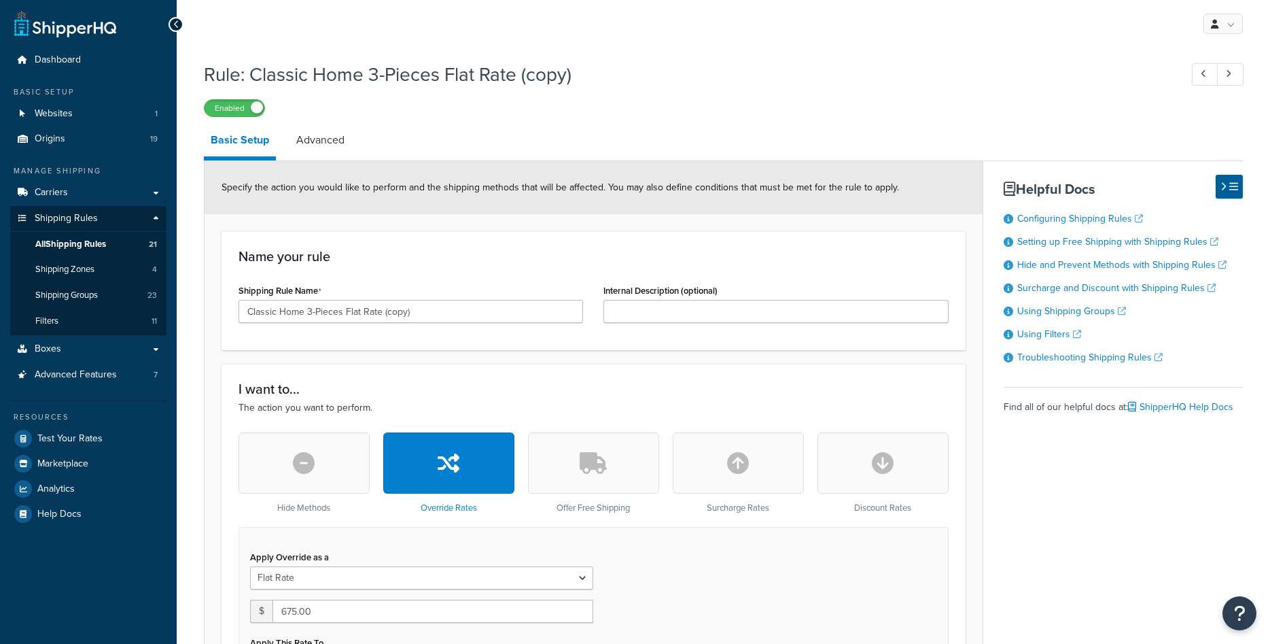
select select "ITEM"
drag, startPoint x: 379, startPoint y: 310, endPoint x: 461, endPoint y: 307, distance: 82.3
click at [461, 307] on input "Classic Home 3-Pieces Flat Rate (copy)" at bounding box center [411, 311] width 345 height 23
click at [309, 313] on input "Classic Home 3-Pieces Flat Rate" at bounding box center [411, 311] width 345 height 23
type input "Classic Home 4-Pieces Flat Rate"
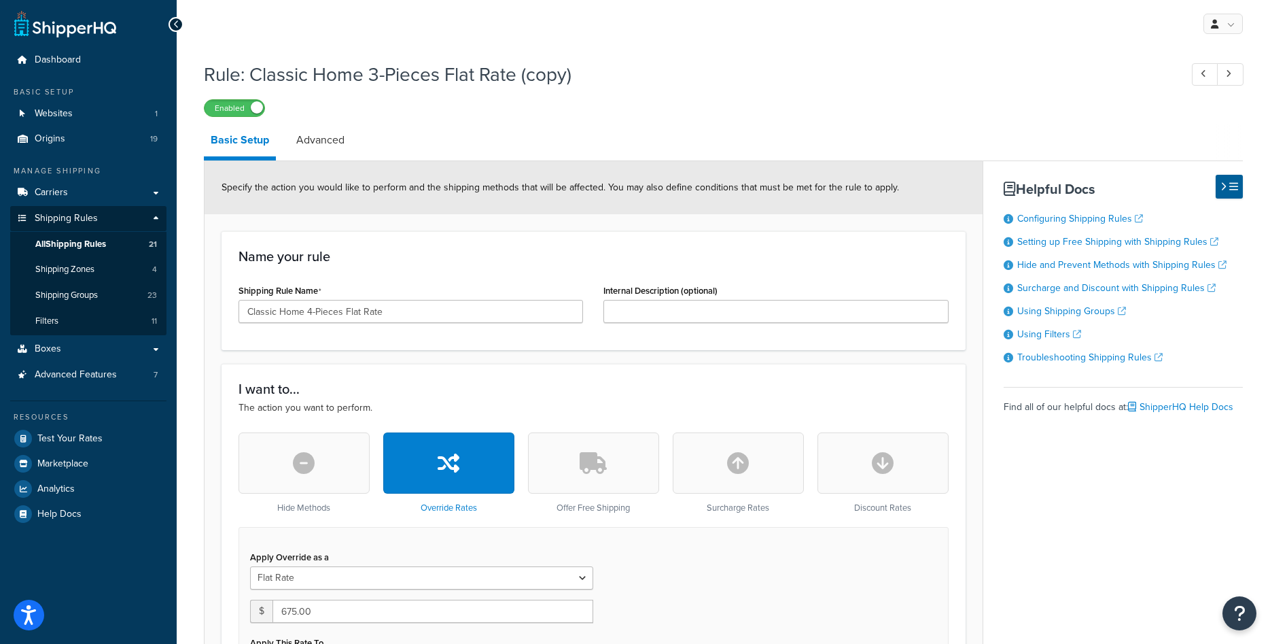
click at [436, 283] on div "Shipping Rule Name Classic Home 4-Pieces Flat Rate" at bounding box center [411, 302] width 345 height 42
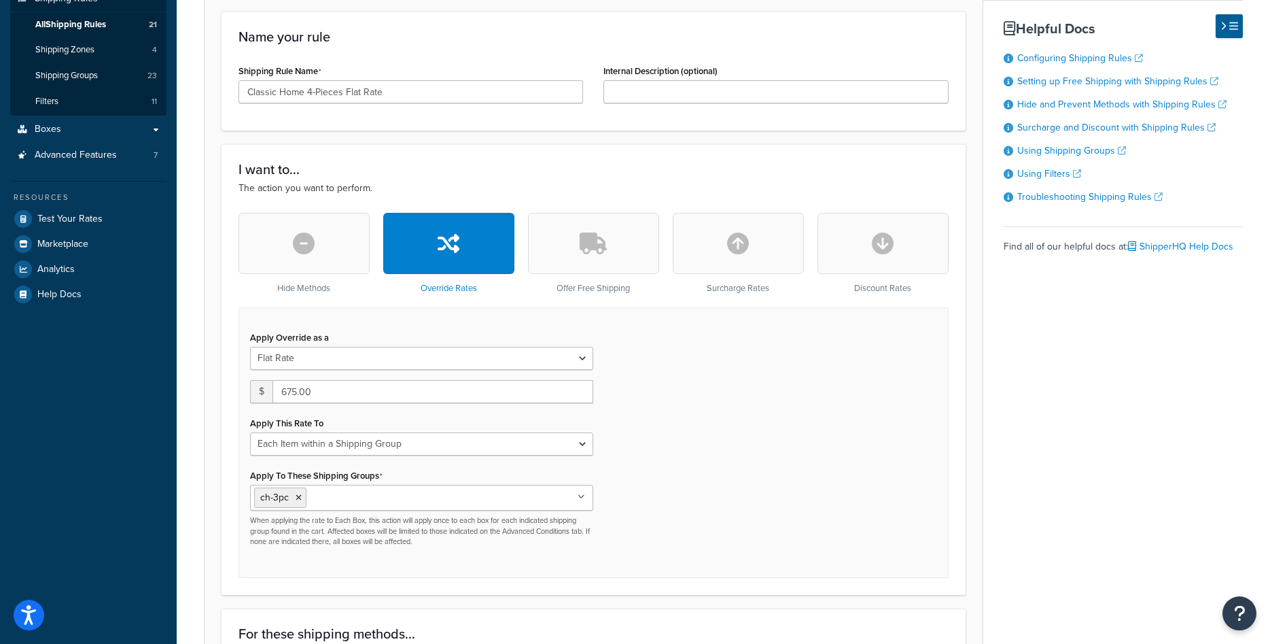
scroll to position [277, 0]
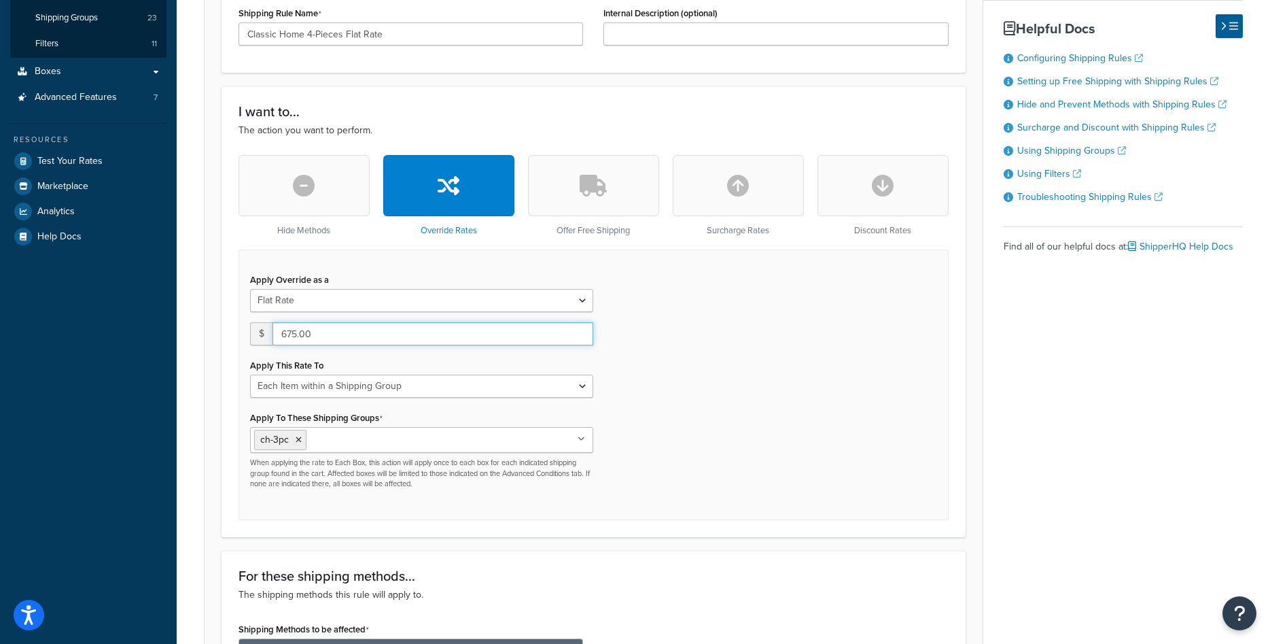
click at [346, 325] on input "675.00" at bounding box center [433, 333] width 321 height 23
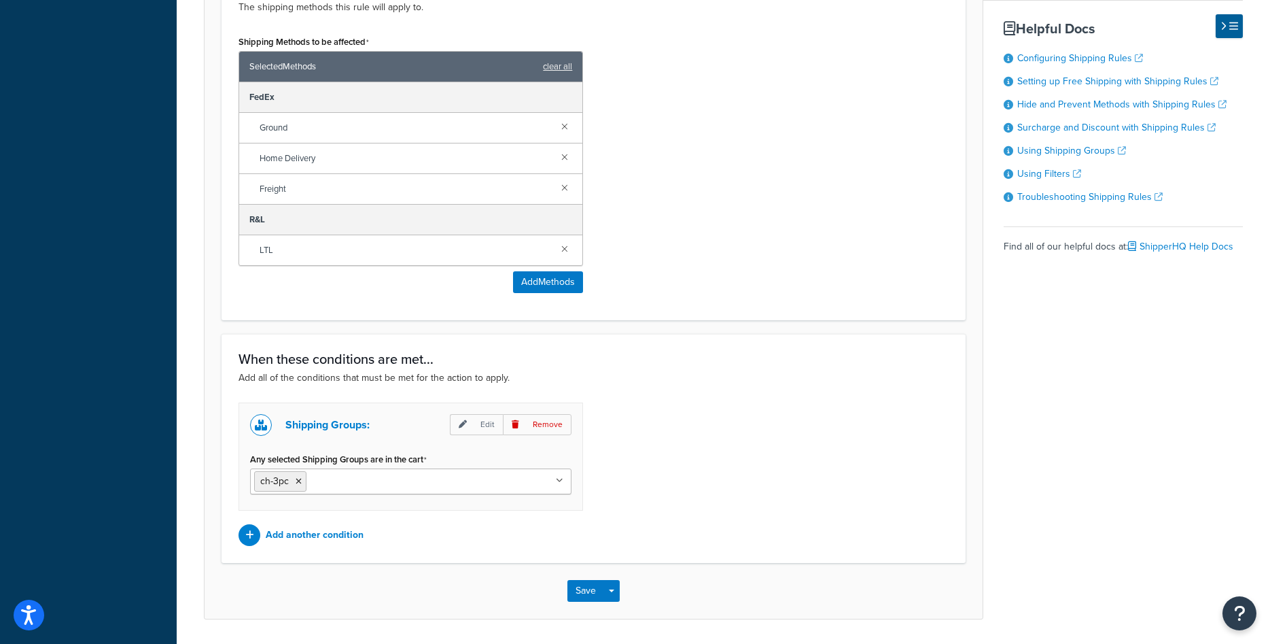
scroll to position [901, 0]
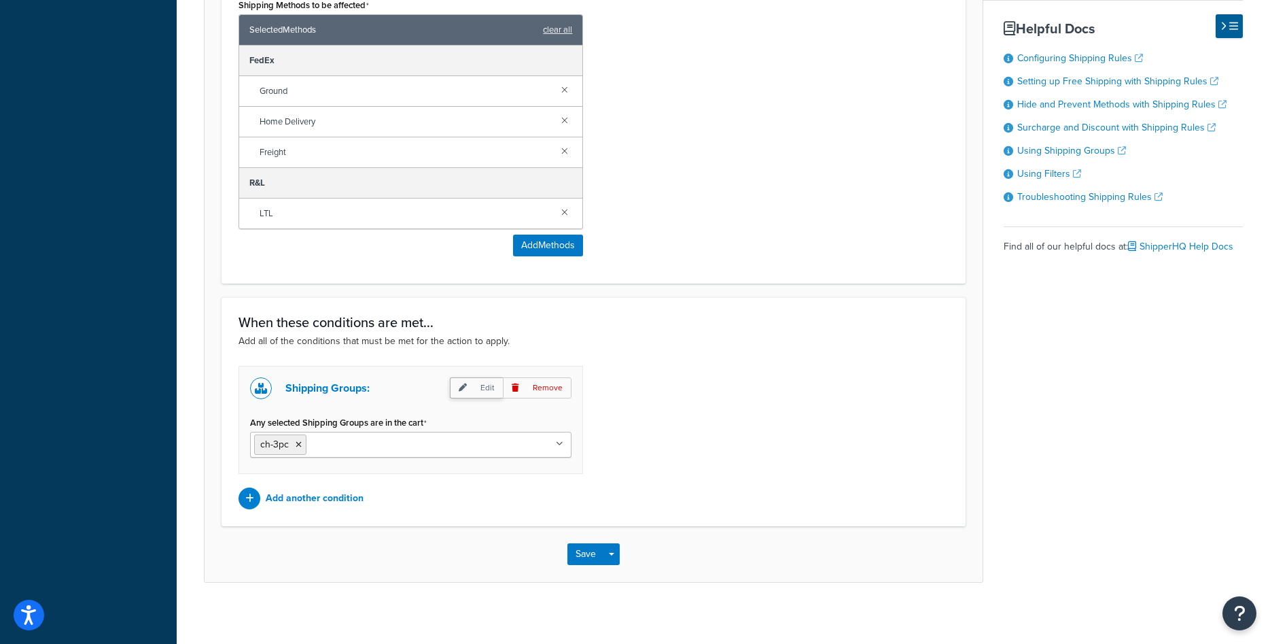
type input "900"
click at [487, 386] on p "Edit" at bounding box center [476, 387] width 53 height 21
select select "any"
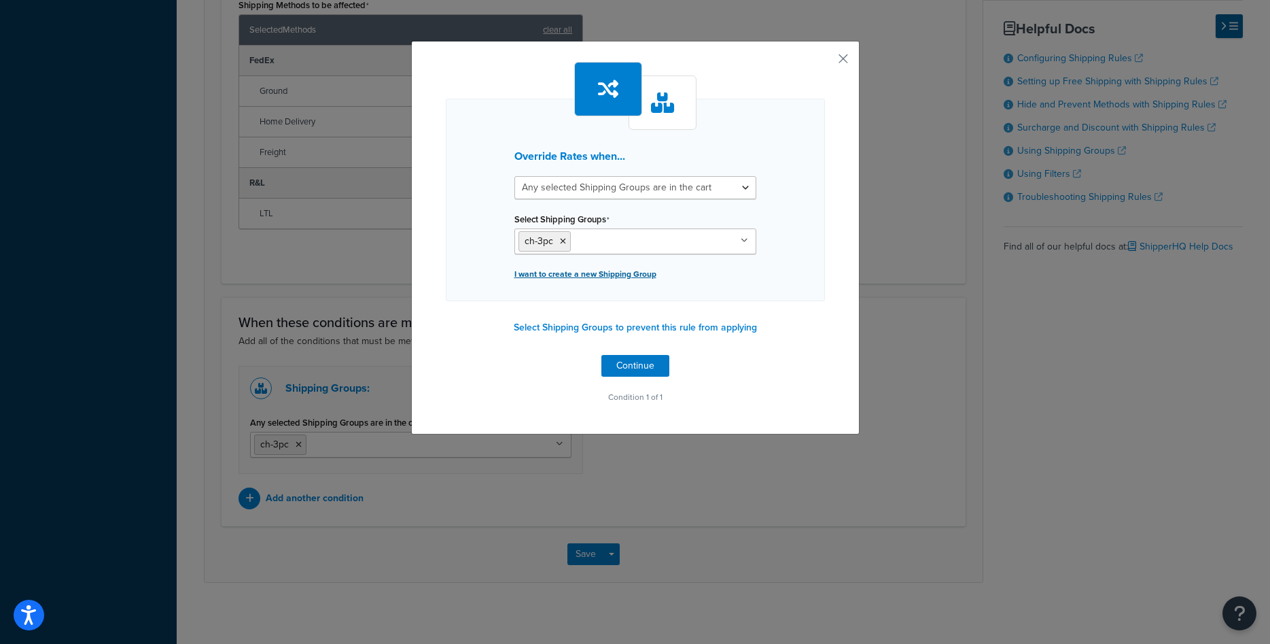
click at [613, 276] on p "I want to create a new Shipping Group" at bounding box center [635, 273] width 242 height 19
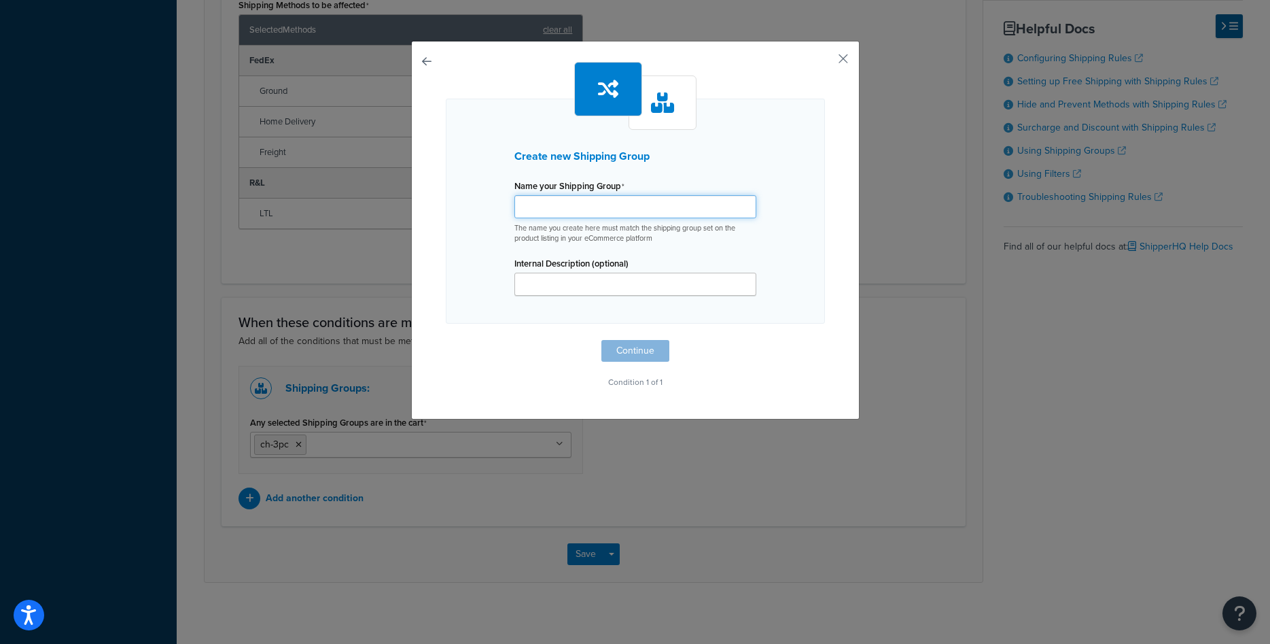
click at [590, 215] on input "Shipping Rule Name" at bounding box center [635, 206] width 242 height 23
type input "ch-4pc"
click at [636, 347] on button "Continue" at bounding box center [635, 351] width 68 height 22
select select "any"
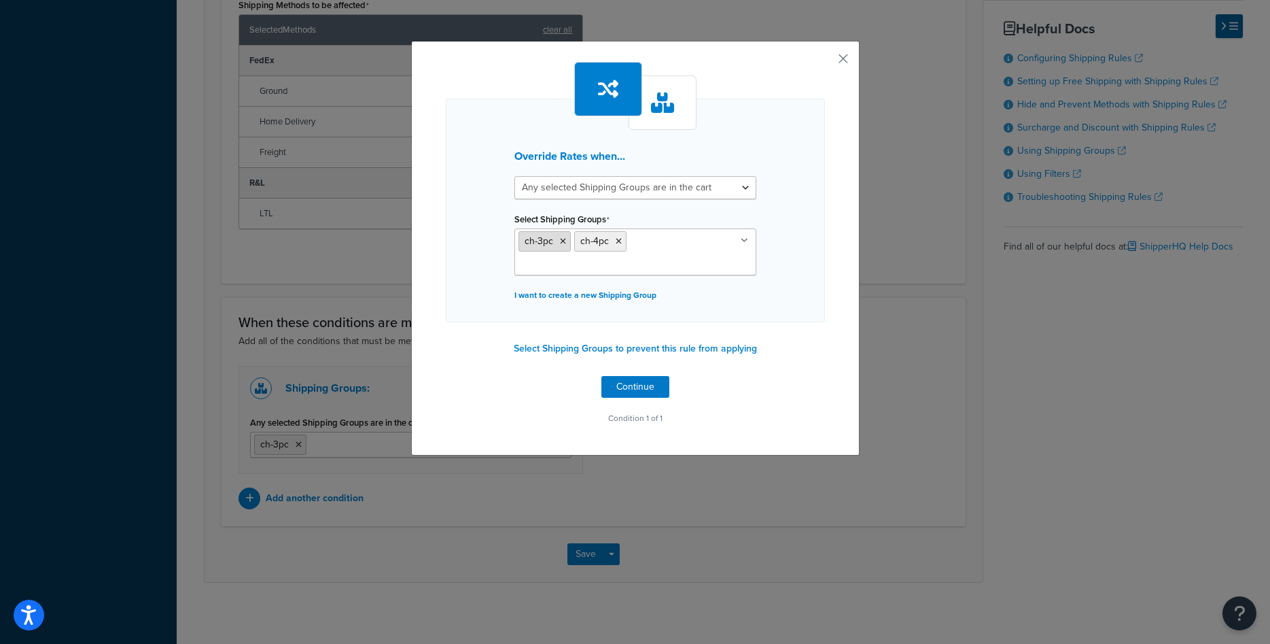
click at [563, 241] on icon at bounding box center [563, 241] width 6 height 8
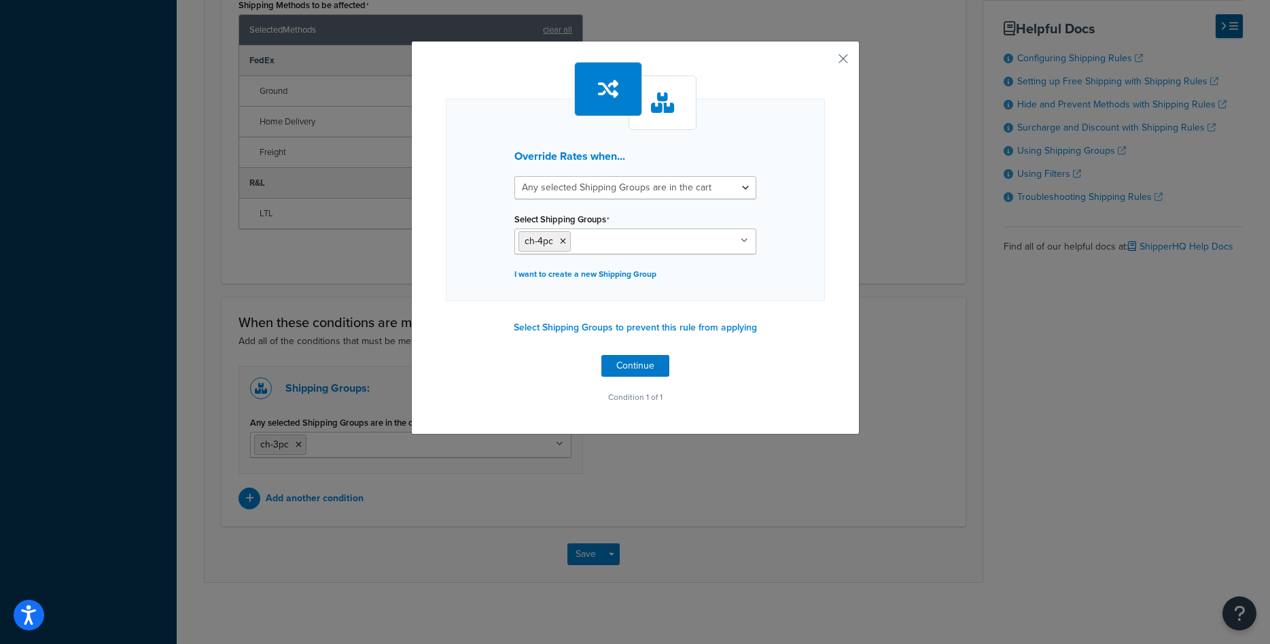
click at [839, 316] on div "Override Rates when... All selected Shipping Groups are in the cart Any selecte…" at bounding box center [635, 238] width 449 height 394
click at [640, 365] on button "Continue" at bounding box center [635, 366] width 68 height 22
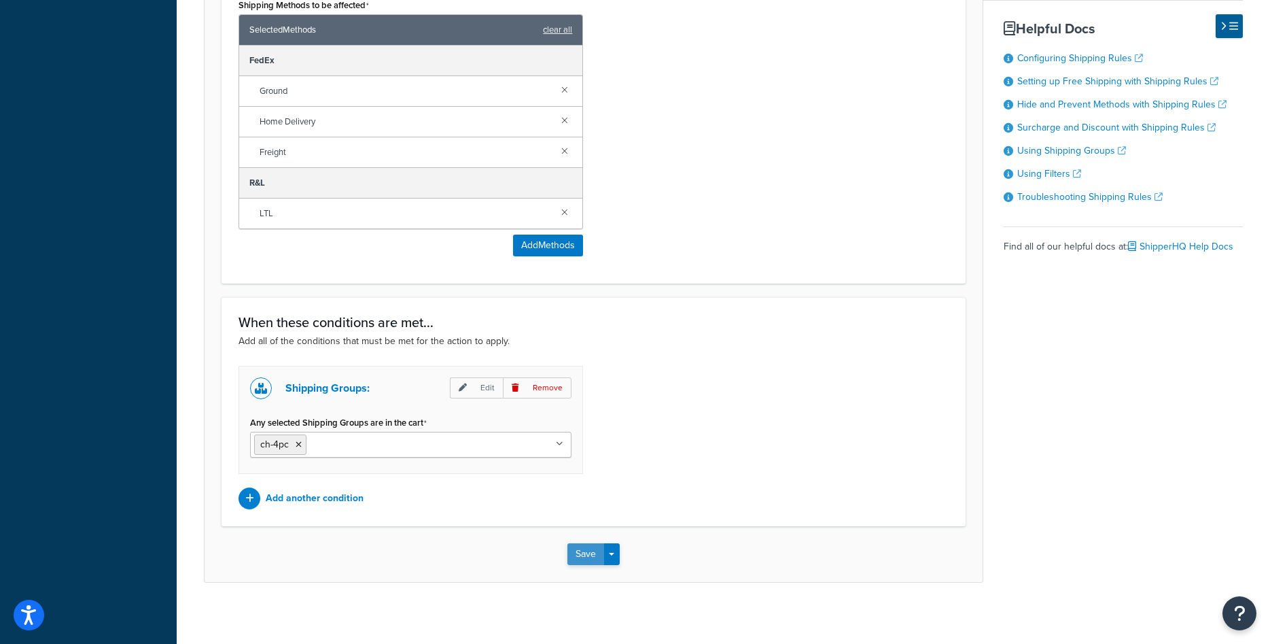
click at [570, 546] on button "Save" at bounding box center [585, 554] width 37 height 22
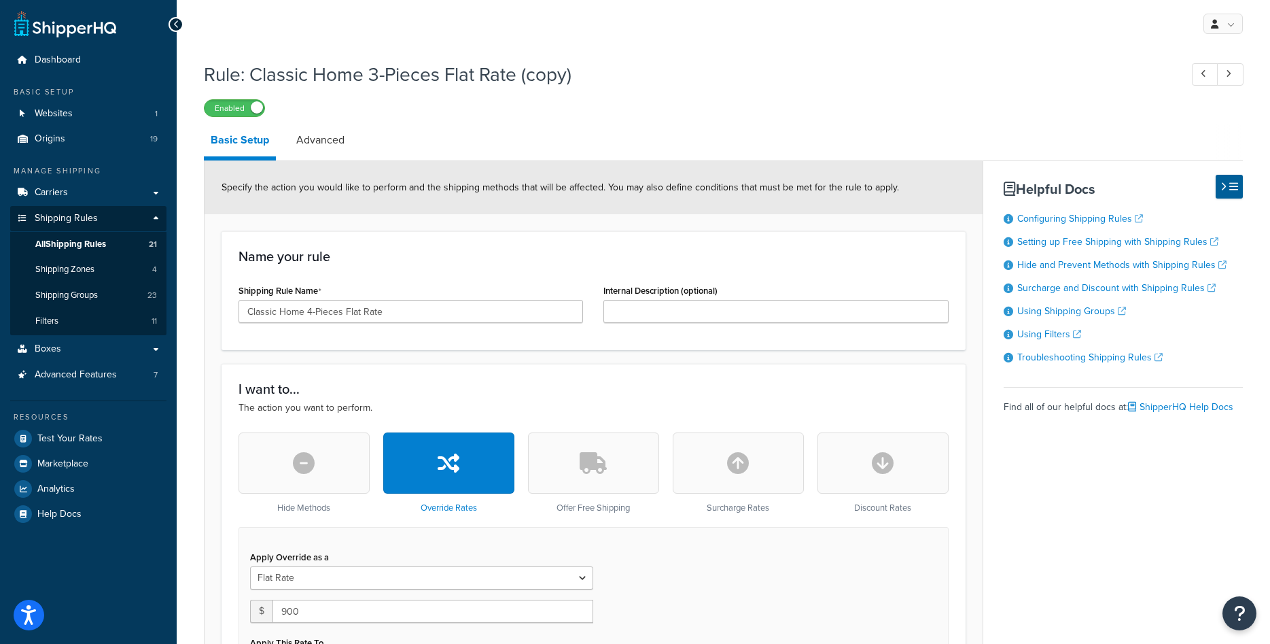
scroll to position [208, 0]
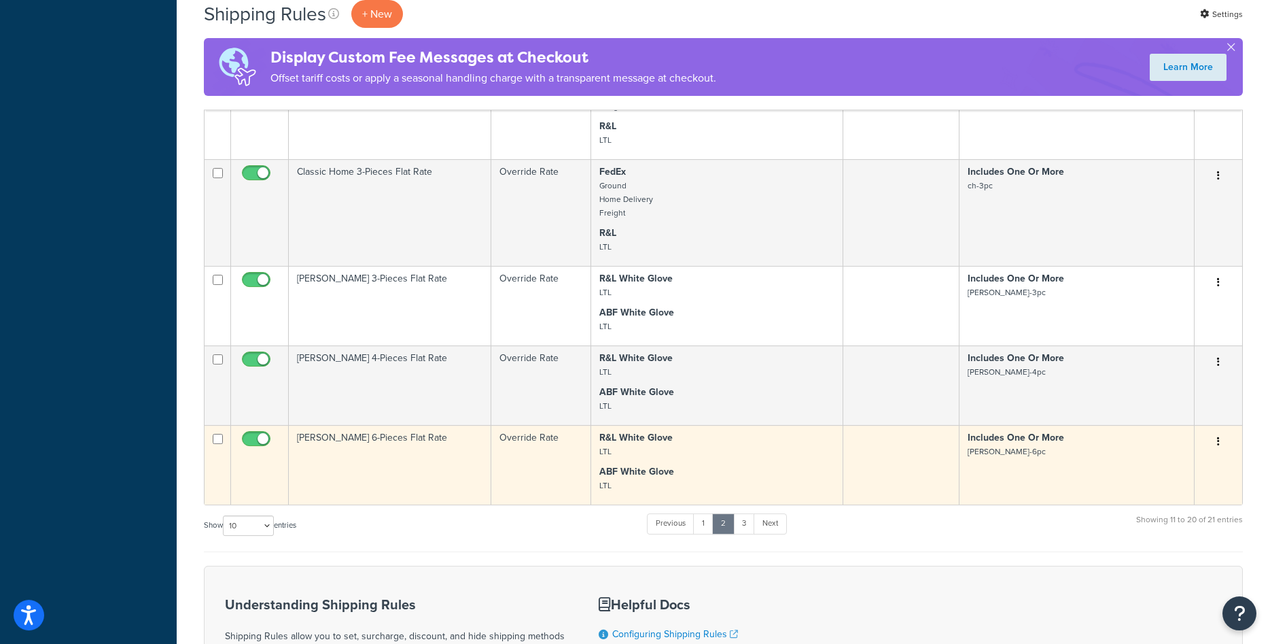
scroll to position [590, 0]
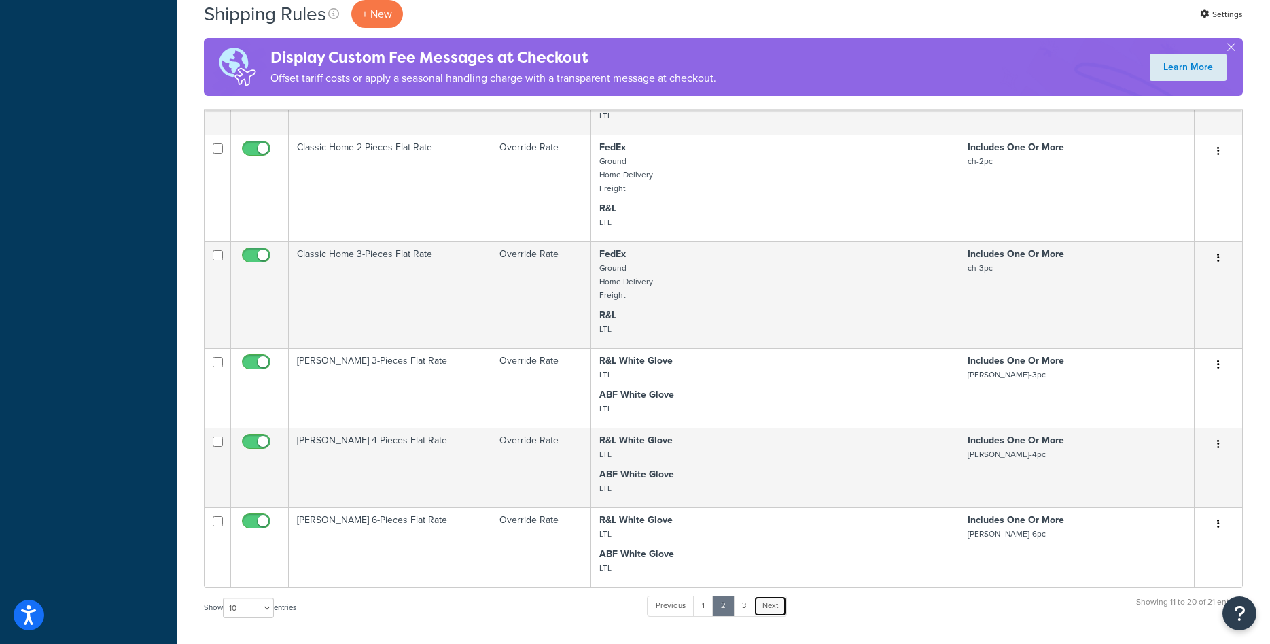
click at [779, 595] on link "Next" at bounding box center [770, 605] width 33 height 20
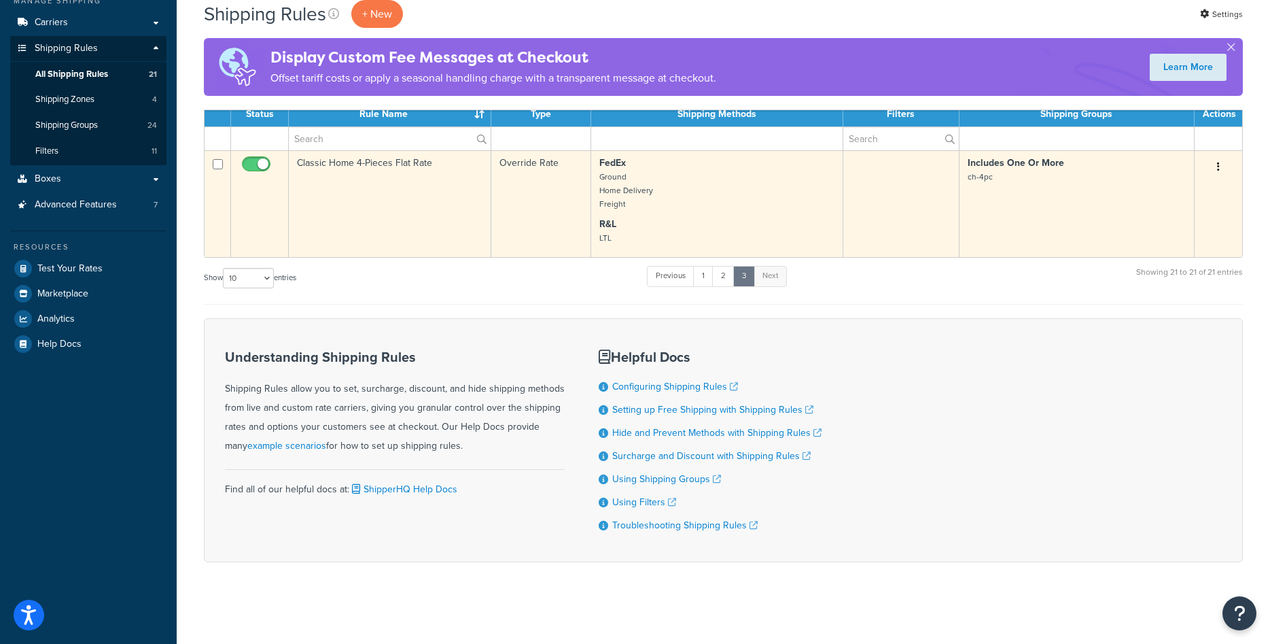
click at [428, 207] on td "Classic Home 4-Pieces Flat Rate" at bounding box center [390, 203] width 203 height 107
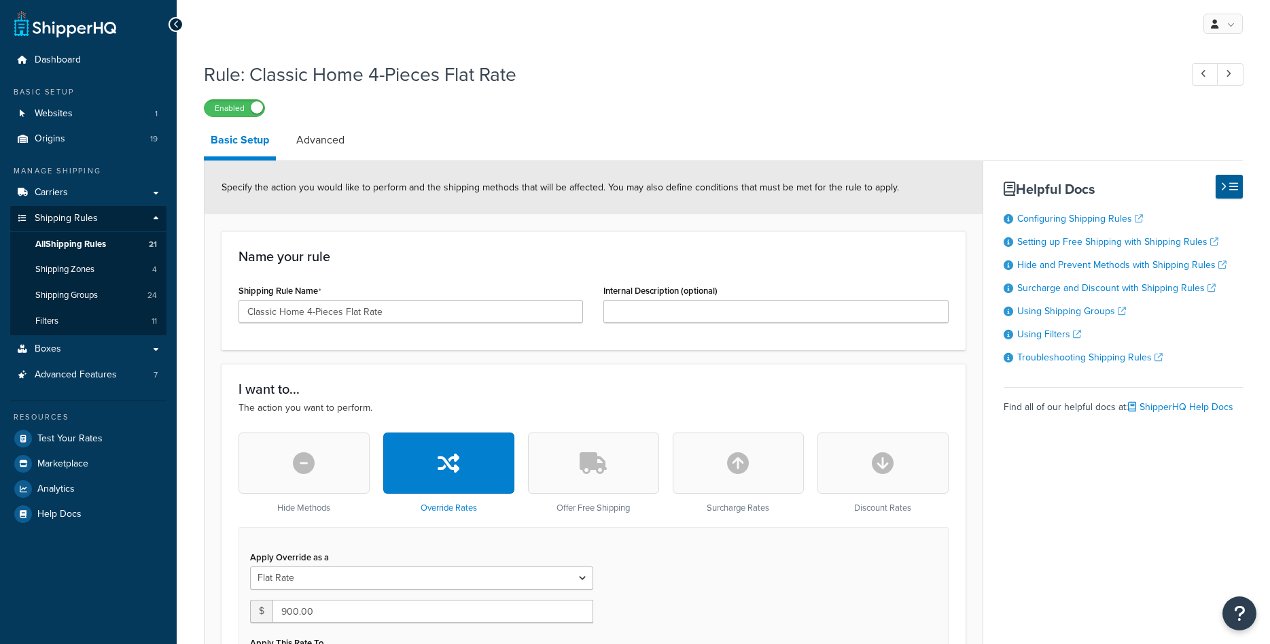
select select "ITEM"
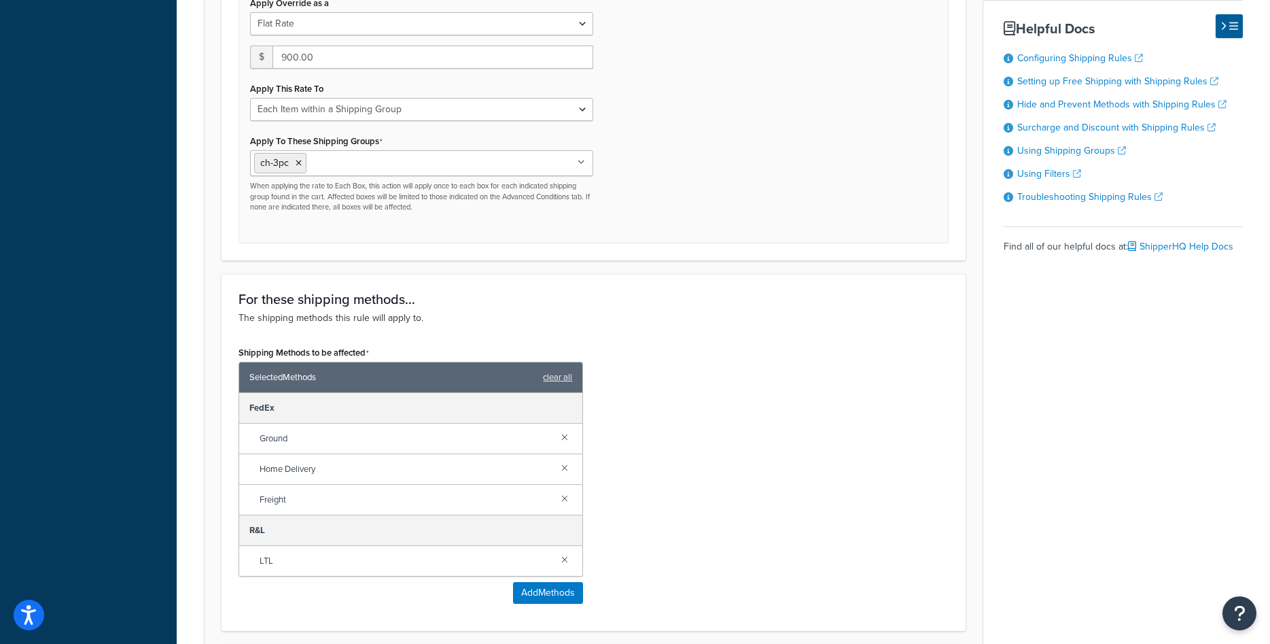
scroll to position [555, 0]
click at [298, 162] on icon at bounding box center [299, 162] width 6 height 8
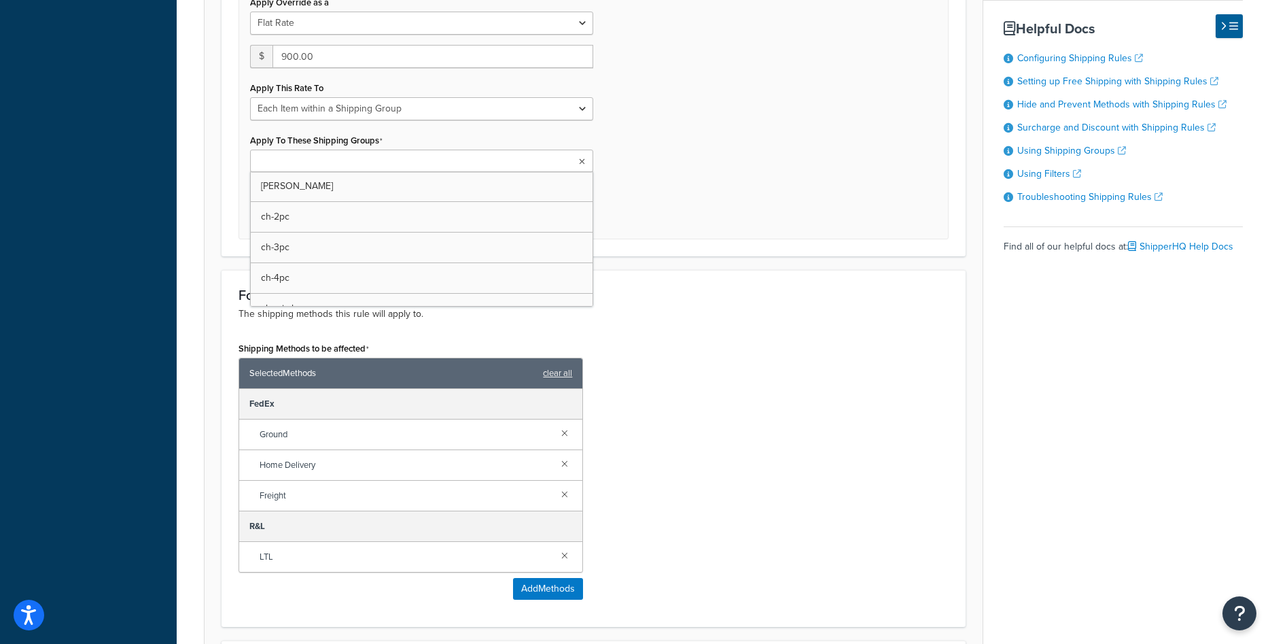
click at [298, 162] on input "Apply To These Shipping Groups" at bounding box center [314, 161] width 120 height 15
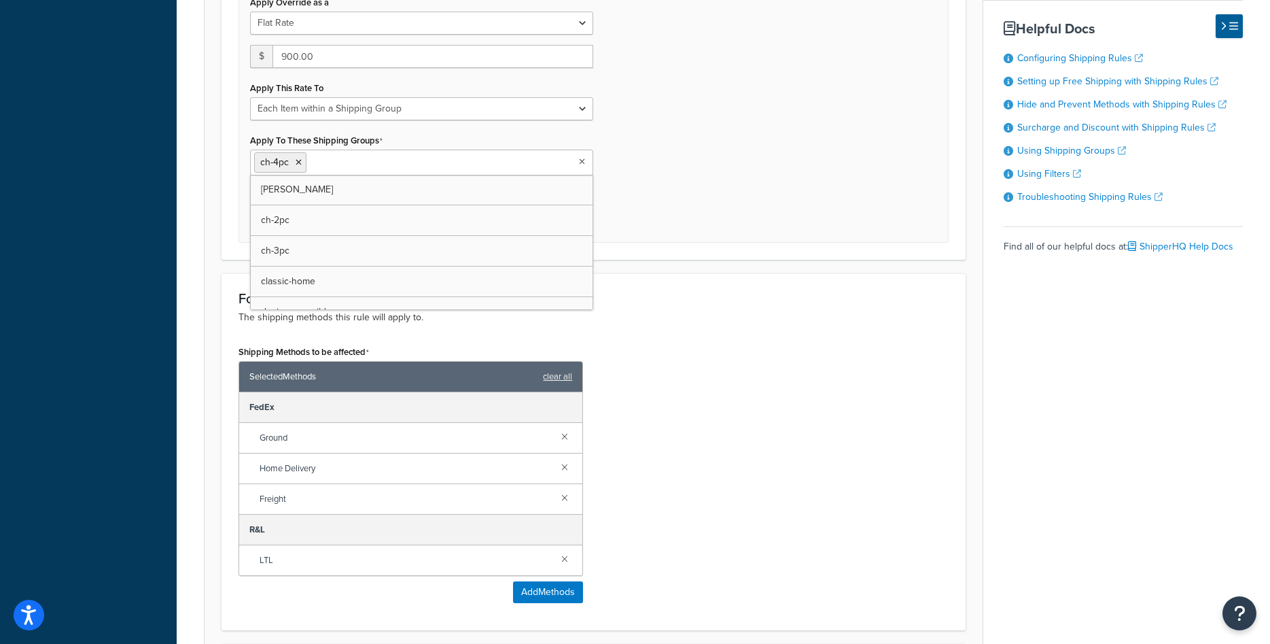
click at [703, 284] on div "For these shipping methods... The shipping methods this rule will apply to. Shi…" at bounding box center [594, 451] width 744 height 357
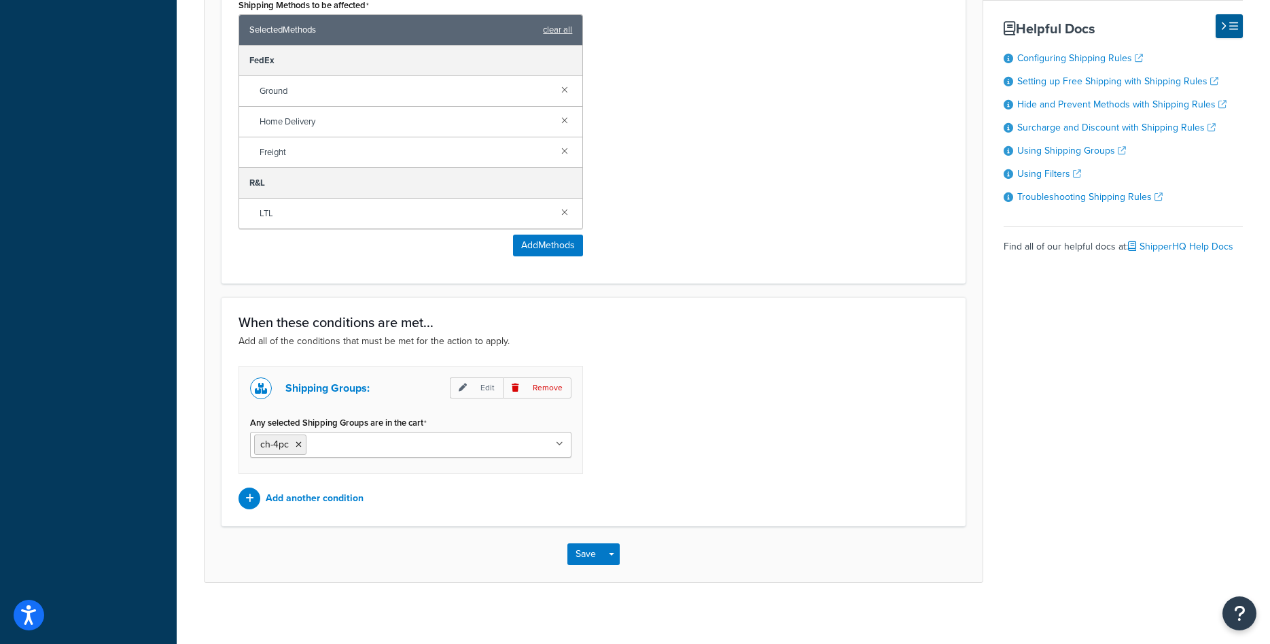
scroll to position [908, 0]
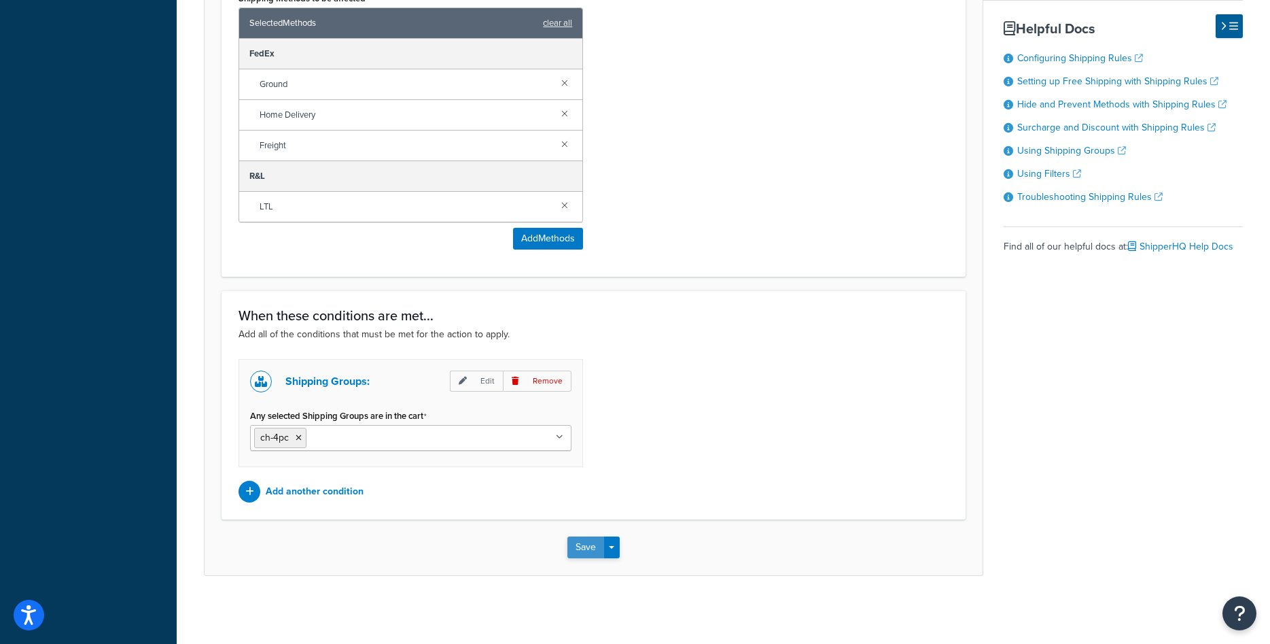
click at [595, 556] on button "Save" at bounding box center [585, 547] width 37 height 22
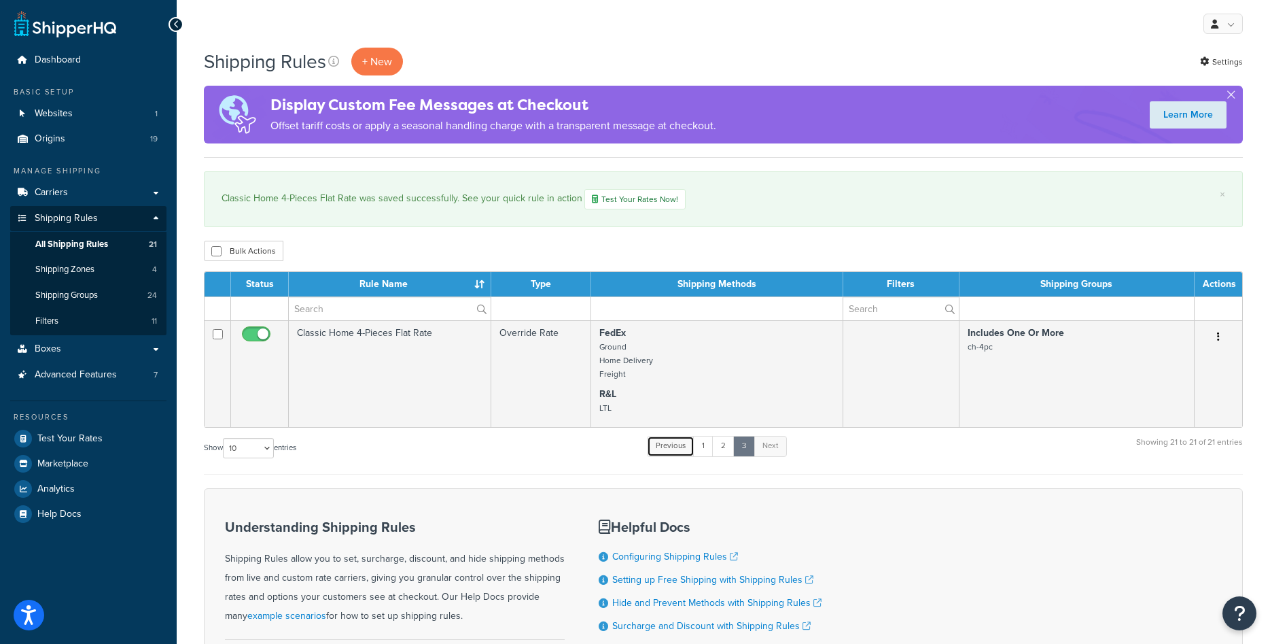
click at [686, 451] on link "Previous" at bounding box center [671, 446] width 48 height 20
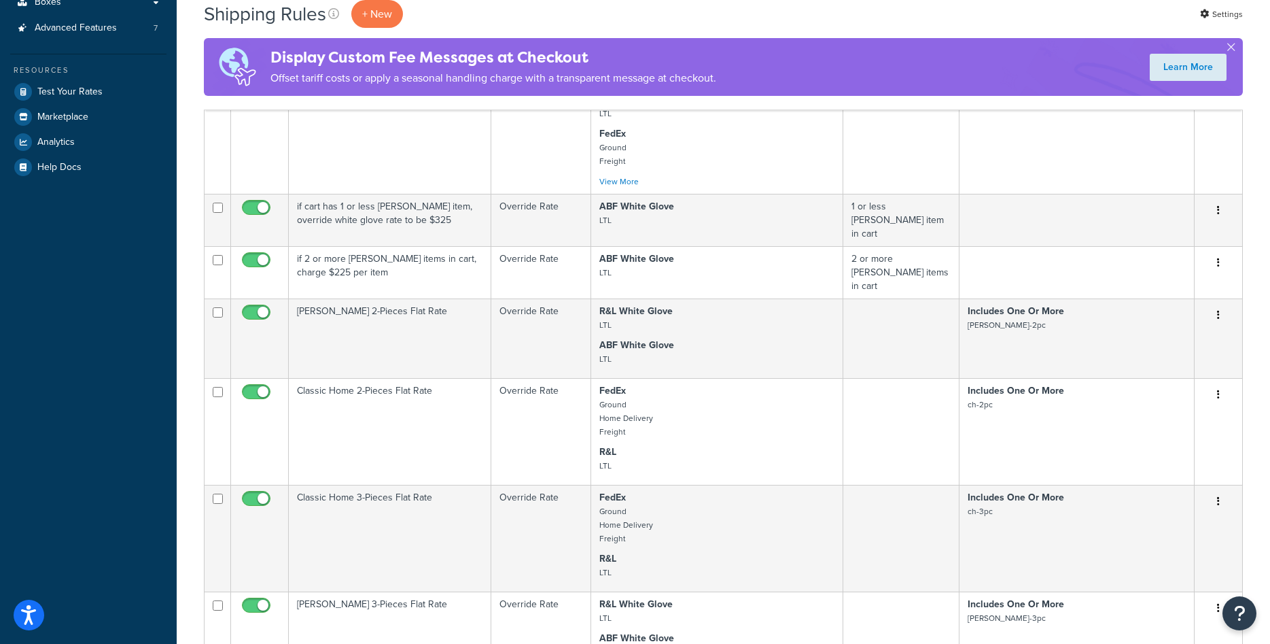
scroll to position [693, 0]
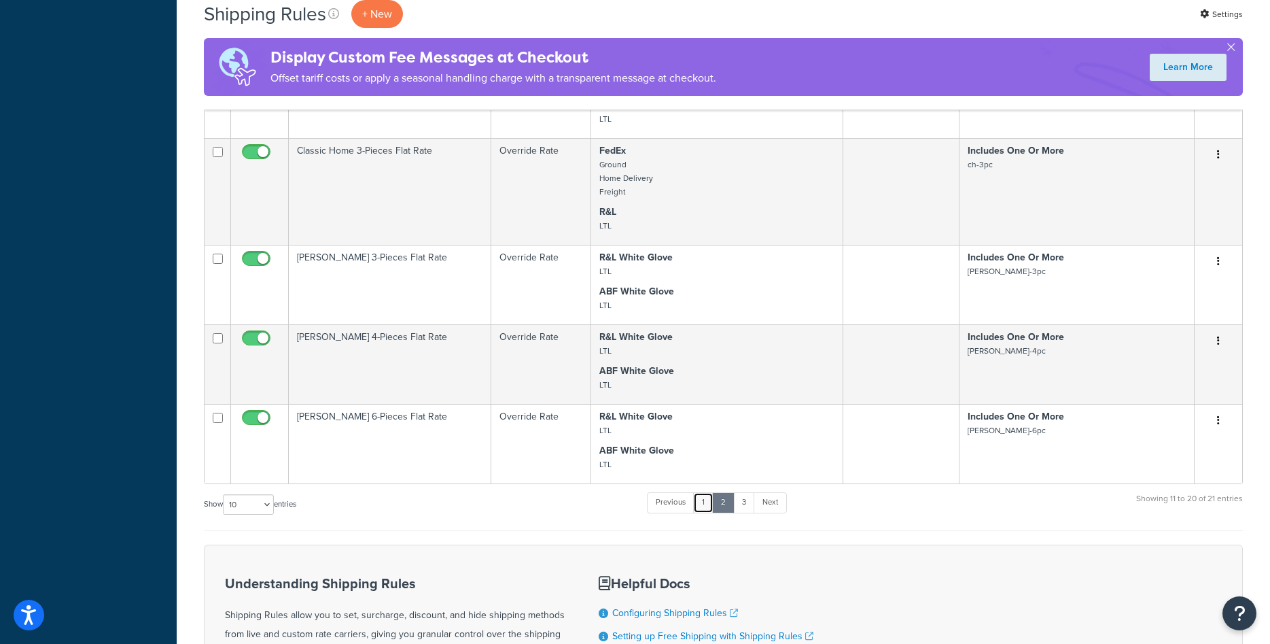
click at [713, 492] on link "1" at bounding box center [703, 502] width 20 height 20
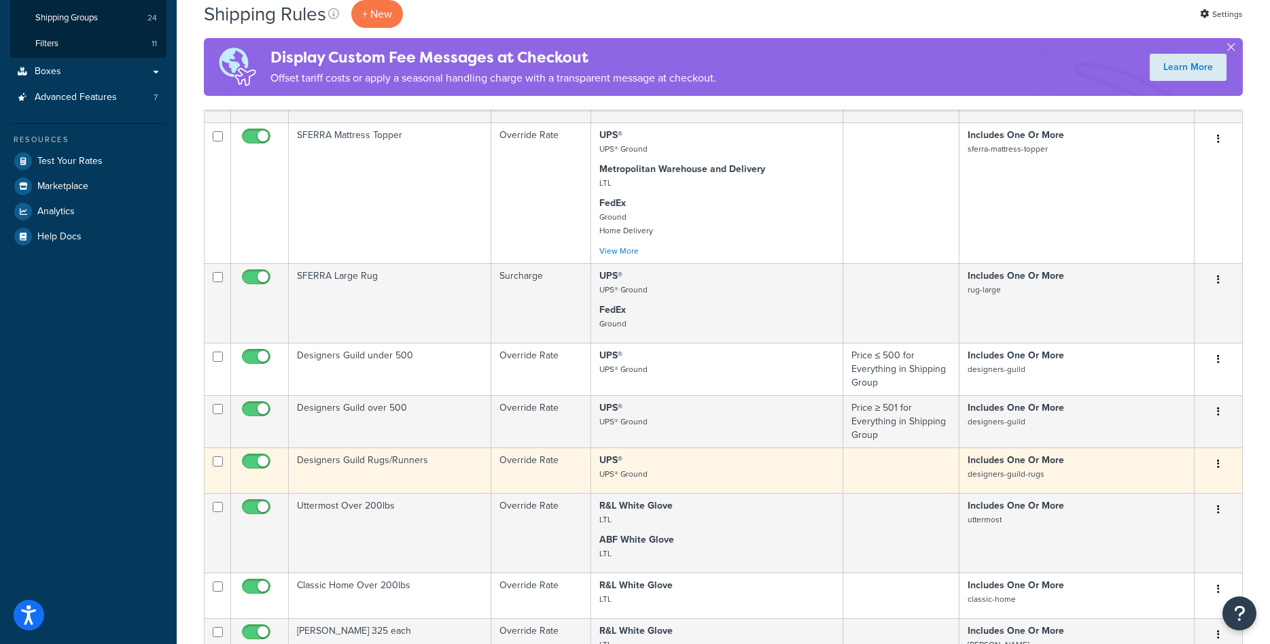
scroll to position [0, 0]
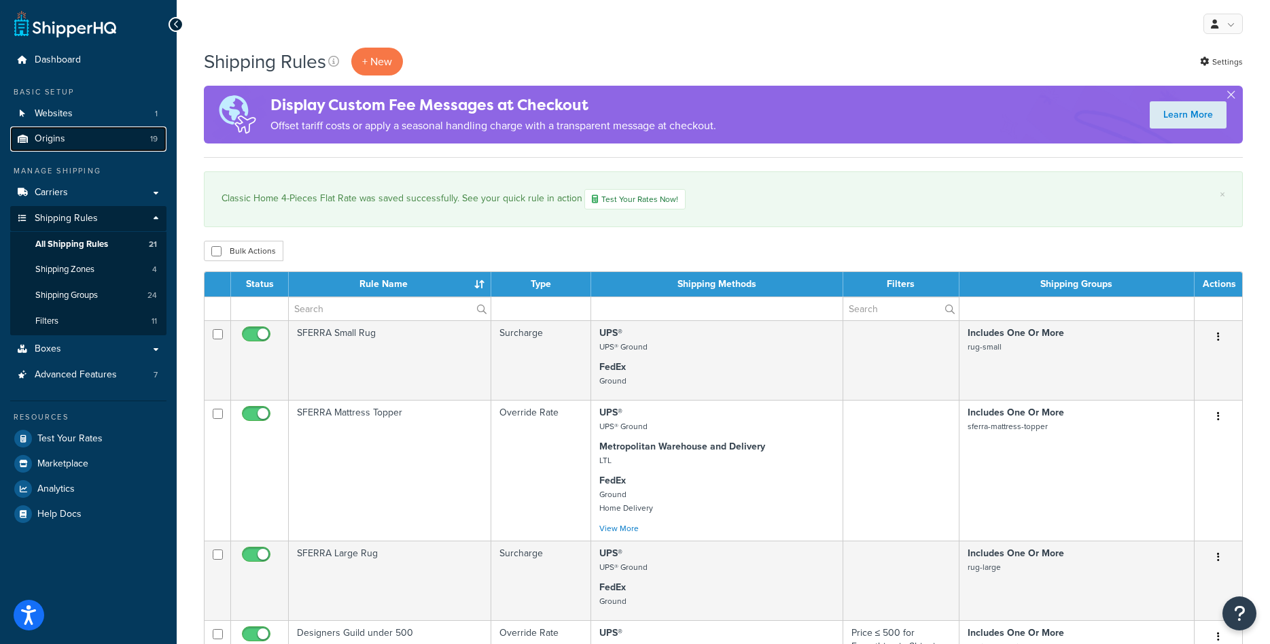
click at [70, 132] on link "Origins 19" at bounding box center [88, 138] width 156 height 25
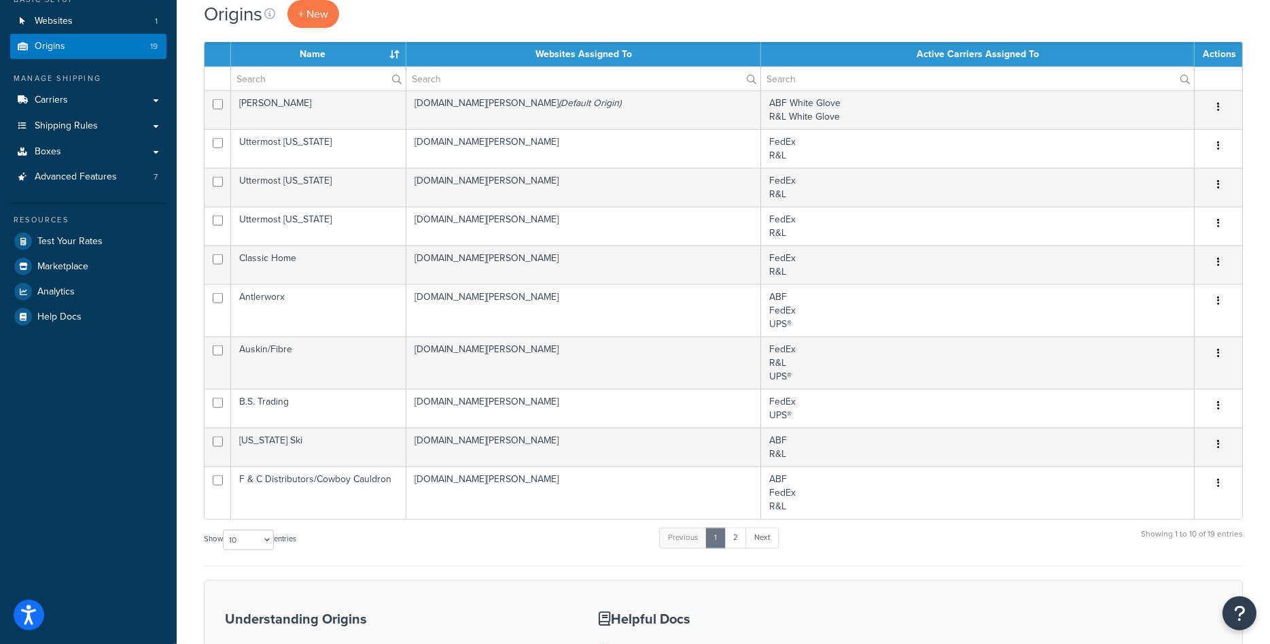
scroll to position [69, 0]
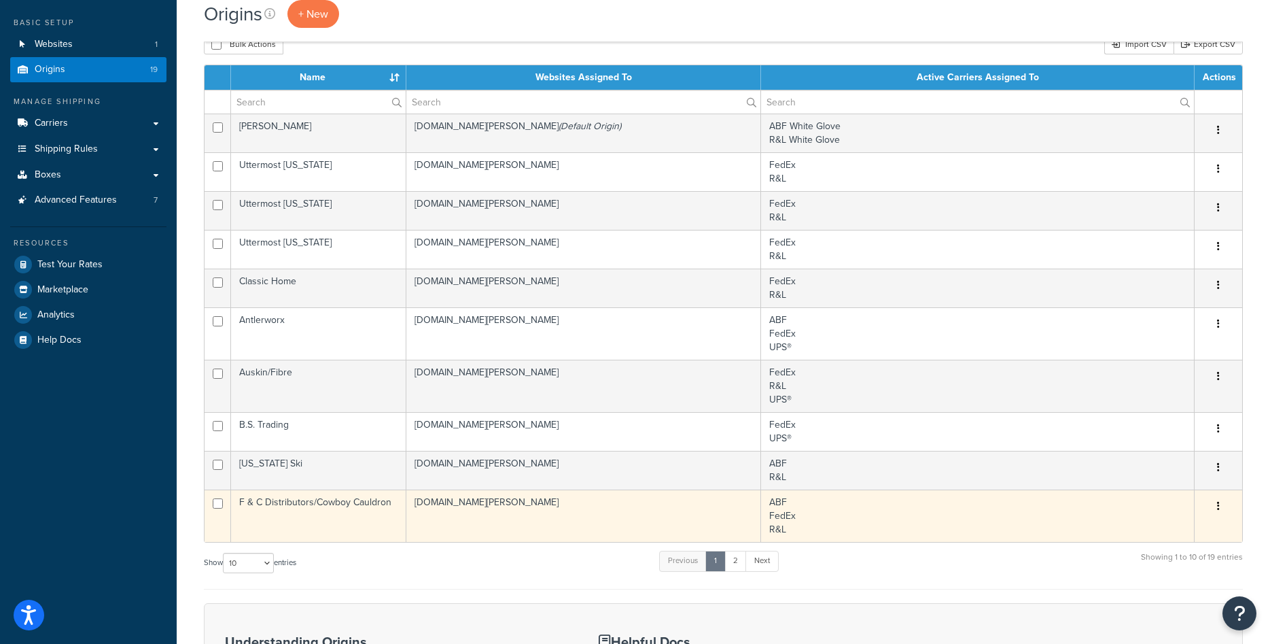
click at [352, 519] on td "F & C Distributors/Cowboy Cauldron" at bounding box center [318, 515] width 175 height 52
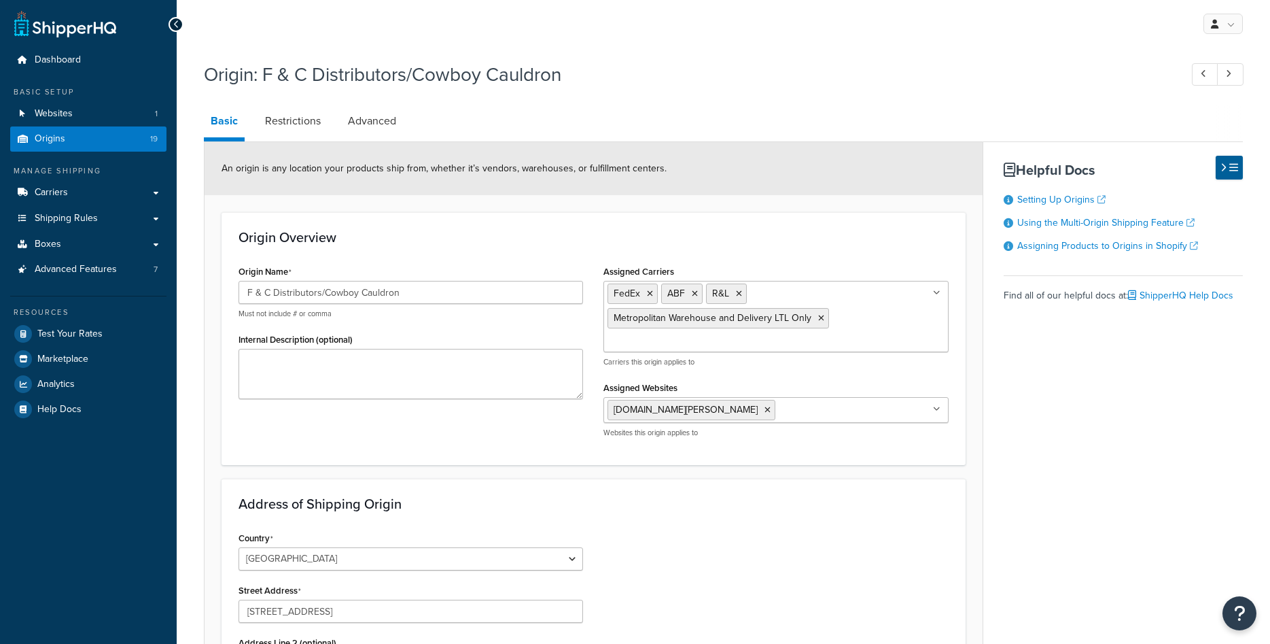
select select "13"
click at [694, 294] on icon at bounding box center [695, 294] width 6 height 8
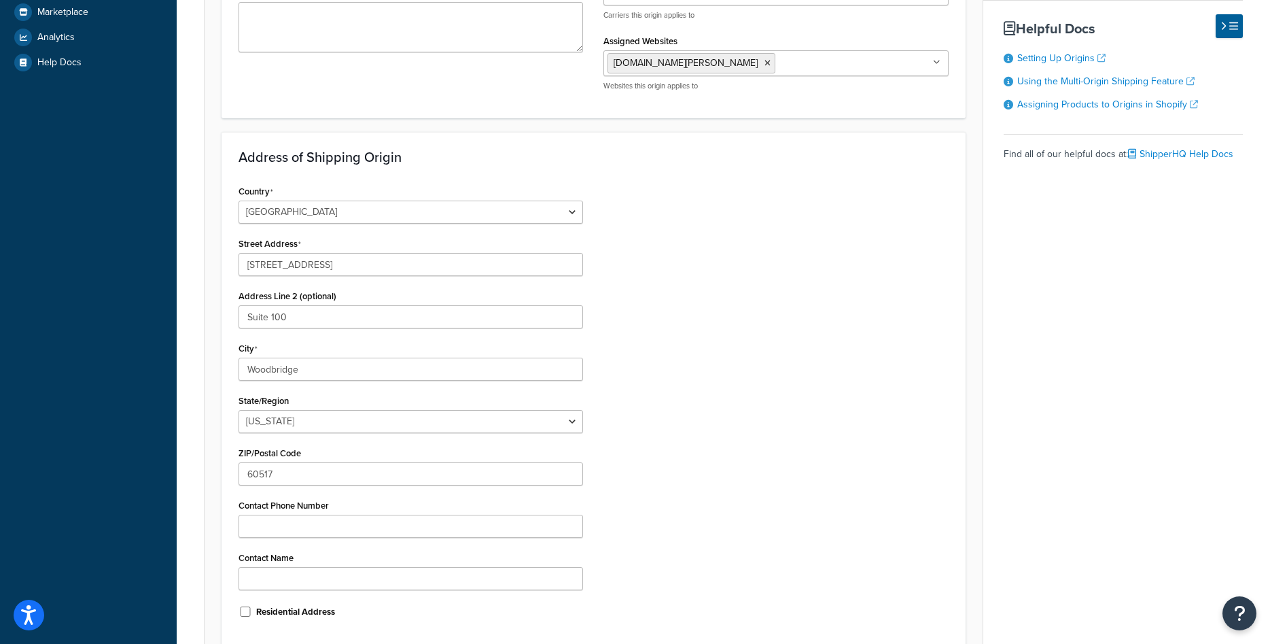
scroll to position [476, 0]
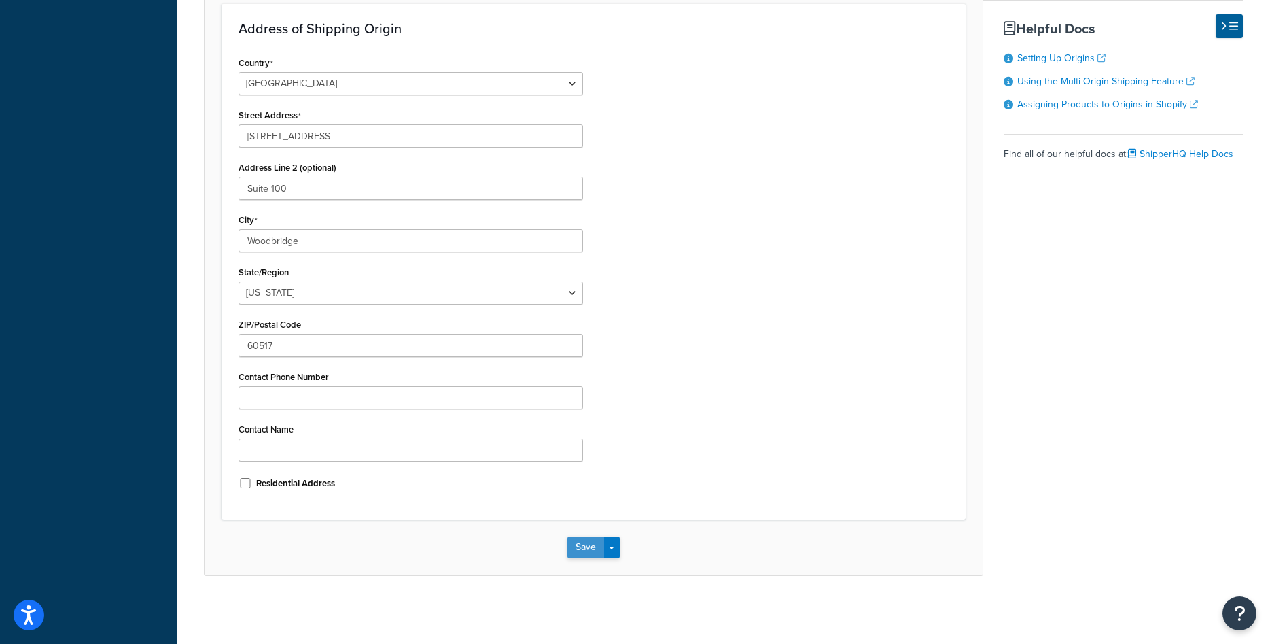
click at [589, 547] on button "Save" at bounding box center [585, 547] width 37 height 22
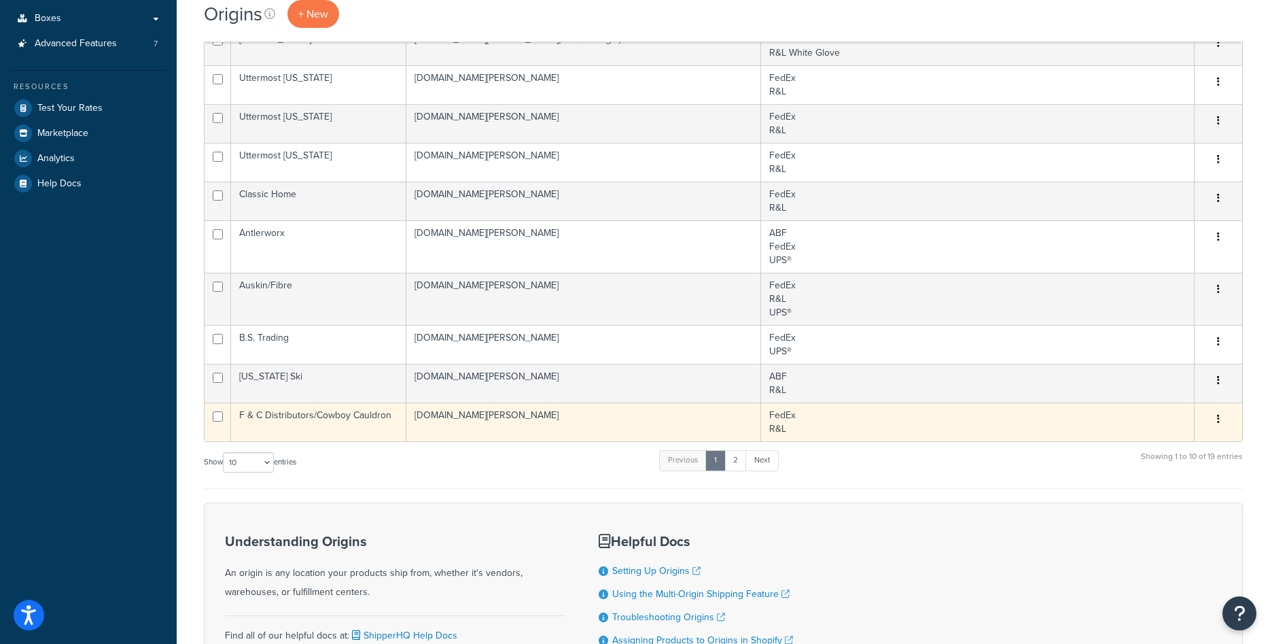
scroll to position [142, 0]
